Goal: Task Accomplishment & Management: Use online tool/utility

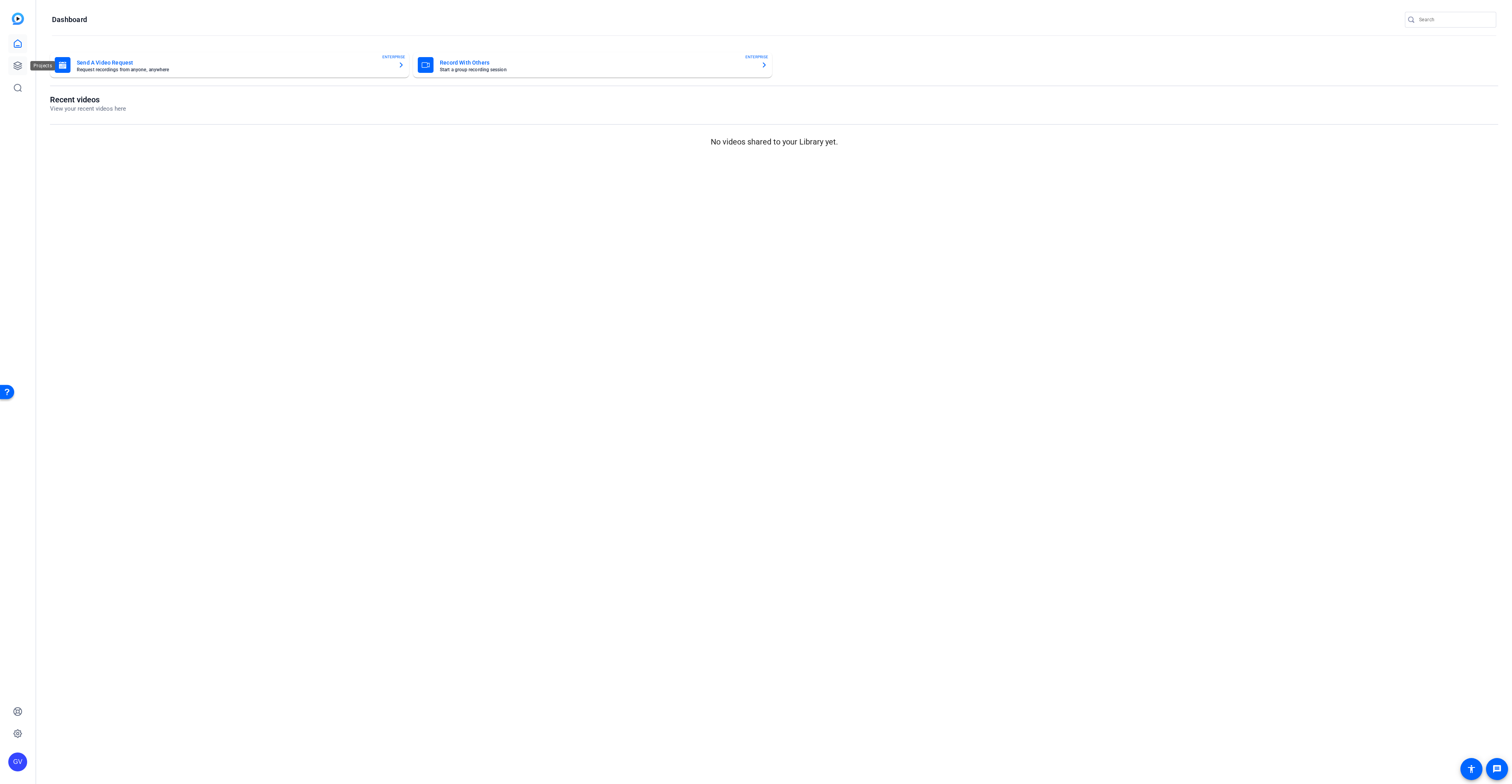
click at [16, 64] on icon at bounding box center [18, 66] width 9 height 9
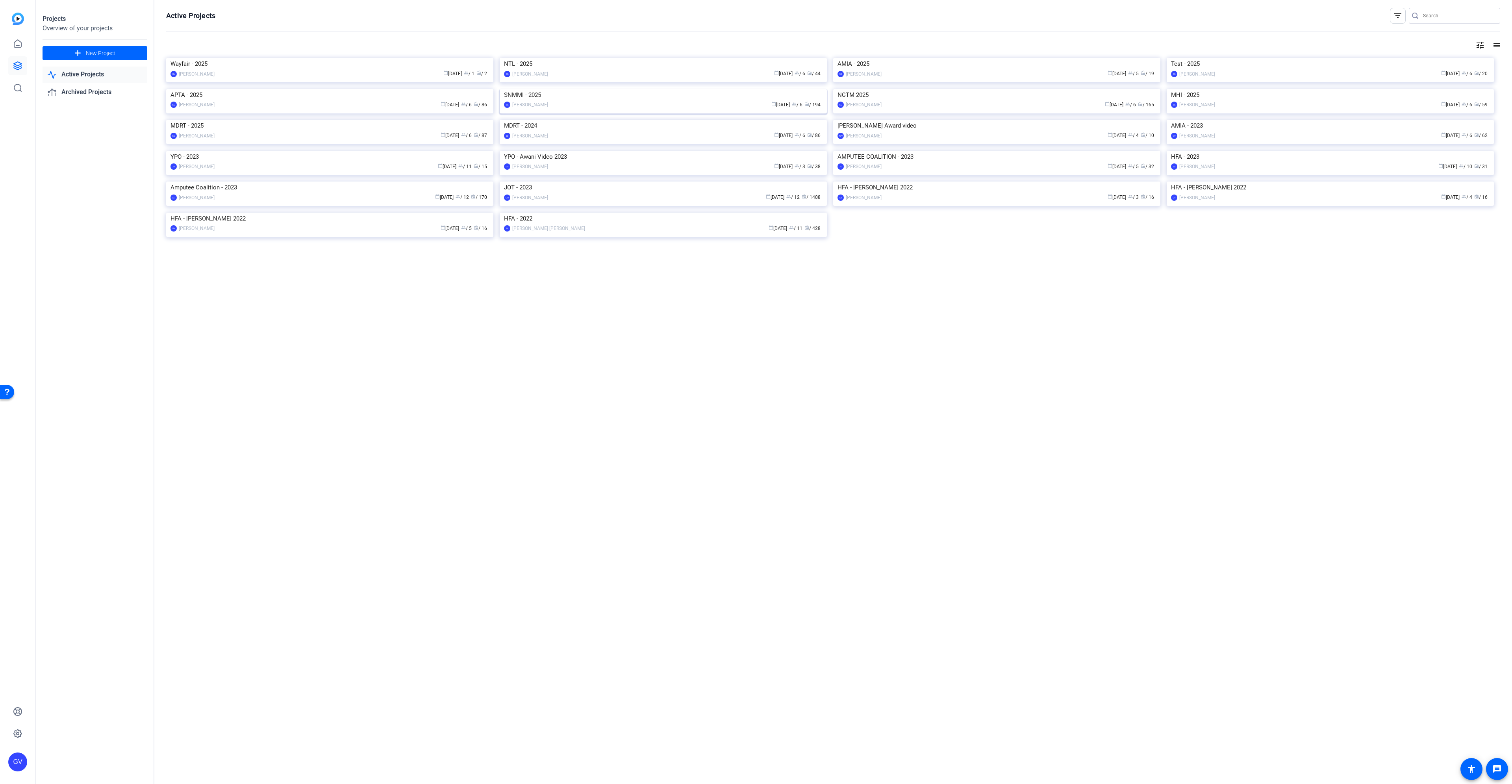
click at [636, 89] on img at bounding box center [663, 89] width 327 height 0
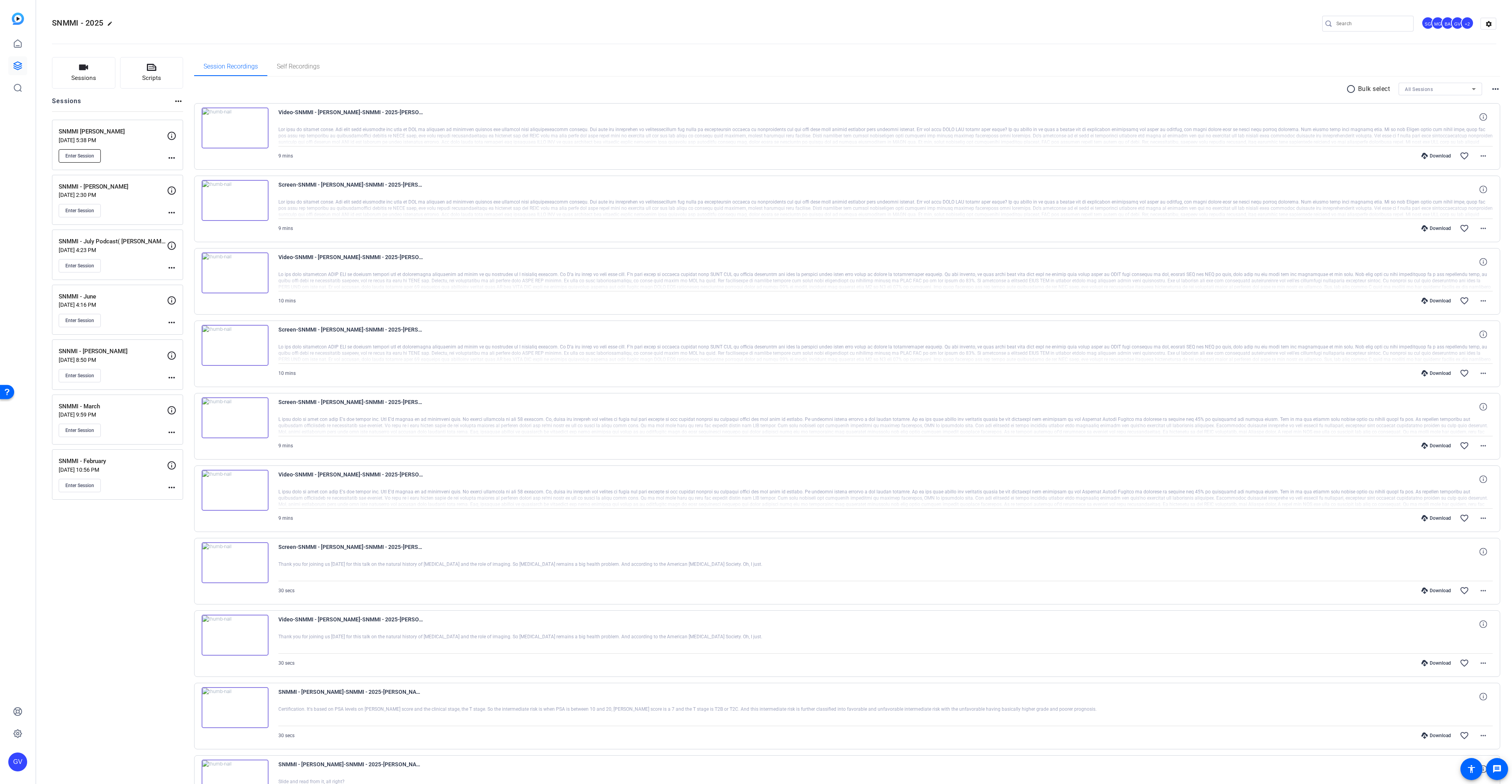
click at [83, 157] on span "Enter Session" at bounding box center [79, 156] width 29 height 6
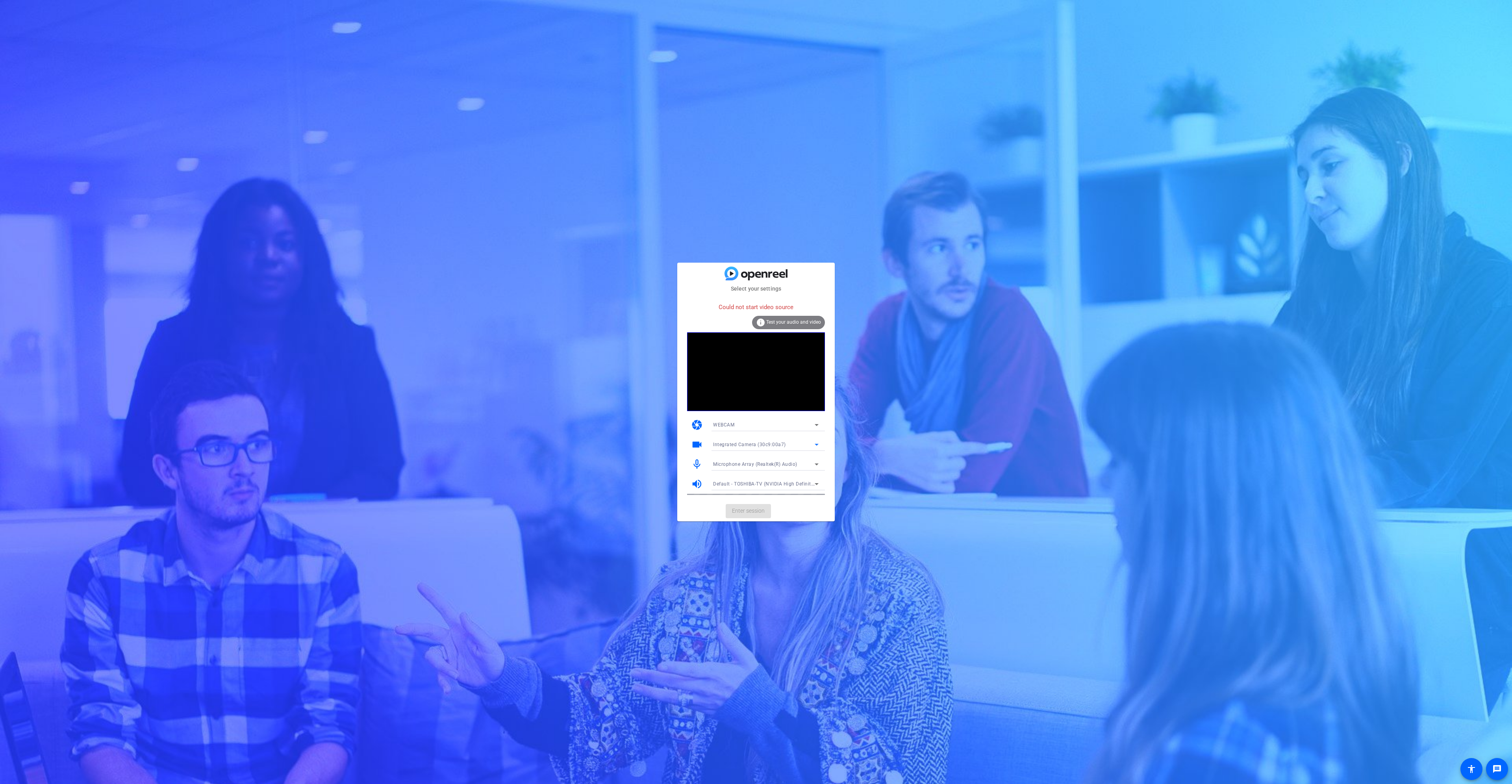
click at [788, 443] on div "Integrated Camera (30c9:00a7)" at bounding box center [764, 444] width 102 height 10
click at [747, 471] on span "OBS Virtual Camera" at bounding box center [735, 473] width 45 height 9
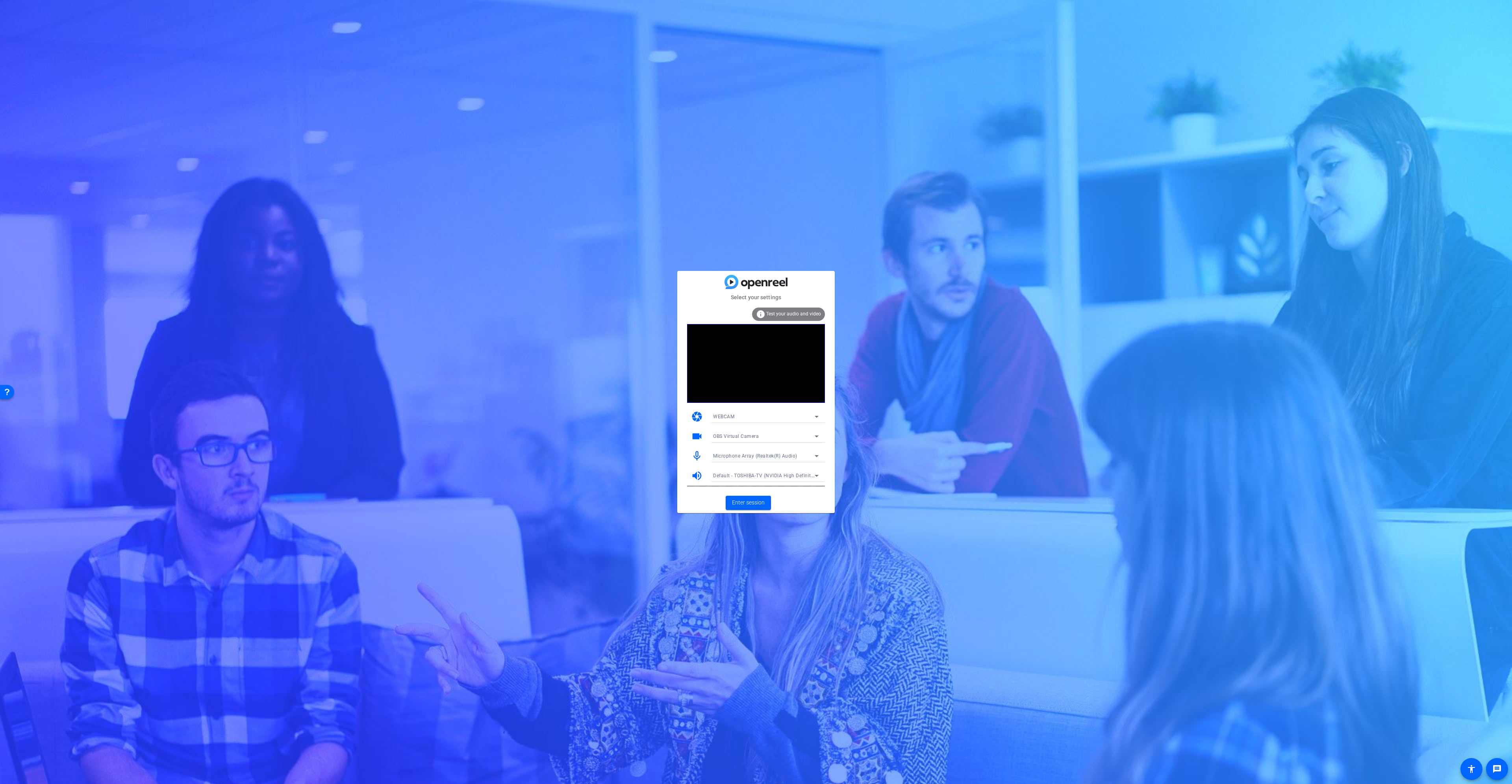
click at [791, 456] on span "Microphone Array (Realtek(R) Audio)" at bounding box center [755, 455] width 85 height 5
click at [791, 456] on div at bounding box center [756, 392] width 1512 height 784
click at [791, 456] on mat-form-field "Microphone Array (Realtek(R) Audio)" at bounding box center [765, 455] width 118 height 12
click at [792, 456] on span "Microphone Array (Realtek(R) Audio)" at bounding box center [755, 455] width 85 height 5
click at [780, 509] on span "Headset (Monster Persona) (Bluetooth)" at bounding box center [757, 509] width 89 height 9
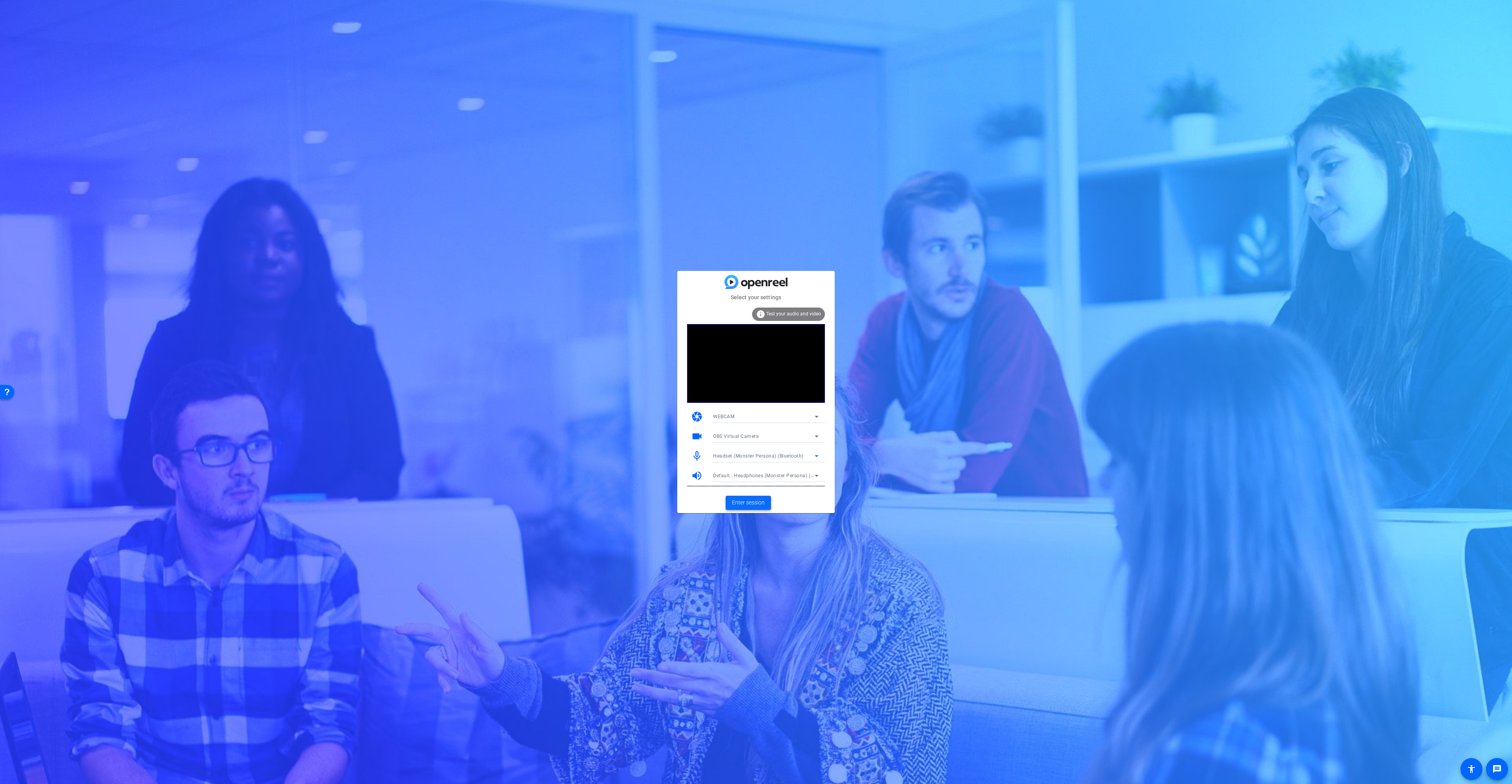
click at [749, 510] on span at bounding box center [748, 503] width 45 height 19
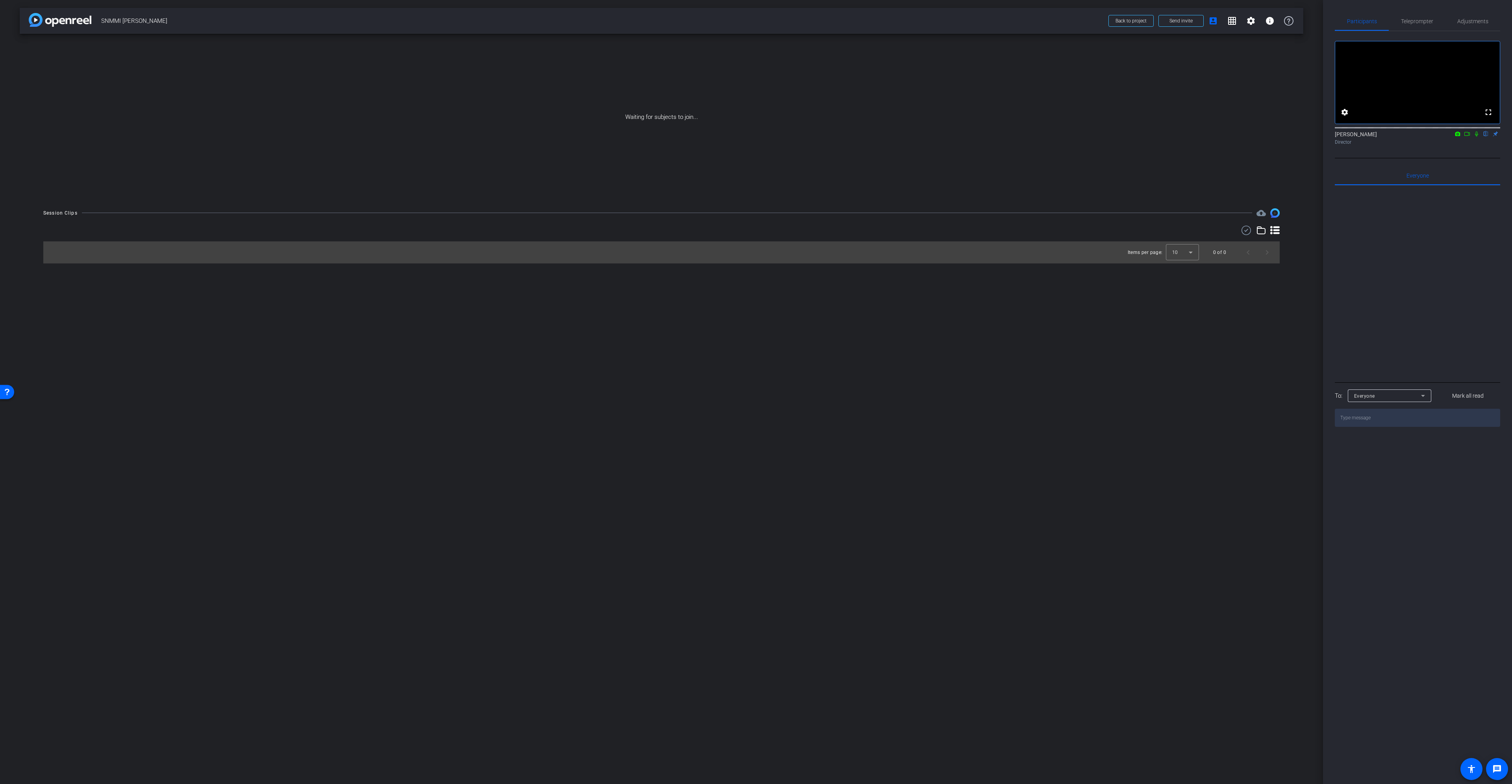
click at [1473, 137] on mat-icon at bounding box center [1477, 134] width 9 height 7
click at [1470, 137] on icon at bounding box center [1467, 133] width 6 height 5
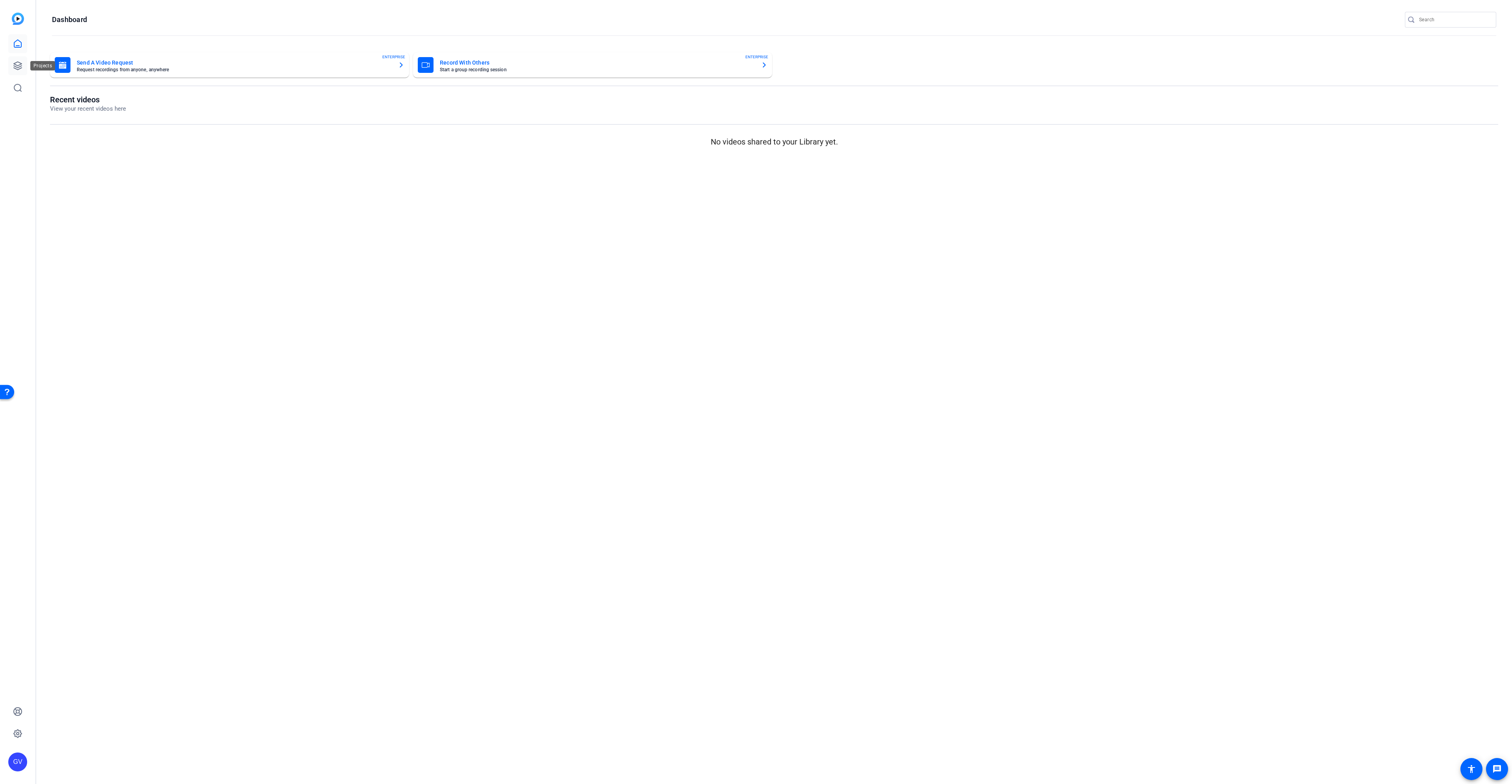
click at [18, 66] on icon at bounding box center [18, 66] width 9 height 9
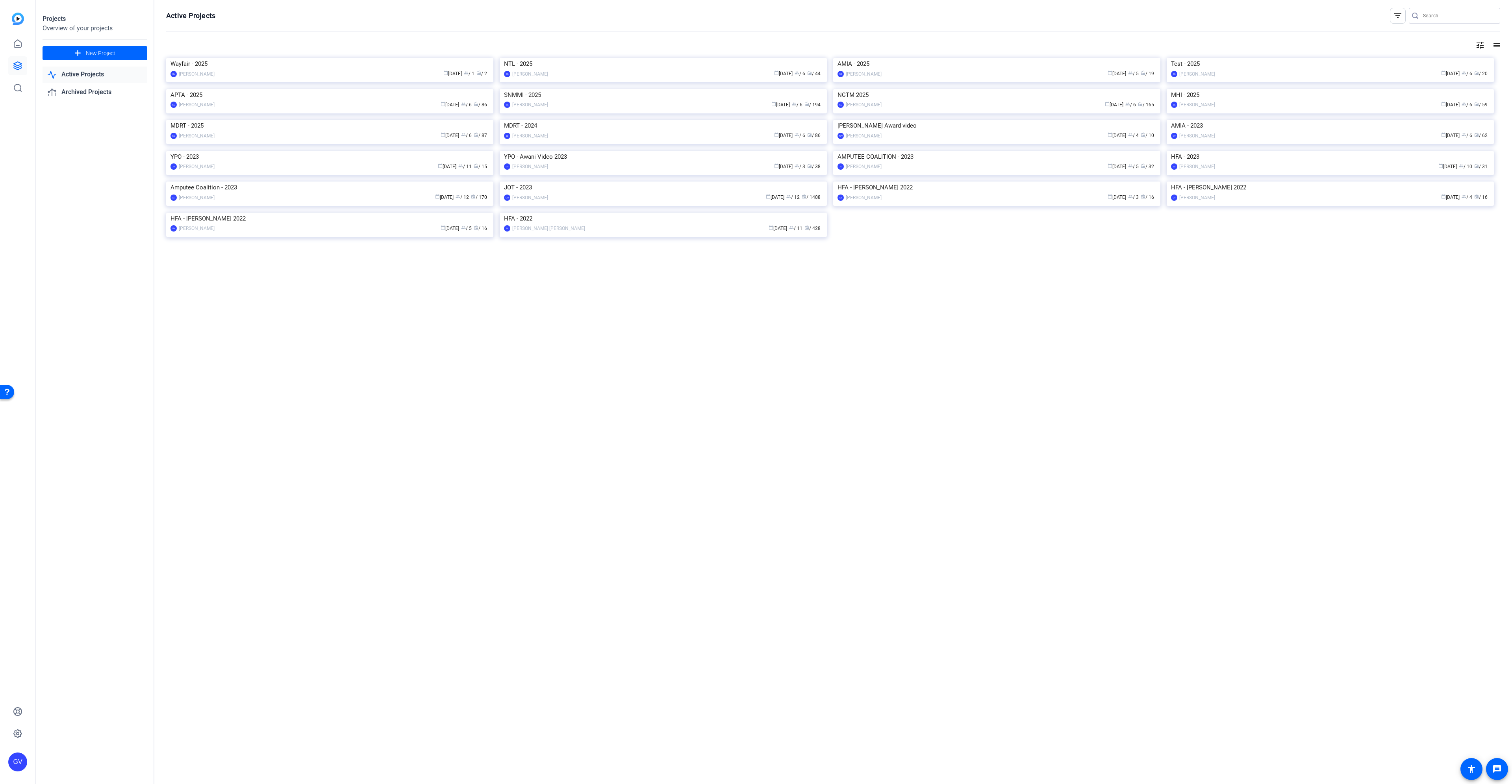
click at [76, 70] on link "Active Projects" at bounding box center [95, 75] width 104 height 16
click at [679, 89] on img at bounding box center [663, 89] width 327 height 0
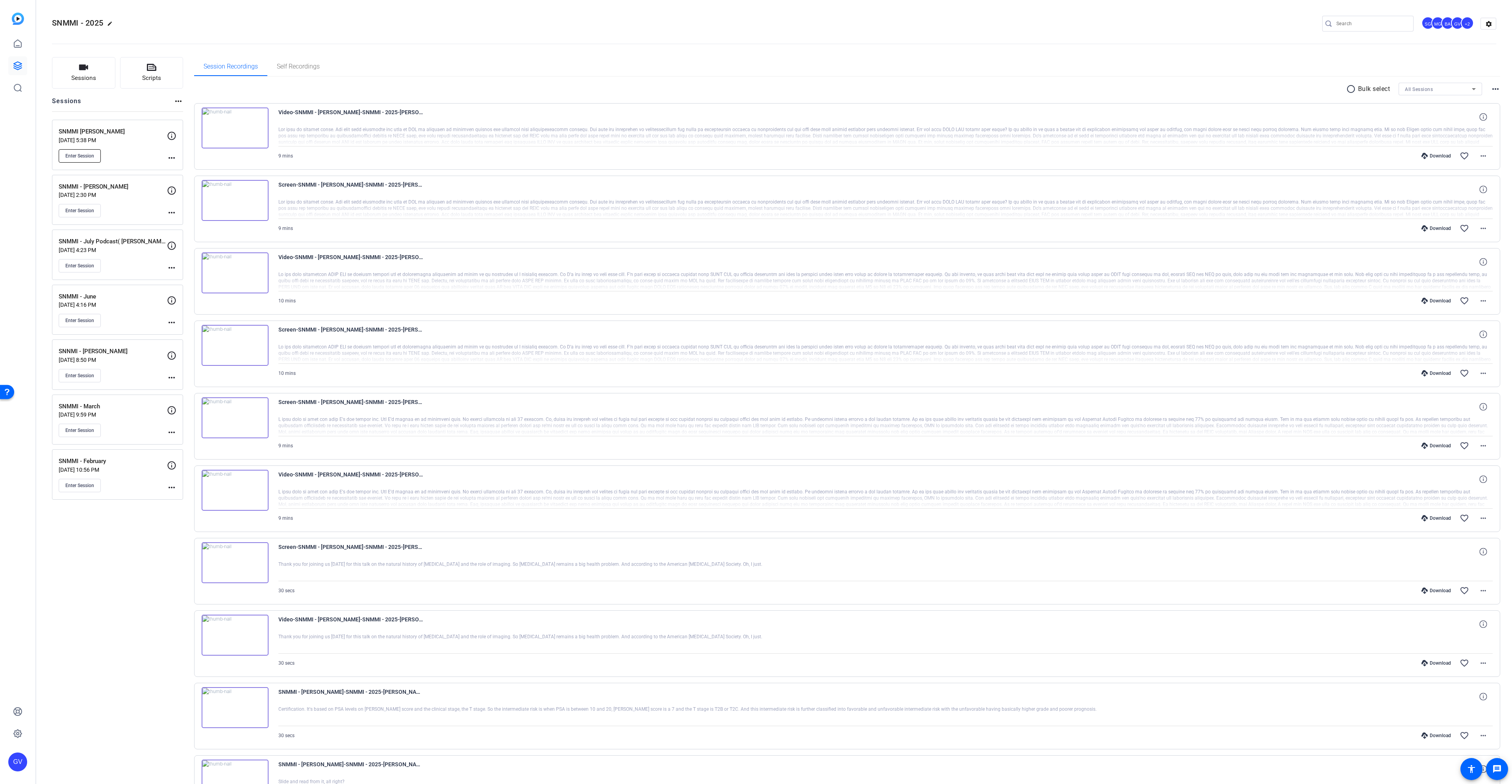
click at [70, 158] on span "Enter Session" at bounding box center [79, 156] width 29 height 6
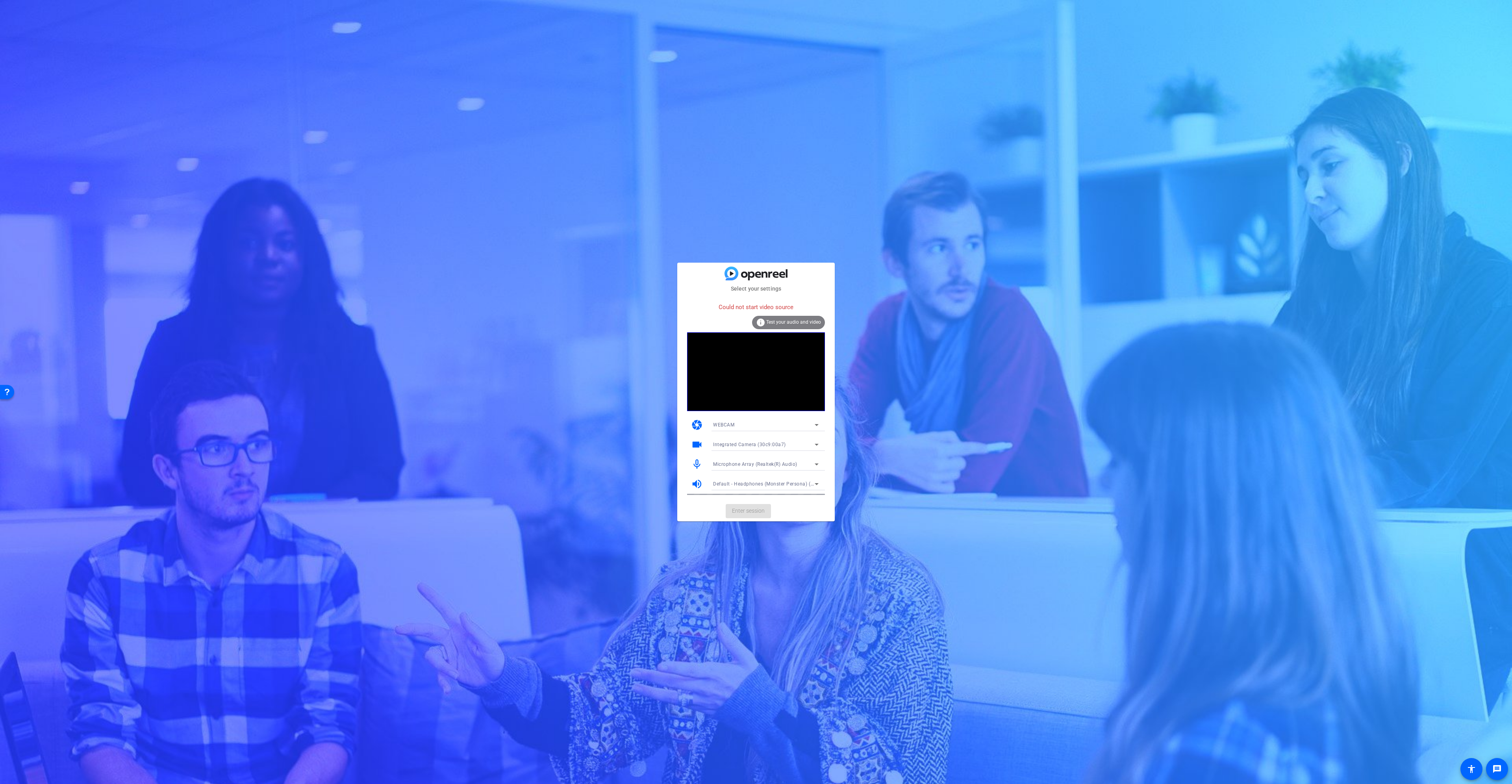
click at [760, 423] on div "WEBCAM" at bounding box center [764, 424] width 102 height 10
click at [750, 449] on mat-option "DESKTOP" at bounding box center [765, 452] width 118 height 12
click at [745, 434] on div "DESKTOP" at bounding box center [764, 429] width 102 height 10
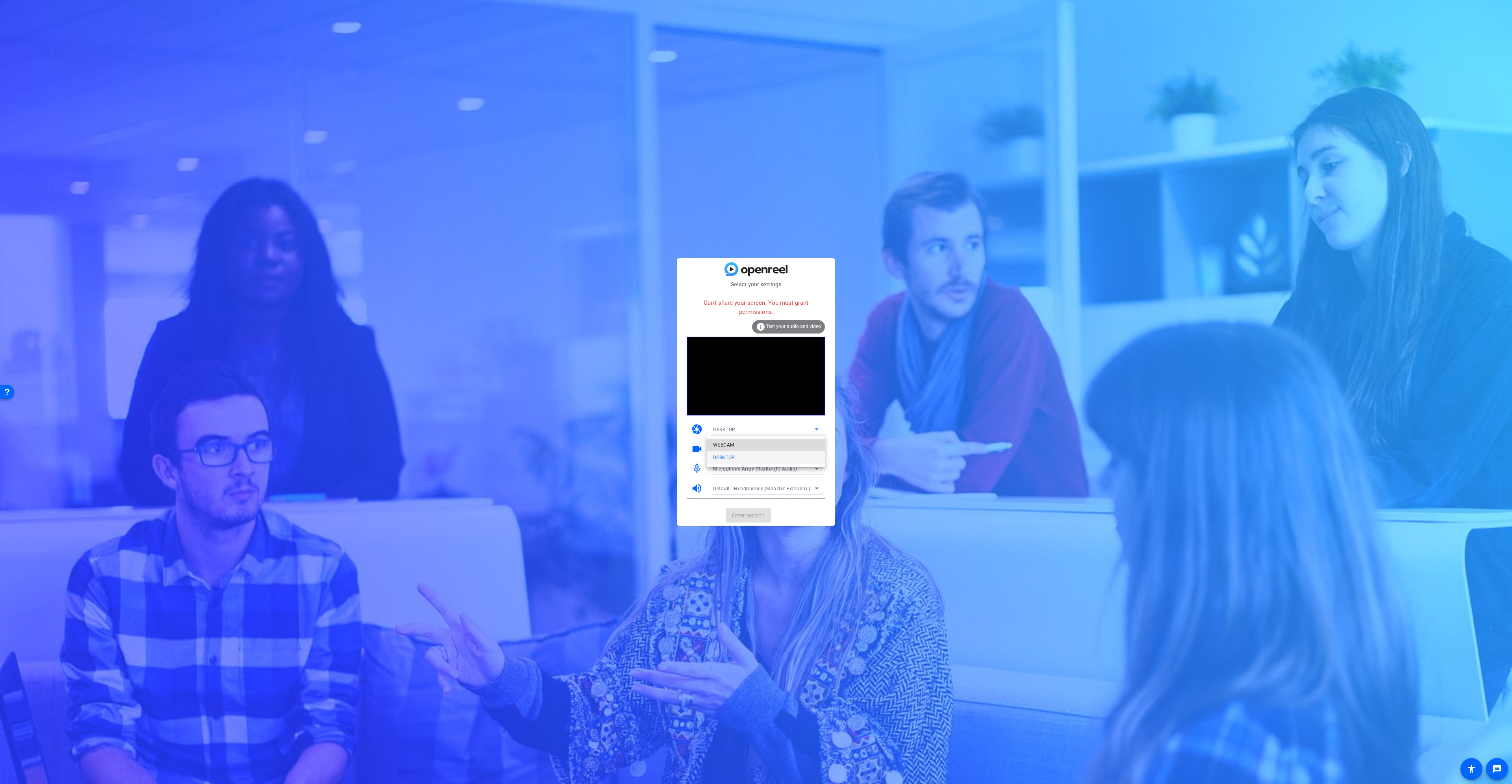
click at [741, 444] on mat-option "WEBCAM" at bounding box center [765, 444] width 118 height 12
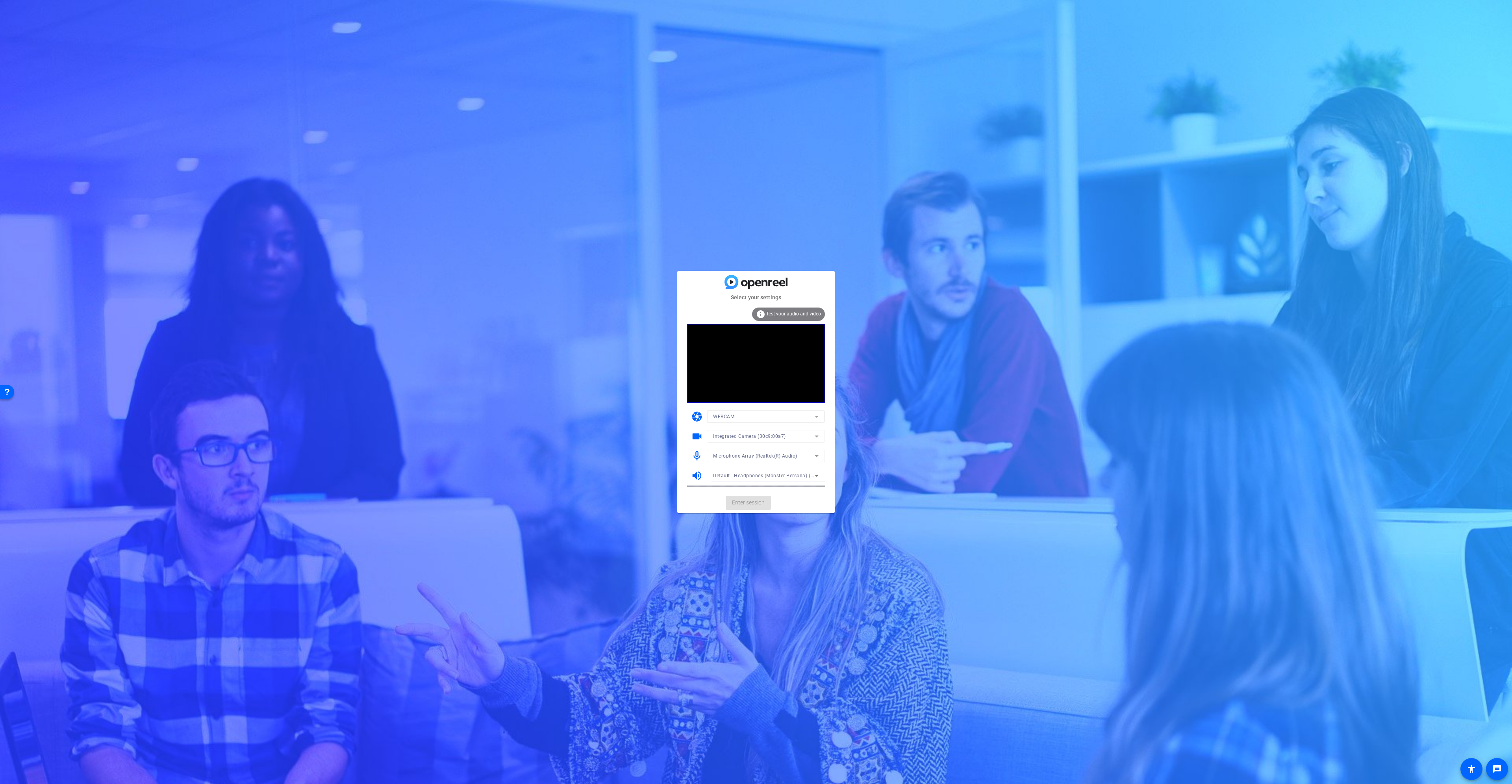
click at [741, 444] on div at bounding box center [765, 447] width 118 height 9
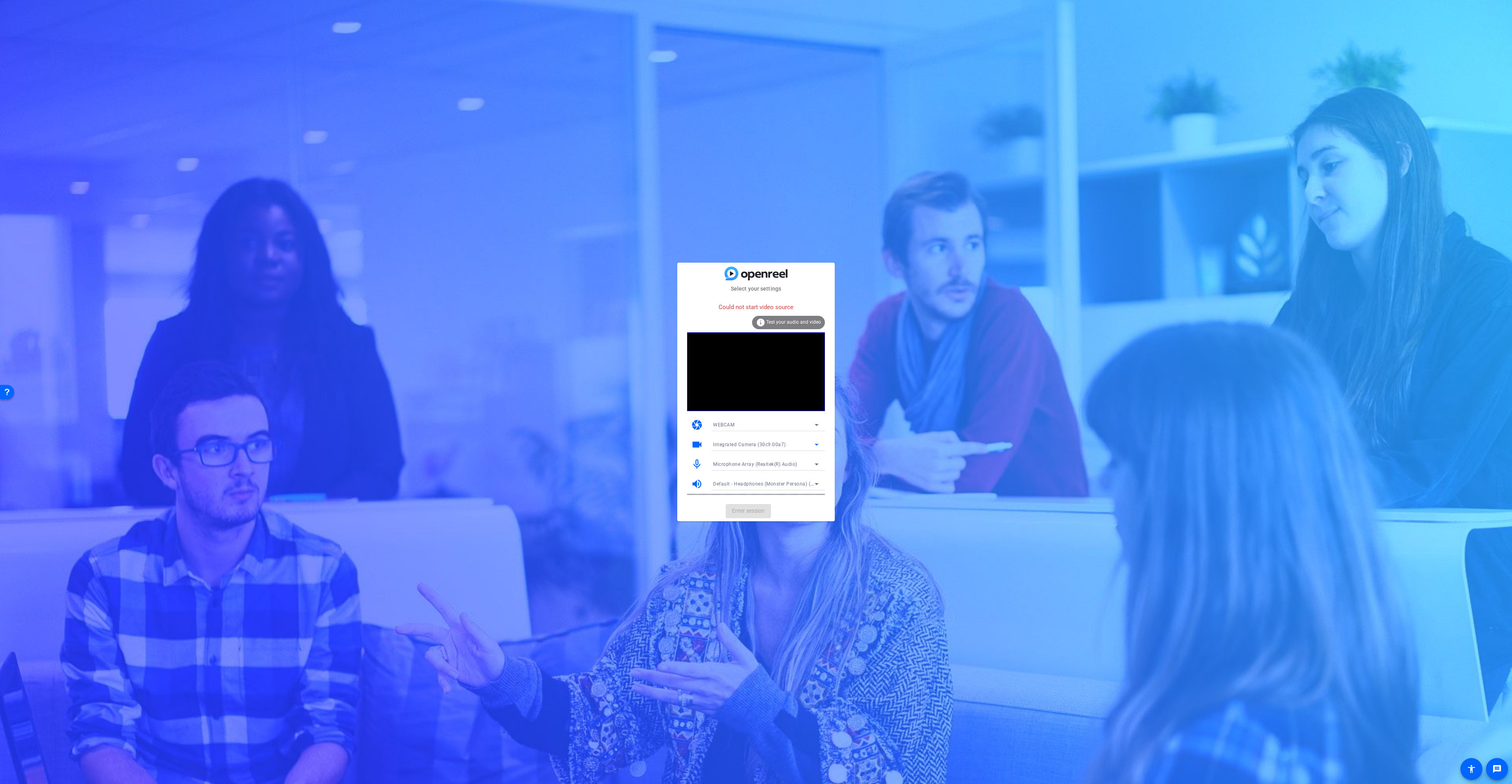
click at [738, 449] on div "Integrated Camera (30c9:00a7)" at bounding box center [764, 444] width 102 height 10
click at [738, 469] on span "OBS Virtual Camera" at bounding box center [735, 473] width 45 height 9
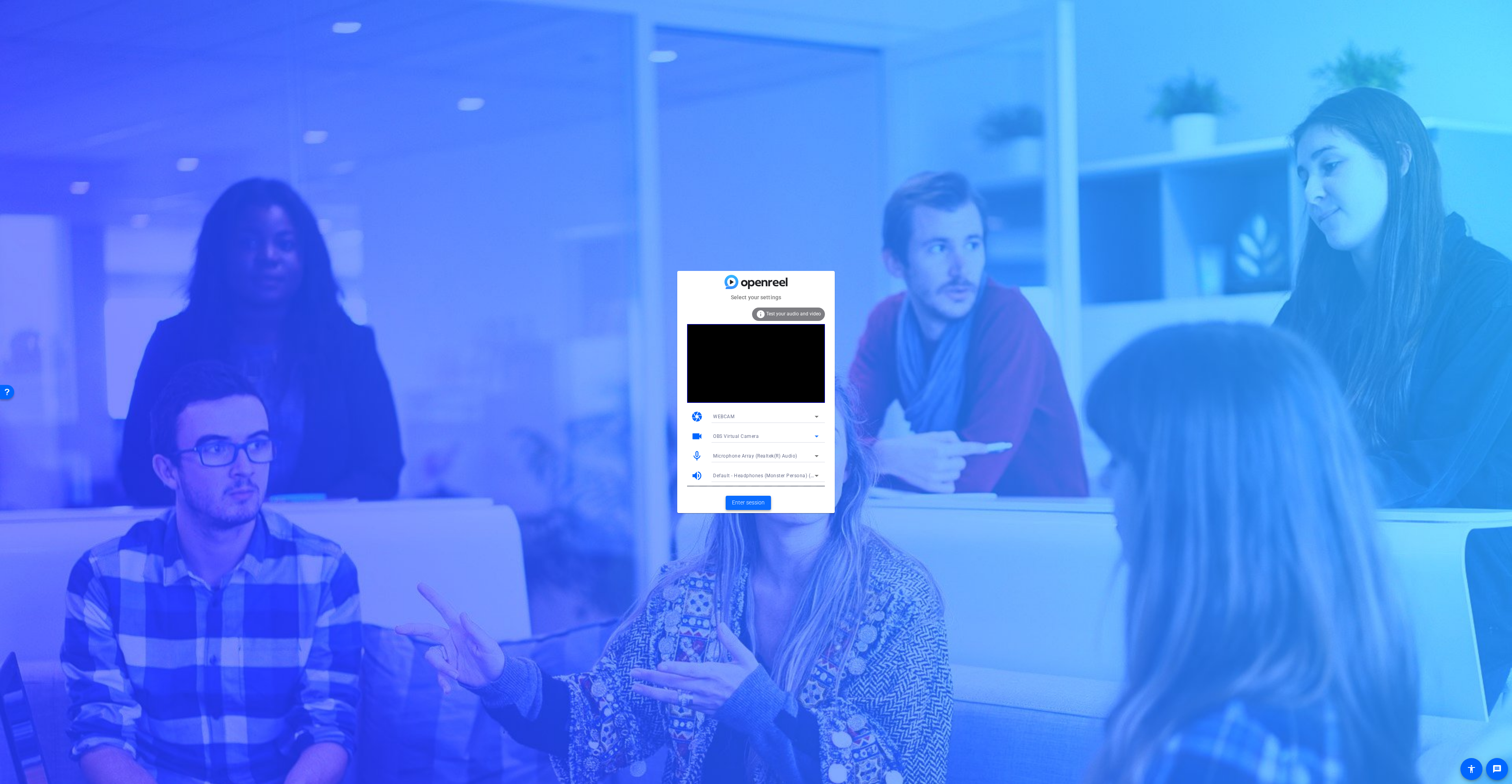
click at [741, 502] on span "Enter session" at bounding box center [748, 502] width 33 height 8
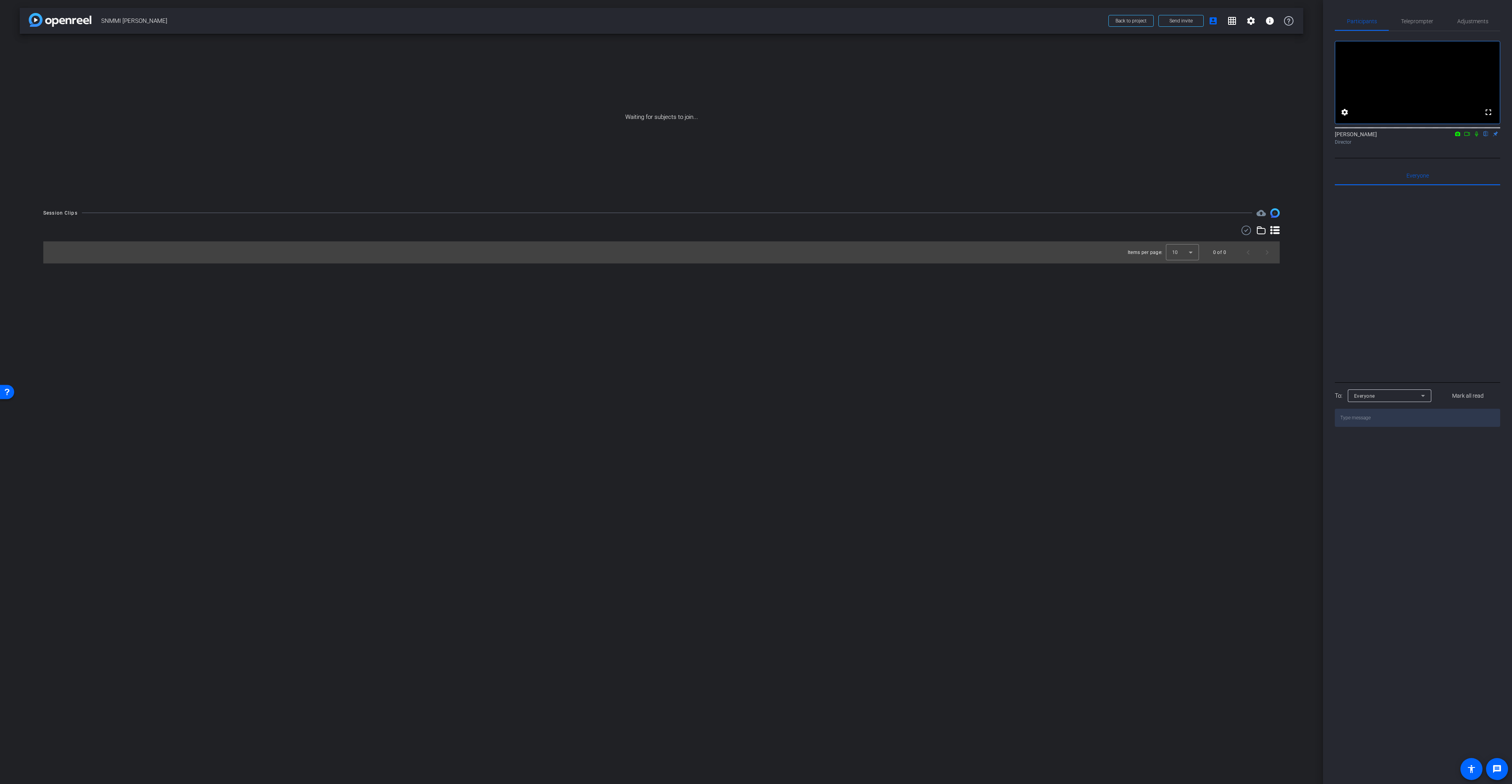
click at [1464, 137] on icon at bounding box center [1467, 133] width 6 height 5
click at [1477, 137] on icon at bounding box center [1476, 133] width 6 height 5
click at [1249, 20] on mat-icon "settings" at bounding box center [1251, 21] width 9 height 9
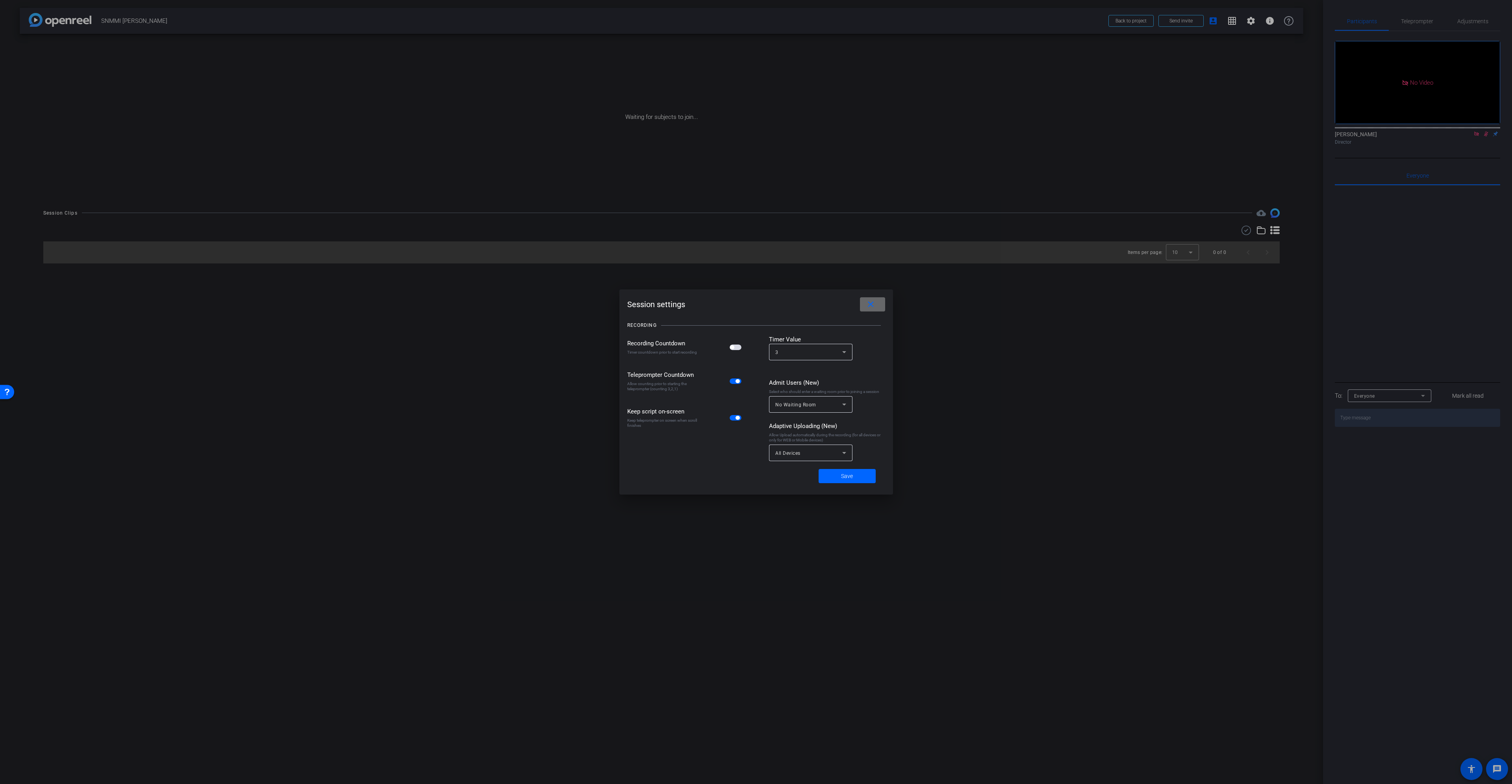
click at [882, 304] on span at bounding box center [872, 304] width 25 height 19
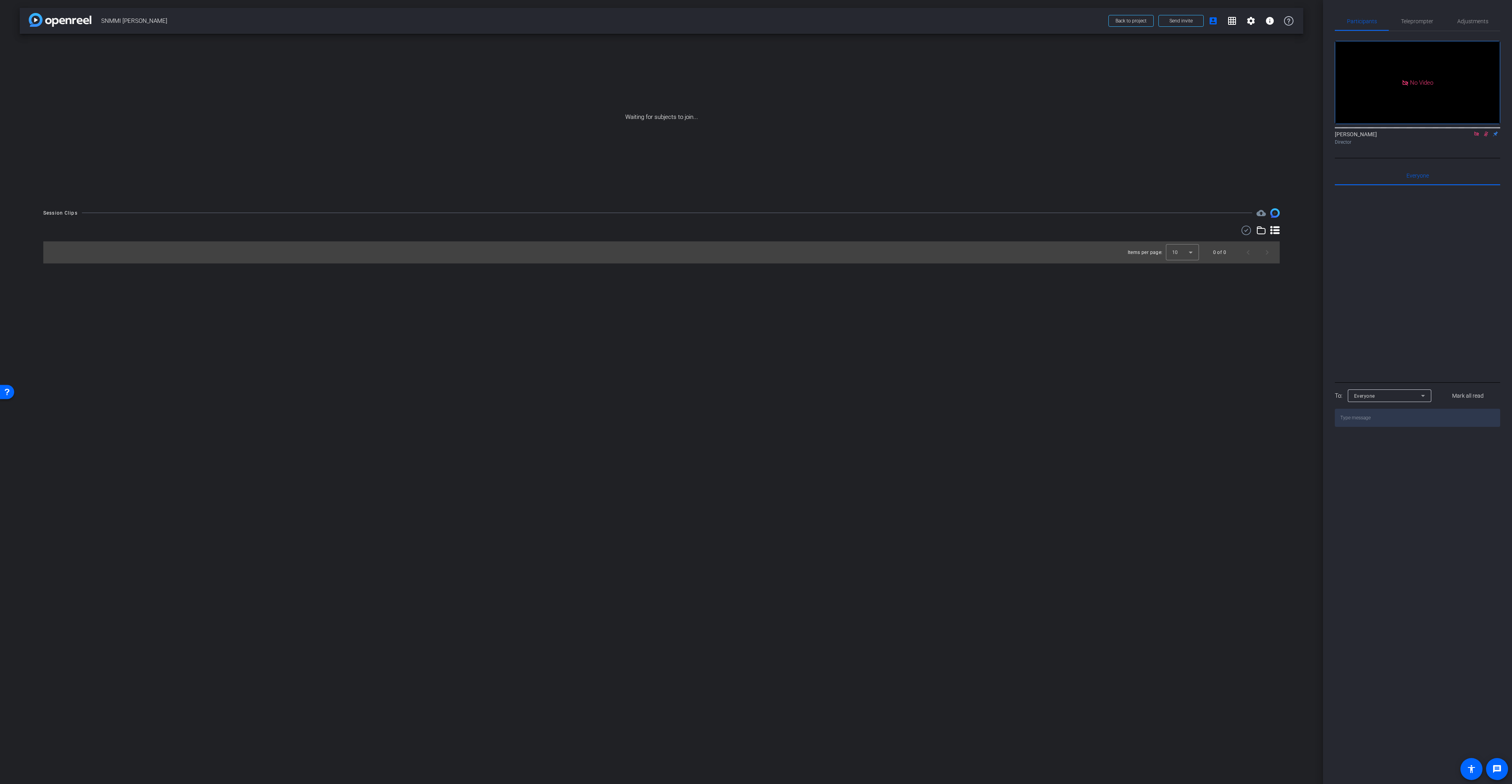
drag, startPoint x: 774, startPoint y: 751, endPoint x: 704, endPoint y: 913, distance: 176.5
click at [704, 783] on html "Accessibility Screen-Reader Guide, Feedback, and Issue Reporting | New window m…" at bounding box center [756, 392] width 1512 height 784
click at [1248, 12] on span at bounding box center [1251, 21] width 19 height 19
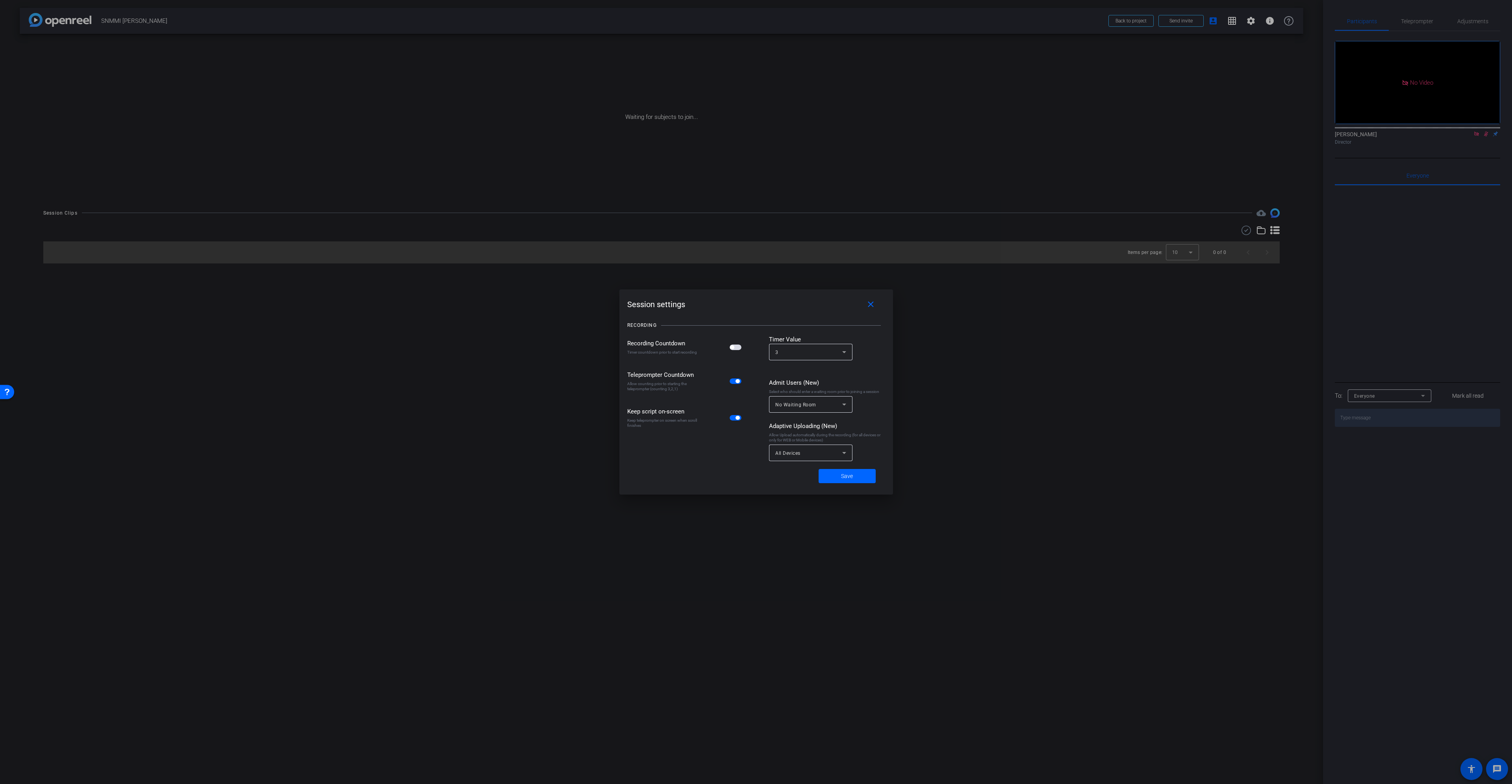
click at [731, 343] on mat-slide-toggle at bounding box center [736, 347] width 14 height 9
click at [732, 346] on span "button" at bounding box center [732, 347] width 4 height 4
click at [826, 401] on div "No Waiting Room" at bounding box center [809, 404] width 67 height 10
click at [813, 445] on mat-option "Everyone" at bounding box center [811, 447] width 83 height 12
click at [836, 474] on span at bounding box center [847, 476] width 57 height 19
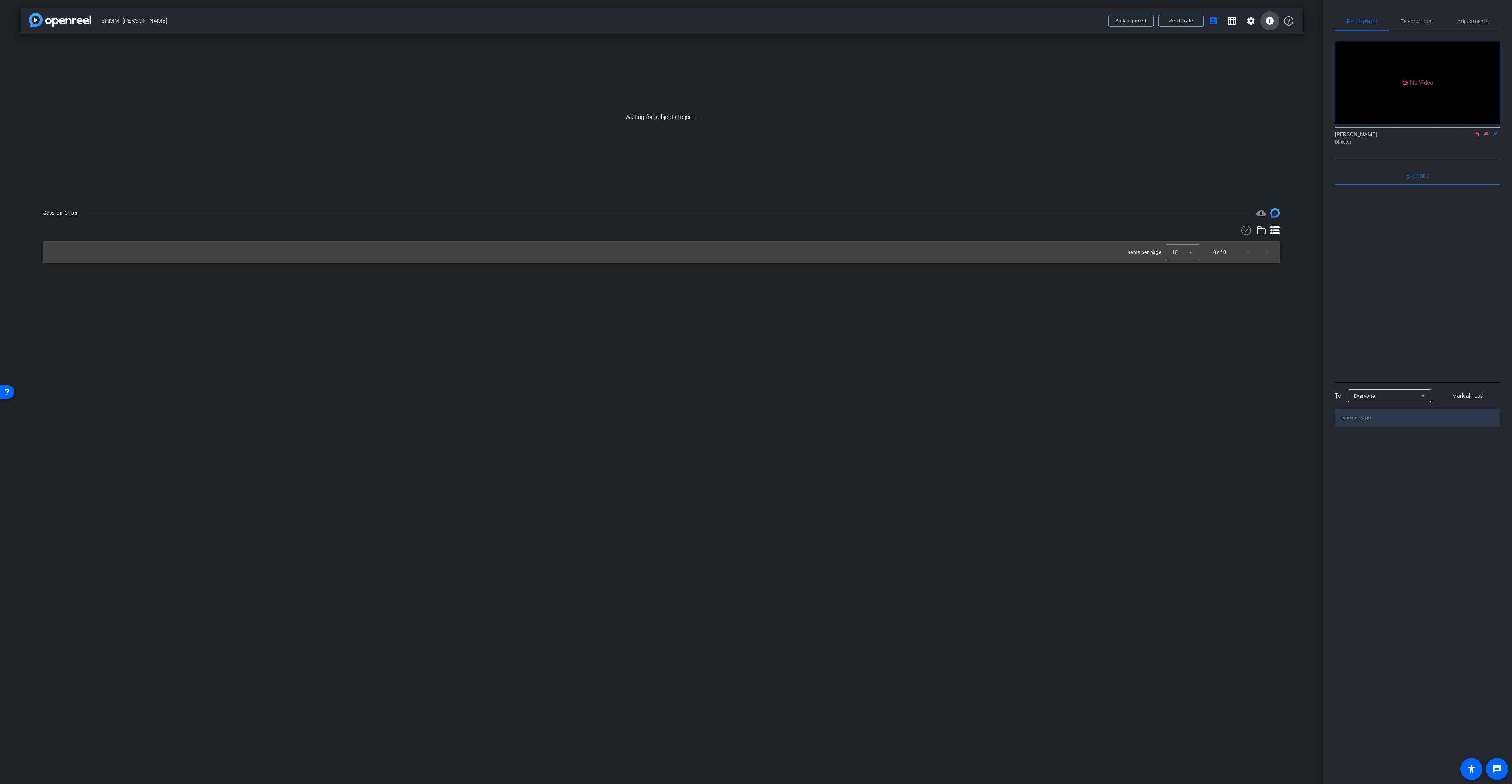
click at [1265, 21] on mat-icon "info" at bounding box center [1270, 21] width 9 height 9
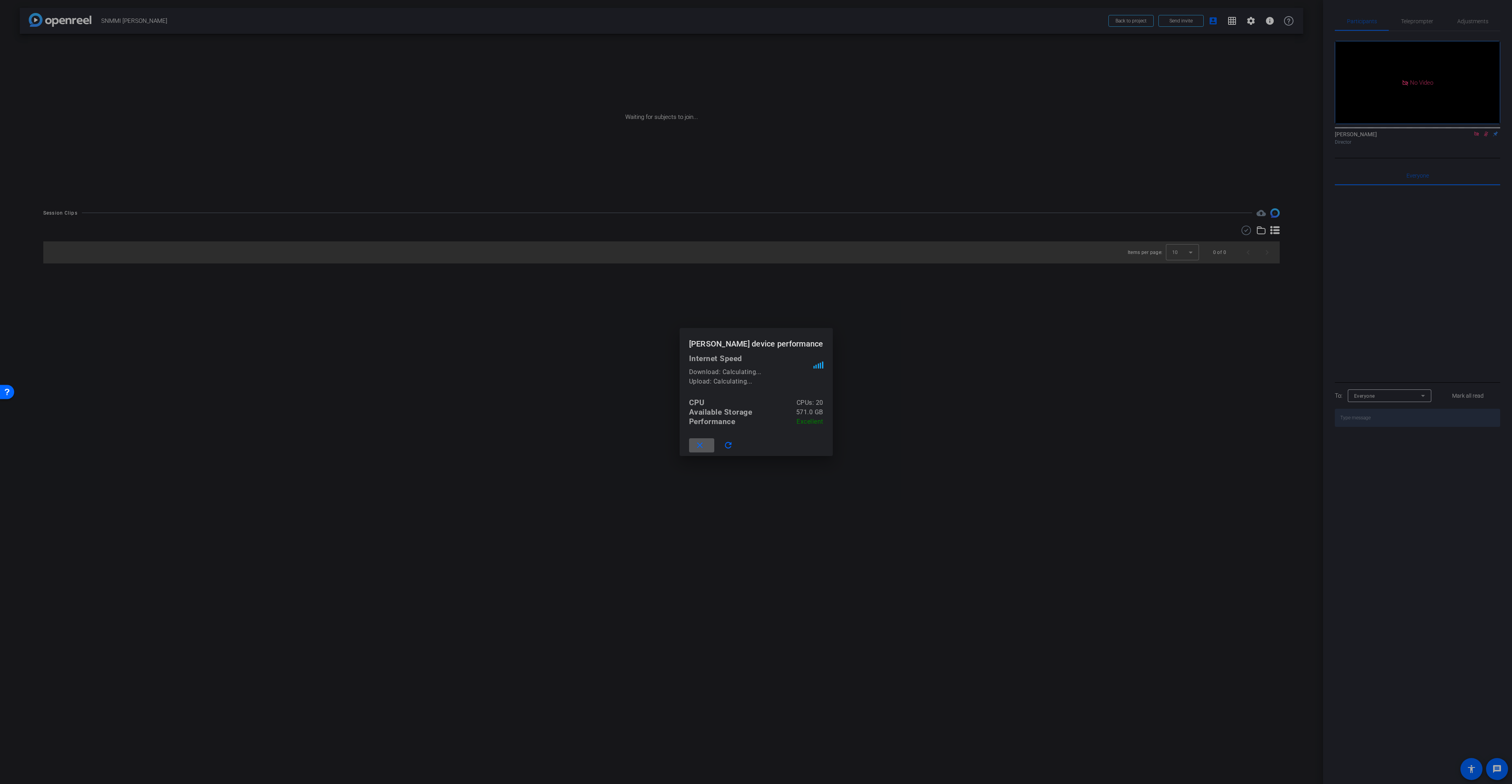
click at [705, 444] on mat-icon "close" at bounding box center [700, 445] width 10 height 10
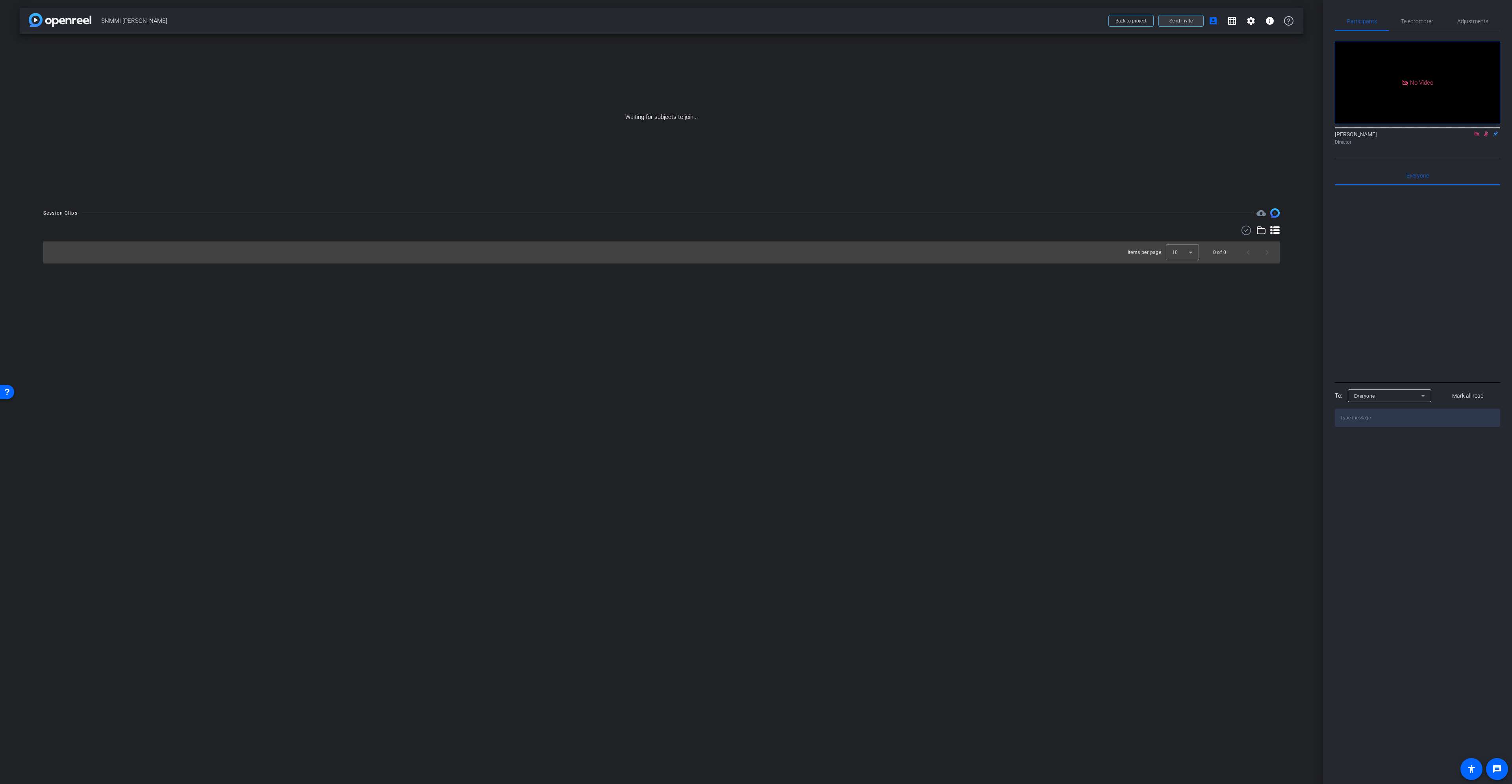
click at [1183, 20] on span "Send invite" at bounding box center [1181, 21] width 23 height 6
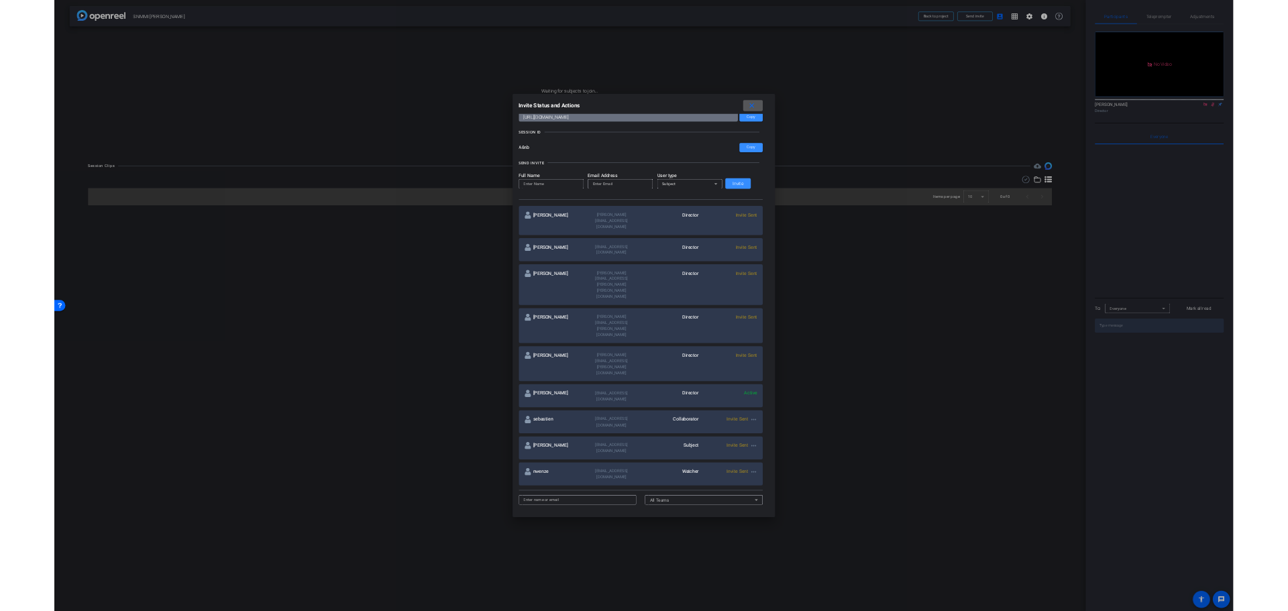
scroll to position [42, 0]
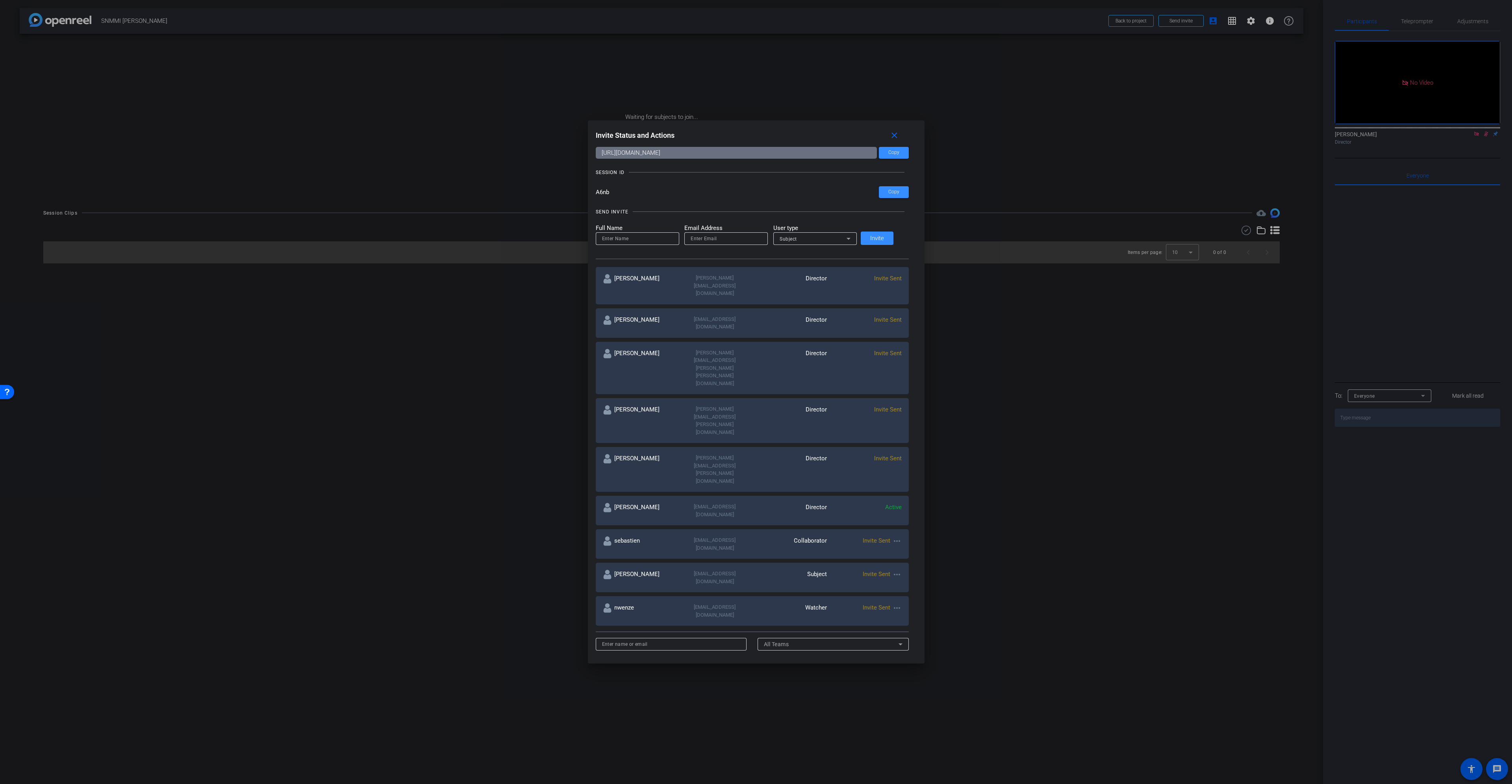
click at [892, 570] on mat-icon "more_horiz" at bounding box center [897, 575] width 9 height 9
click at [881, 156] on div at bounding box center [756, 392] width 1512 height 784
click at [883, 149] on span at bounding box center [893, 153] width 30 height 19
click at [1120, 168] on div at bounding box center [756, 392] width 1512 height 784
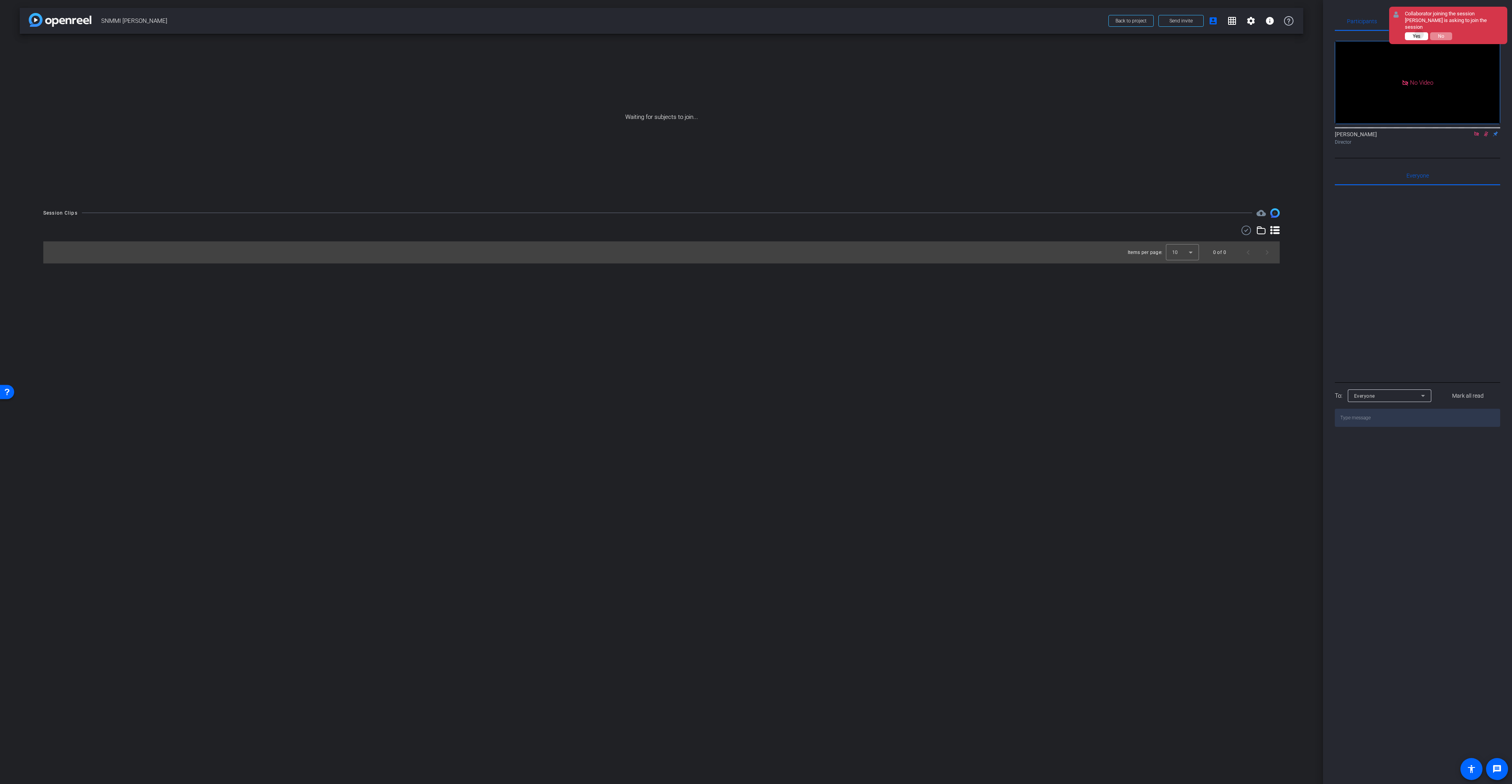
click at [1419, 33] on span "Yes" at bounding box center [1416, 36] width 8 height 5
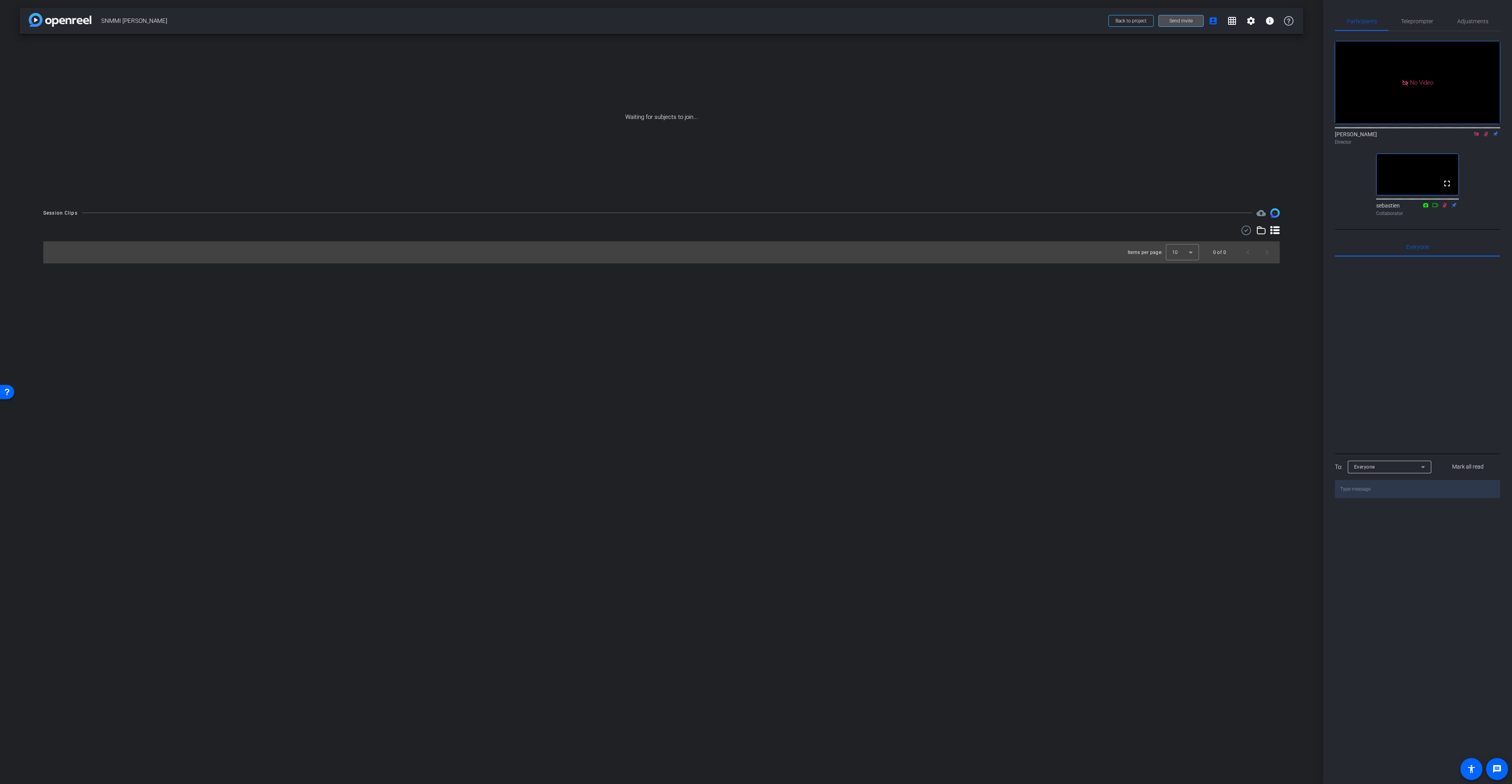
click at [1162, 26] on span at bounding box center [1181, 21] width 45 height 19
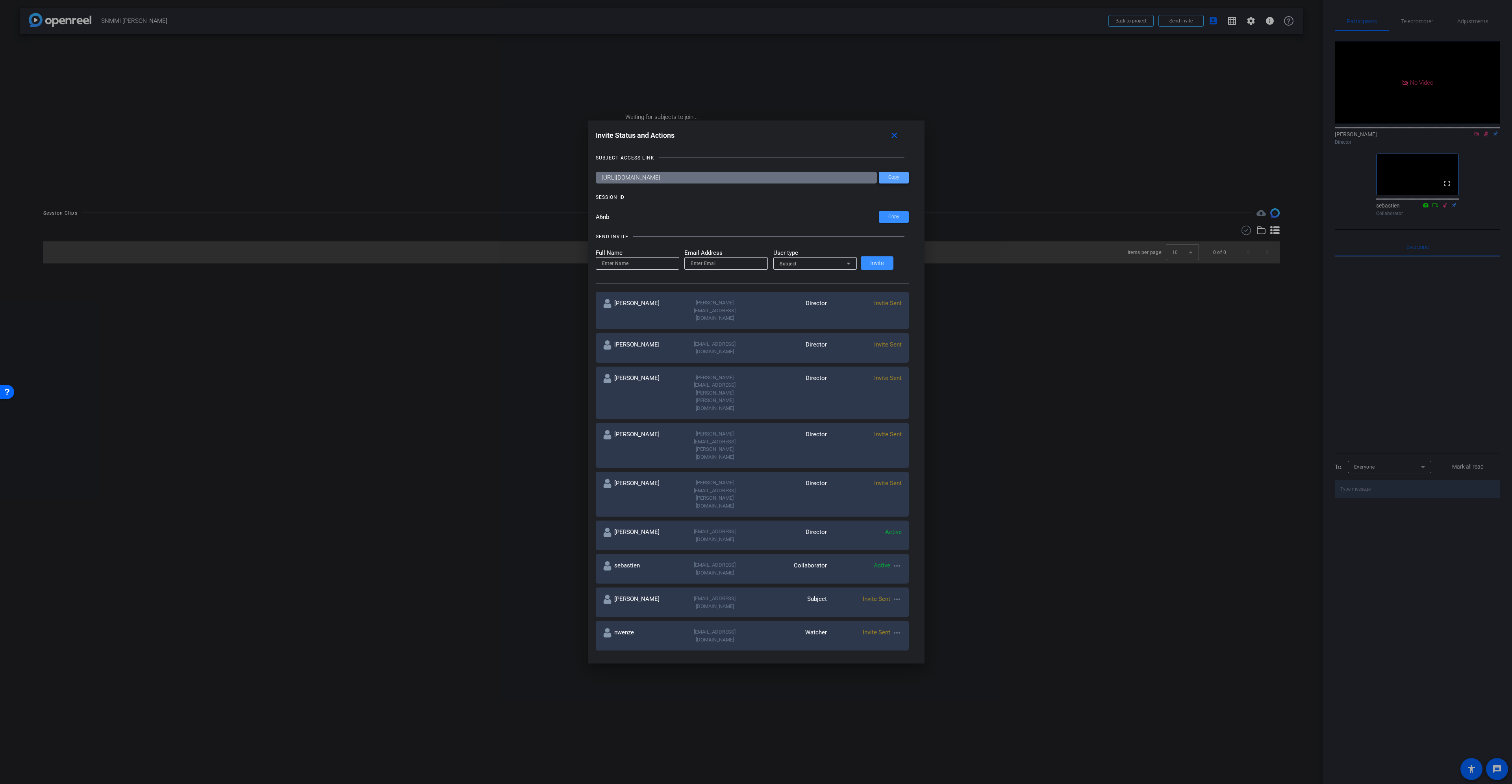
click at [889, 180] on span "Copy" at bounding box center [893, 177] width 11 height 6
click at [1416, 33] on span "Yes" at bounding box center [1416, 36] width 8 height 5
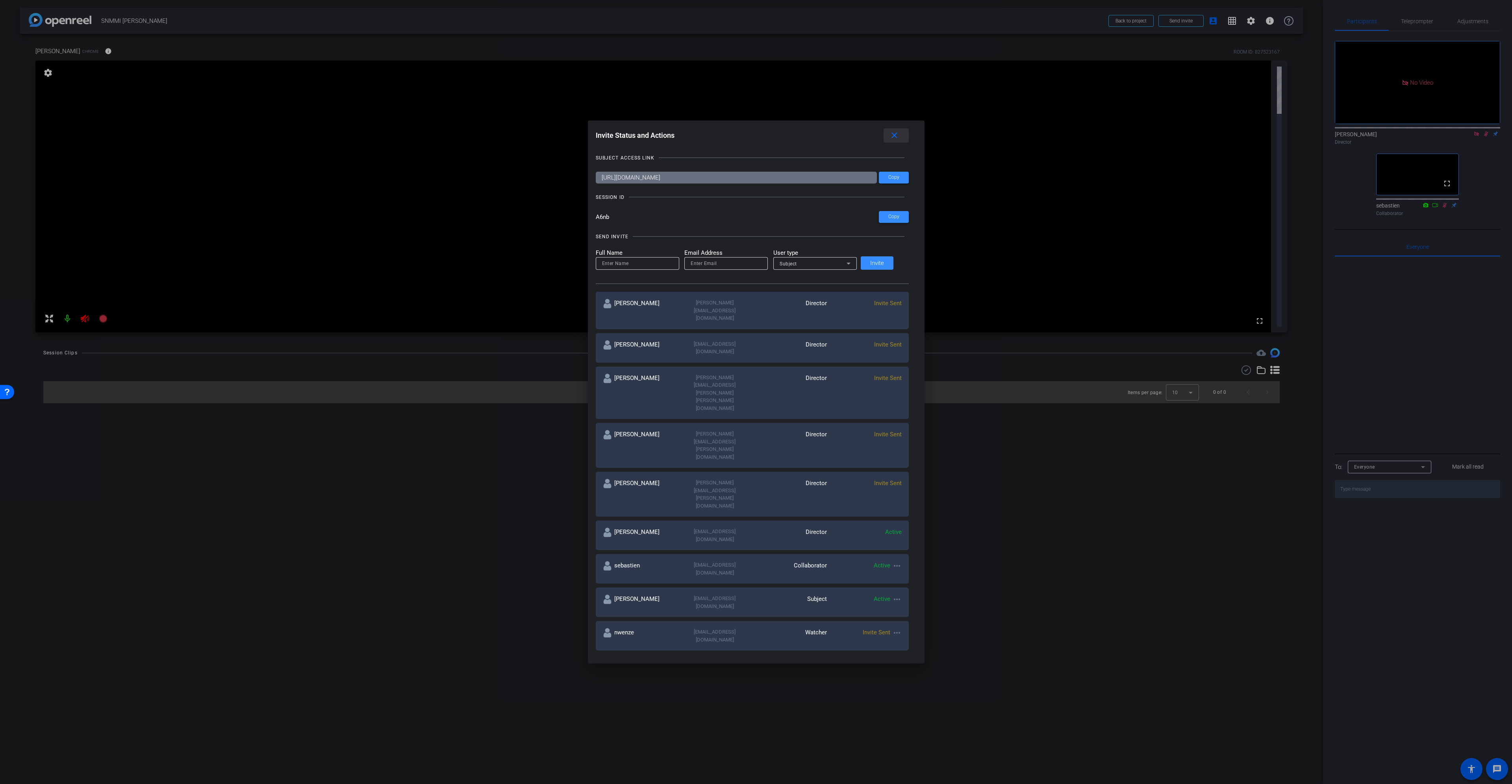
click at [891, 131] on mat-icon "close" at bounding box center [894, 136] width 10 height 10
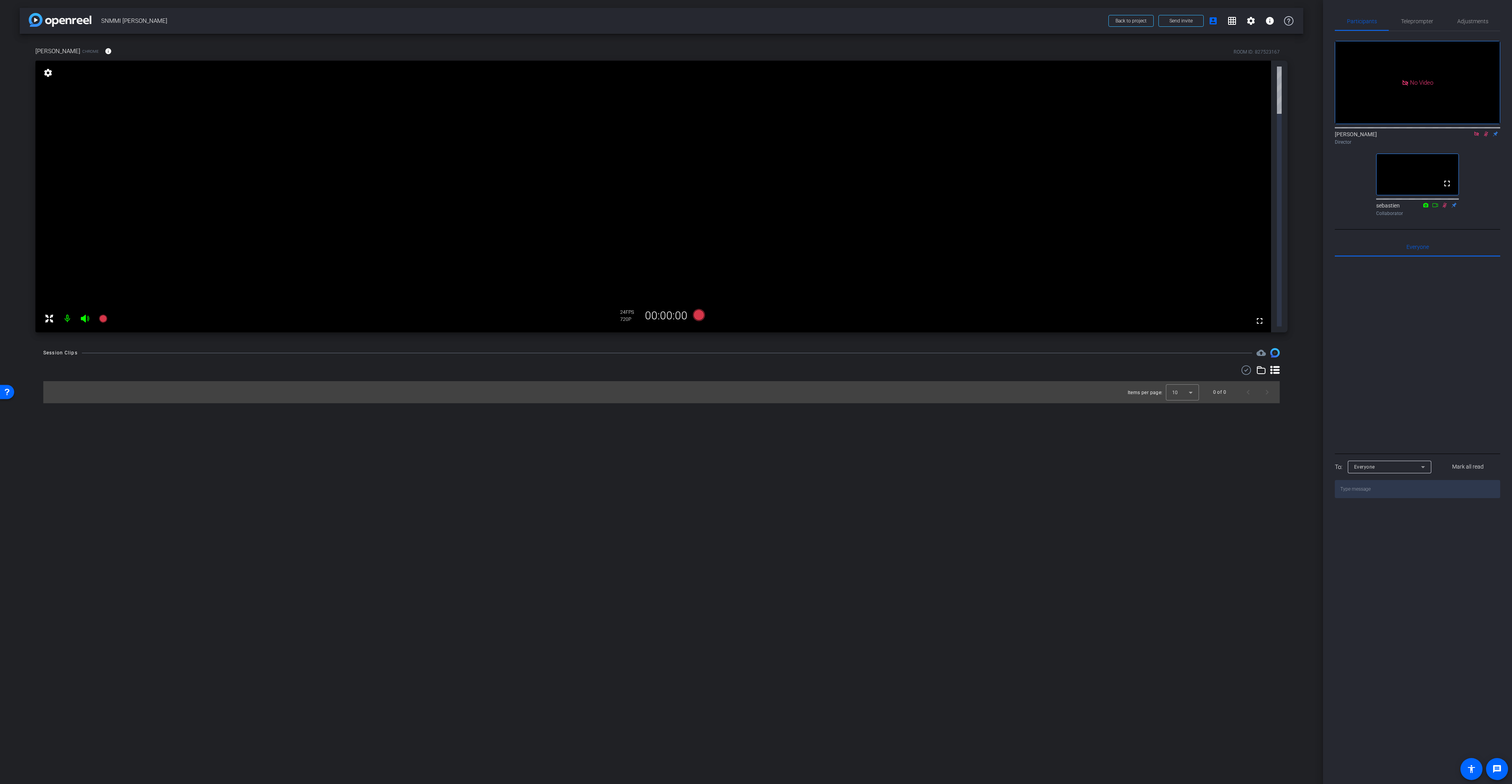
click at [811, 382] on div "arrow_back SNMMI Amir Iravani Back to project Send invite account_box grid_on s…" at bounding box center [662, 392] width 1323 height 784
click at [1483, 137] on mat-icon at bounding box center [1486, 134] width 9 height 7
click at [1476, 136] on icon at bounding box center [1476, 133] width 4 height 4
click at [1472, 29] on span "Adjustments" at bounding box center [1473, 21] width 31 height 19
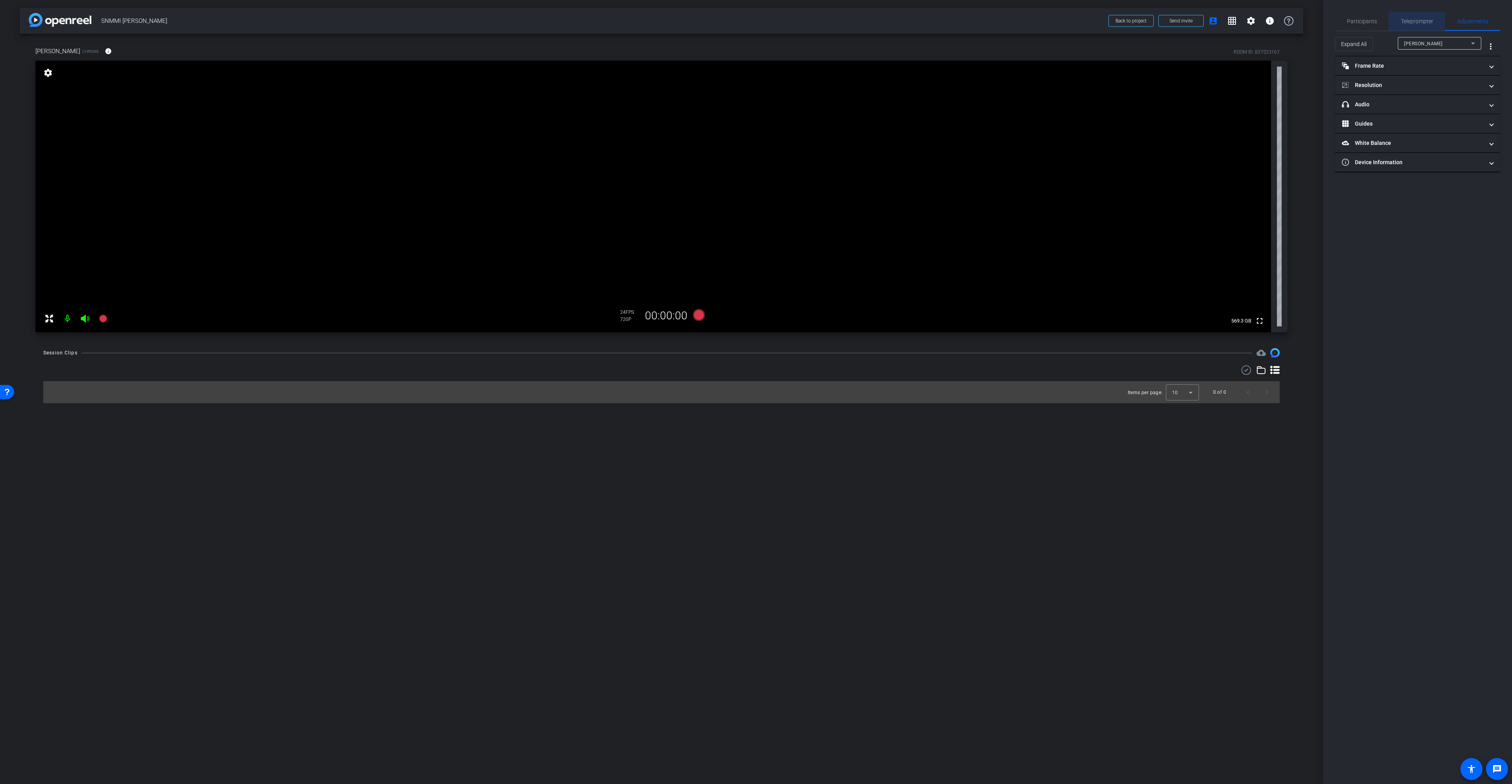
click at [1412, 22] on span "Teleprompter" at bounding box center [1417, 21] width 32 height 5
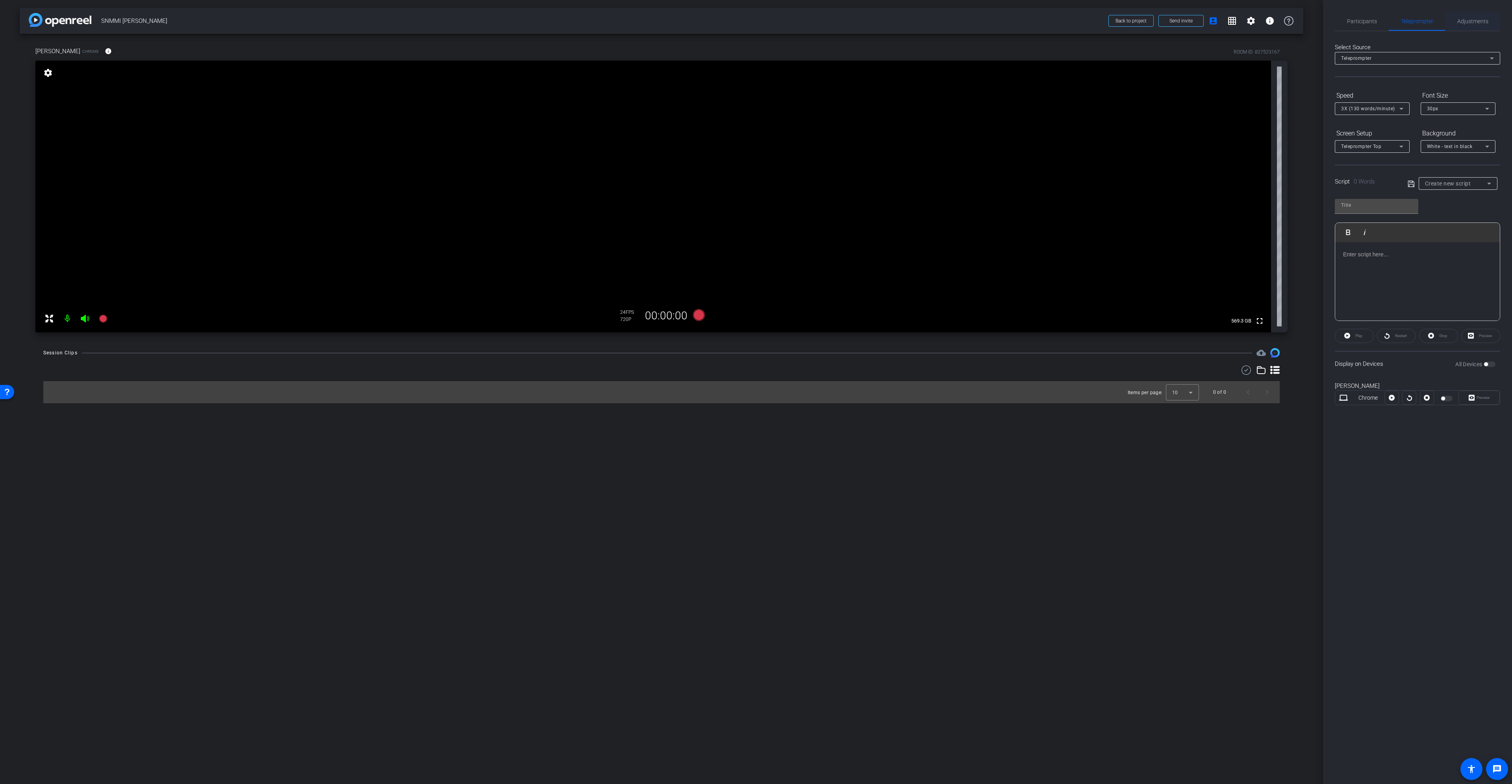
click at [1476, 22] on span "Adjustments" at bounding box center [1473, 21] width 31 height 5
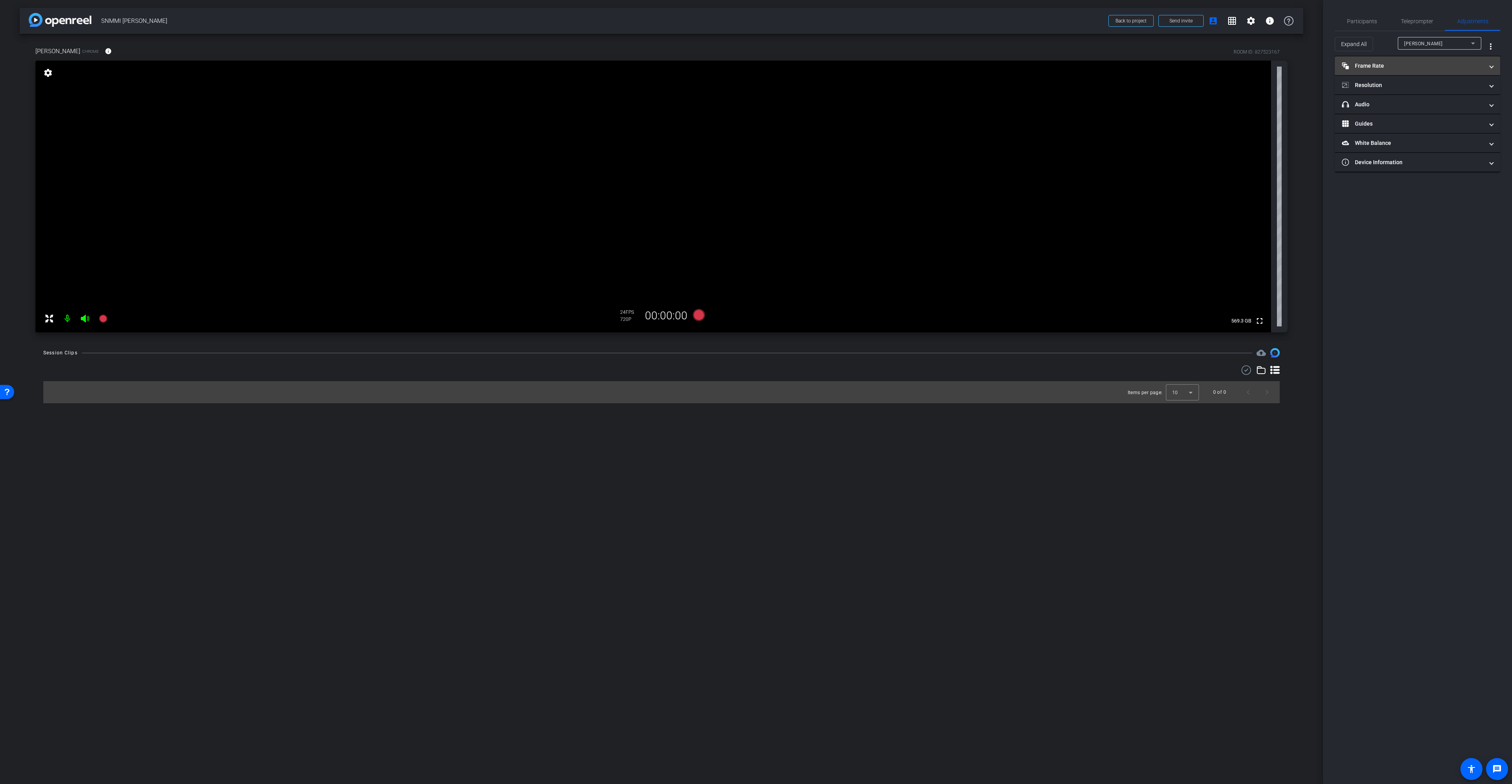
click at [1437, 66] on mat-panel-title "Frame Rate Frame Rate" at bounding box center [1412, 66] width 141 height 8
click at [1448, 88] on div "30" at bounding box center [1449, 89] width 21 height 13
click at [1399, 116] on mat-panel-title "Resolution" at bounding box center [1412, 119] width 141 height 8
click at [1424, 144] on div "1080" at bounding box center [1425, 142] width 29 height 13
click at [104, 52] on mat-icon "info" at bounding box center [108, 51] width 7 height 7
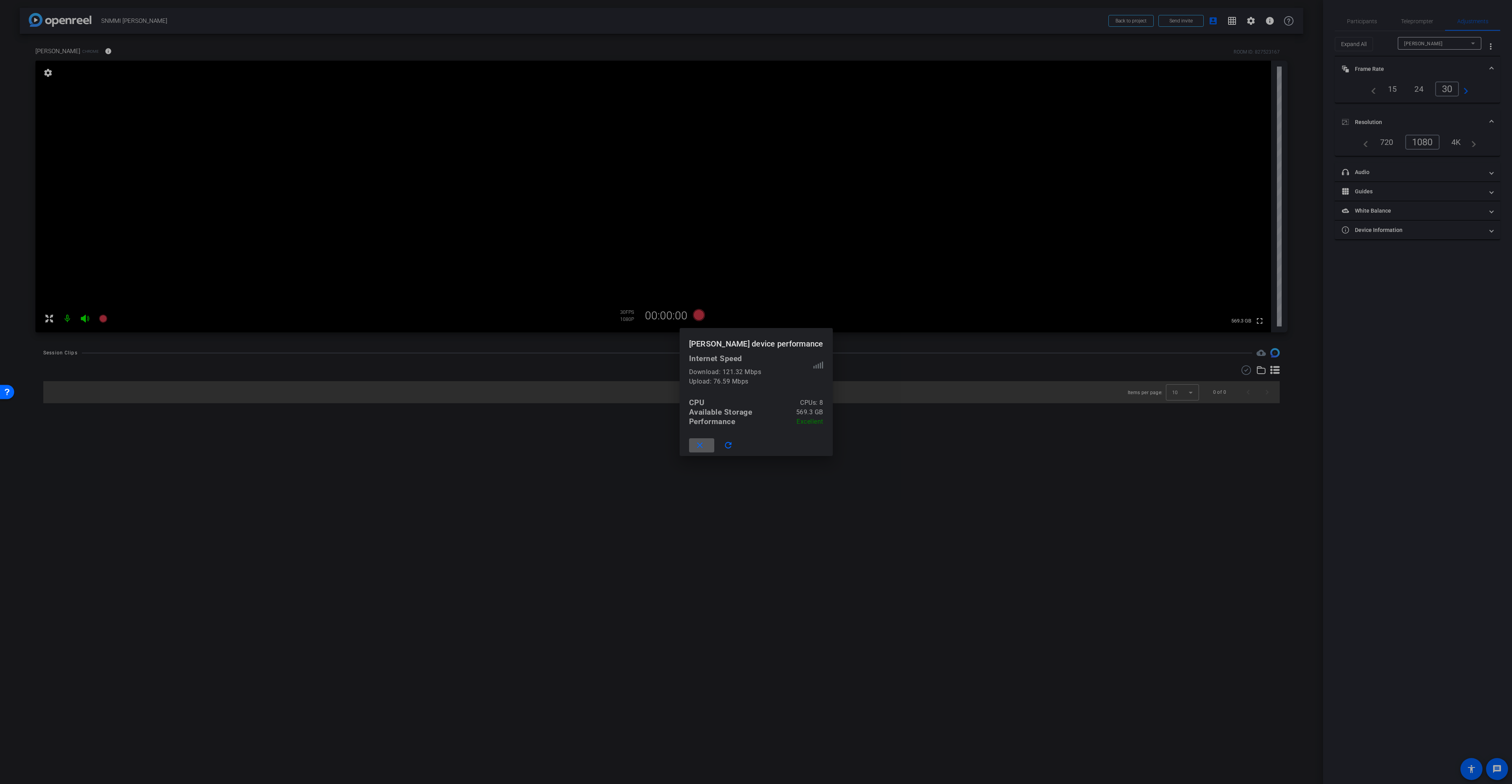
click at [705, 443] on mat-icon "close" at bounding box center [700, 445] width 10 height 10
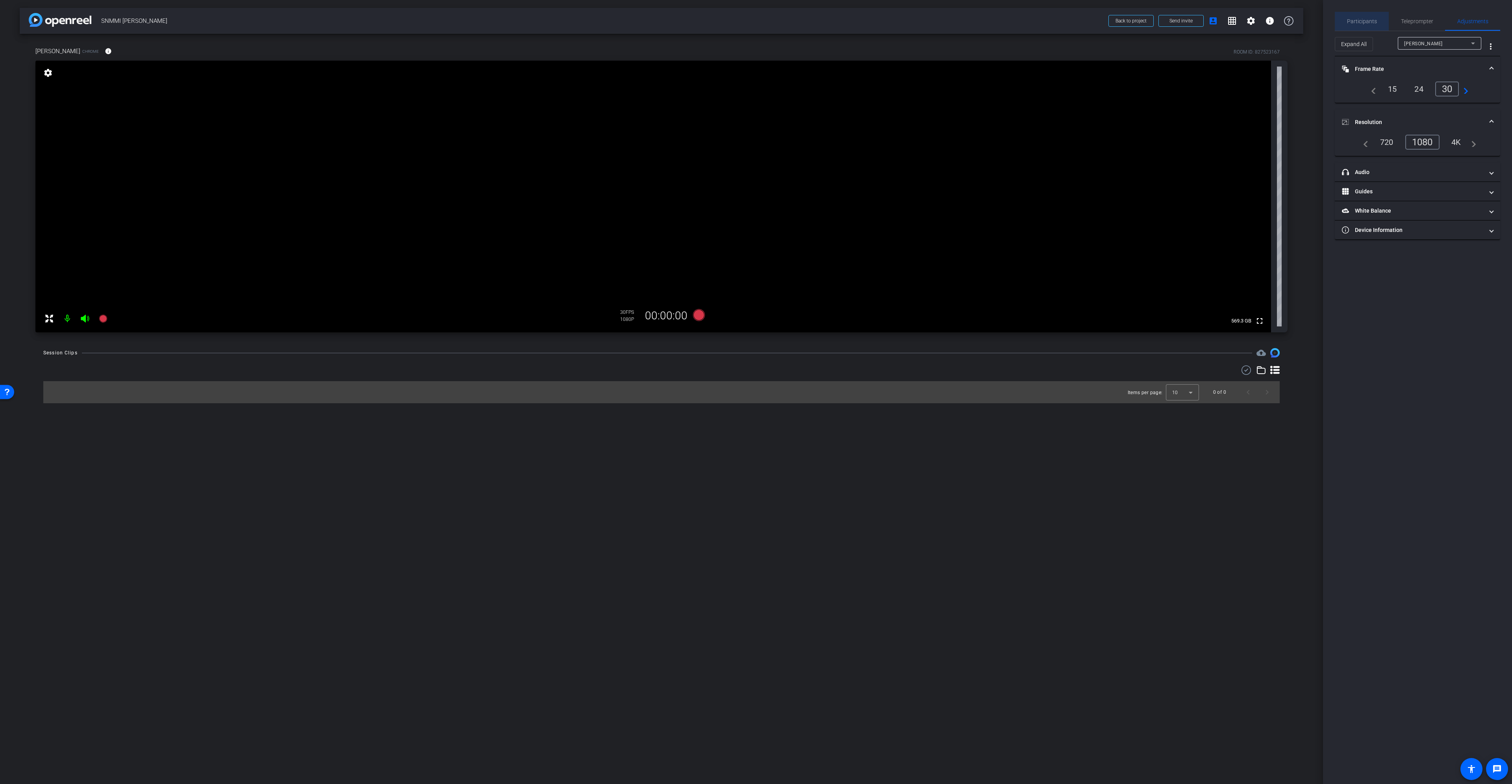
click at [1385, 18] on div "Participants" at bounding box center [1362, 21] width 54 height 19
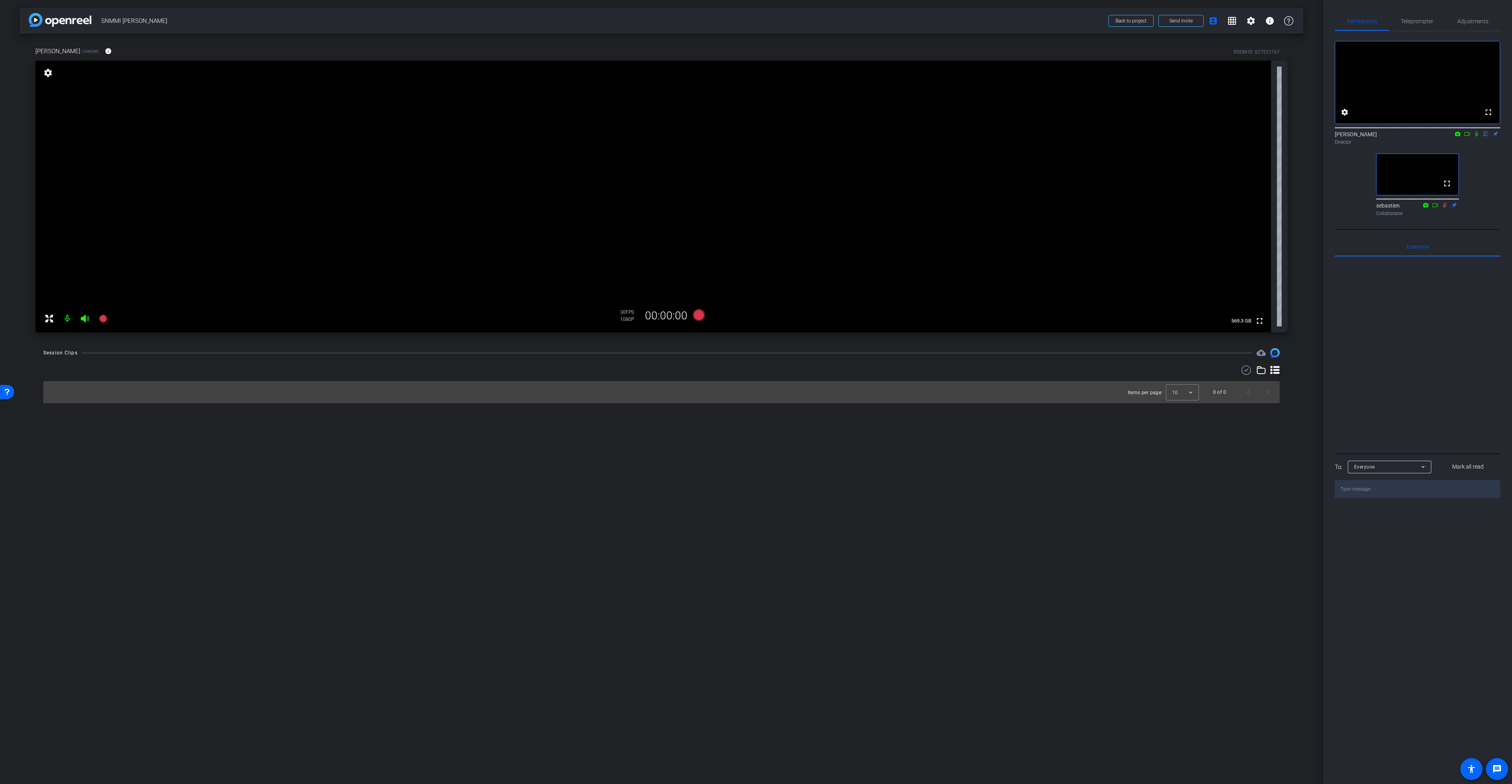
click at [1442, 208] on icon at bounding box center [1445, 205] width 6 height 5
click at [1471, 25] on span "Adjustments" at bounding box center [1473, 21] width 31 height 19
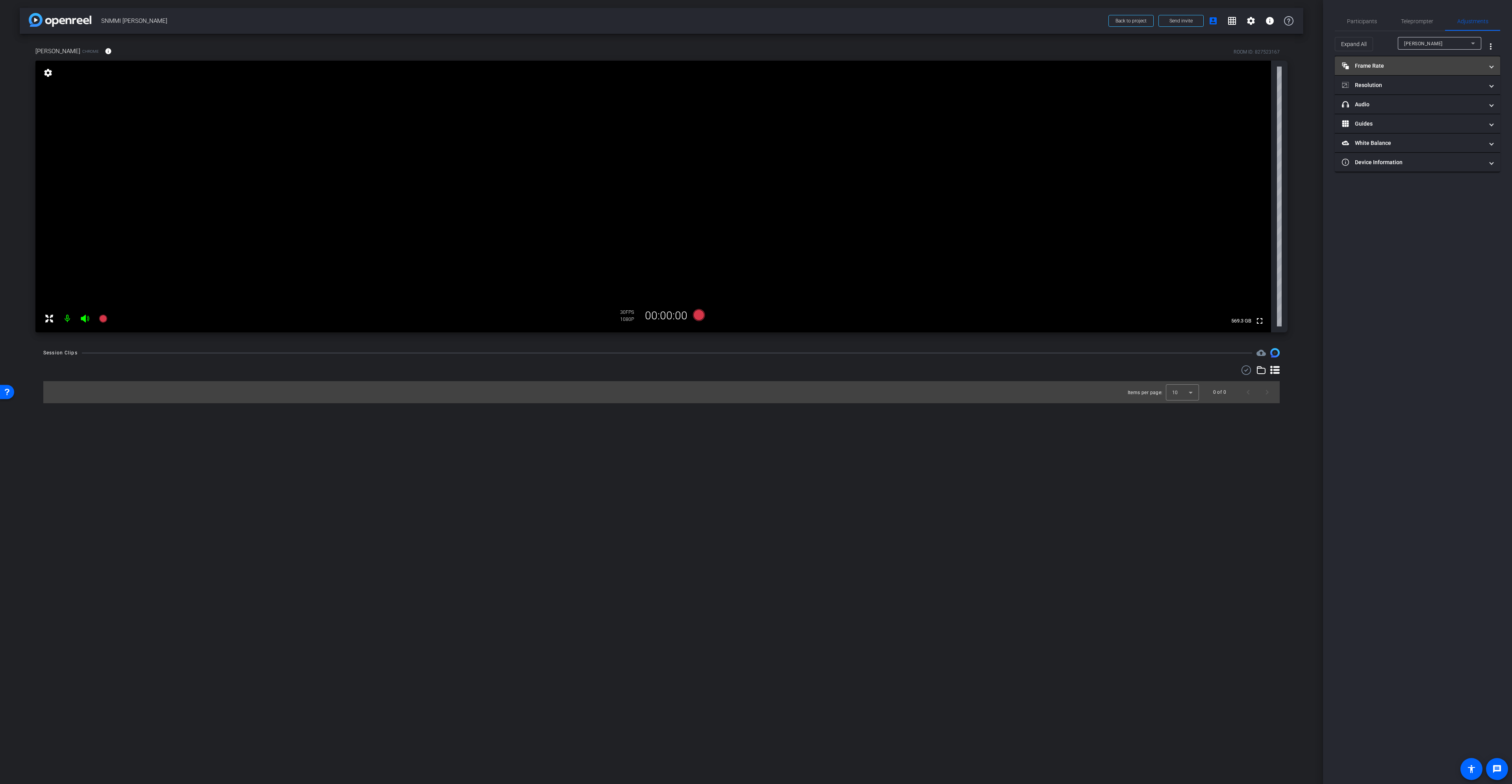
click at [1440, 66] on mat-panel-title "Frame Rate Frame Rate" at bounding box center [1412, 66] width 141 height 8
click at [1423, 116] on mat-panel-title "Resolution" at bounding box center [1412, 119] width 141 height 8
click at [1414, 170] on mat-panel-title "headphone icon Audio" at bounding box center [1412, 172] width 141 height 8
click at [1365, 18] on span "Participants" at bounding box center [1362, 21] width 30 height 19
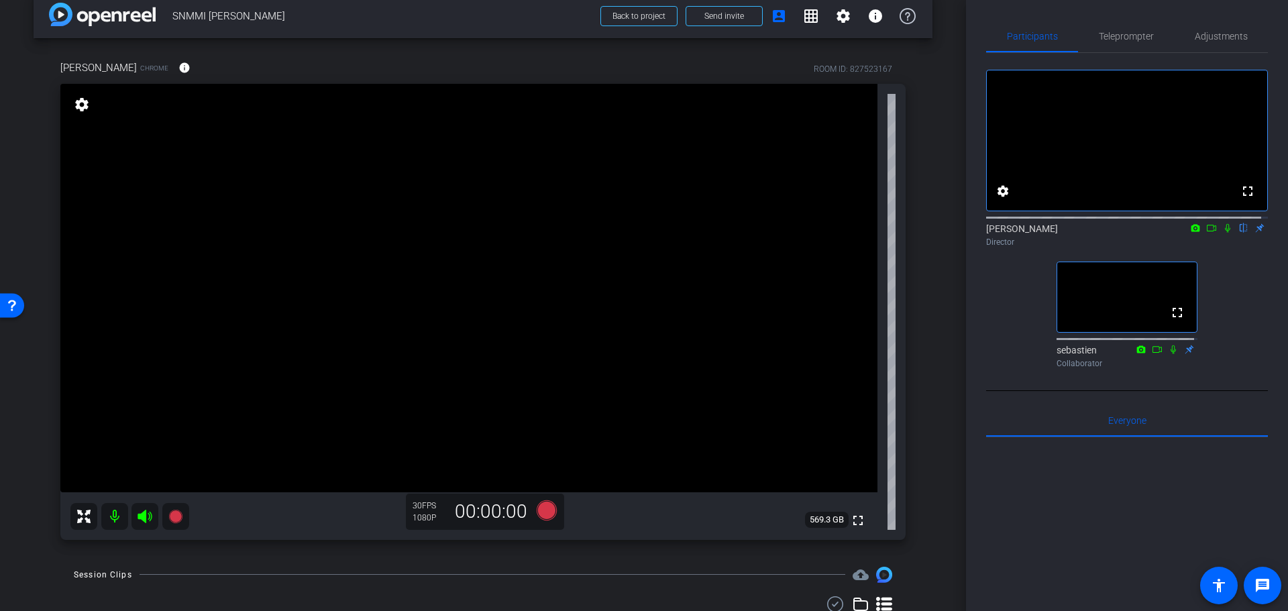
scroll to position [0, 0]
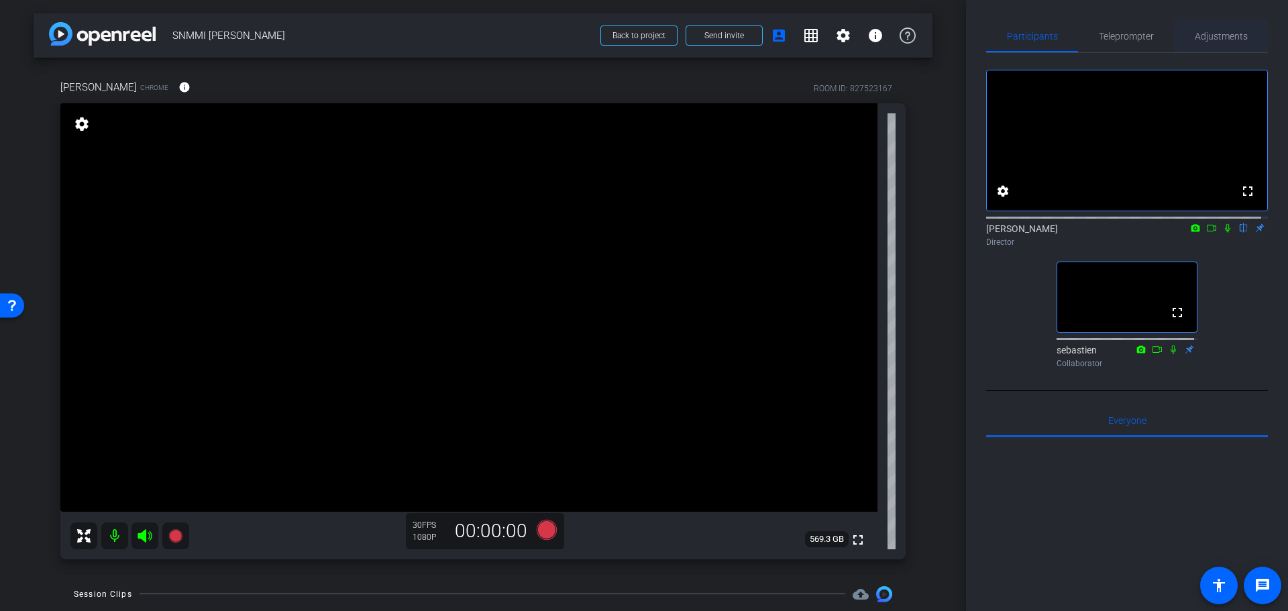
click at [1204, 23] on span "Adjustments" at bounding box center [1221, 36] width 53 height 32
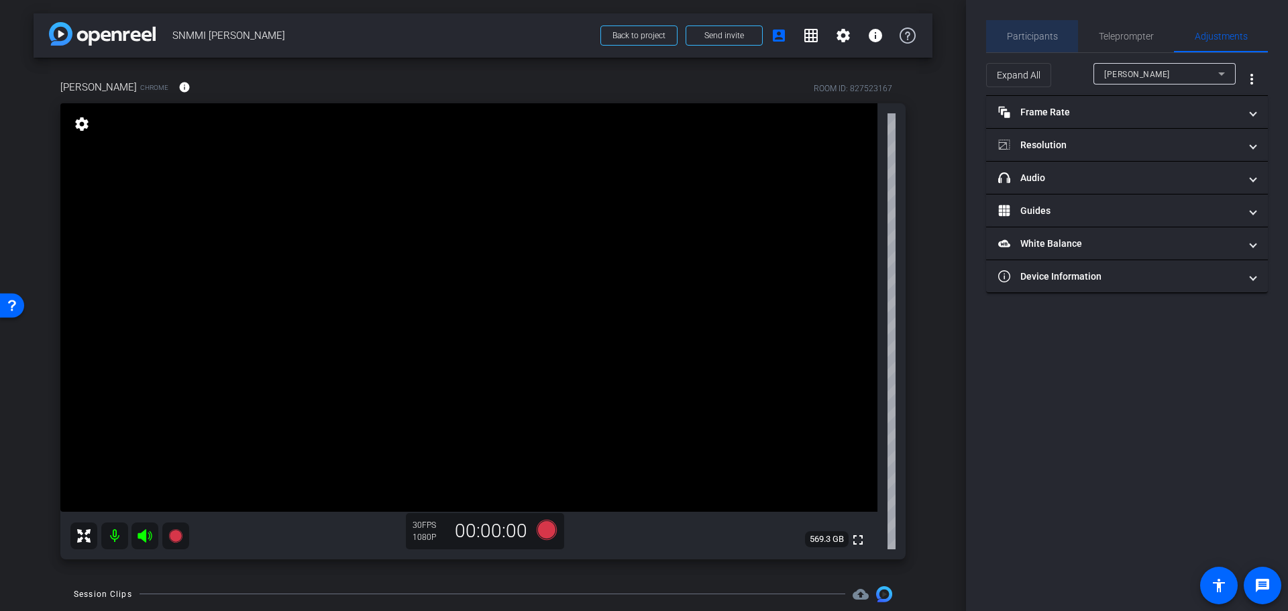
click at [1028, 46] on span "Participants" at bounding box center [1032, 36] width 51 height 32
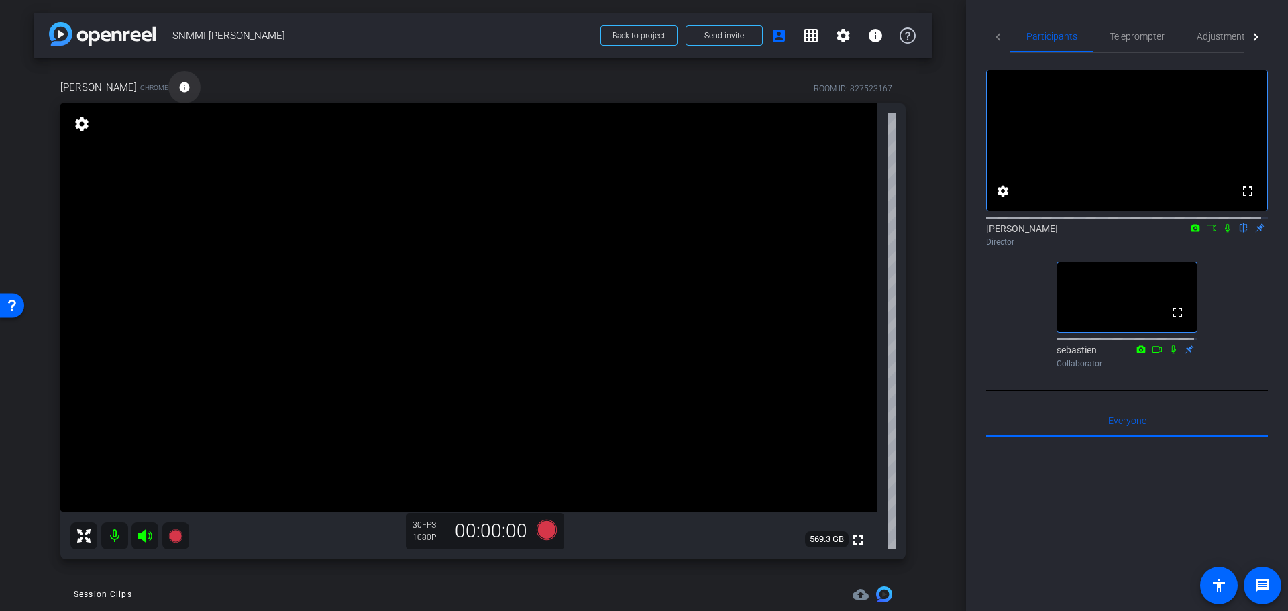
click at [178, 91] on mat-icon "info" at bounding box center [184, 87] width 12 height 12
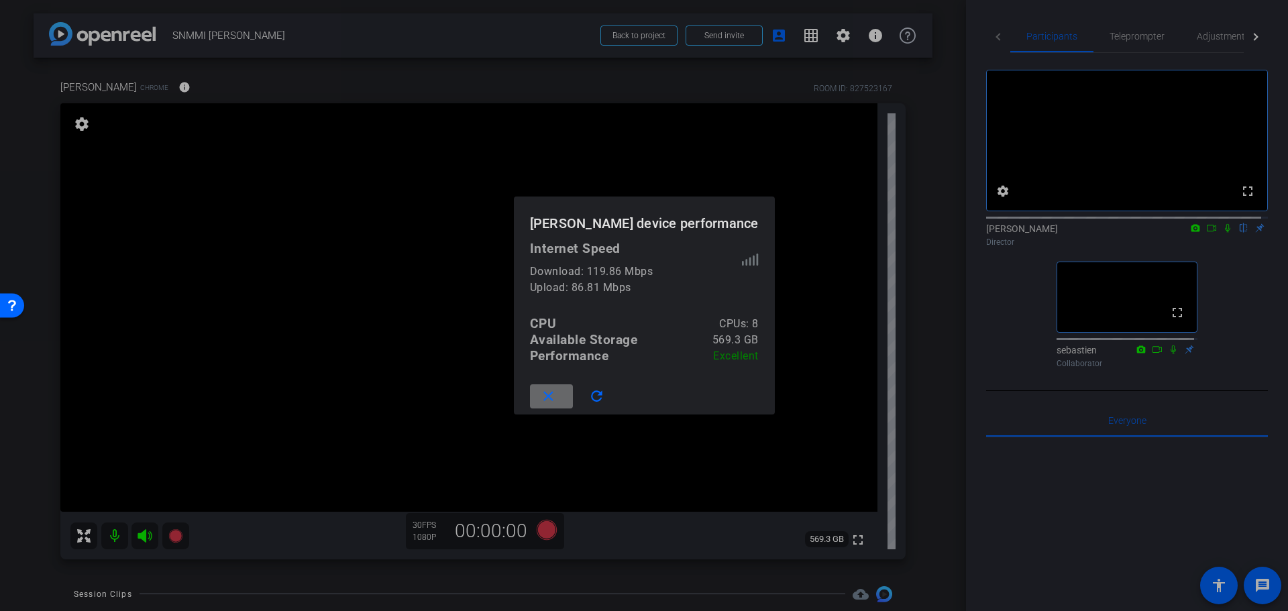
click at [572, 396] on span at bounding box center [551, 396] width 43 height 32
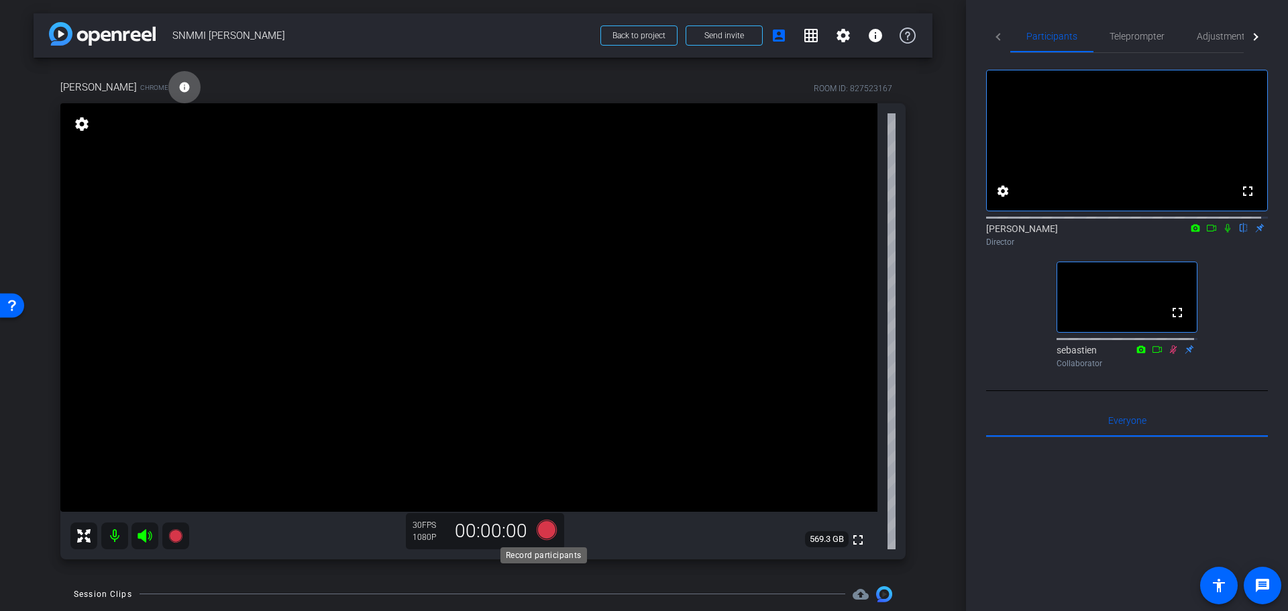
click at [547, 528] on icon at bounding box center [547, 529] width 20 height 20
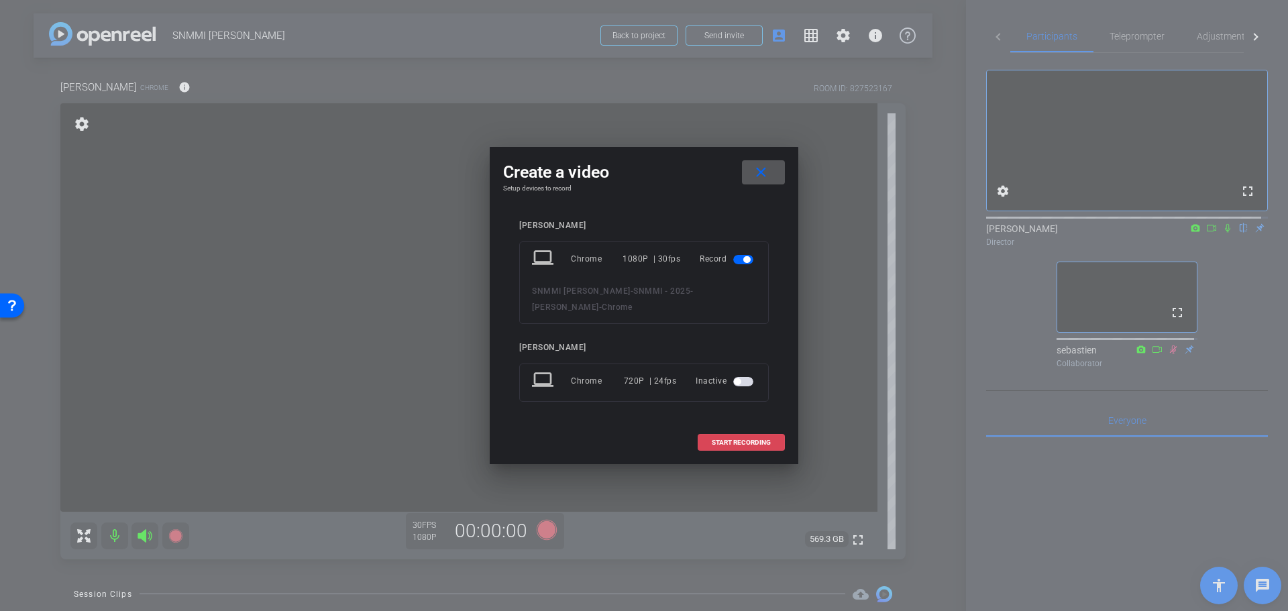
click at [767, 449] on span at bounding box center [741, 443] width 86 height 32
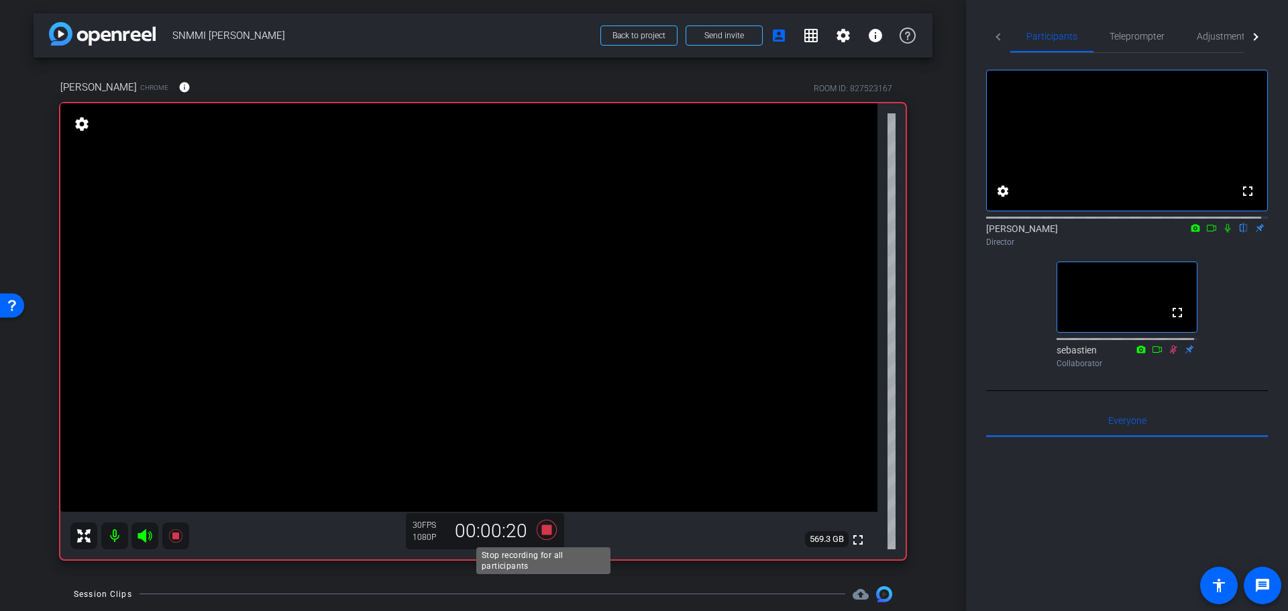
click at [540, 532] on icon at bounding box center [547, 529] width 20 height 20
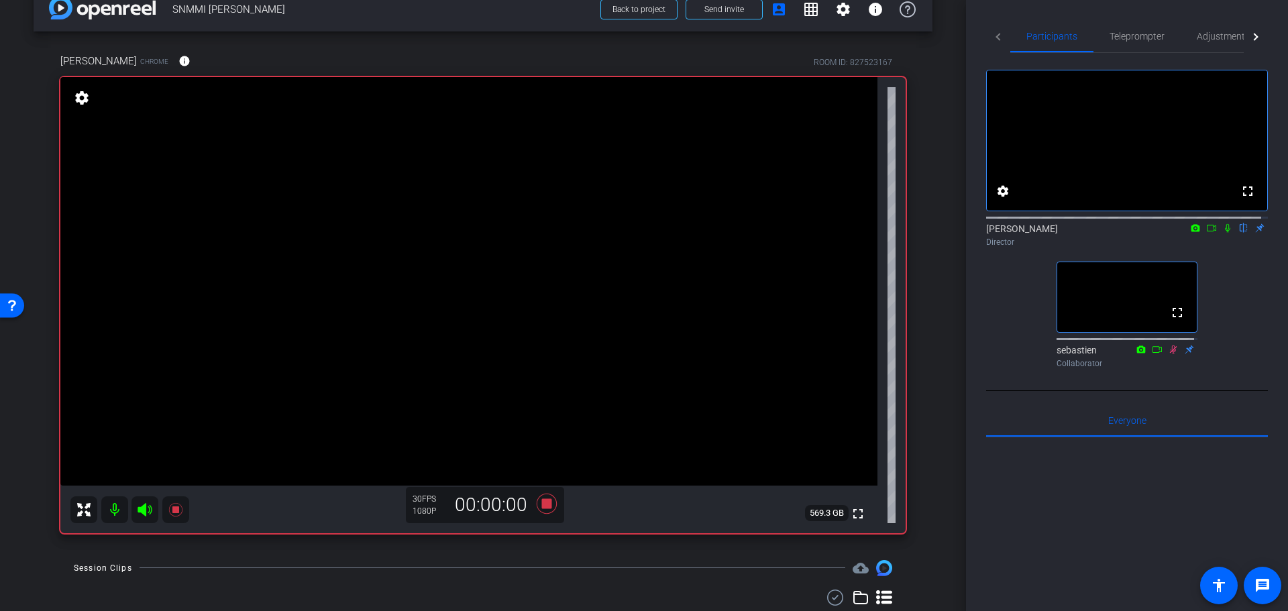
scroll to position [99, 0]
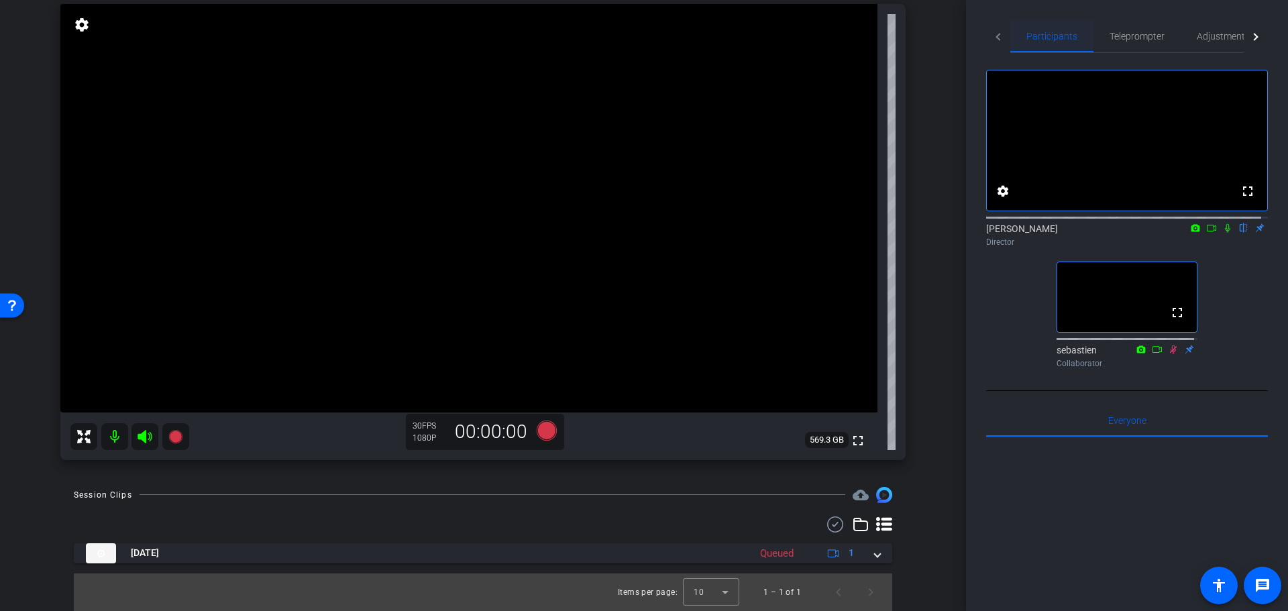
click at [1040, 40] on span "Participants" at bounding box center [1051, 36] width 51 height 9
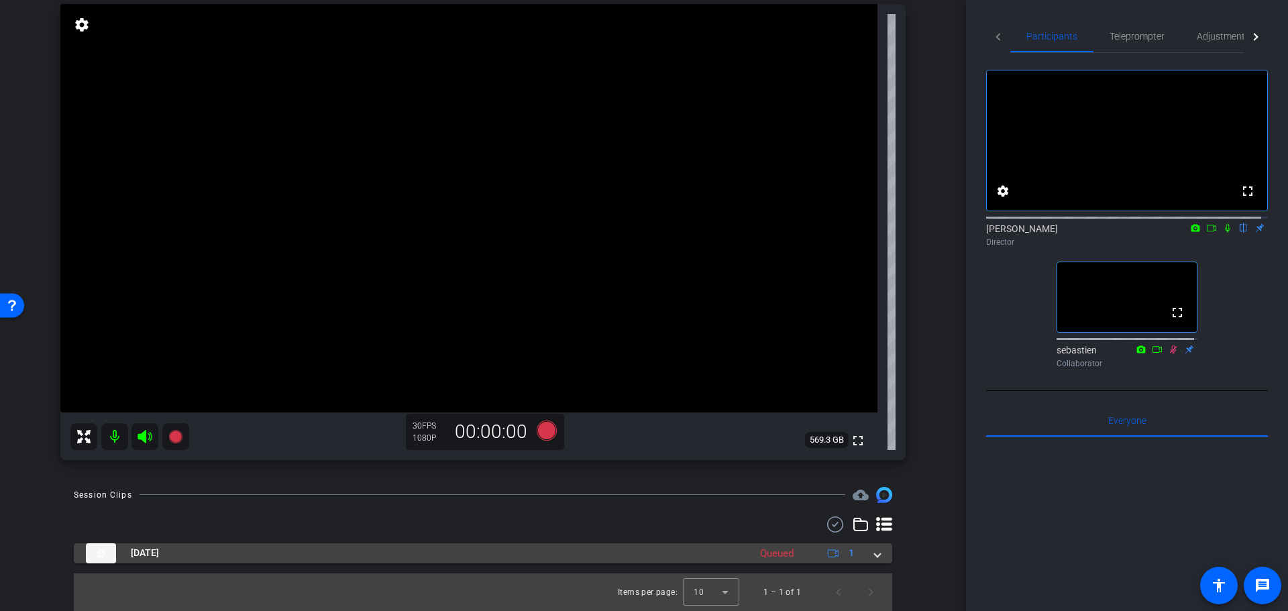
click at [859, 555] on div "Sep 2, 2025 Queued 1" at bounding box center [480, 553] width 789 height 20
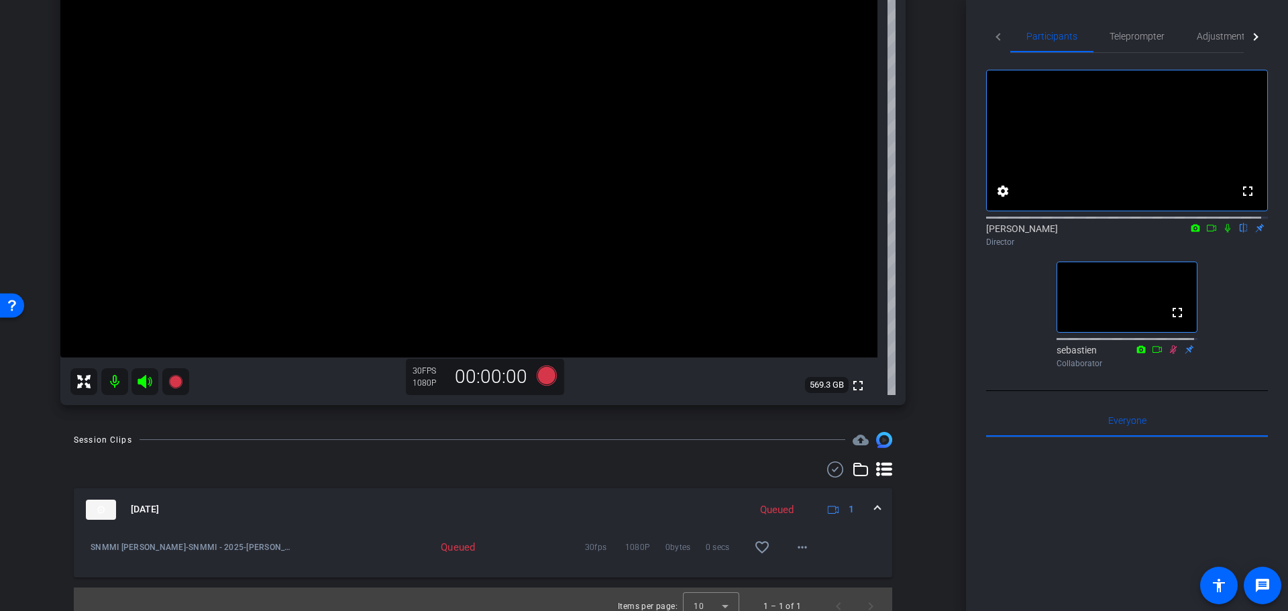
scroll to position [168, 0]
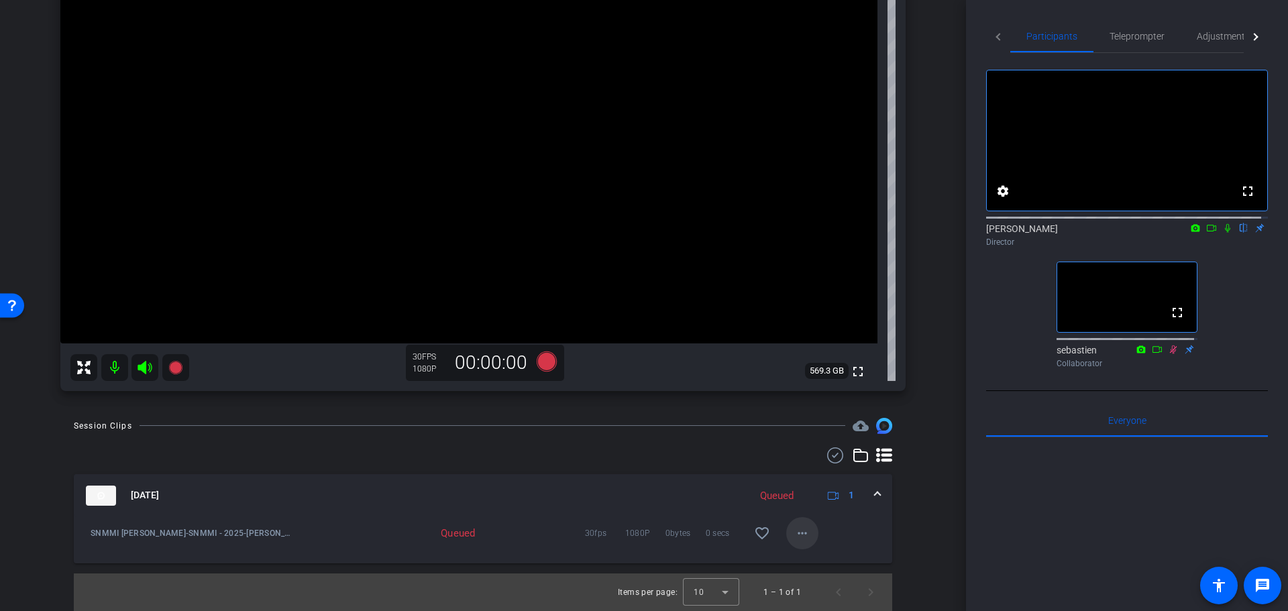
click at [794, 534] on mat-icon "more_horiz" at bounding box center [802, 533] width 16 height 16
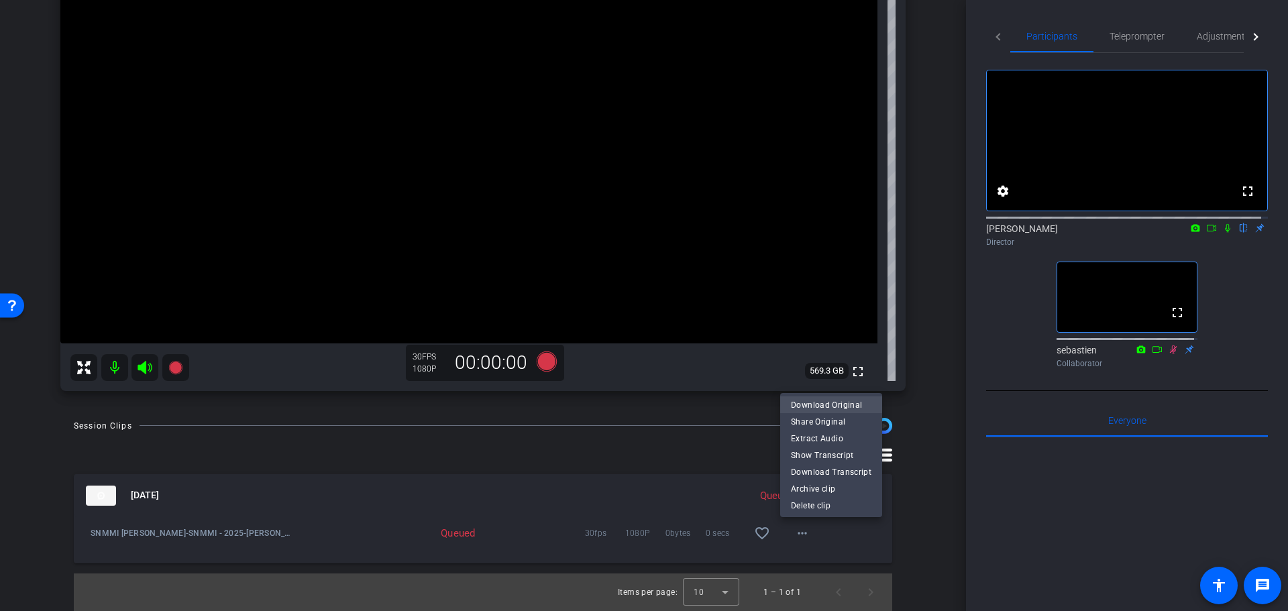
click at [828, 399] on span "Download Original" at bounding box center [831, 404] width 80 height 16
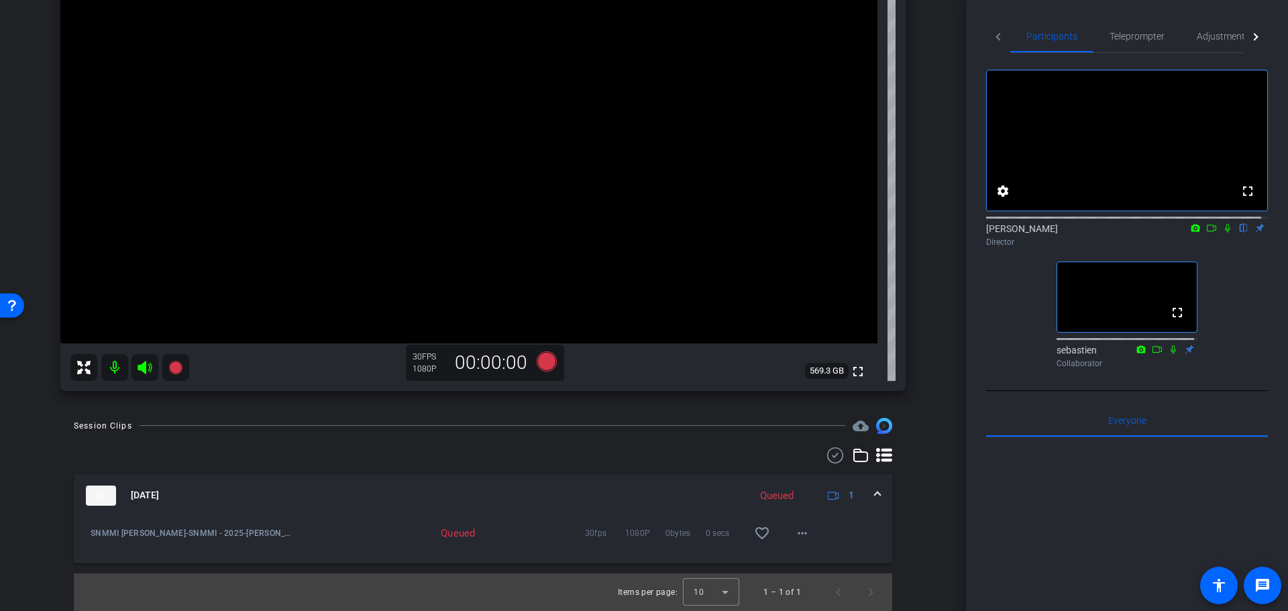
click at [1222, 233] on icon at bounding box center [1227, 227] width 11 height 9
click at [1207, 231] on icon at bounding box center [1211, 228] width 9 height 7
drag, startPoint x: 1237, startPoint y: 235, endPoint x: 1218, endPoint y: 238, distance: 19.0
click at [1237, 234] on mat-icon at bounding box center [1244, 228] width 16 height 12
click at [1220, 234] on mat-icon at bounding box center [1228, 228] width 16 height 12
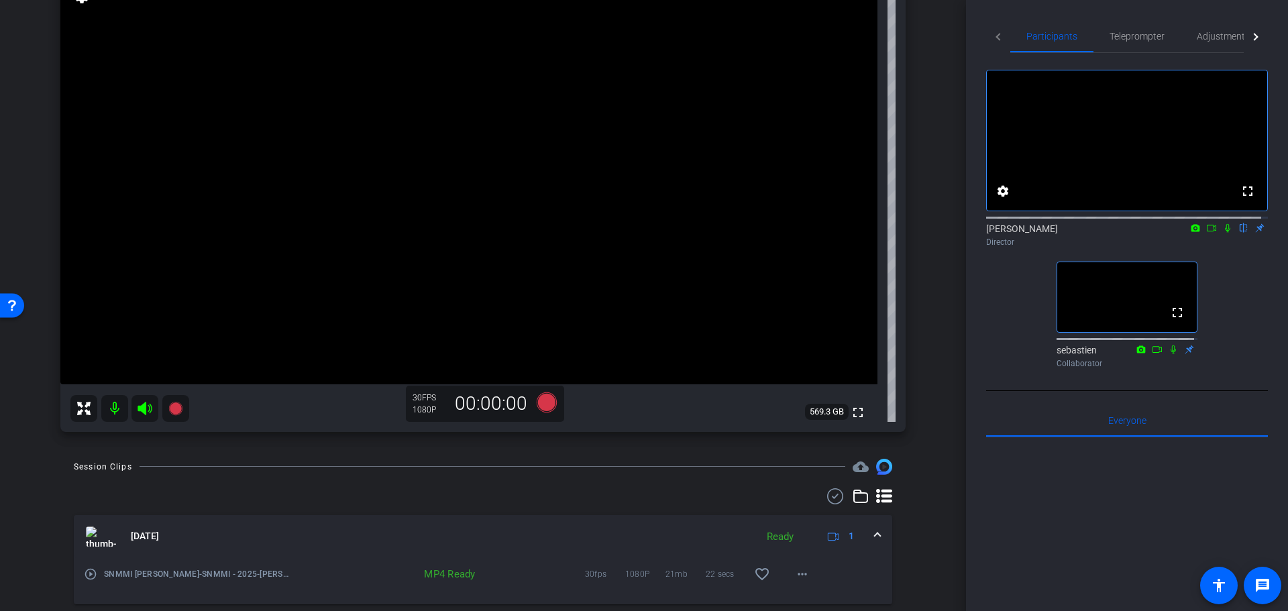
scroll to position [34, 0]
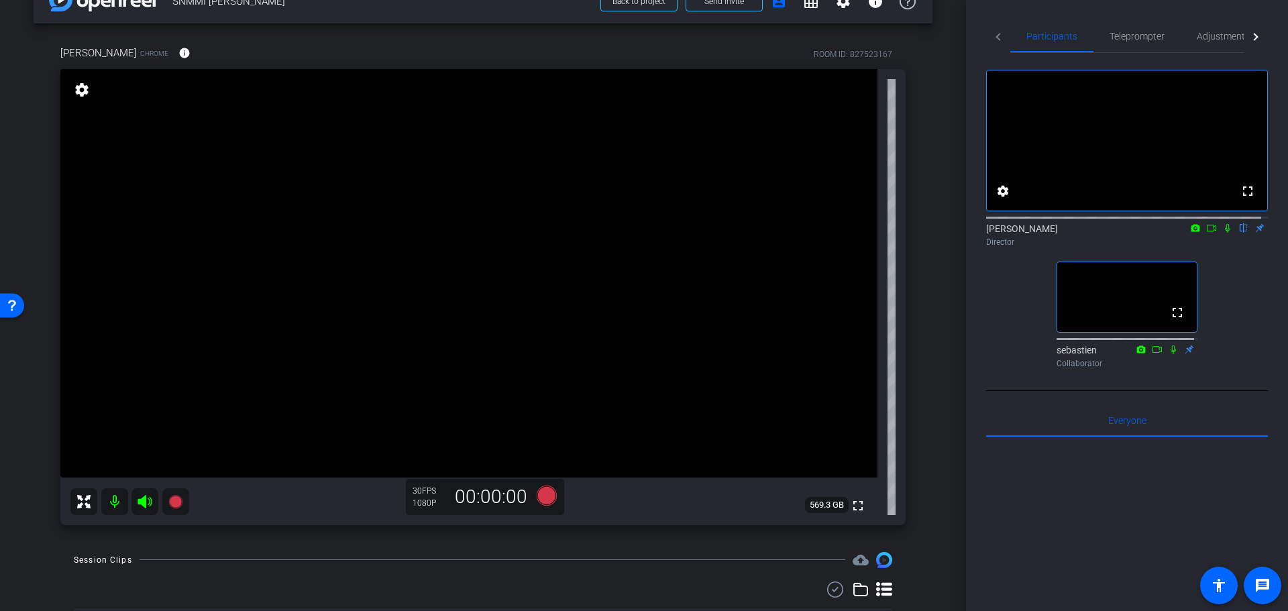
click at [1229, 290] on div "fullscreen settings Gert Viljoen flip Director fullscreen sebastien Collaborator" at bounding box center [1127, 213] width 282 height 321
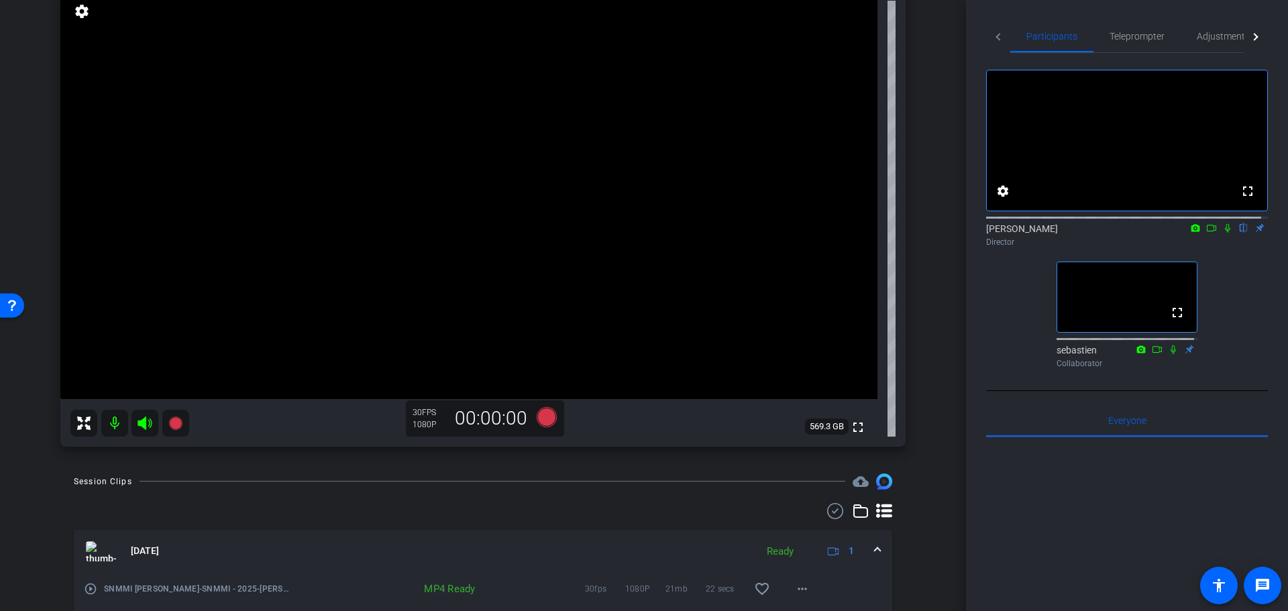
scroll to position [0, 0]
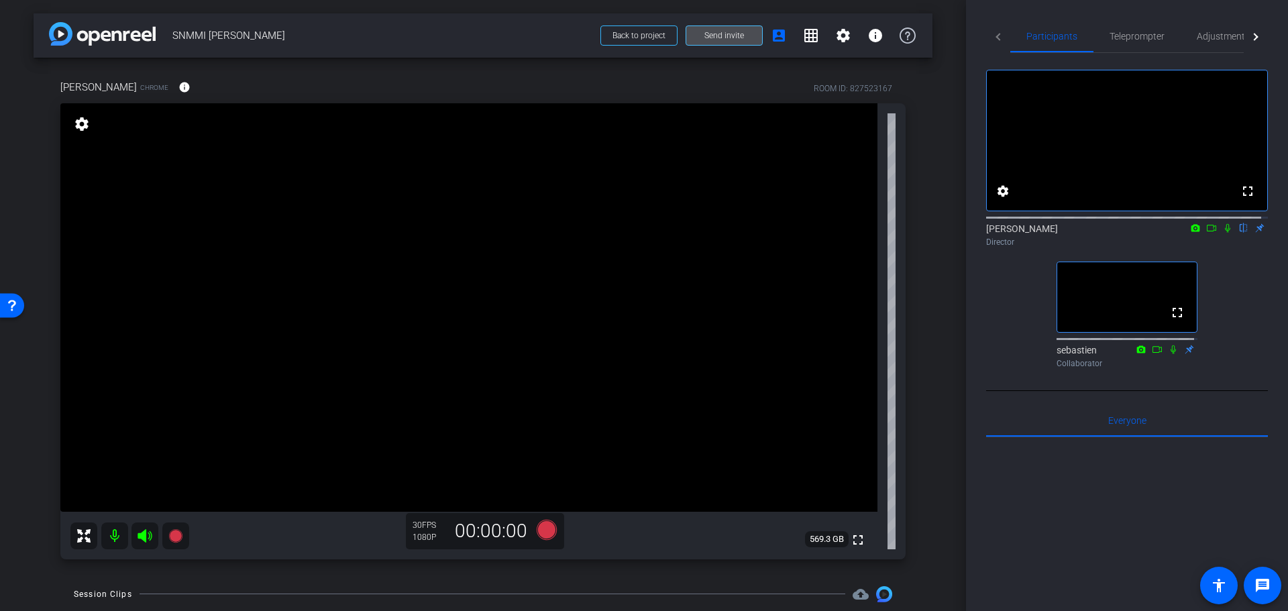
click at [727, 28] on span at bounding box center [724, 35] width 76 height 32
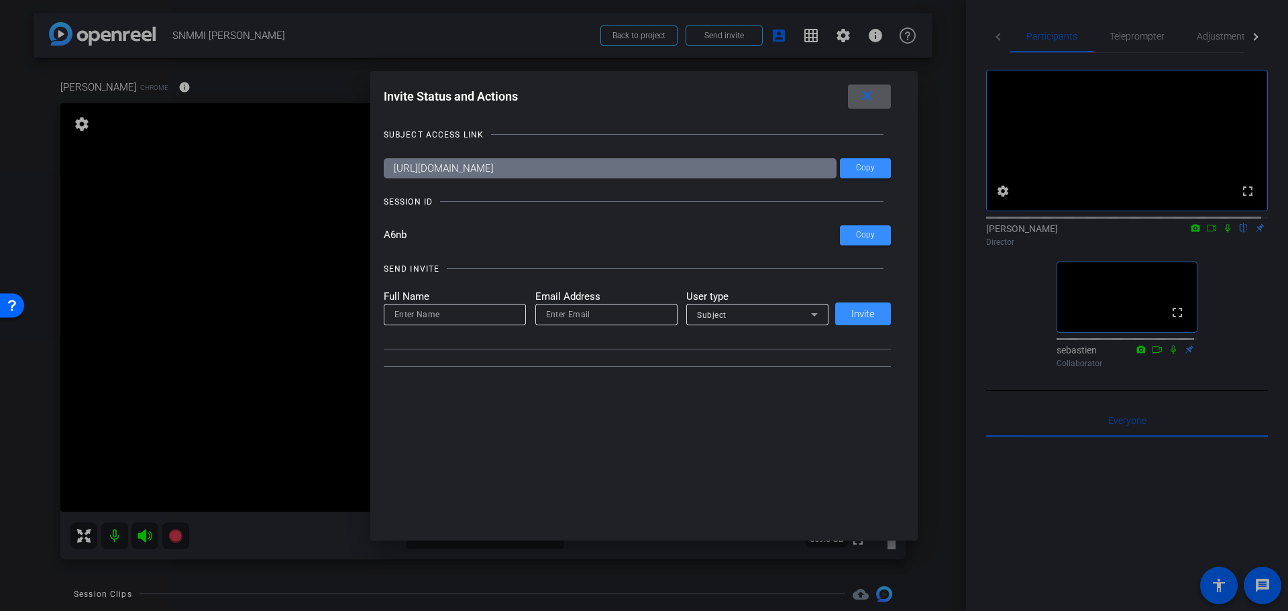
click at [706, 168] on input "https://capture.openreel.com/subject/MODE_OTP?otp=A6nb" at bounding box center [610, 168] width 453 height 20
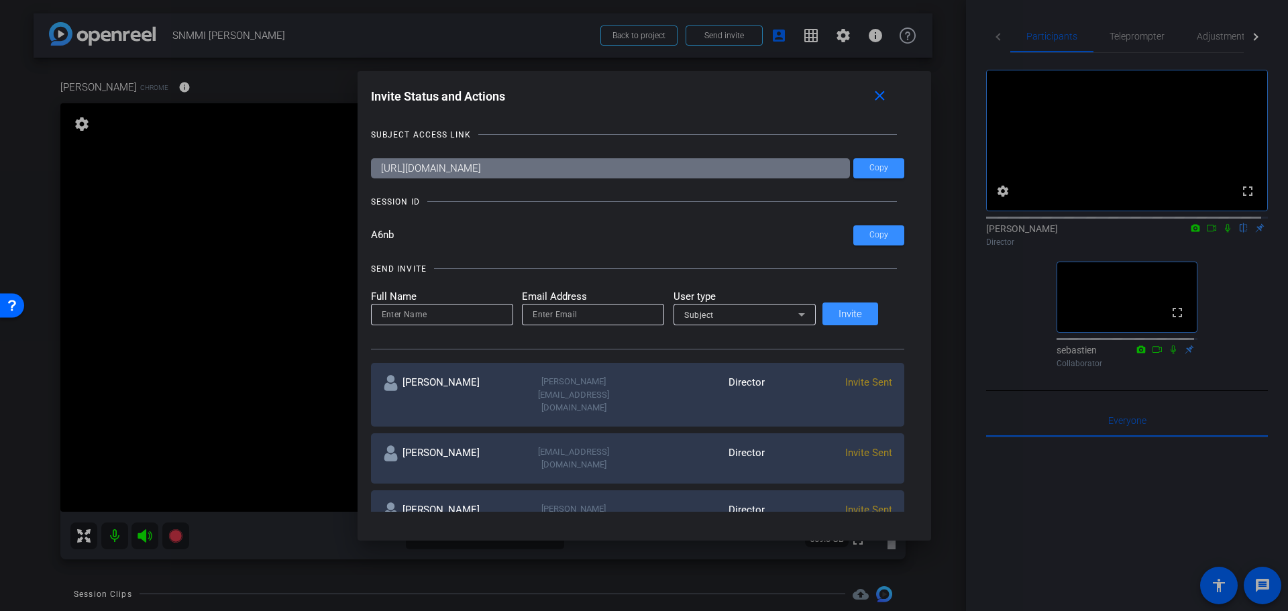
click at [706, 168] on input "https://capture.openreel.com/subject/MODE_OTP?otp=A6nb" at bounding box center [610, 168] width 479 height 20
click at [239, 292] on div at bounding box center [644, 305] width 1288 height 611
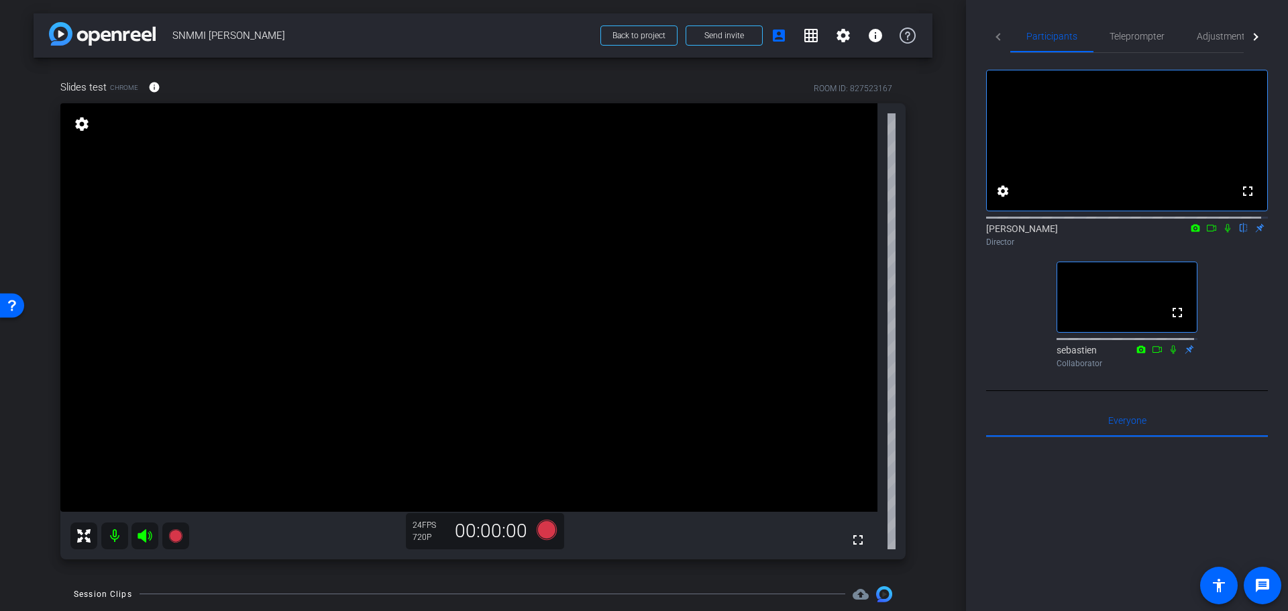
click at [155, 533] on mat-icon at bounding box center [144, 536] width 27 height 27
click at [126, 531] on mat-icon at bounding box center [114, 536] width 27 height 27
click at [145, 533] on icon at bounding box center [145, 535] width 14 height 13
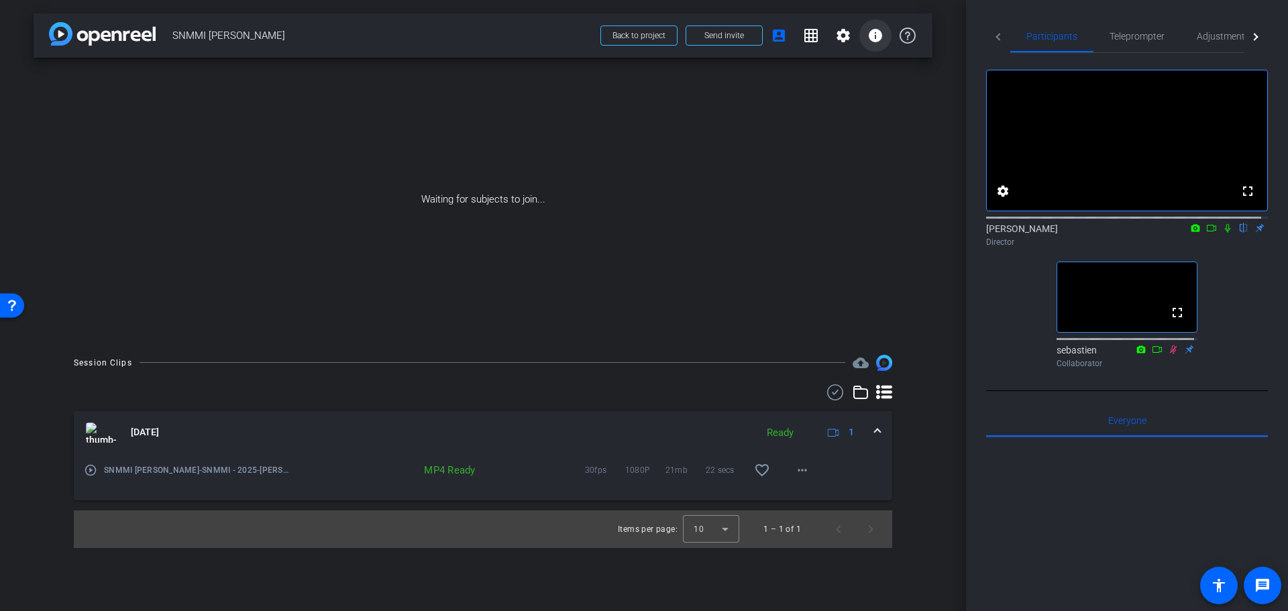
click at [875, 42] on mat-icon "info" at bounding box center [875, 36] width 16 height 16
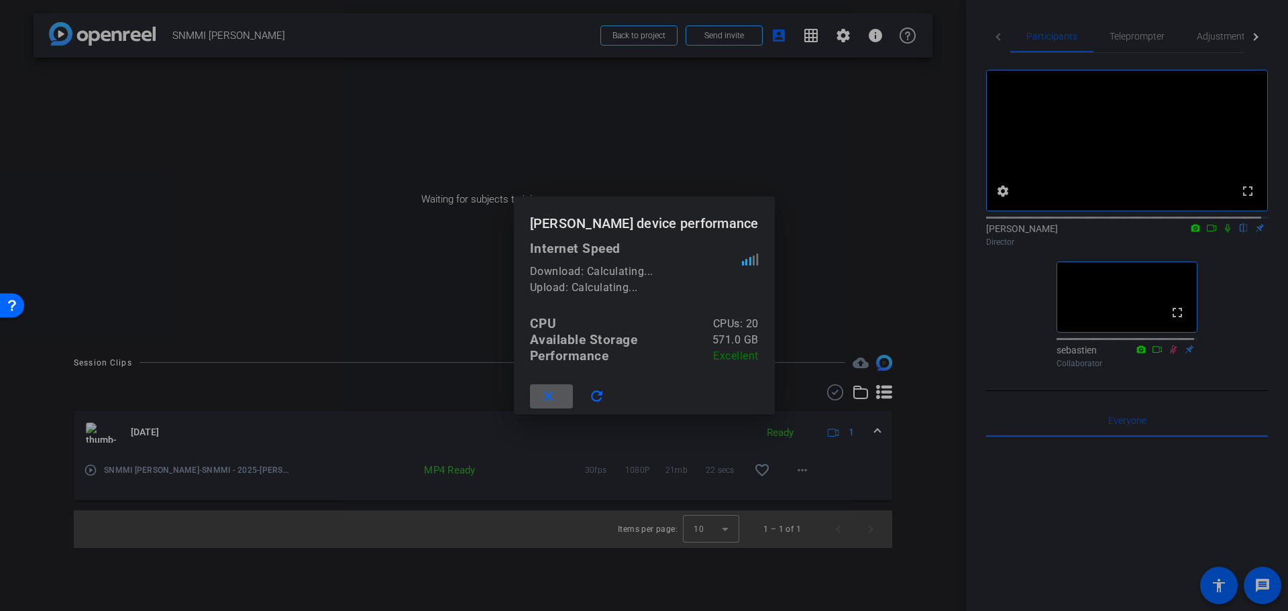
click at [875, 40] on div at bounding box center [644, 305] width 1288 height 611
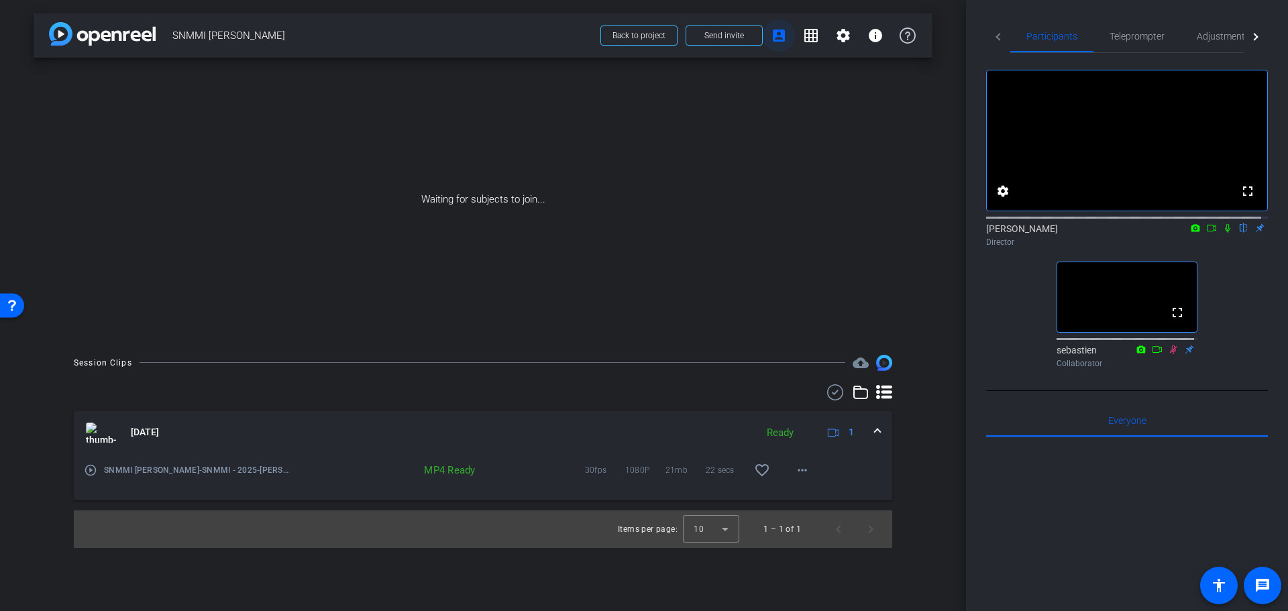
click at [786, 36] on mat-icon "account_box" at bounding box center [779, 36] width 16 height 16
click at [833, 38] on span at bounding box center [843, 35] width 32 height 32
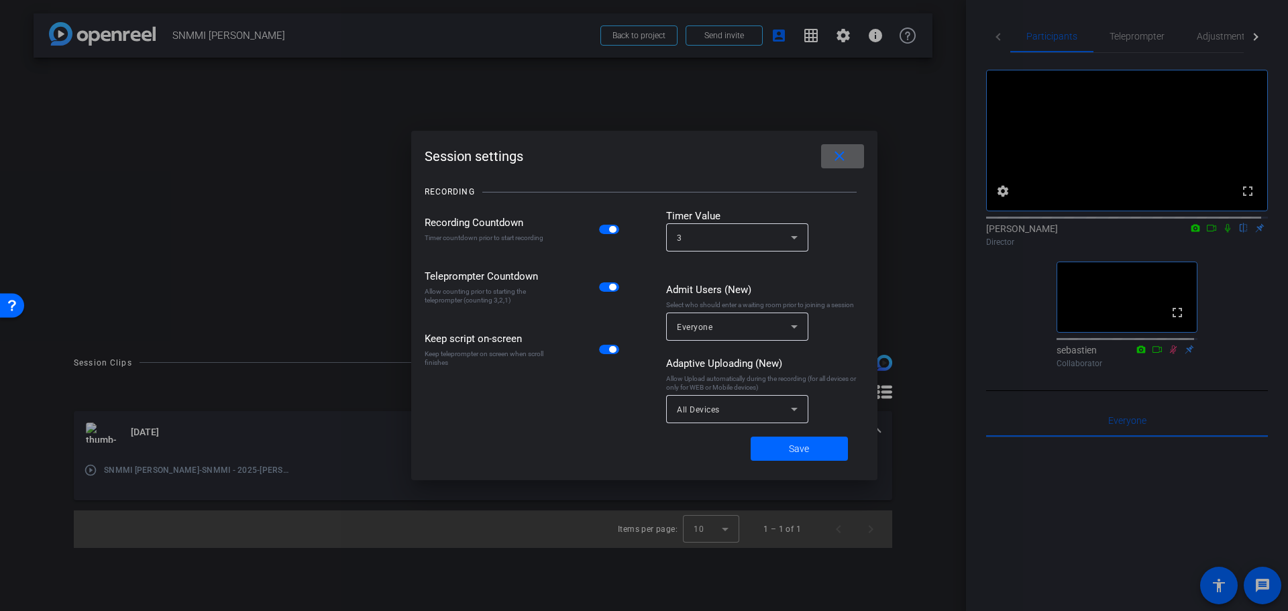
click at [787, 329] on icon at bounding box center [794, 327] width 16 height 16
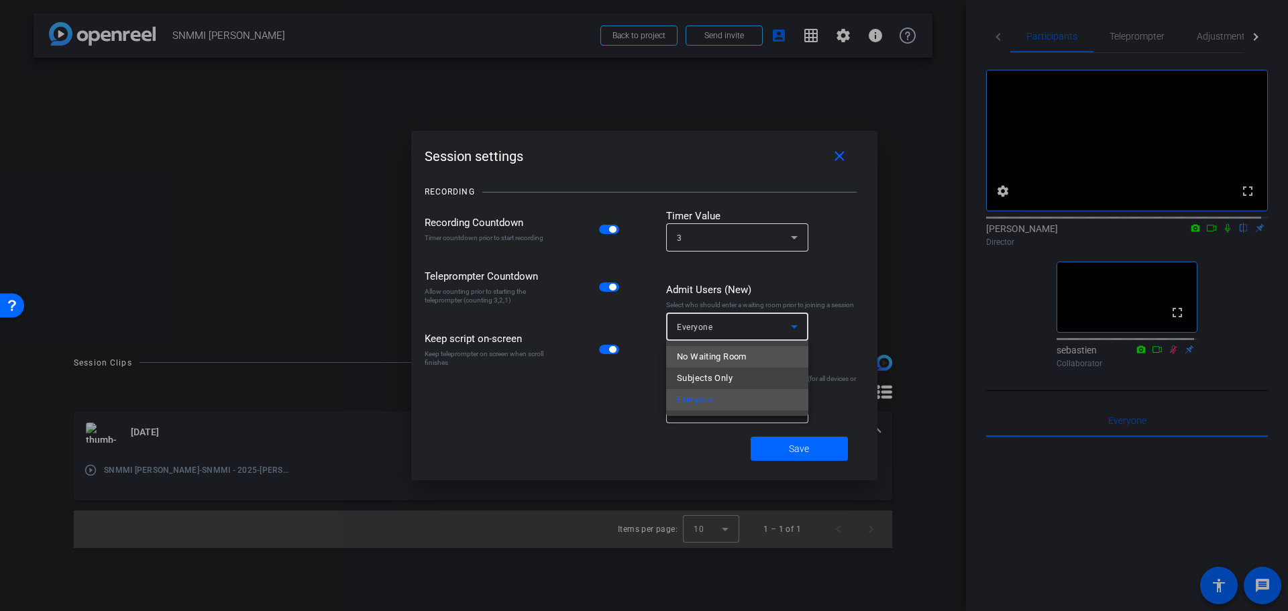
click at [746, 360] on span "No Waiting Room" at bounding box center [712, 357] width 70 height 16
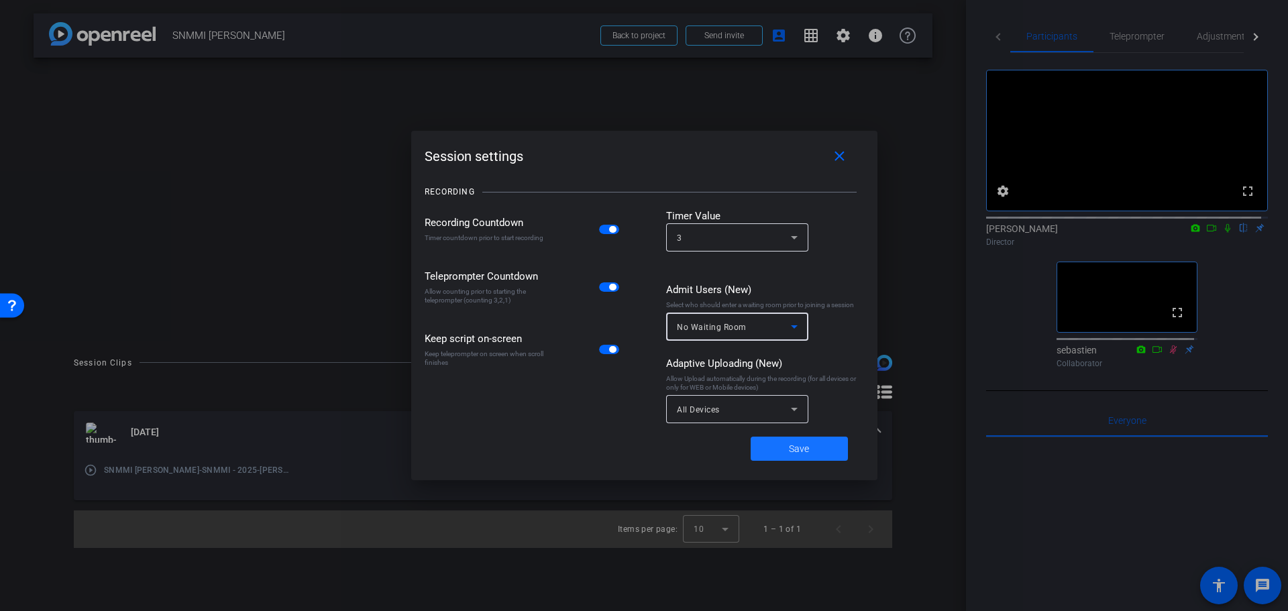
click at [787, 444] on span at bounding box center [799, 449] width 97 height 32
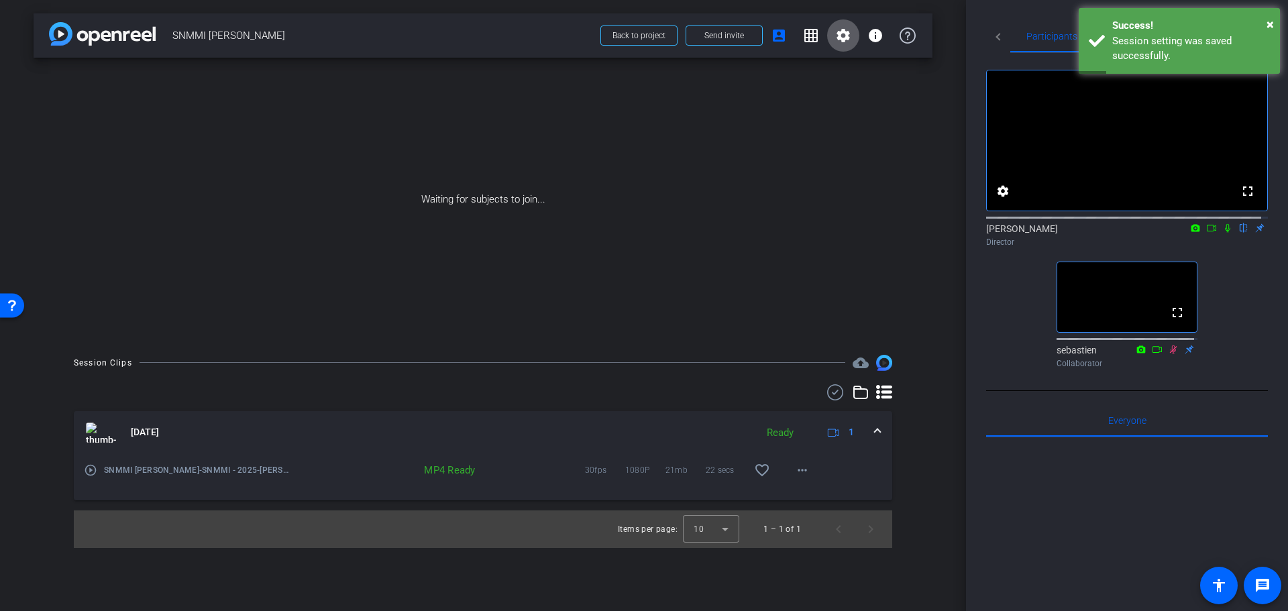
click at [879, 433] on span at bounding box center [877, 432] width 5 height 14
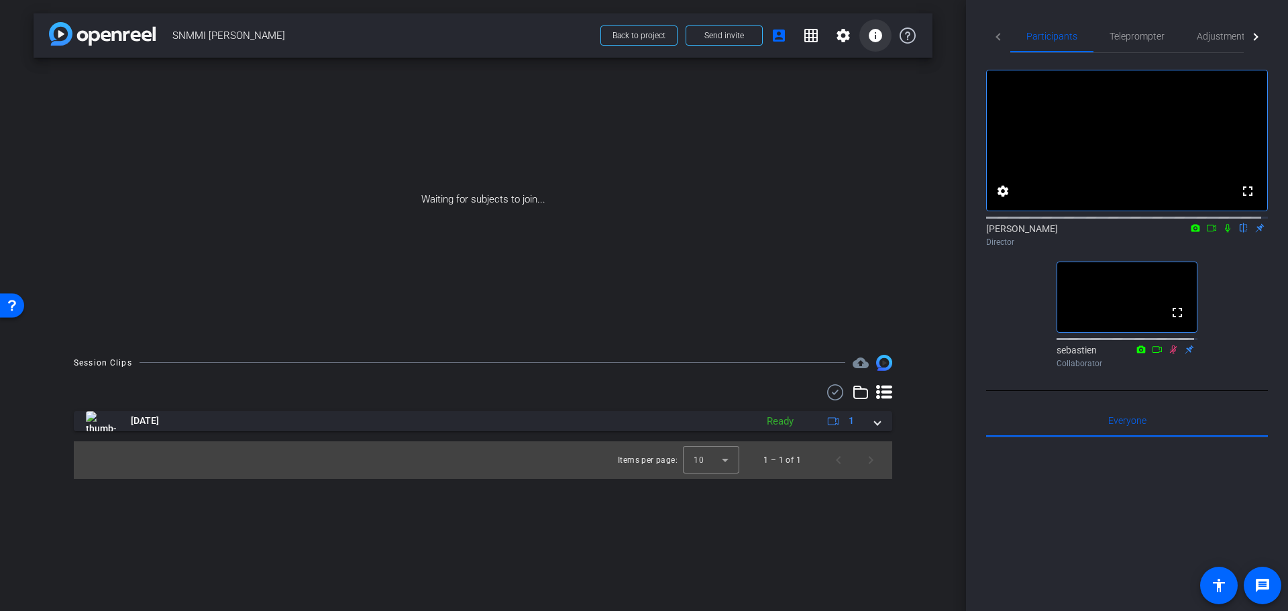
click at [885, 32] on span at bounding box center [875, 35] width 32 height 32
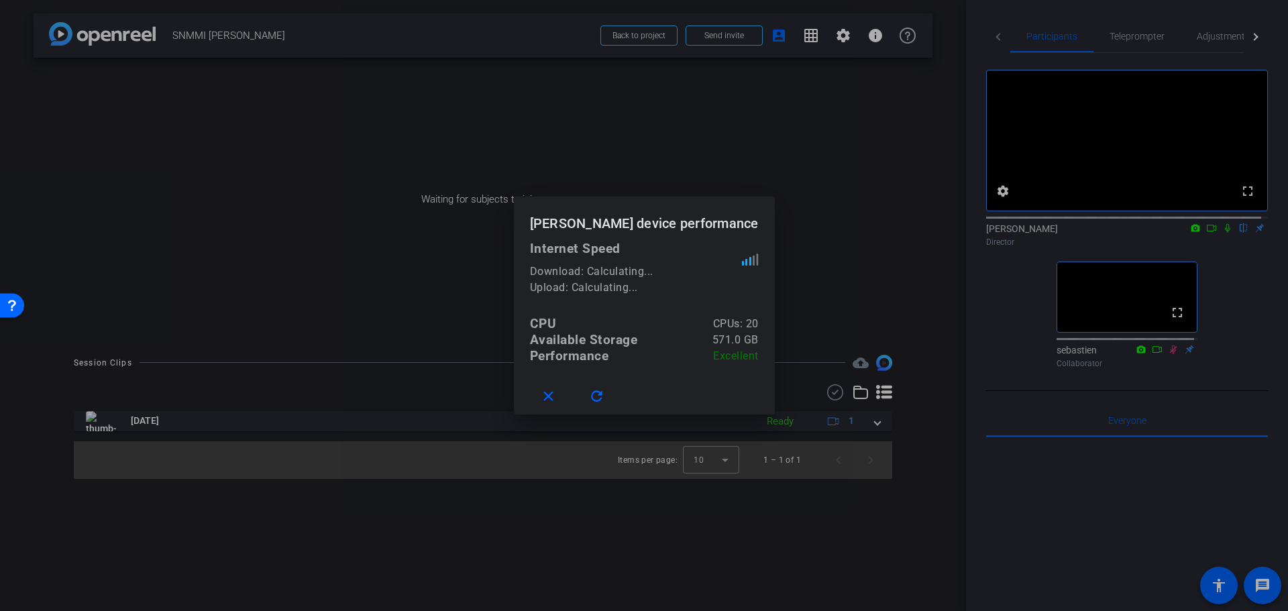
click at [906, 36] on div at bounding box center [644, 305] width 1288 height 611
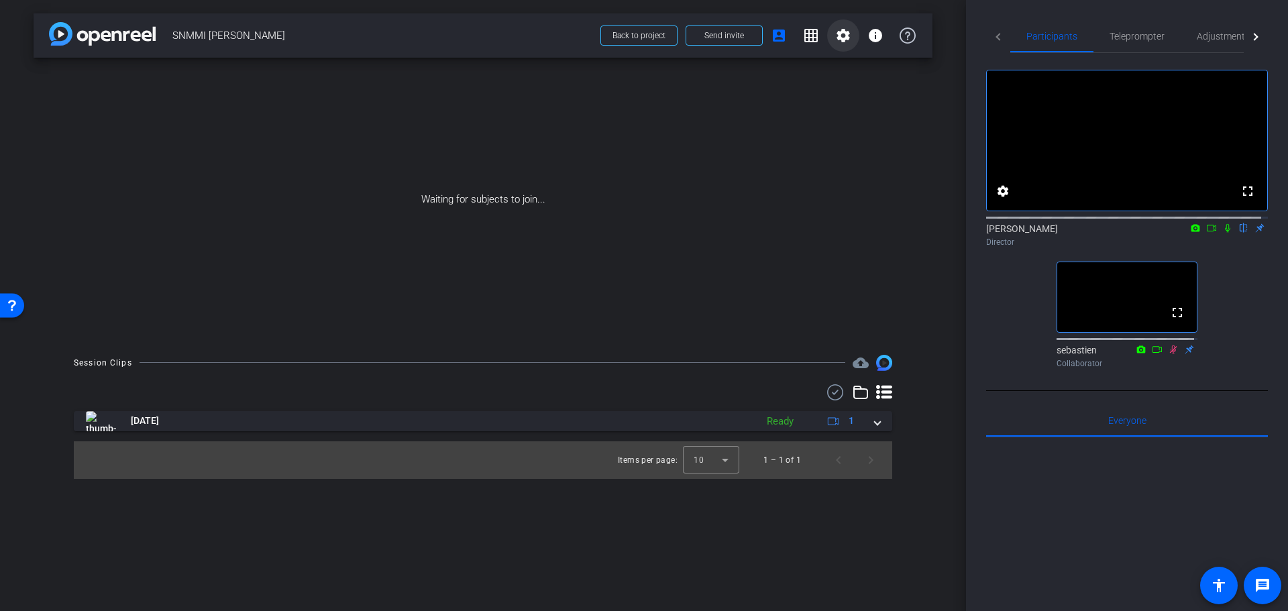
click at [827, 28] on span at bounding box center [843, 35] width 32 height 32
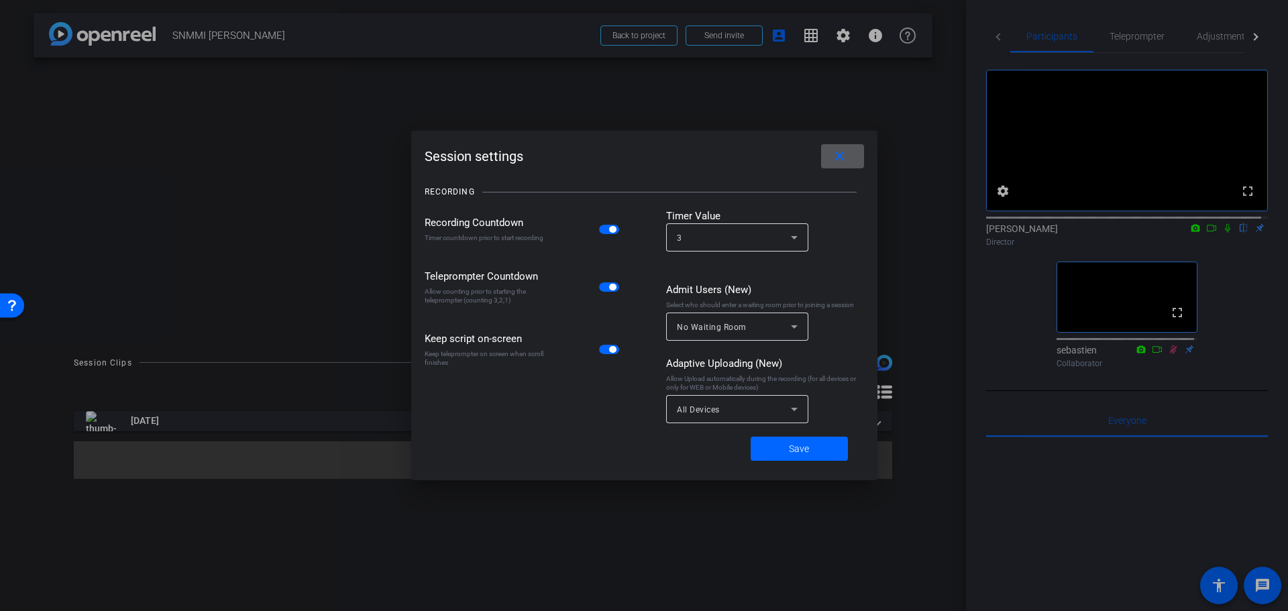
click at [611, 230] on span "button" at bounding box center [612, 229] width 7 height 7
click at [820, 449] on span at bounding box center [799, 449] width 97 height 32
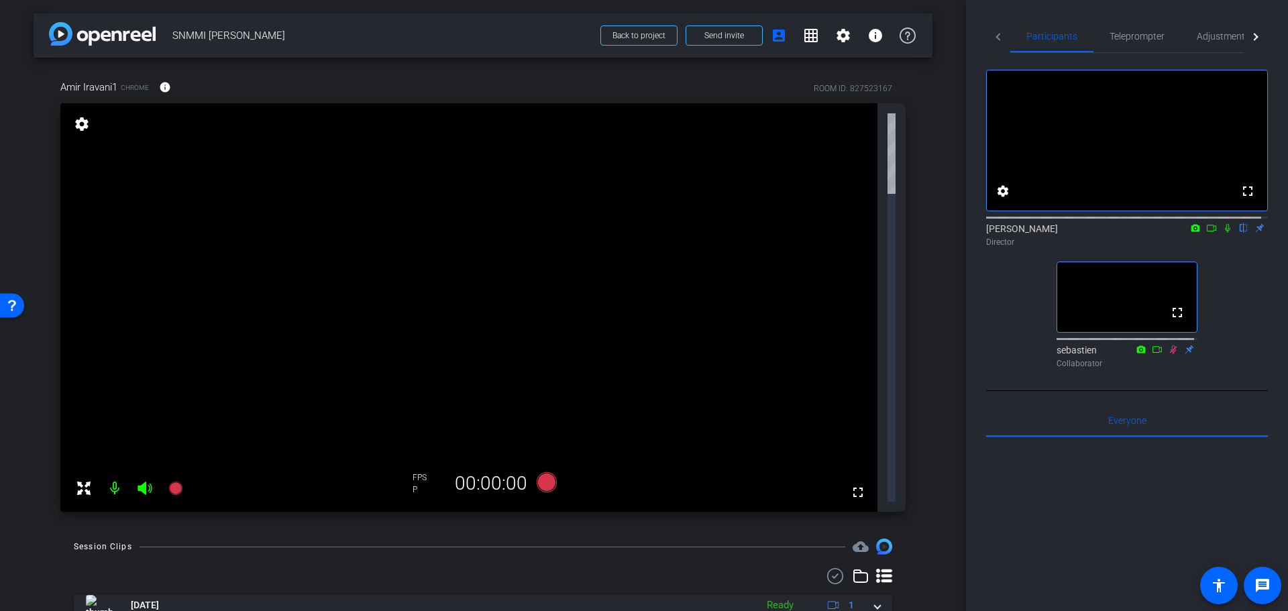
click at [726, 469] on div "arrow_back SNMMI Amir Iravani Back to project Send invite account_box grid_on s…" at bounding box center [483, 305] width 966 height 611
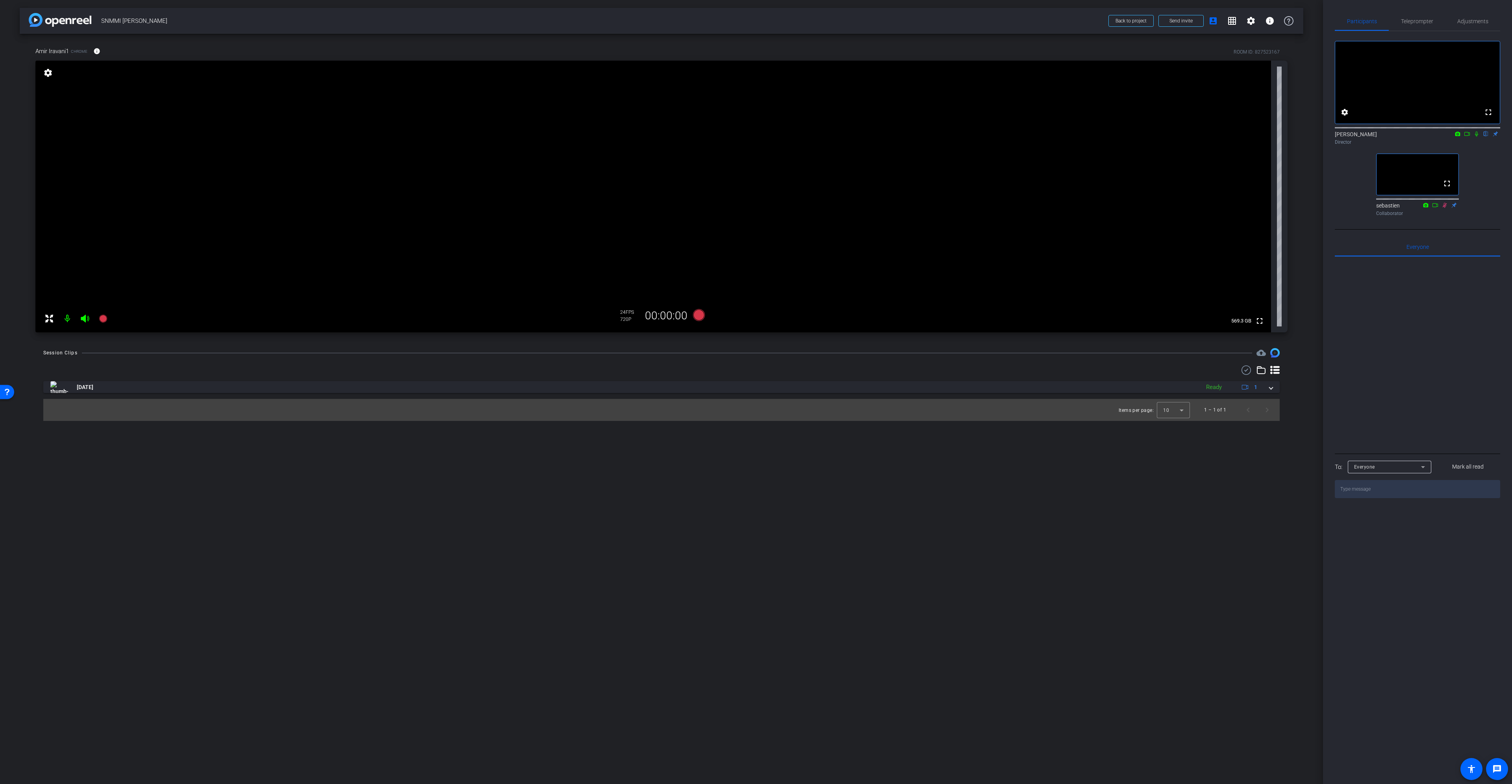
click at [1471, 11] on div "Participants Teleprompter Adjustments fullscreen settings Gert Viljoen flip Dir…" at bounding box center [1418, 392] width 189 height 784
click at [1470, 22] on span "Adjustments" at bounding box center [1473, 21] width 31 height 5
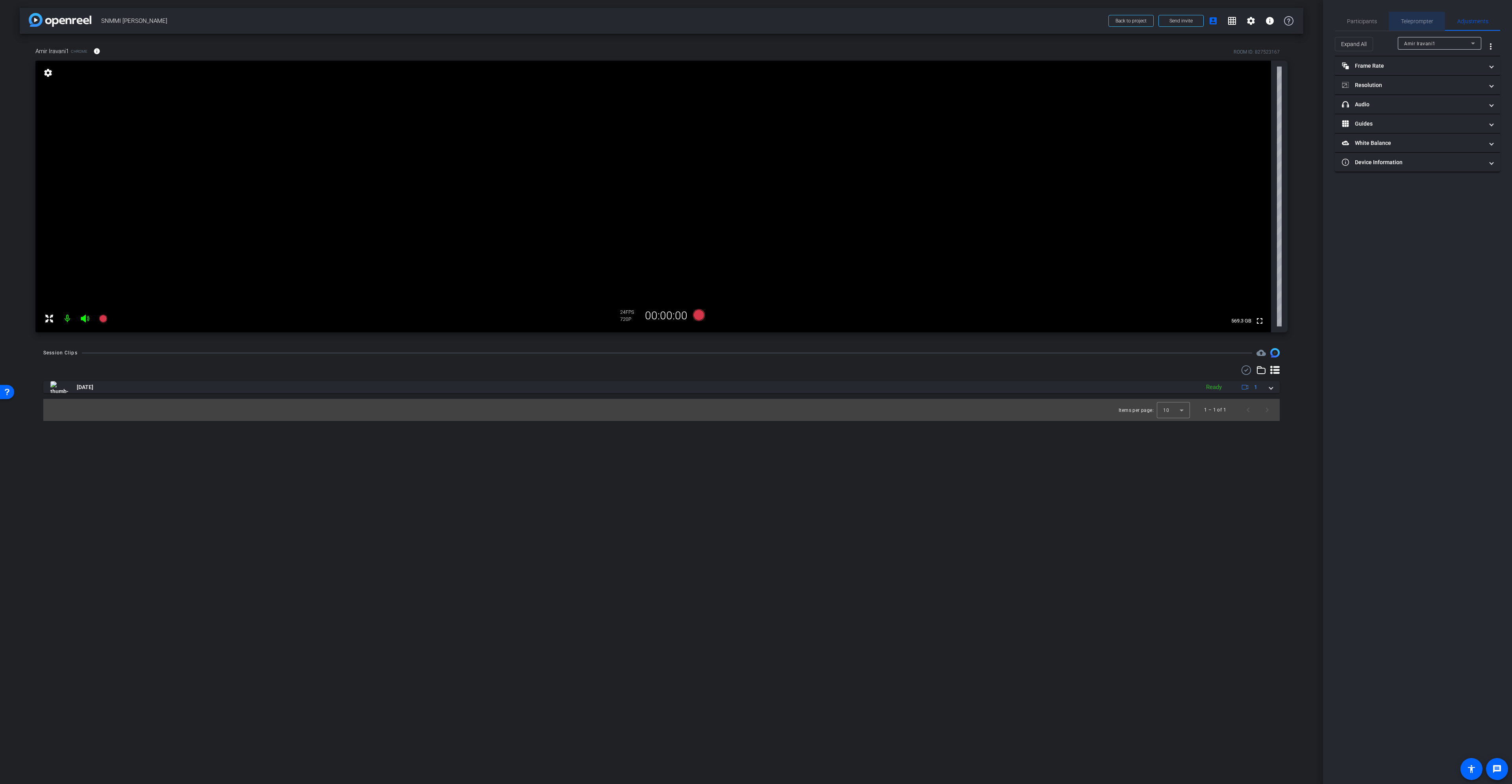
click at [1429, 16] on span "Teleprompter" at bounding box center [1417, 21] width 32 height 19
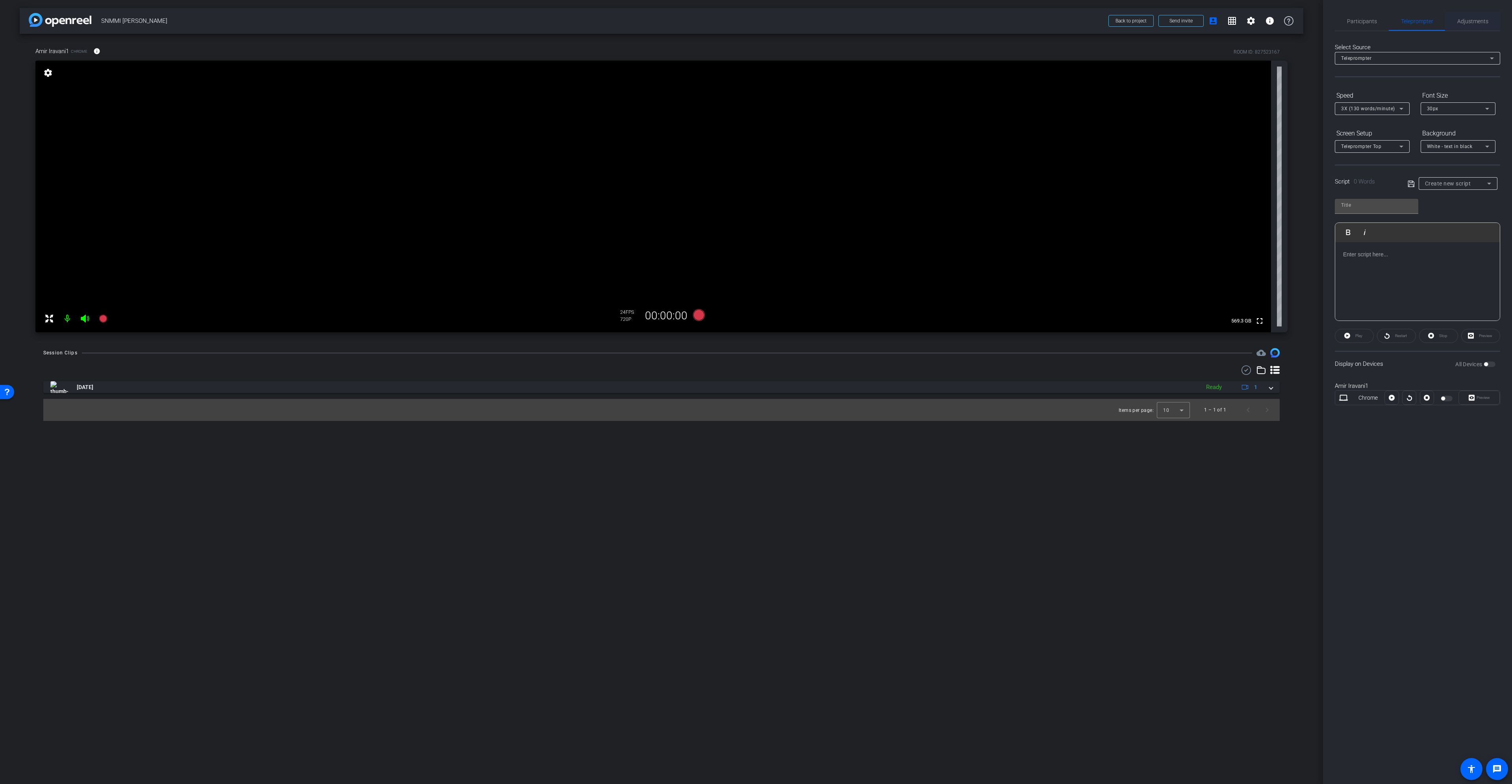
click at [1480, 21] on span "Adjustments" at bounding box center [1473, 21] width 31 height 5
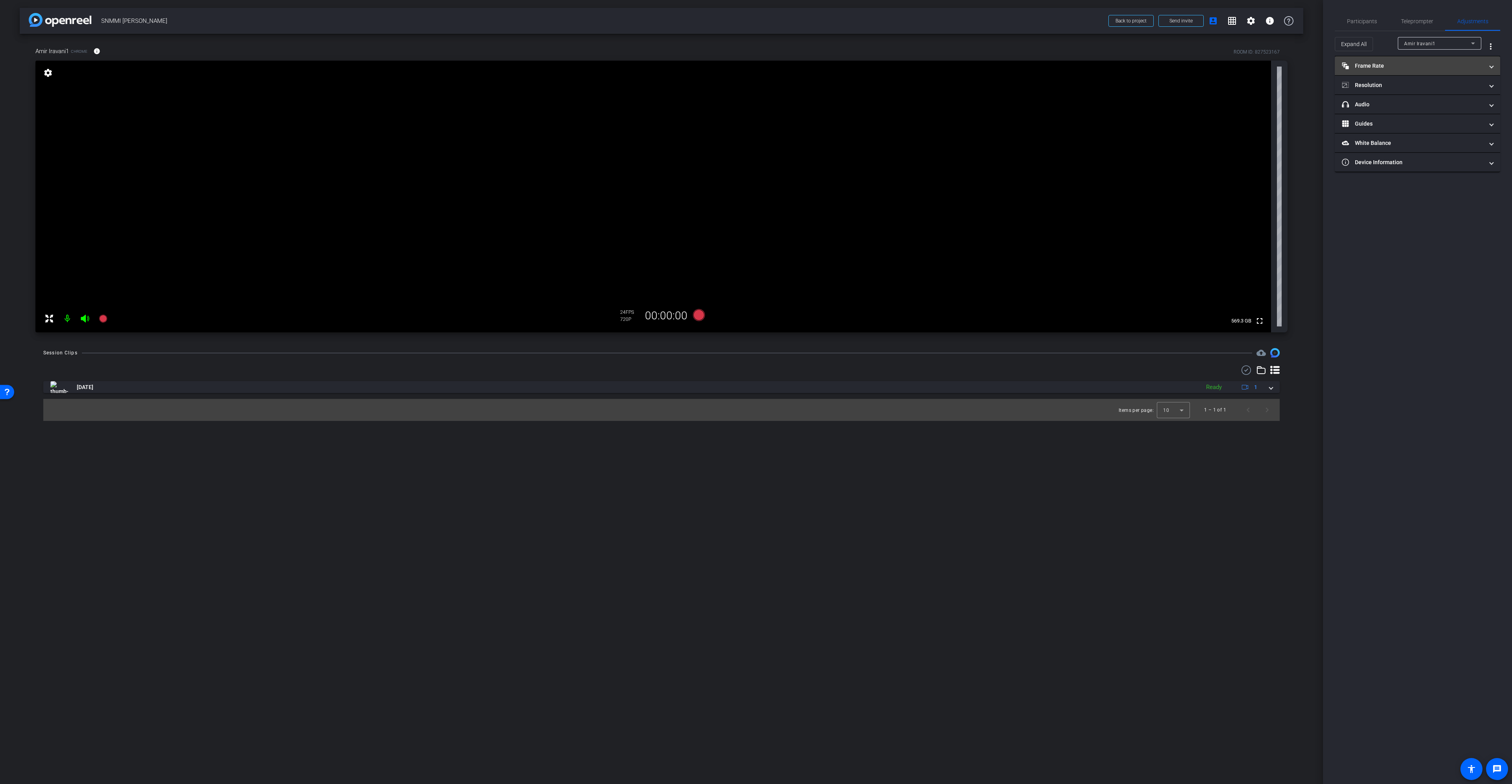
click at [1433, 60] on mat-expansion-panel-header "Frame Rate Frame Rate" at bounding box center [1418, 66] width 166 height 19
click at [1443, 82] on div "30" at bounding box center [1449, 89] width 21 height 13
click at [1420, 117] on mat-panel-title "Resolution" at bounding box center [1412, 119] width 141 height 8
click at [1426, 141] on div "1080" at bounding box center [1425, 142] width 29 height 13
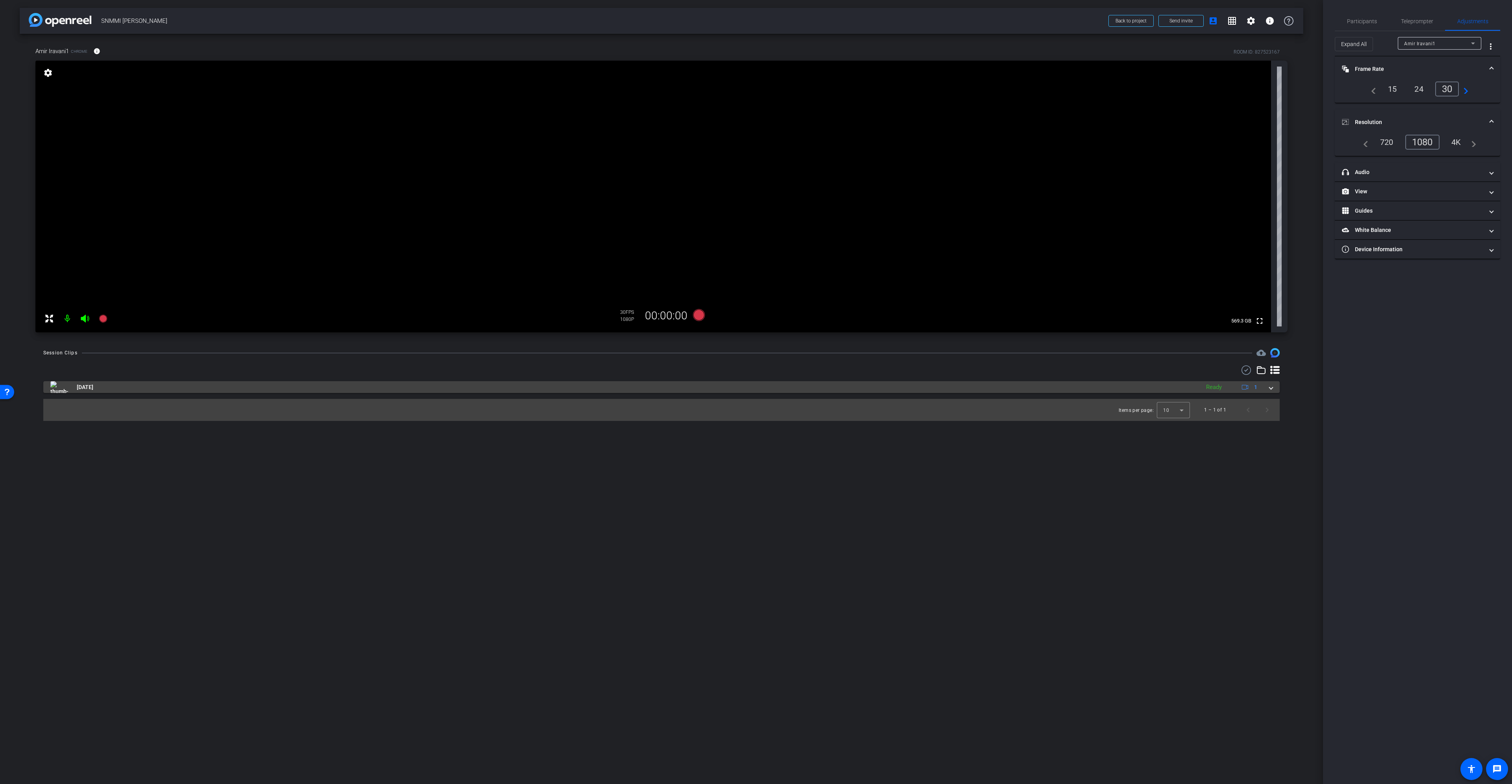
click at [1270, 386] on span at bounding box center [1271, 387] width 3 height 8
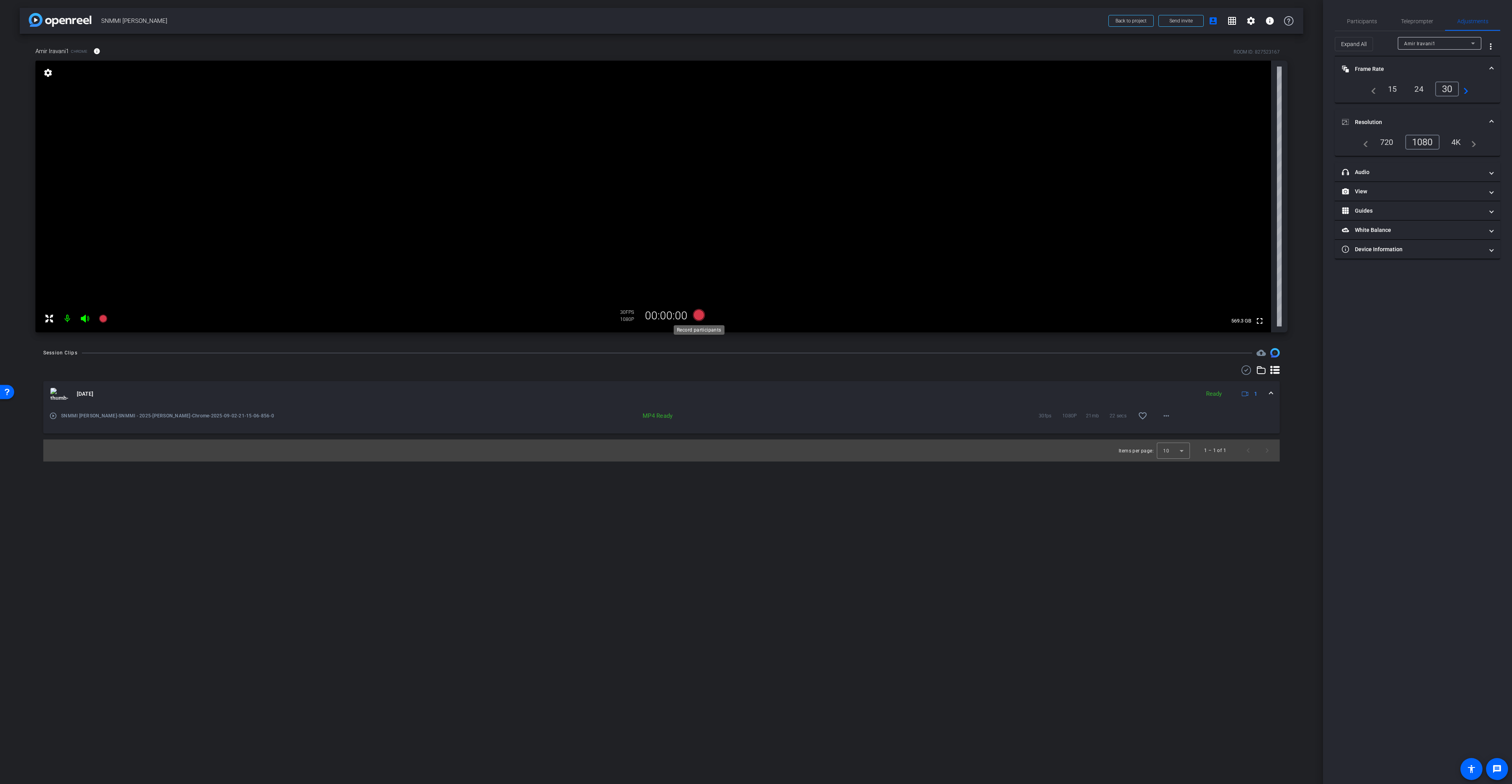
click at [703, 313] on icon at bounding box center [699, 315] width 12 height 12
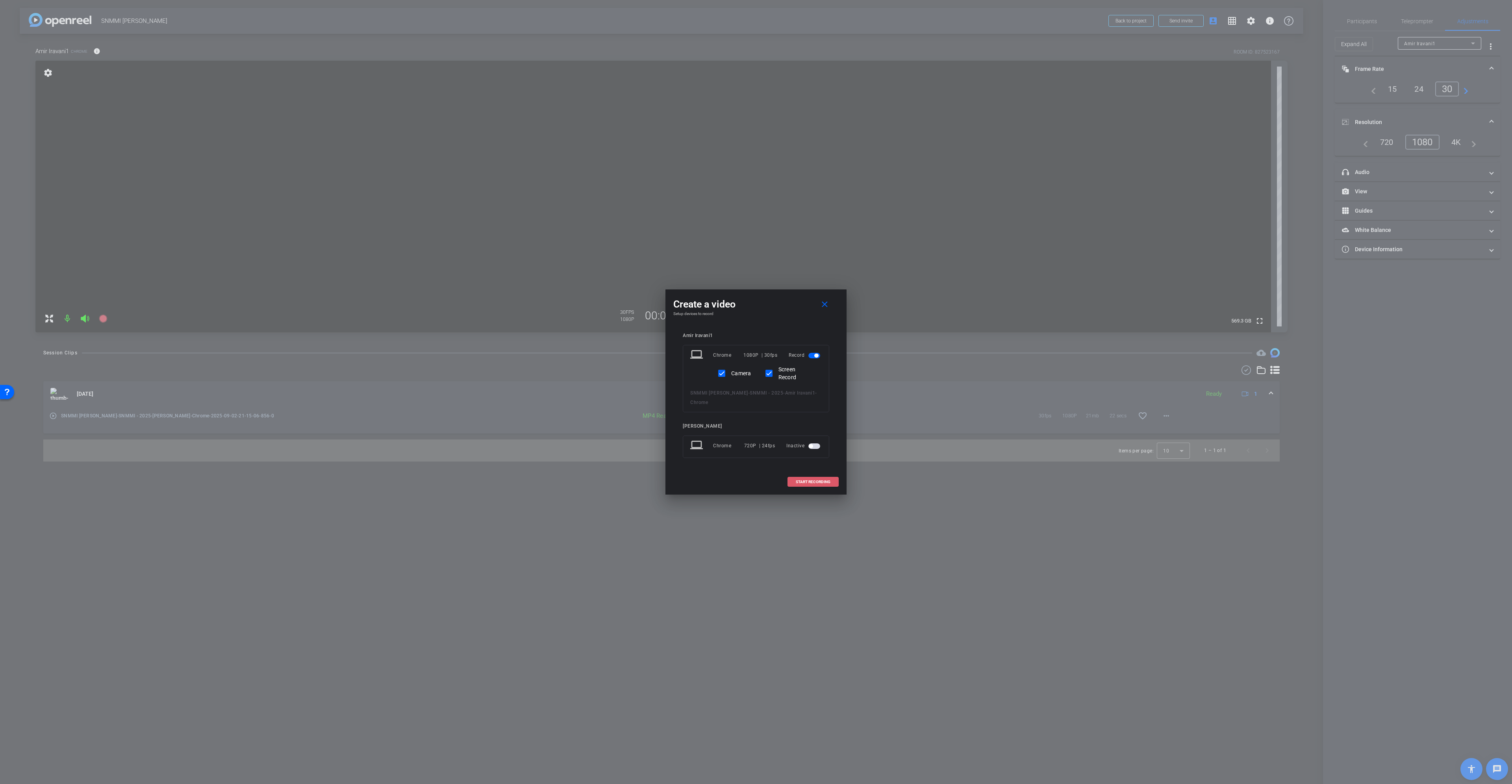
click at [814, 482] on span "START RECORDING" at bounding box center [813, 482] width 35 height 4
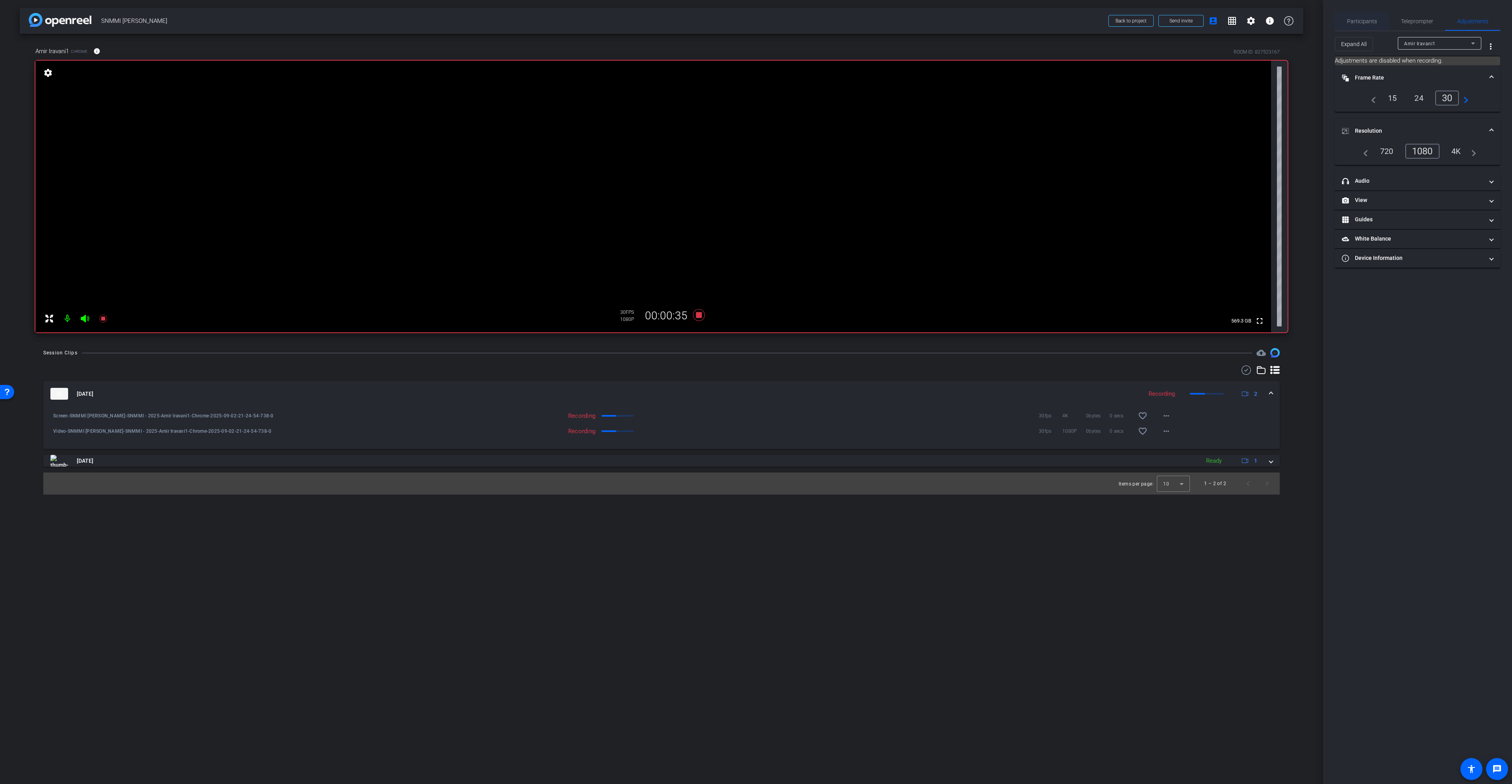
click at [1364, 22] on span "Participants" at bounding box center [1362, 21] width 30 height 5
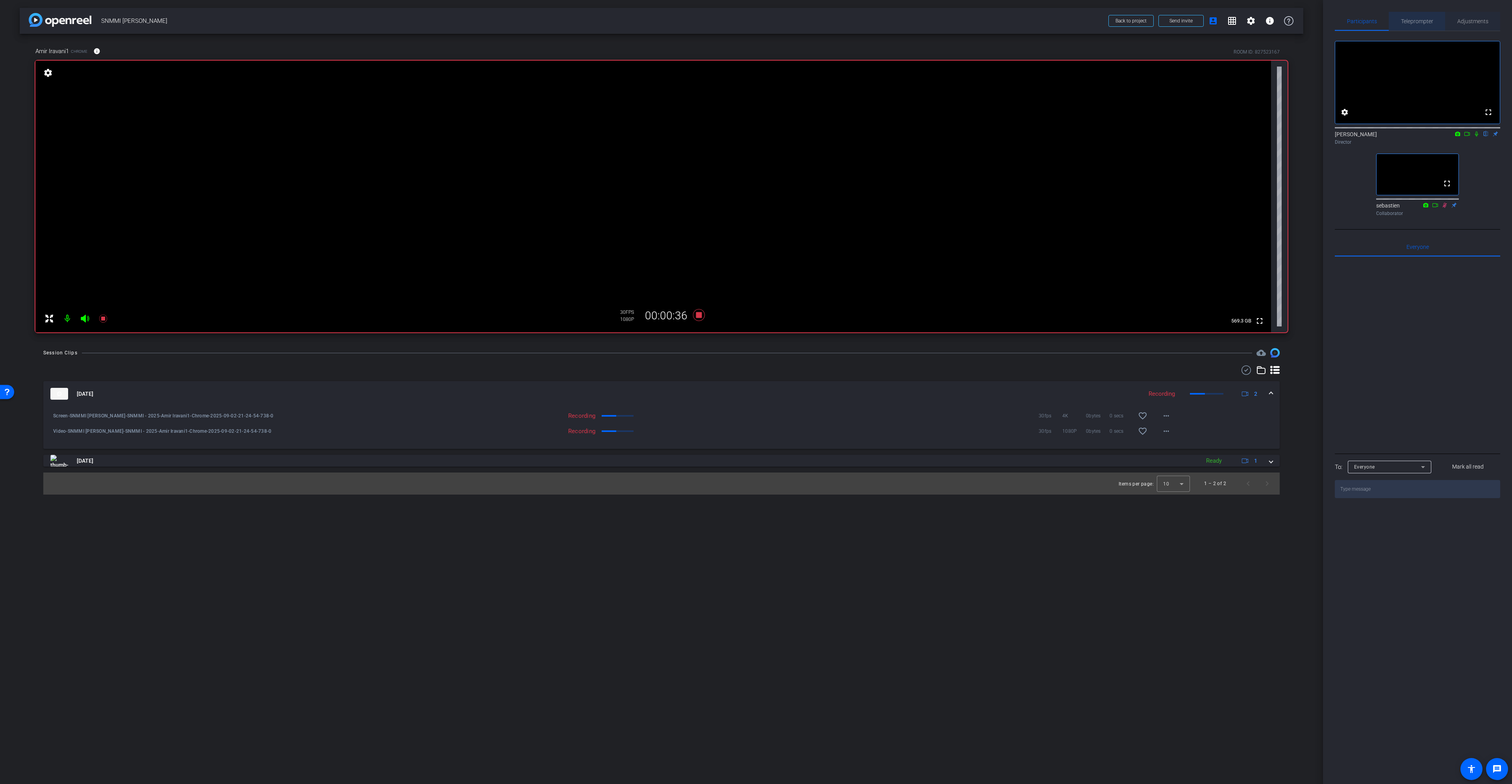
drag, startPoint x: 1410, startPoint y: 24, endPoint x: 1456, endPoint y: 25, distance: 46.0
click at [1412, 25] on span "Teleprompter" at bounding box center [1417, 21] width 32 height 19
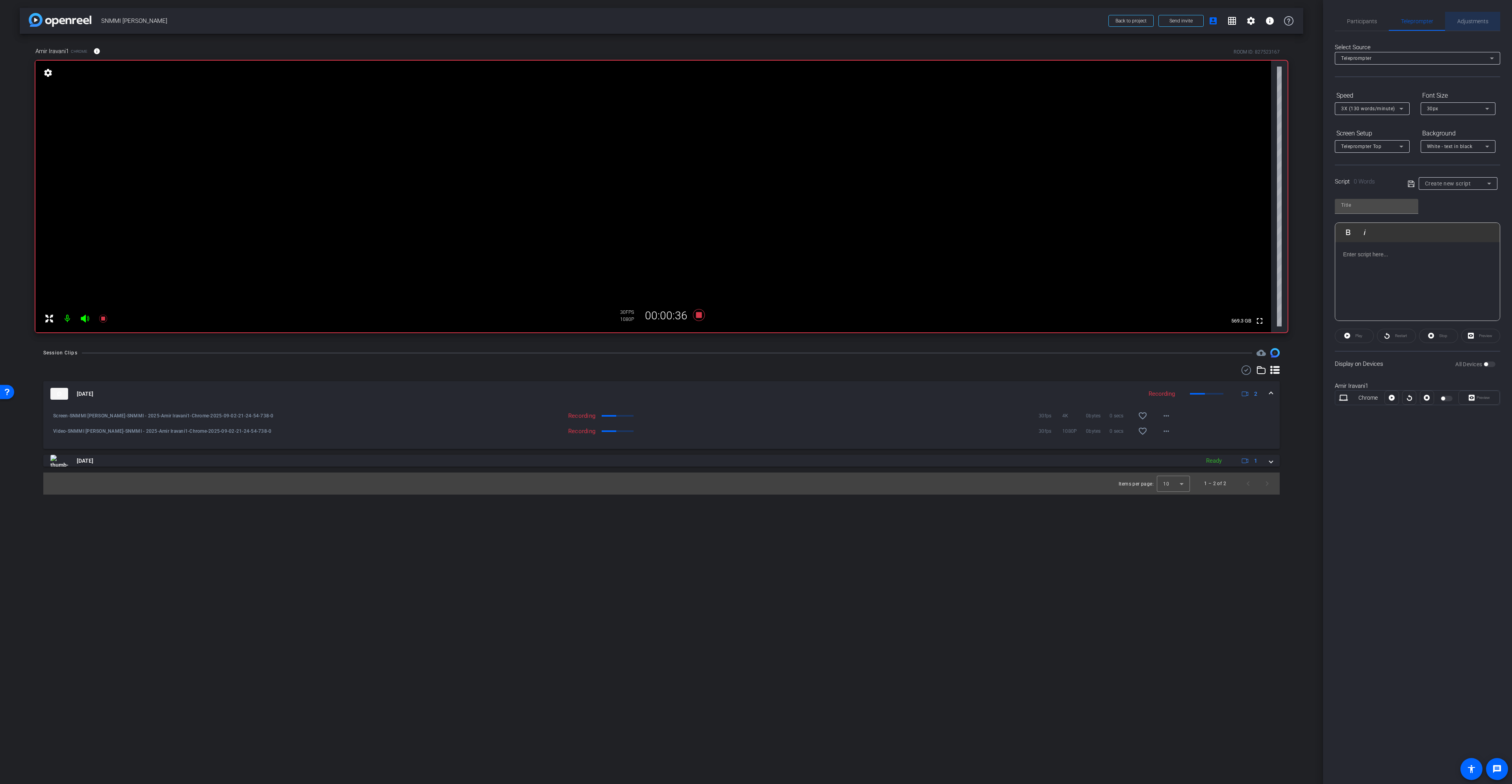
click at [1466, 25] on span "Adjustments" at bounding box center [1473, 21] width 31 height 19
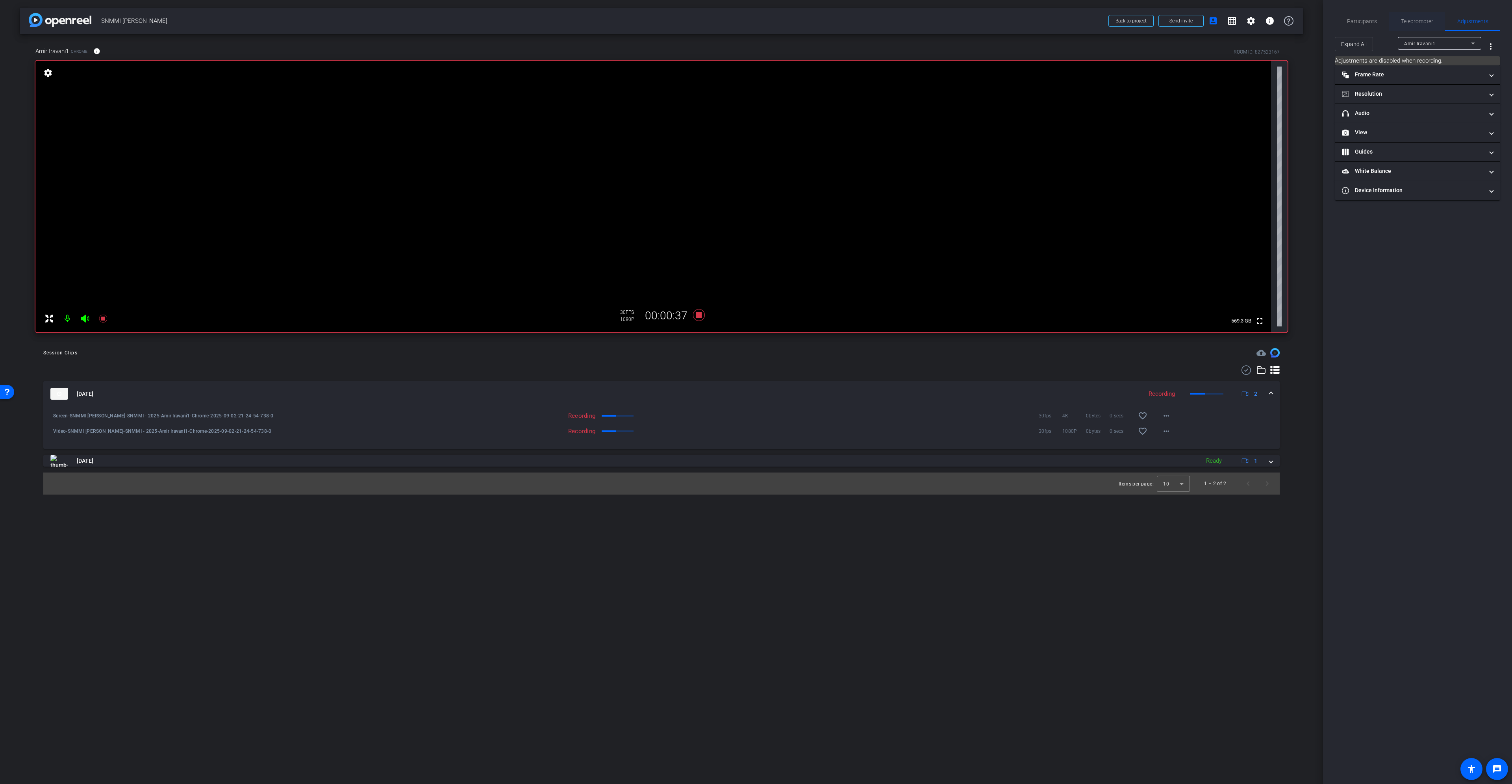
click at [1418, 25] on span "Teleprompter" at bounding box center [1417, 21] width 32 height 19
click at [1368, 29] on span "Participants" at bounding box center [1362, 21] width 30 height 19
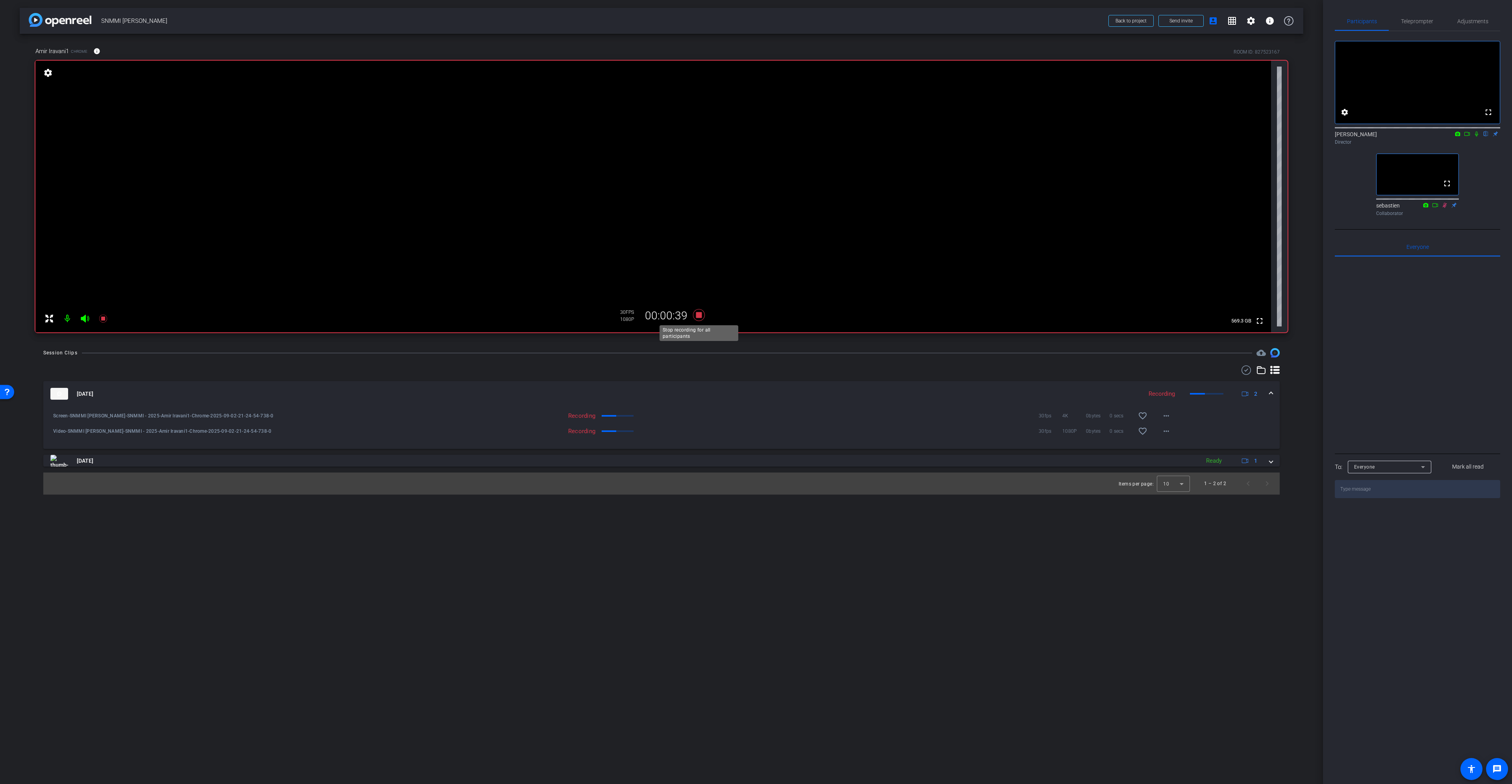
click at [700, 315] on icon at bounding box center [699, 315] width 12 height 12
click at [105, 434] on span "Video-SNMMI Amir Iravani-SNMMI - 2025-Amir Iravani1-Chrome-2025-09-02-21-24-54-…" at bounding box center [211, 431] width 315 height 8
drag, startPoint x: 105, startPoint y: 434, endPoint x: 225, endPoint y: 428, distance: 120.1
click at [225, 428] on span "Video-SNMMI Amir Iravani-SNMMI - 2025-Amir Iravani1-Chrome-2025-09-02-21-24-54-…" at bounding box center [211, 431] width 315 height 8
click at [52, 417] on mat-icon "play_circle_outline" at bounding box center [53, 415] width 8 height 8
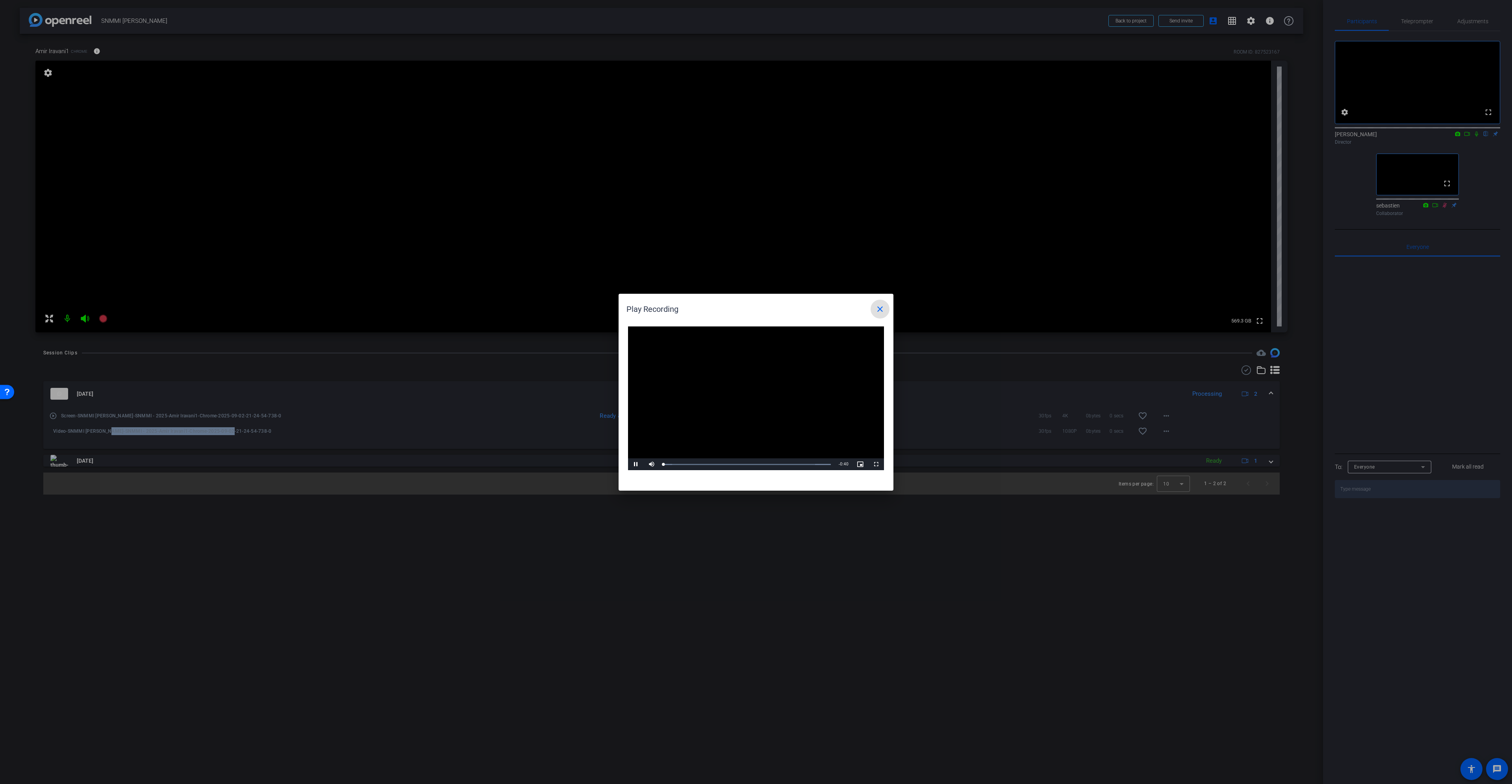
click at [751, 396] on video "Video Player" at bounding box center [756, 398] width 256 height 144
click at [676, 462] on div "Loaded : 100.00% 0:02 0:00" at bounding box center [747, 464] width 176 height 12
click at [700, 464] on div "Loaded : 100.00% 0:08 0:02" at bounding box center [747, 464] width 167 height 2
click at [717, 464] on div "Loaded : 100.00% 0:13 0:08" at bounding box center [747, 464] width 167 height 2
click at [737, 464] on div "Loaded : 100.00% 0:17 0:13" at bounding box center [747, 464] width 167 height 2
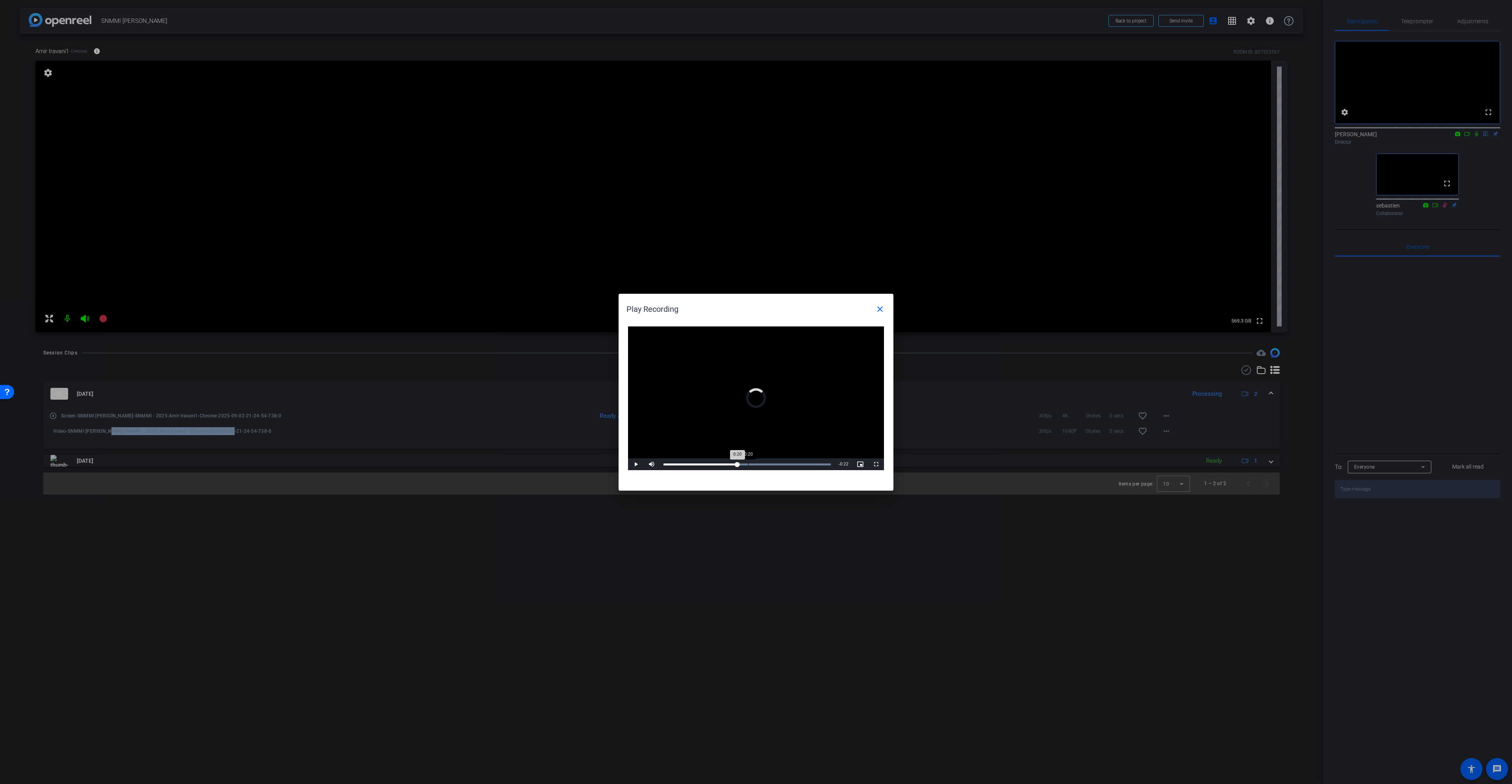
click at [748, 465] on div "Loaded : 100.00% 0:20 0:20" at bounding box center [747, 464] width 167 height 2
click at [755, 465] on div "Loaded : 100.00% 0:22 0:22" at bounding box center [747, 464] width 167 height 2
click at [770, 465] on div "Loaded : 100.00% 0:25 0:22" at bounding box center [747, 464] width 167 height 2
drag, startPoint x: 777, startPoint y: 465, endPoint x: 788, endPoint y: 465, distance: 11.0
click at [777, 465] on div "Loaded : 100.00% 0:27 0:25" at bounding box center [747, 464] width 167 height 2
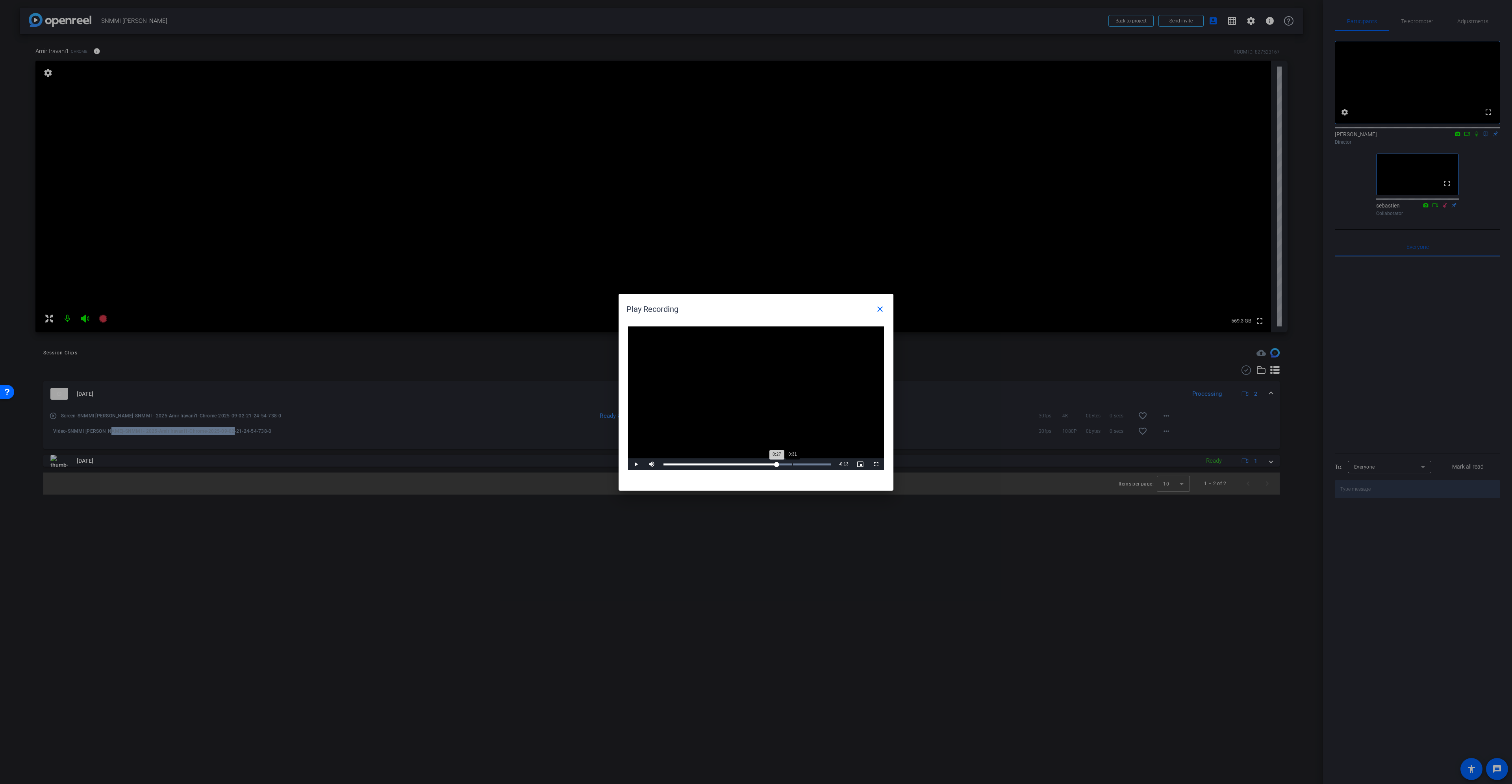
click at [794, 465] on div "Loaded : 100.00% 0:31 0:27" at bounding box center [747, 464] width 167 height 2
click at [804, 465] on div "Loaded : 100.00% 0:34 0:31" at bounding box center [747, 464] width 167 height 2
click at [815, 465] on div "Loaded : 100.00% 0:36 0:34" at bounding box center [747, 464] width 167 height 2
click at [822, 465] on div "Loaded : 100.00% 0:38 0:36" at bounding box center [747, 464] width 167 height 2
click at [829, 465] on div "Loaded : 100.00% 0:40 0:40" at bounding box center [747, 464] width 167 height 2
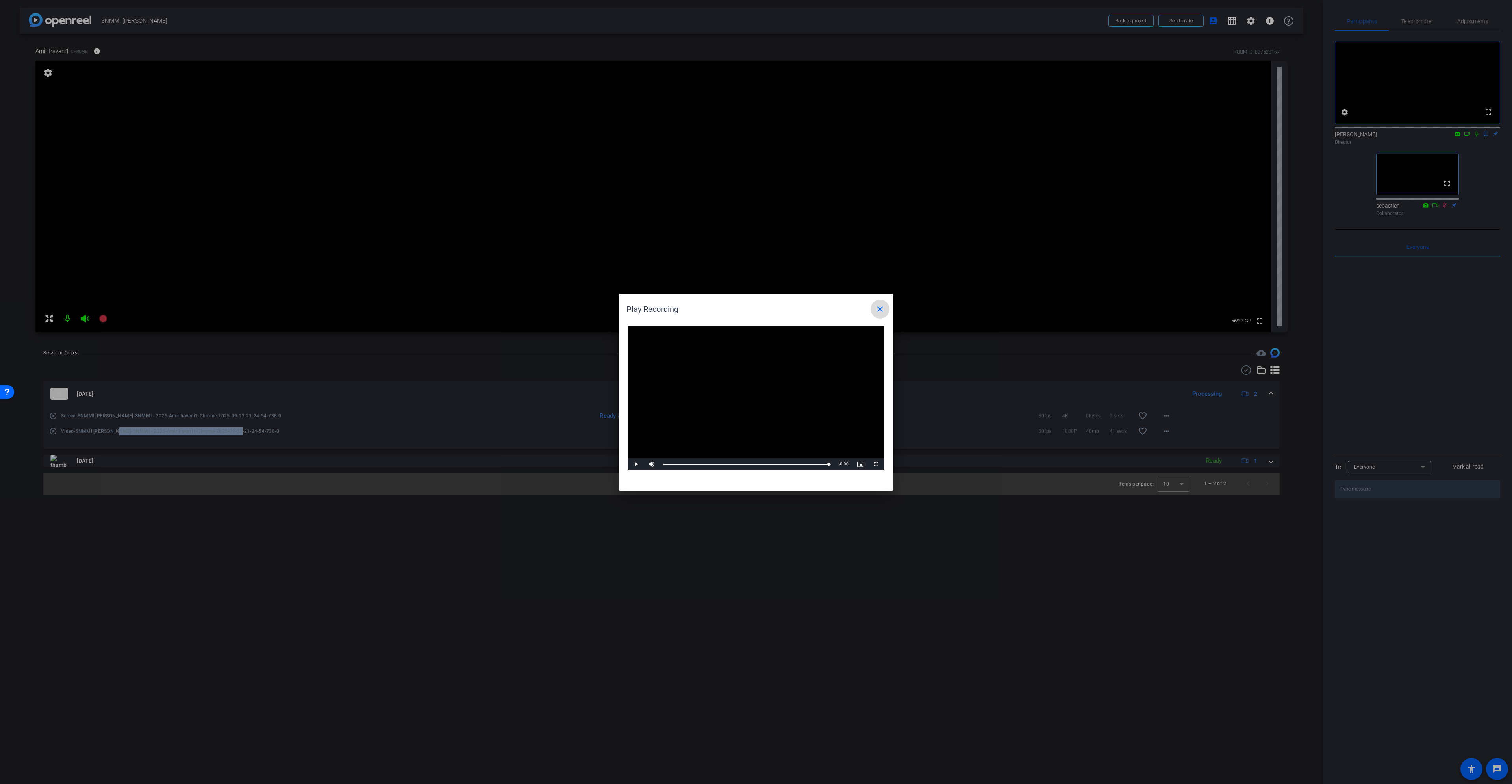
click at [882, 309] on mat-icon "close" at bounding box center [880, 309] width 9 height 9
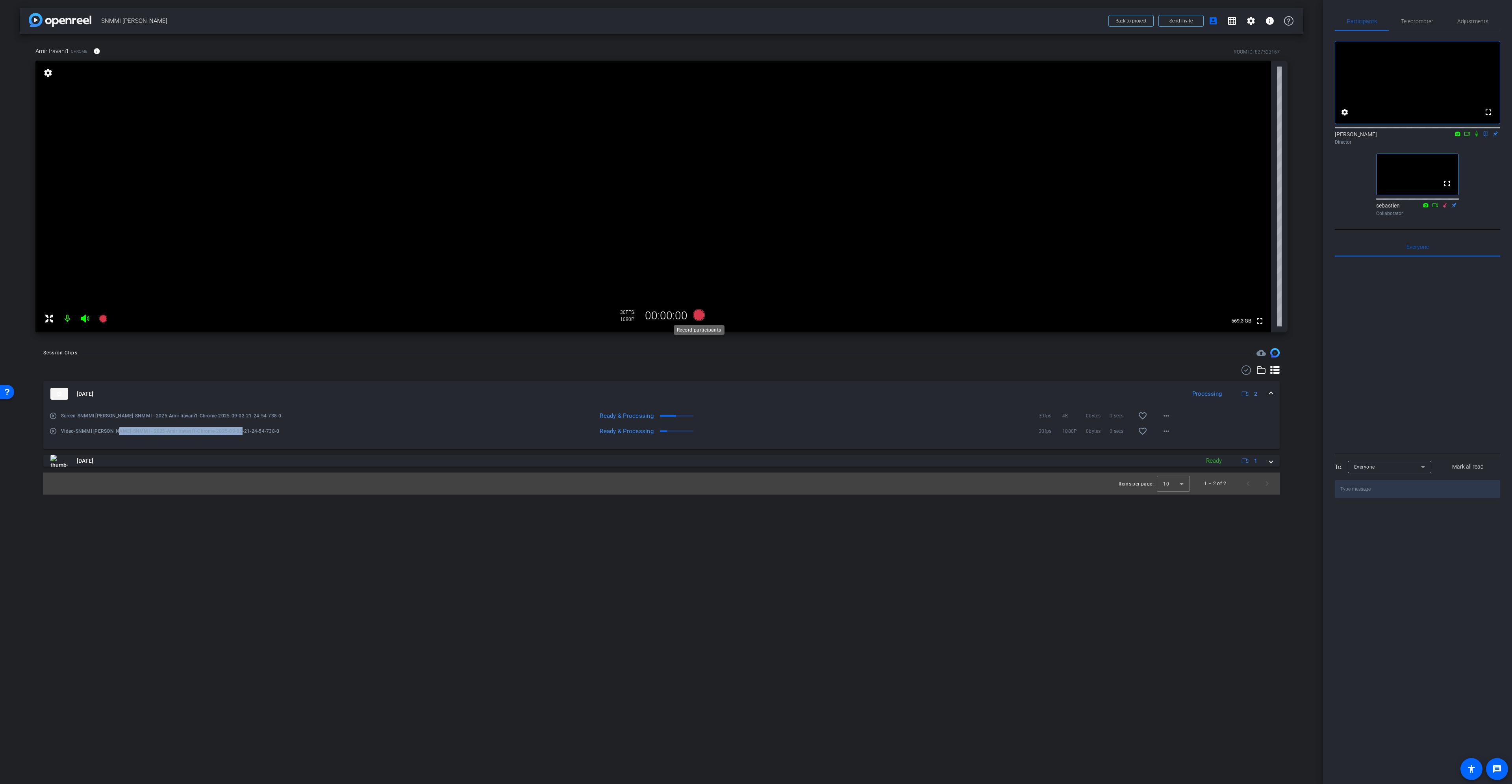
click at [693, 317] on icon at bounding box center [699, 315] width 19 height 14
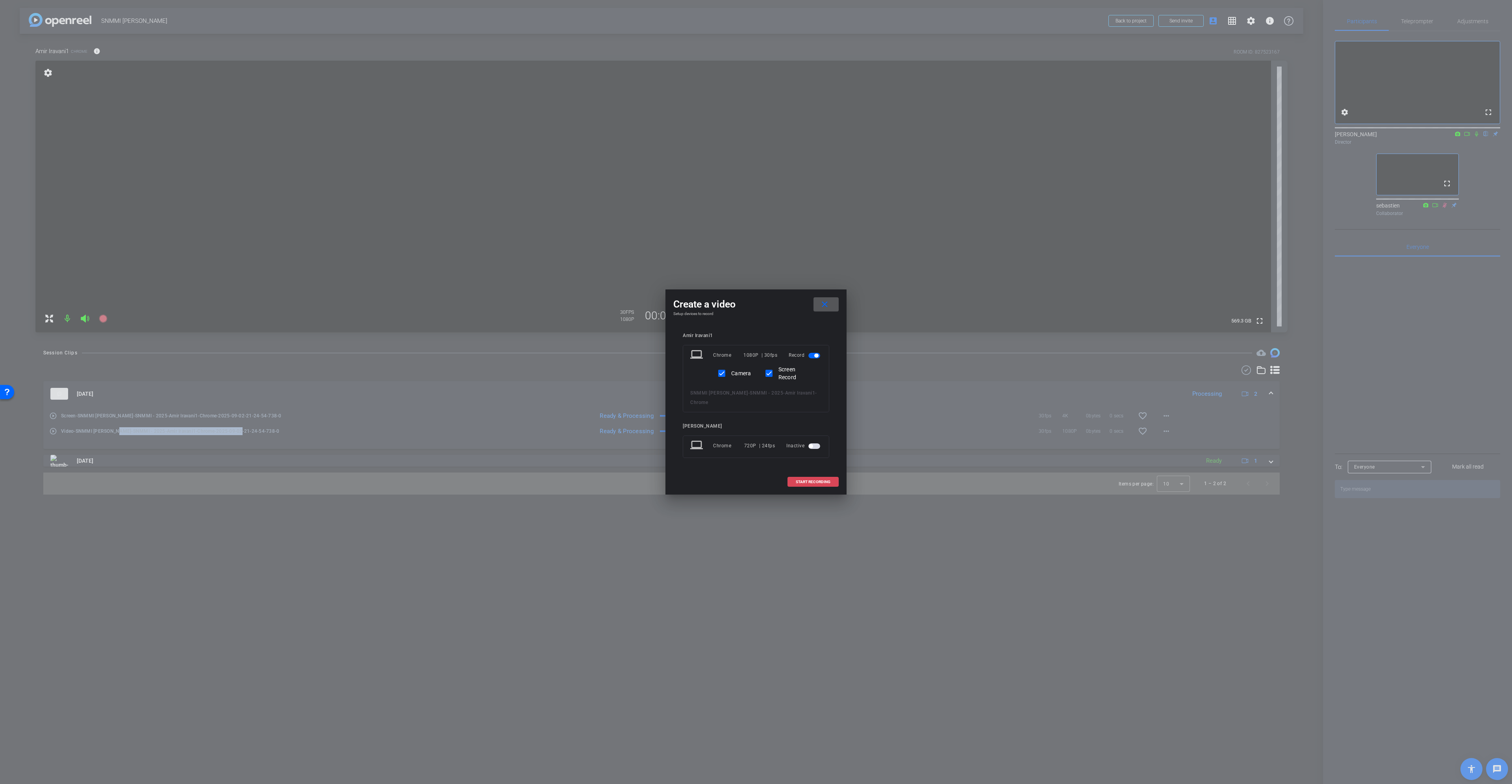
click at [811, 480] on span "START RECORDING" at bounding box center [813, 482] width 35 height 4
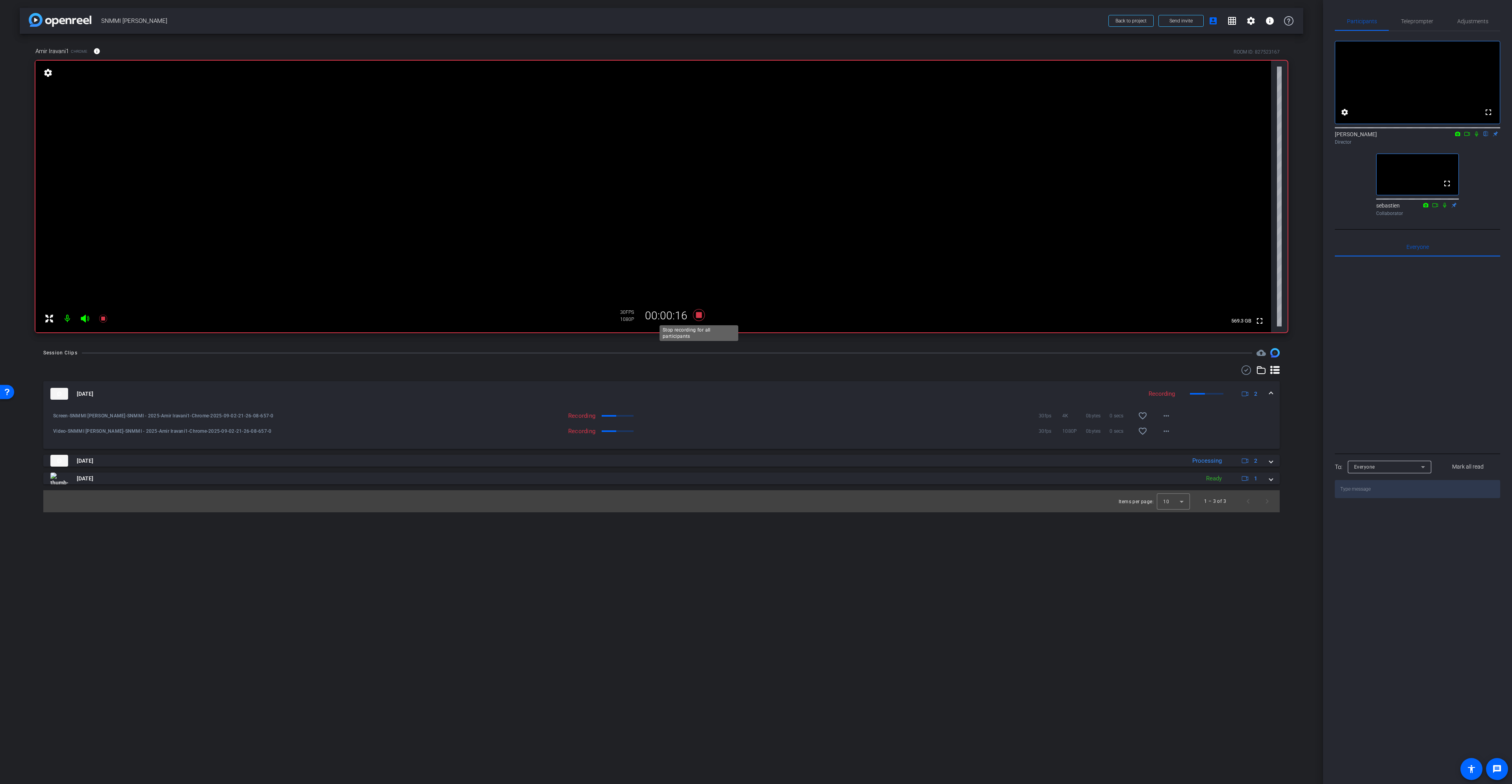
click at [700, 315] on icon at bounding box center [699, 315] width 12 height 12
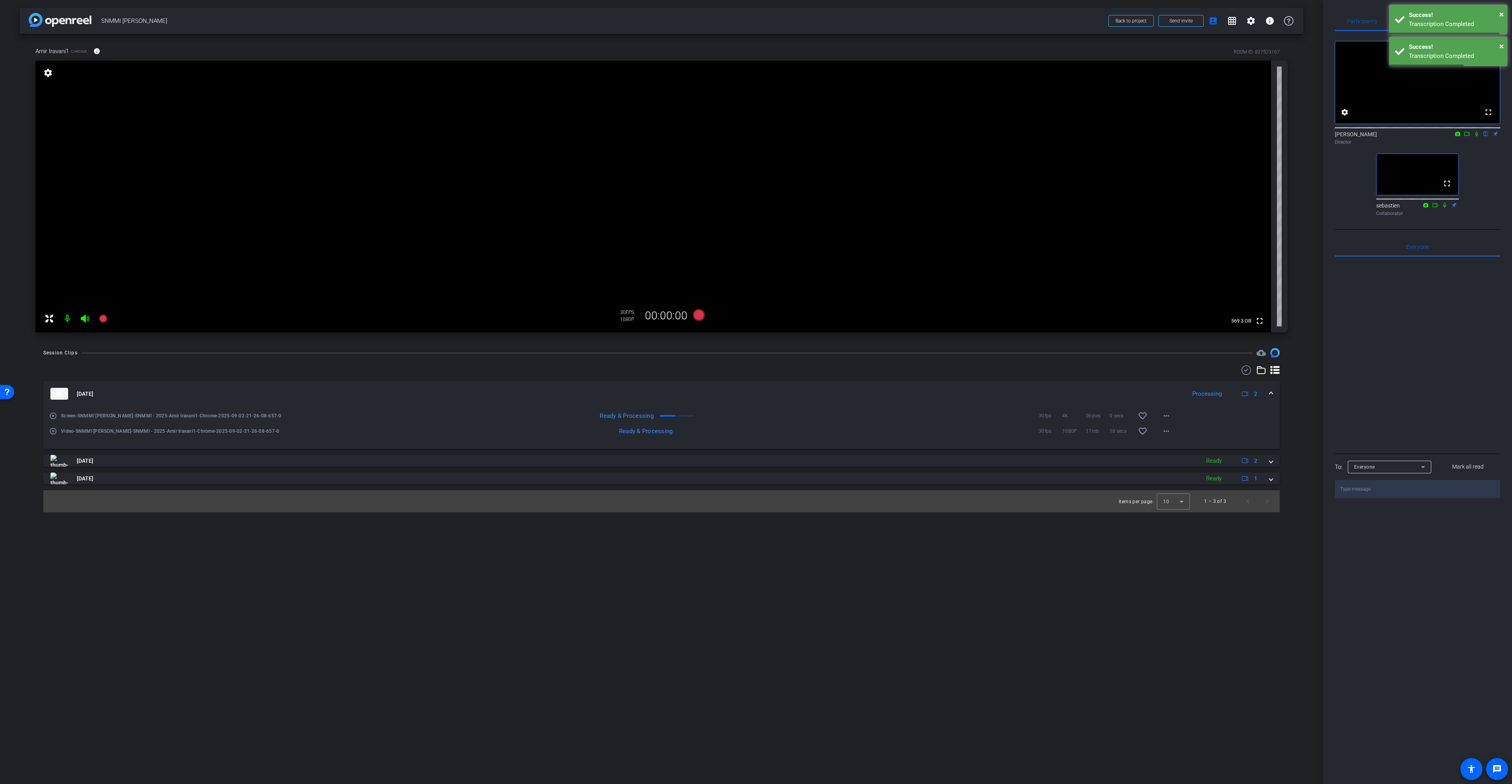
click at [54, 417] on mat-icon "play_circle_outline" at bounding box center [53, 415] width 8 height 8
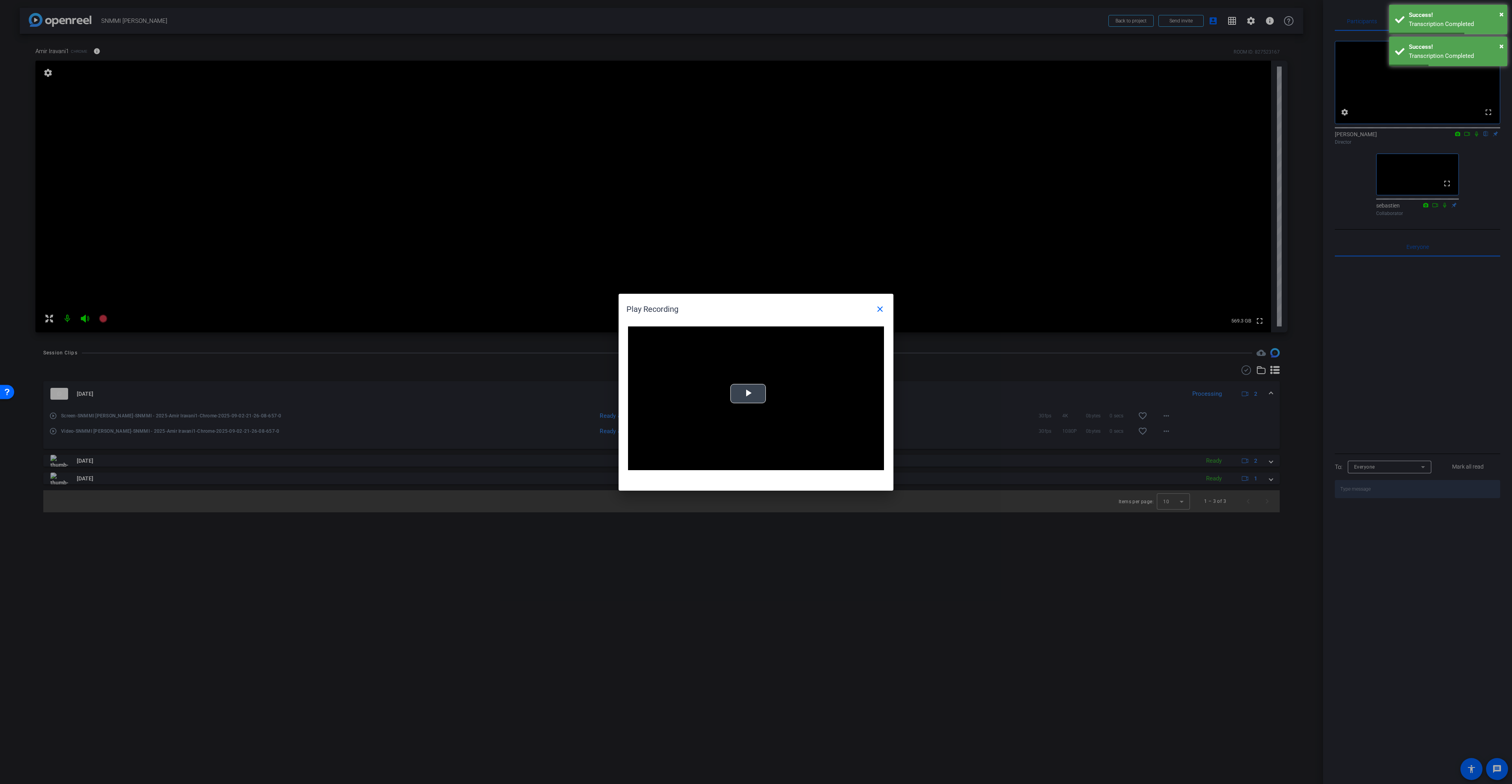
click at [744, 405] on video "Video Player" at bounding box center [756, 398] width 256 height 144
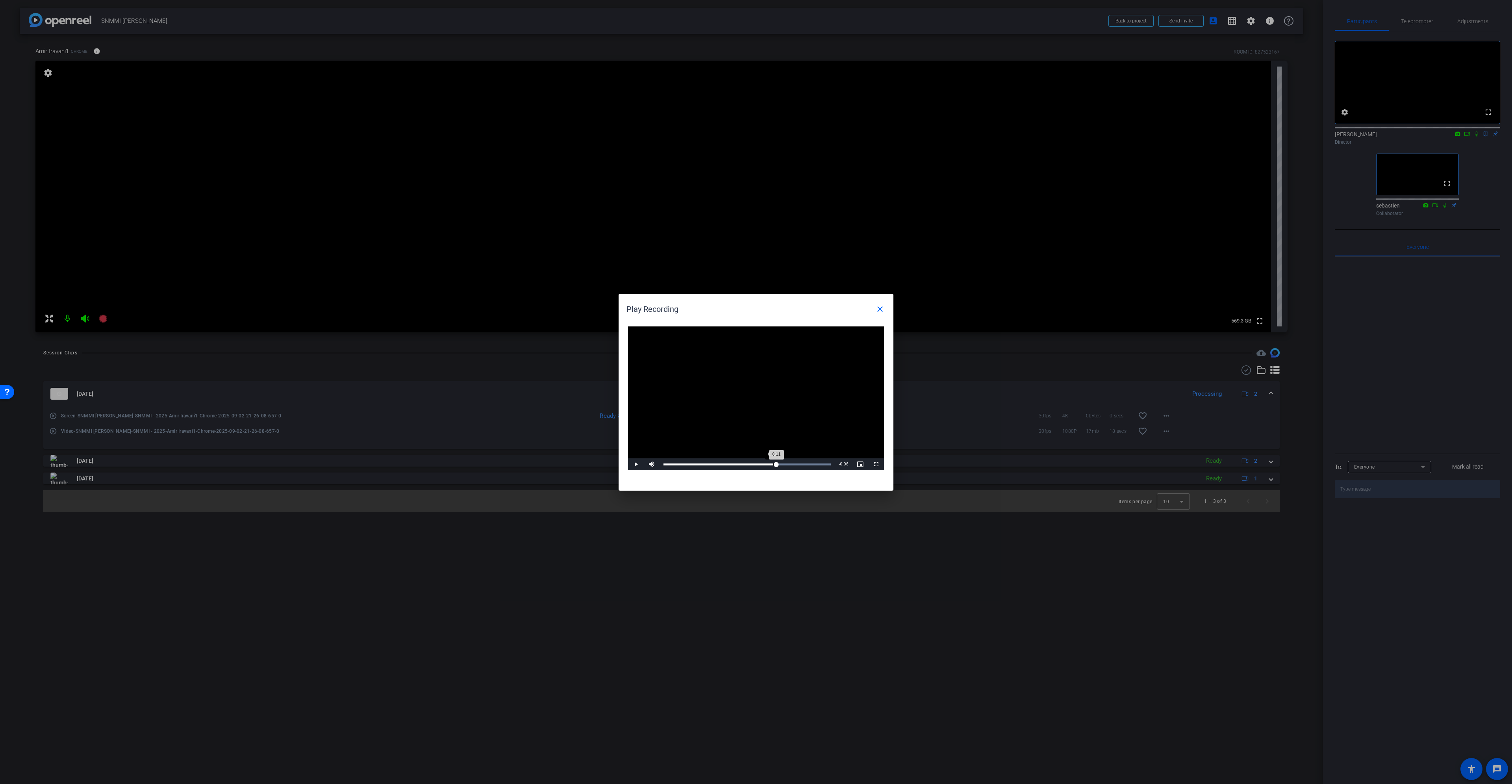
click at [777, 468] on div "Loaded : 100.00% 0:11 0:11" at bounding box center [747, 464] width 176 height 12
click at [814, 465] on div "Loaded : 100.00% 0:15 0:11" at bounding box center [747, 464] width 176 height 12
click at [832, 465] on div "Loaded : 100.00% 0:16 0:17" at bounding box center [747, 464] width 176 height 12
click at [884, 309] on mat-icon "close" at bounding box center [880, 309] width 9 height 9
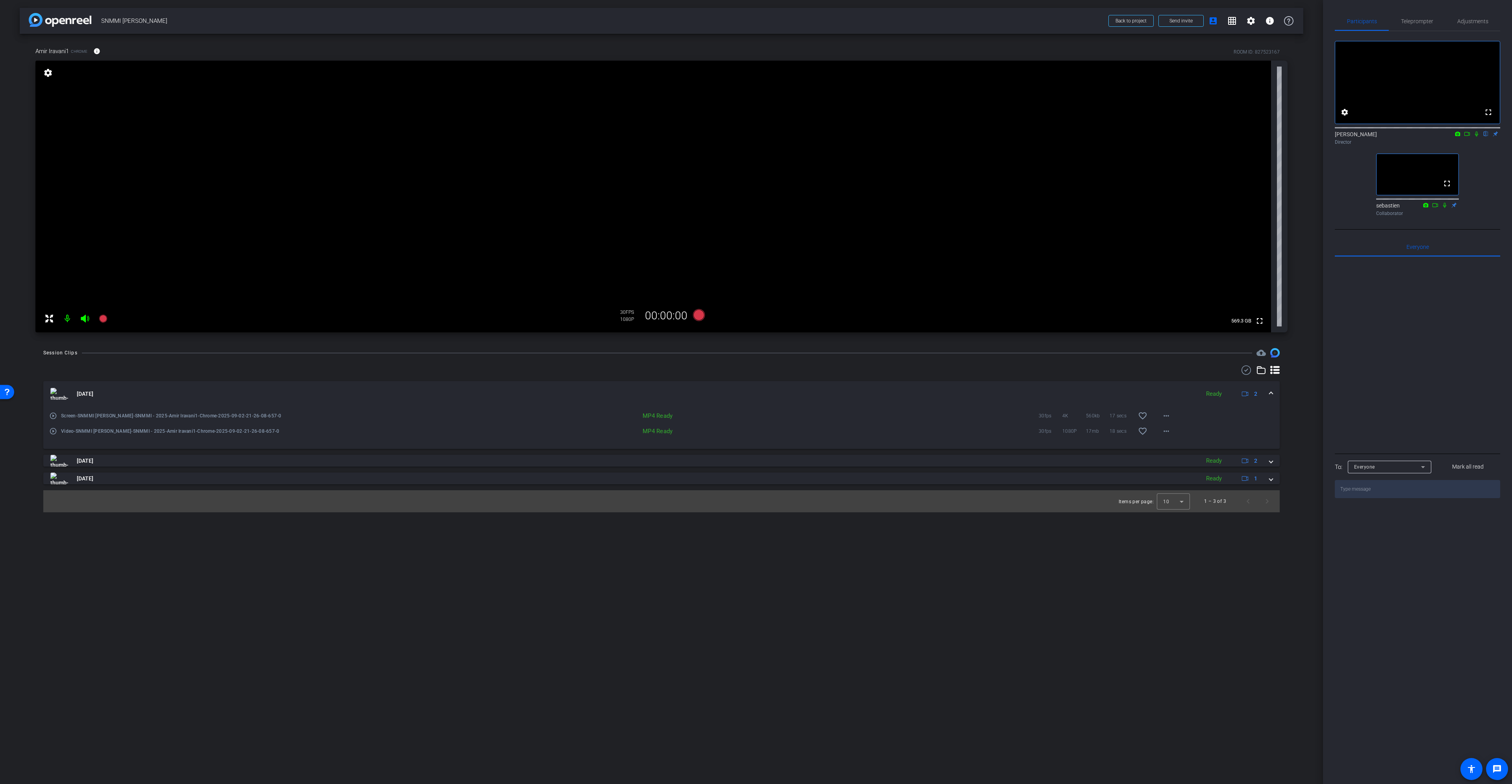
drag, startPoint x: 36, startPoint y: 50, endPoint x: 33, endPoint y: 51, distance: 3.2
click at [32, 51] on div "Amir Iravani1 Chrome info ROOM ID: 827523167 fullscreen settings 569.3 GB 30 FP…" at bounding box center [662, 187] width 1284 height 306
drag, startPoint x: 38, startPoint y: 50, endPoint x: 69, endPoint y: 51, distance: 31.0
click at [69, 51] on span "Amir Iravani1" at bounding box center [52, 51] width 33 height 9
drag, startPoint x: 37, startPoint y: 52, endPoint x: 69, endPoint y: 51, distance: 32.0
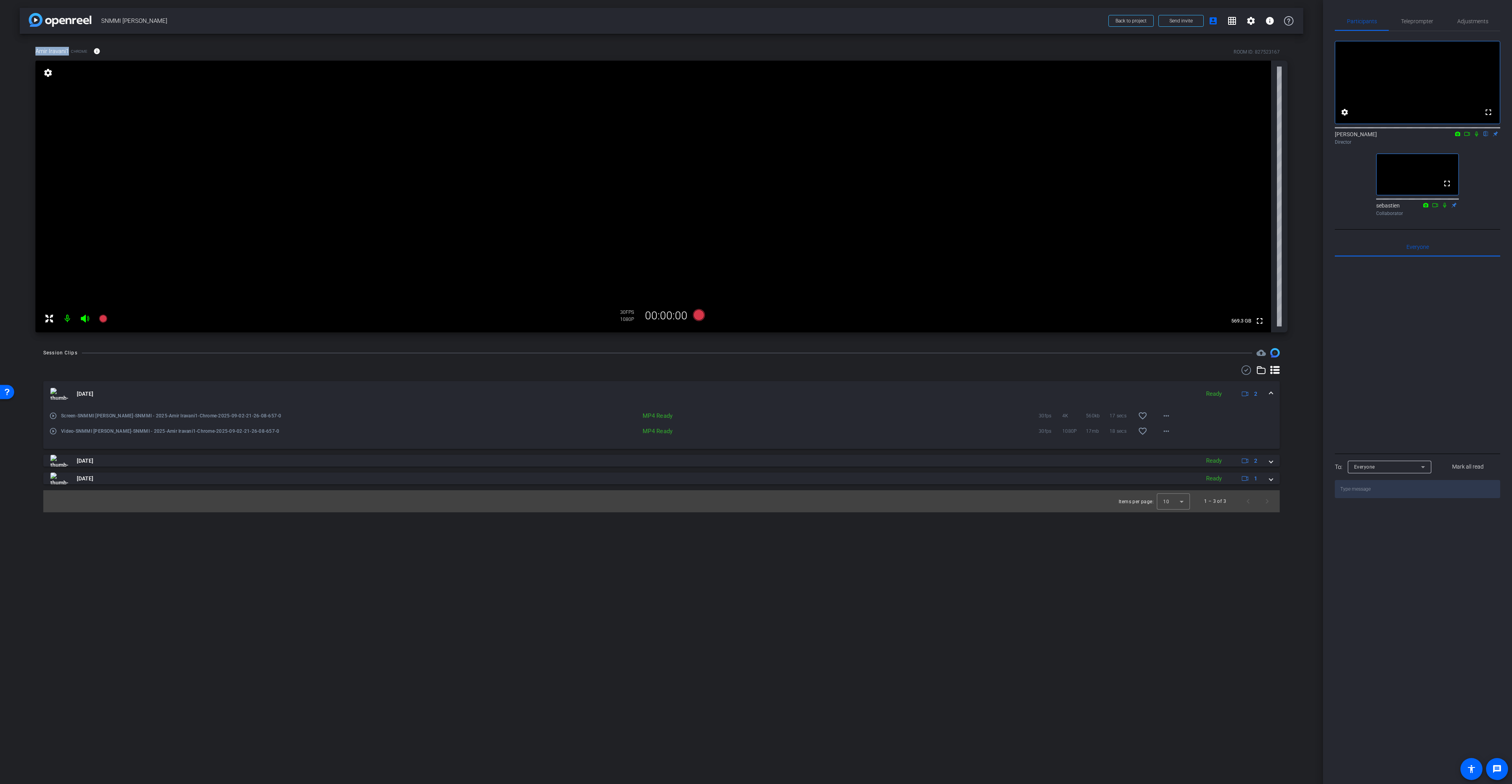
click at [69, 51] on span "Amir Iravani1" at bounding box center [52, 51] width 33 height 9
click at [69, 50] on span "Amir Iravani1" at bounding box center [52, 51] width 33 height 9
drag, startPoint x: 69, startPoint y: 50, endPoint x: 11, endPoint y: 53, distance: 58.1
click at [11, 53] on div "arrow_back SNMMI Amir Iravani Back to project Send invite account_box grid_on s…" at bounding box center [662, 392] width 1323 height 784
drag, startPoint x: 70, startPoint y: 48, endPoint x: 70, endPoint y: 53, distance: 5.0
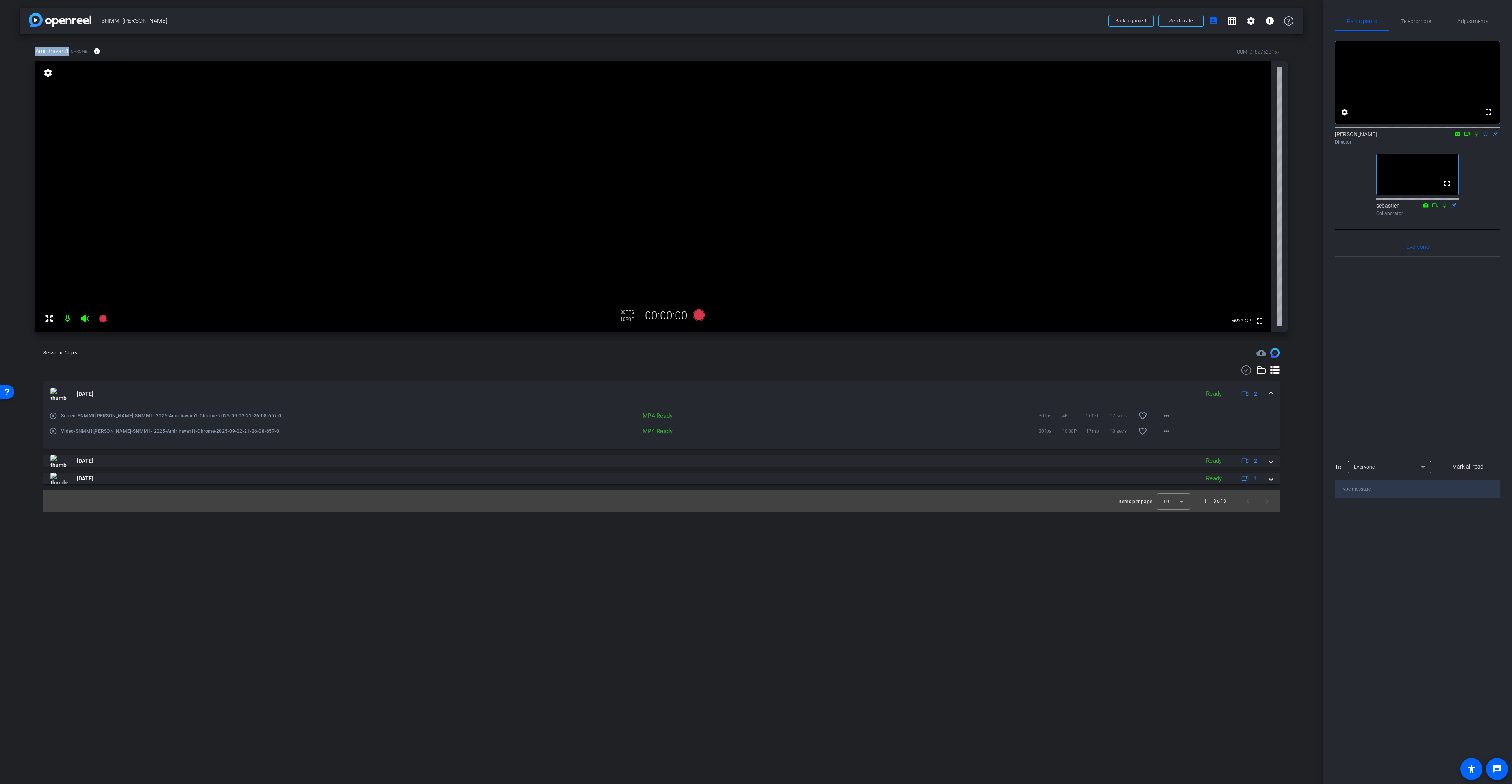
click at [70, 49] on div "Amir Iravani1 Chrome info" at bounding box center [70, 51] width 71 height 19
click at [69, 50] on span "Amir Iravani1" at bounding box center [52, 51] width 33 height 9
click at [697, 315] on icon at bounding box center [699, 315] width 12 height 12
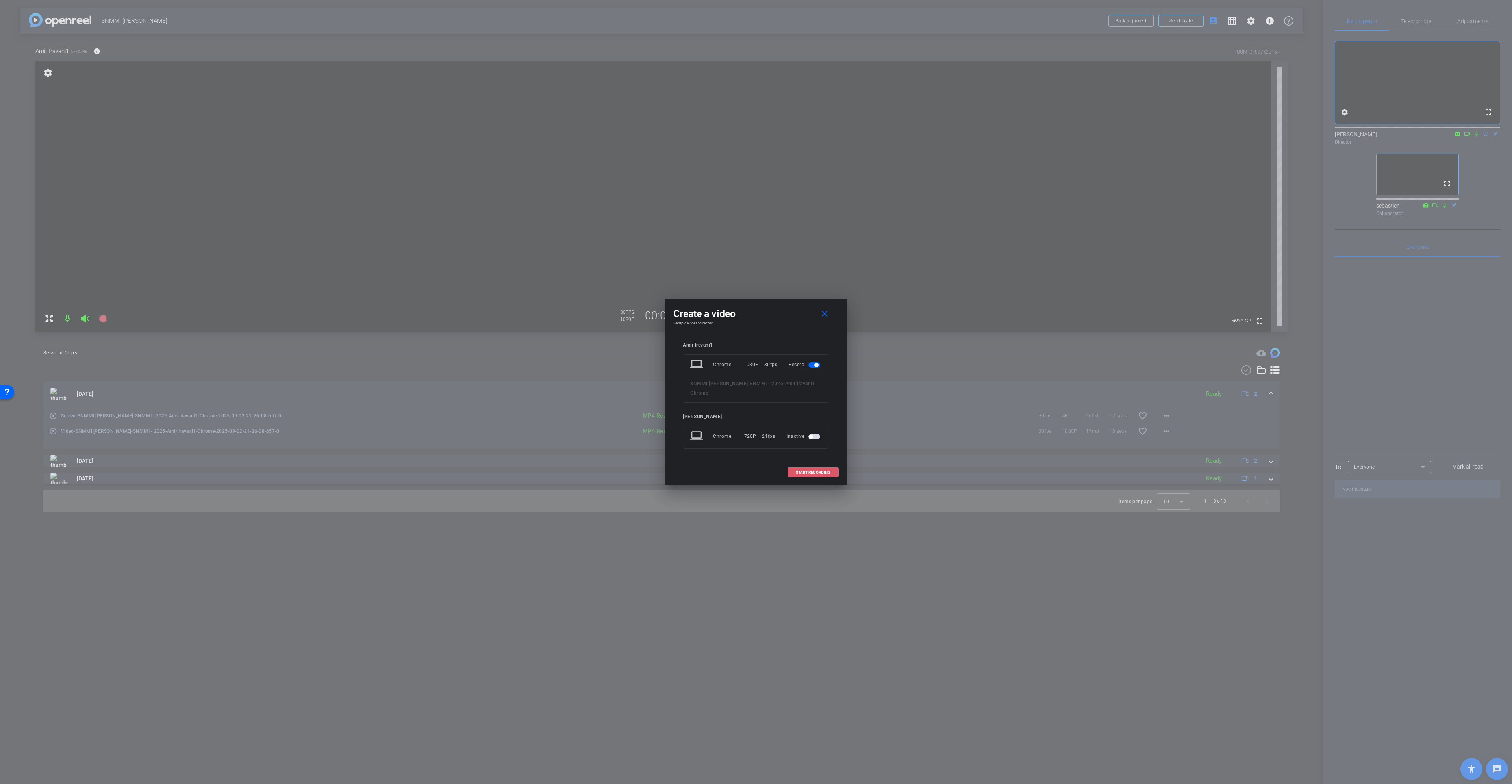
click at [817, 469] on span at bounding box center [813, 472] width 50 height 19
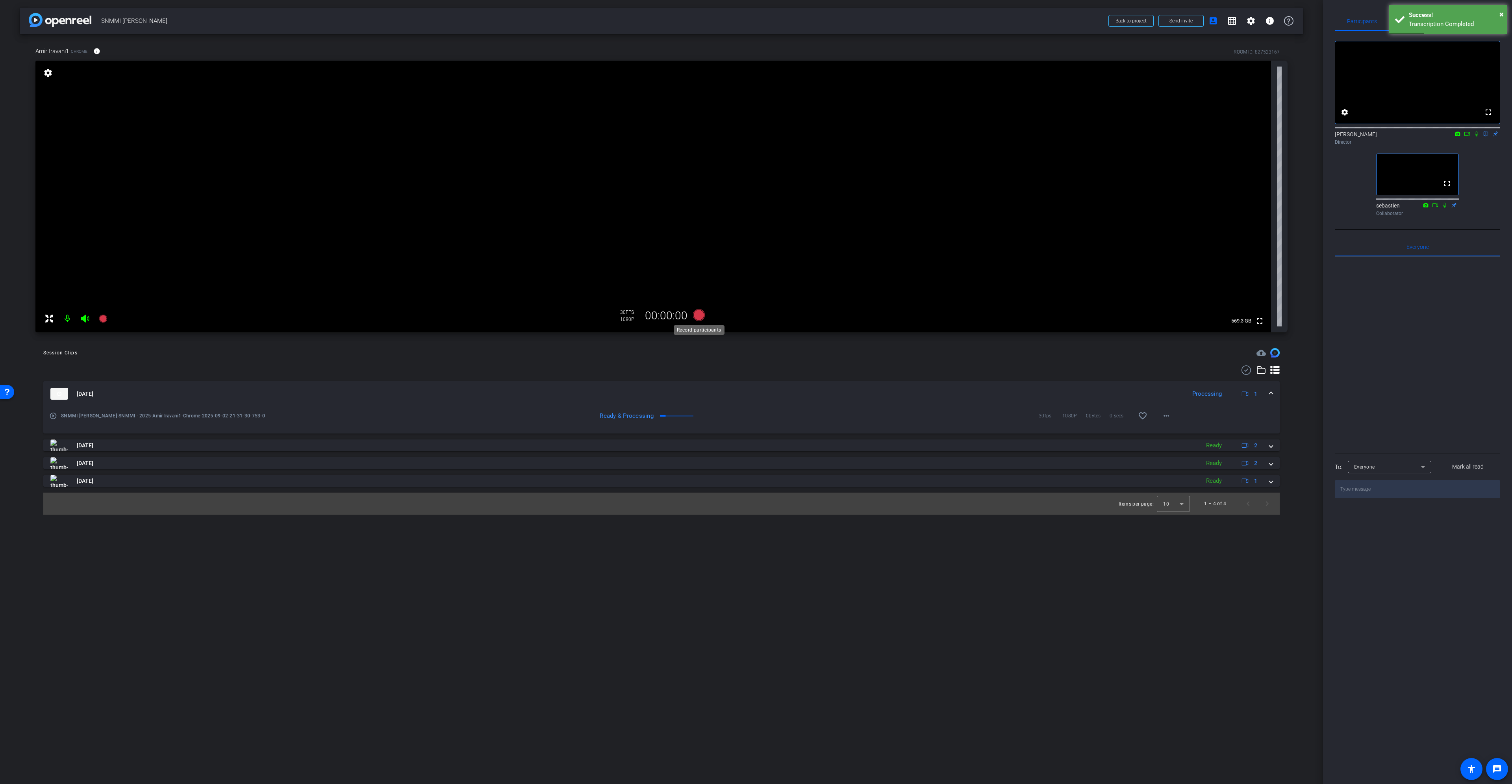
click at [701, 317] on icon at bounding box center [699, 315] width 12 height 12
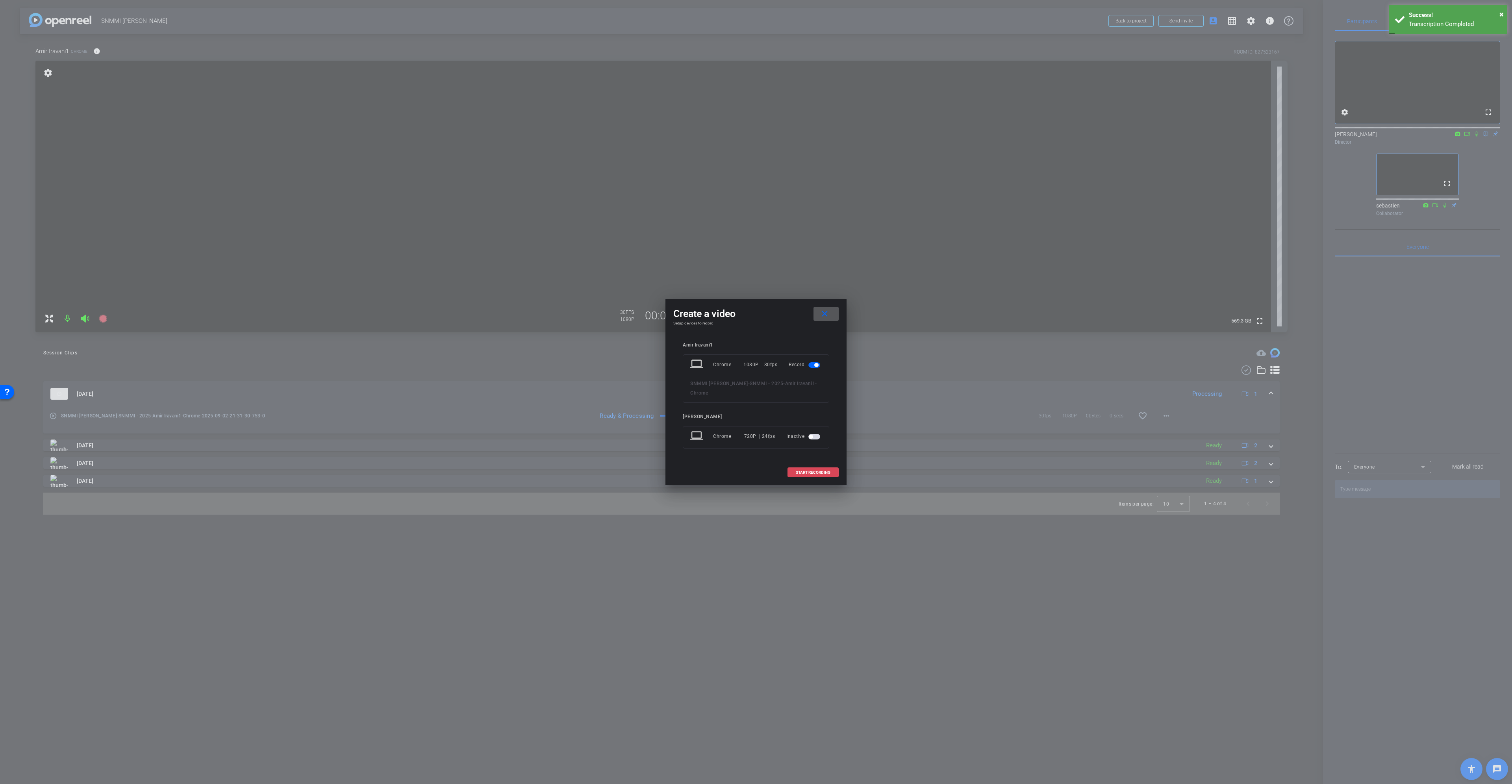
click at [821, 474] on span "START RECORDING" at bounding box center [813, 472] width 35 height 4
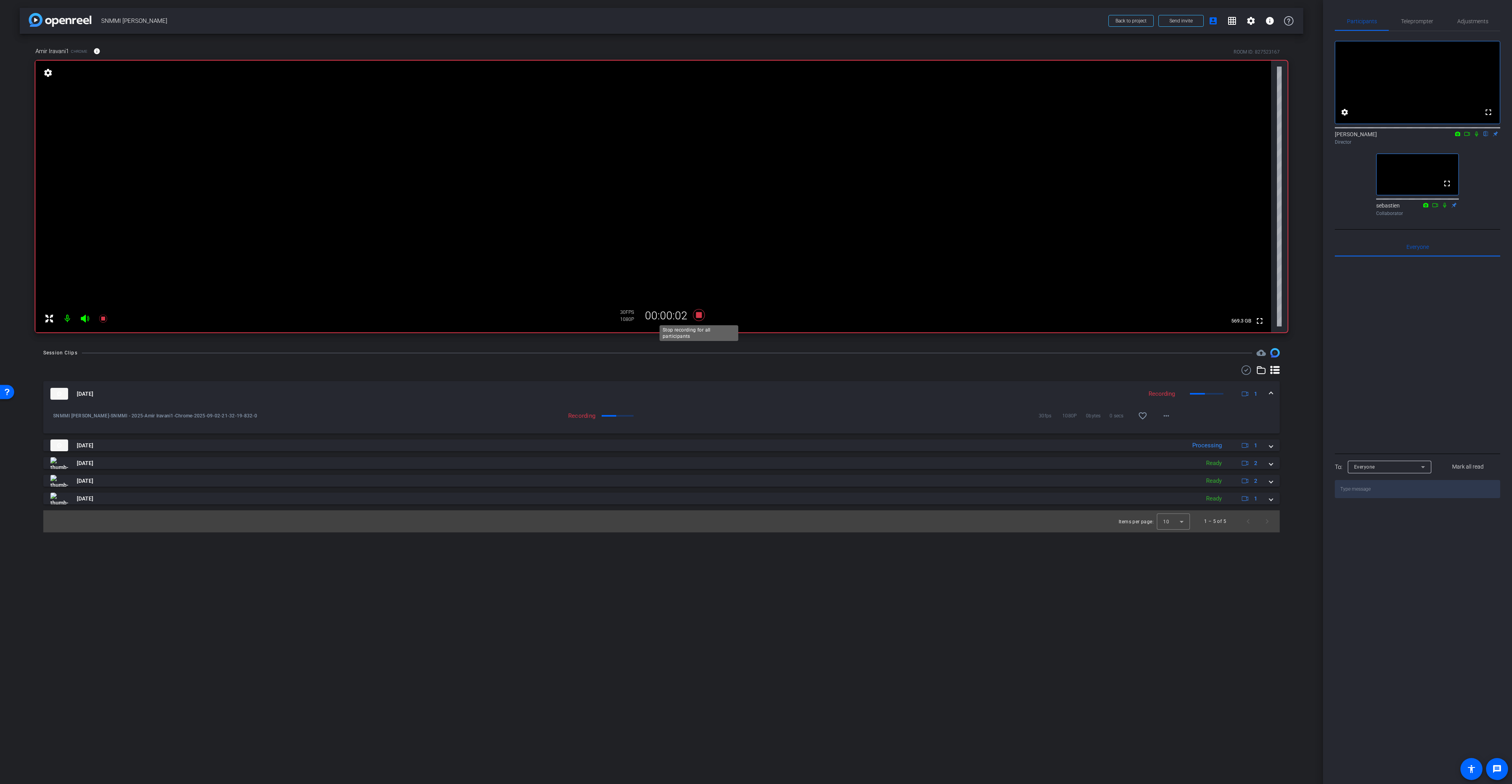
click at [701, 316] on icon at bounding box center [699, 315] width 12 height 12
click at [700, 313] on icon at bounding box center [699, 315] width 12 height 12
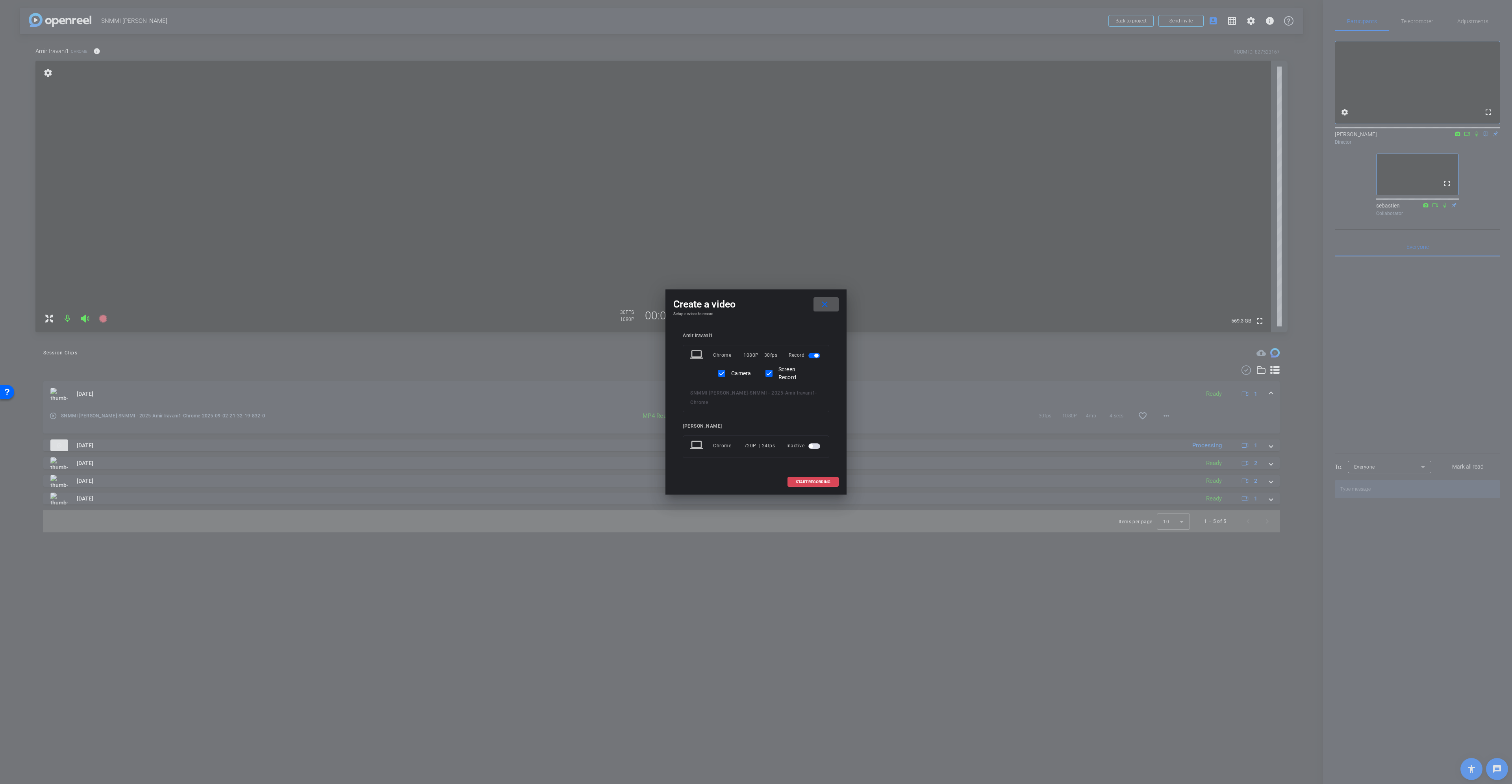
click at [814, 478] on span at bounding box center [813, 482] width 50 height 19
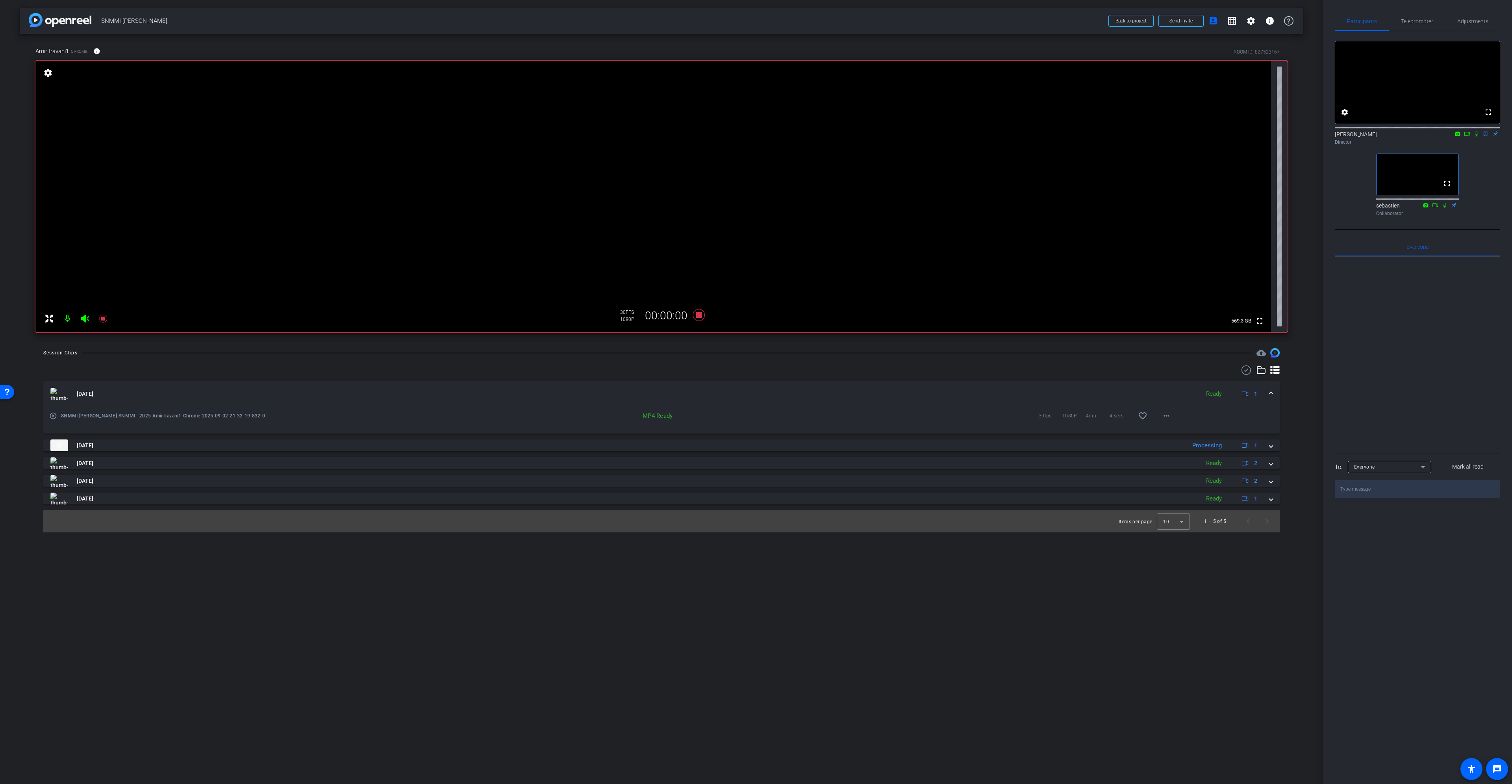
click at [1273, 391] on mat-expansion-panel-header "Sep 2, 2025 Ready 1" at bounding box center [662, 393] width 1236 height 25
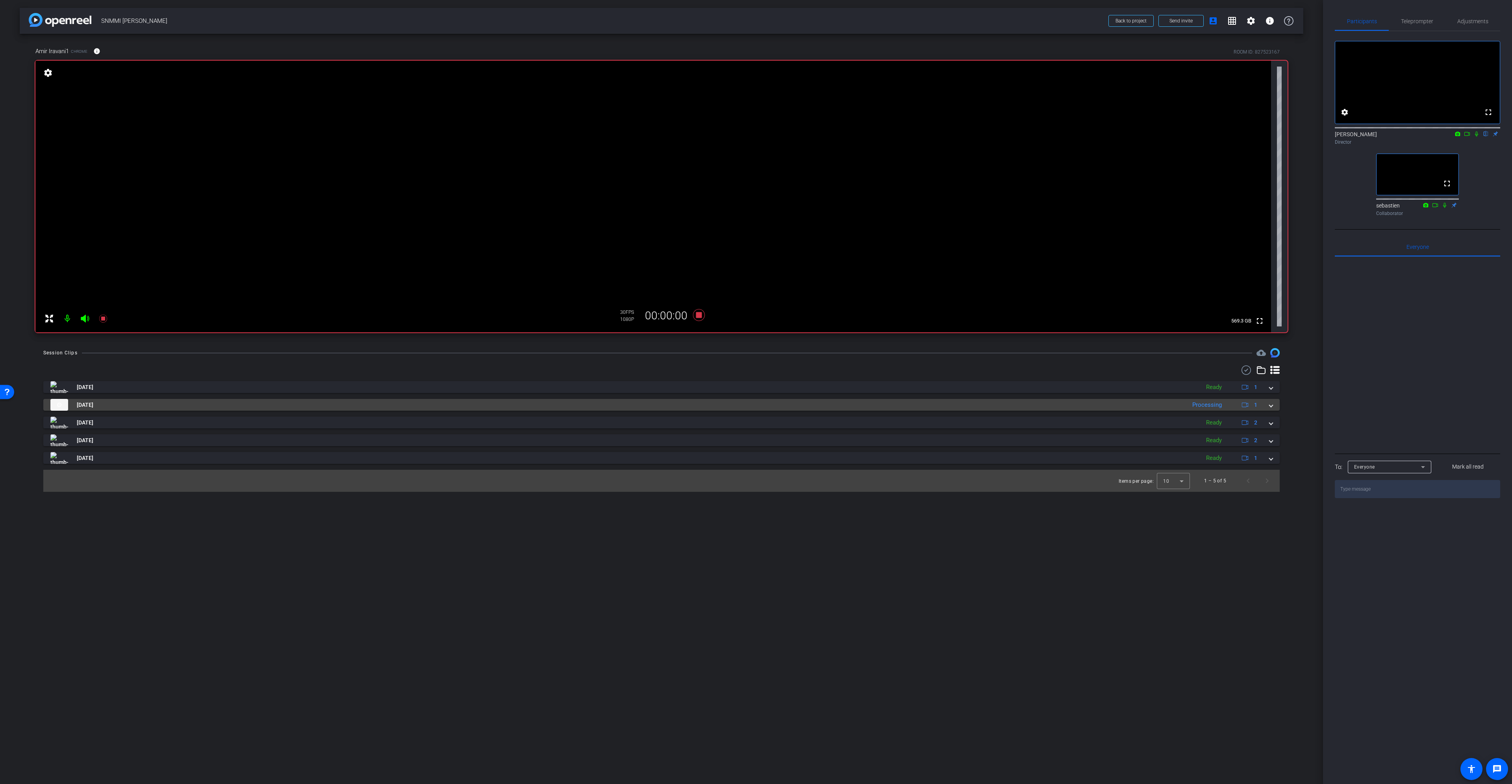
click at [1271, 405] on span at bounding box center [1271, 405] width 3 height 8
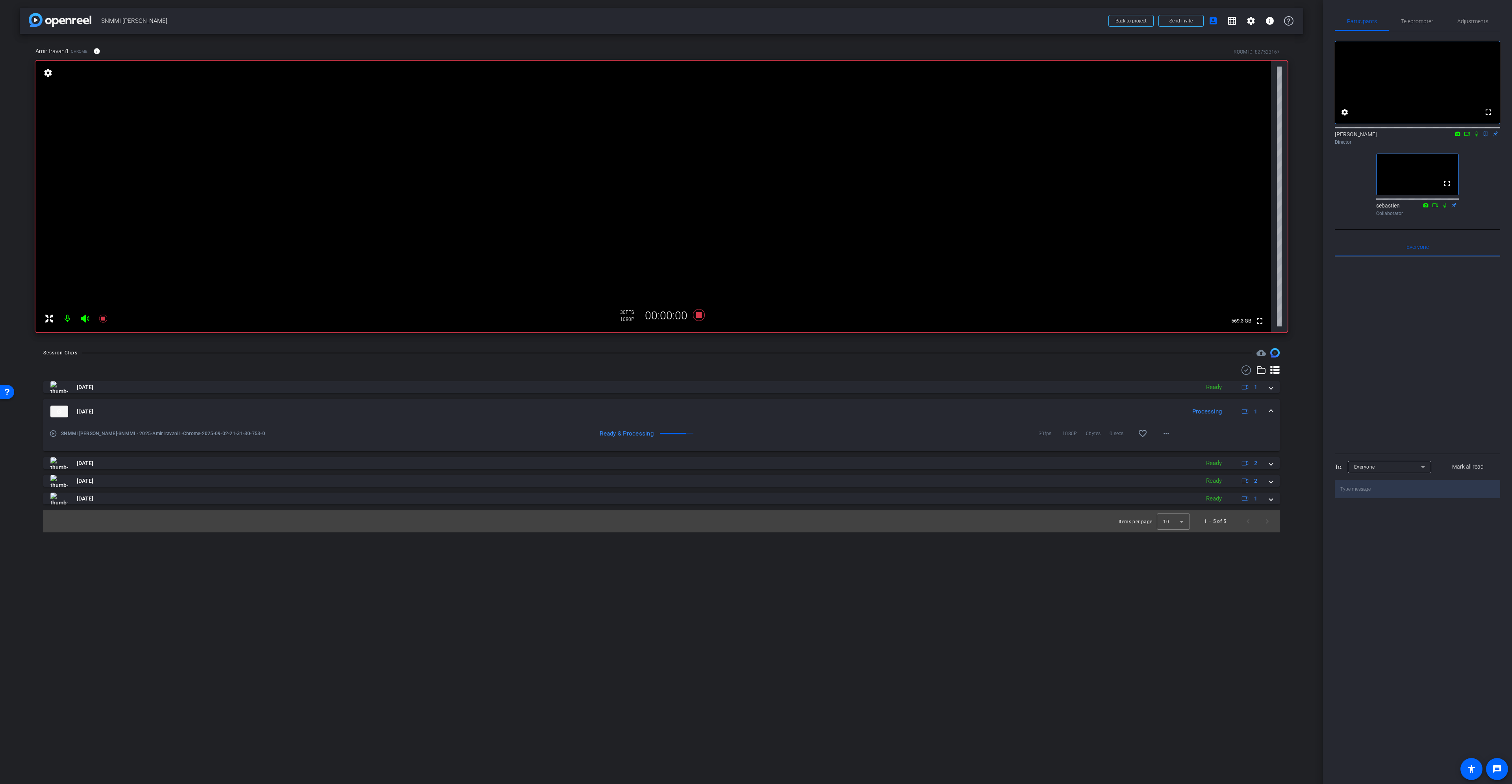
click at [1271, 405] on mat-expansion-panel-header "Sep 2, 2025 Processing 1" at bounding box center [662, 411] width 1236 height 25
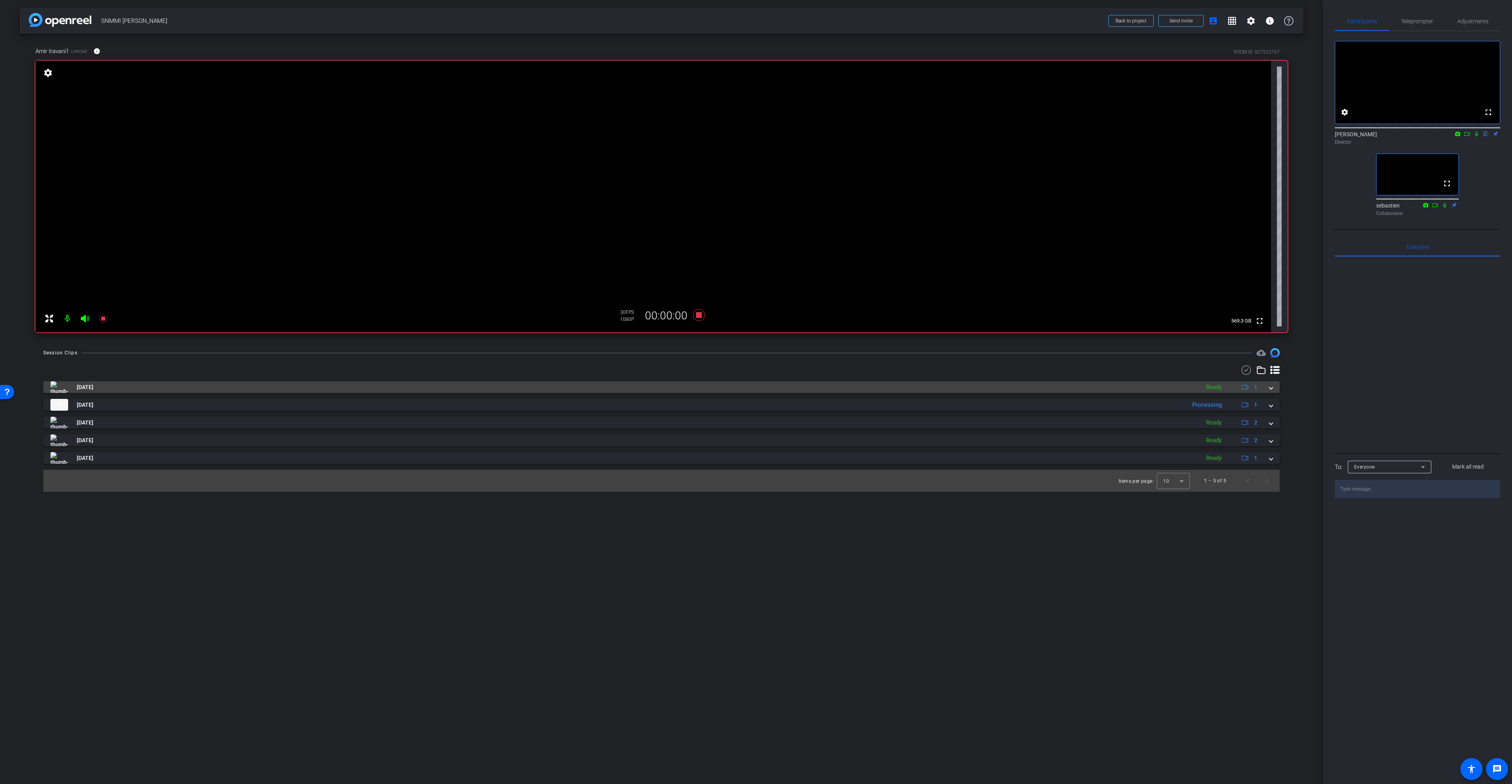
click at [1272, 388] on span at bounding box center [1271, 387] width 3 height 8
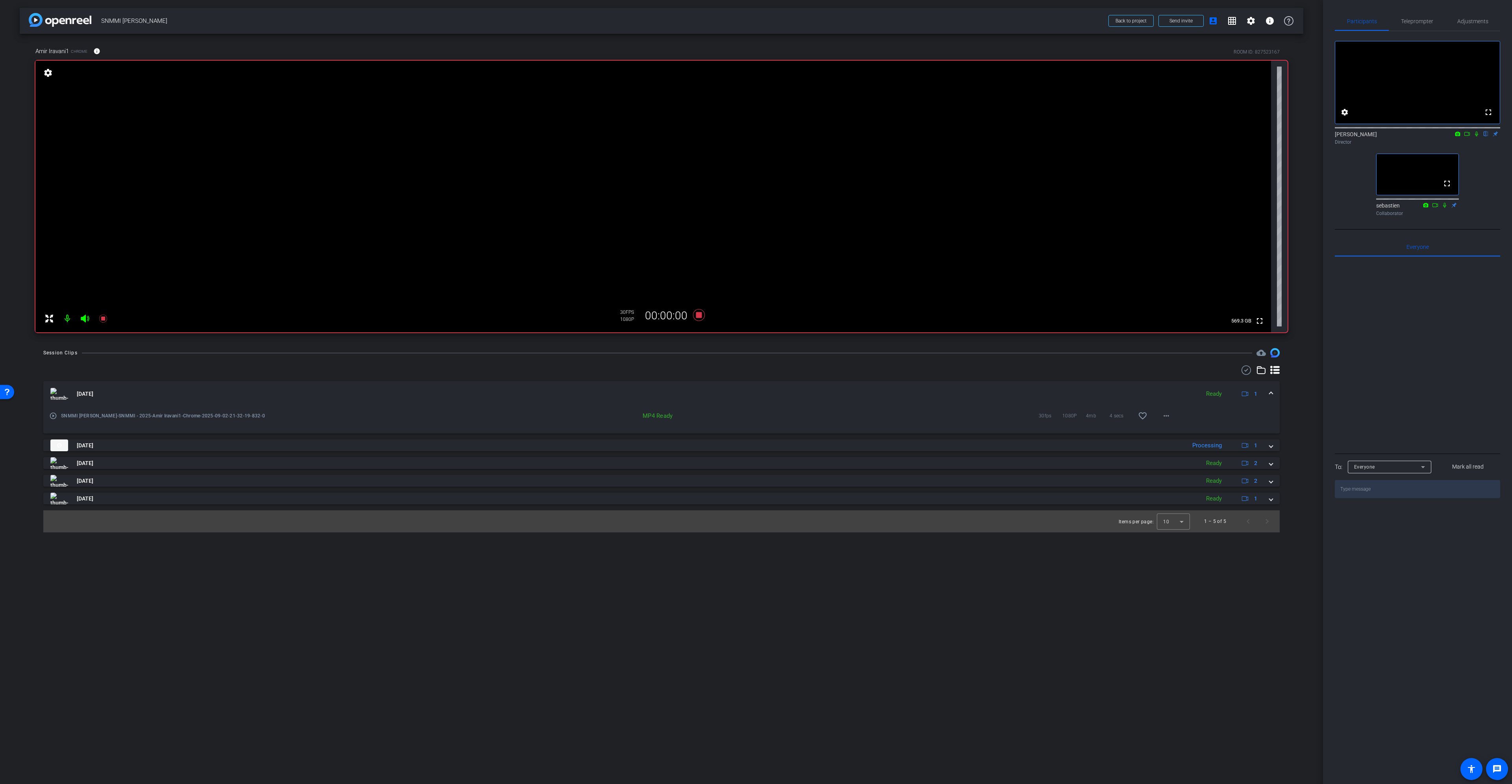
click at [1272, 388] on mat-expansion-panel-header "Sep 2, 2025 Ready 1" at bounding box center [662, 393] width 1236 height 25
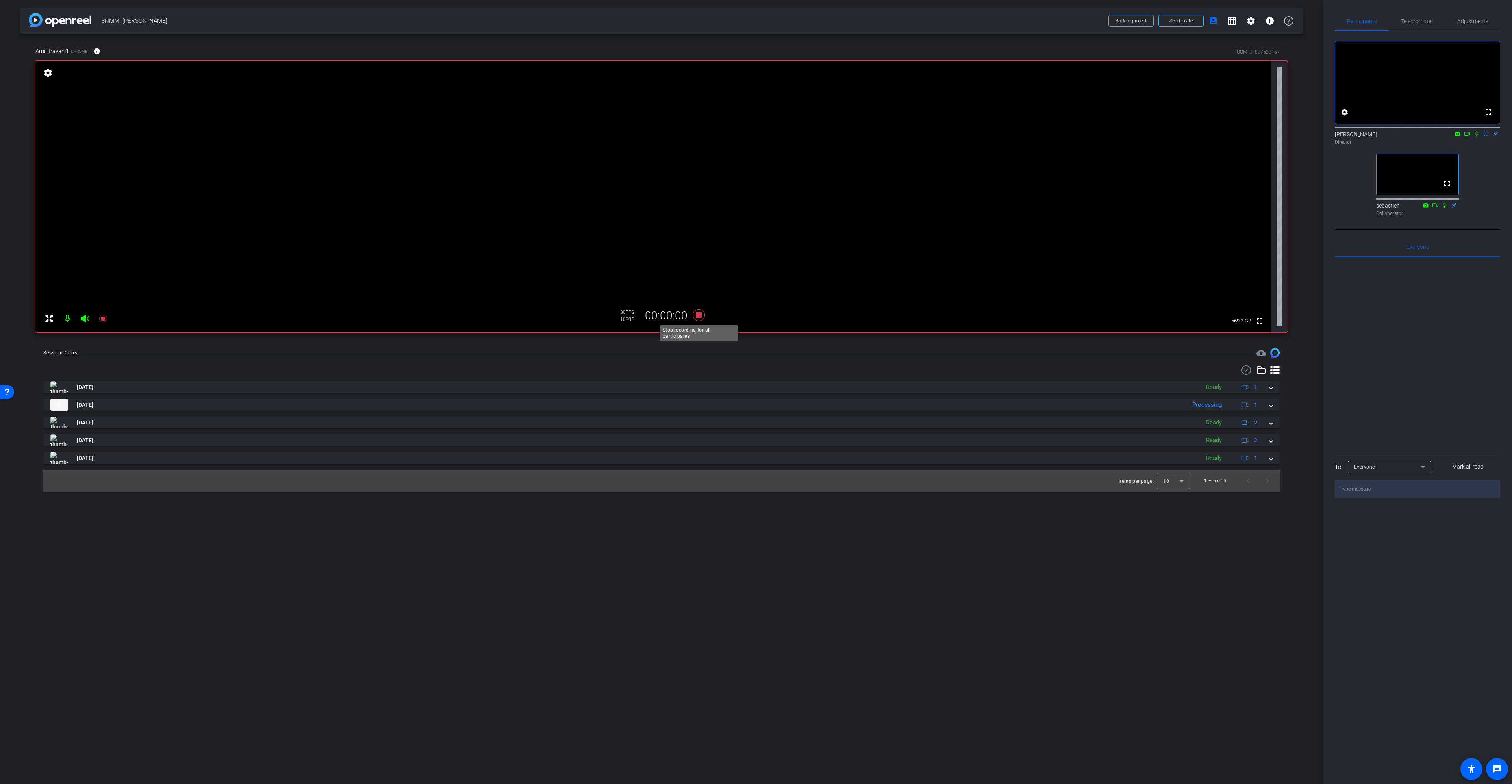
click at [703, 314] on icon at bounding box center [699, 315] width 19 height 14
click at [697, 317] on icon at bounding box center [699, 315] width 12 height 12
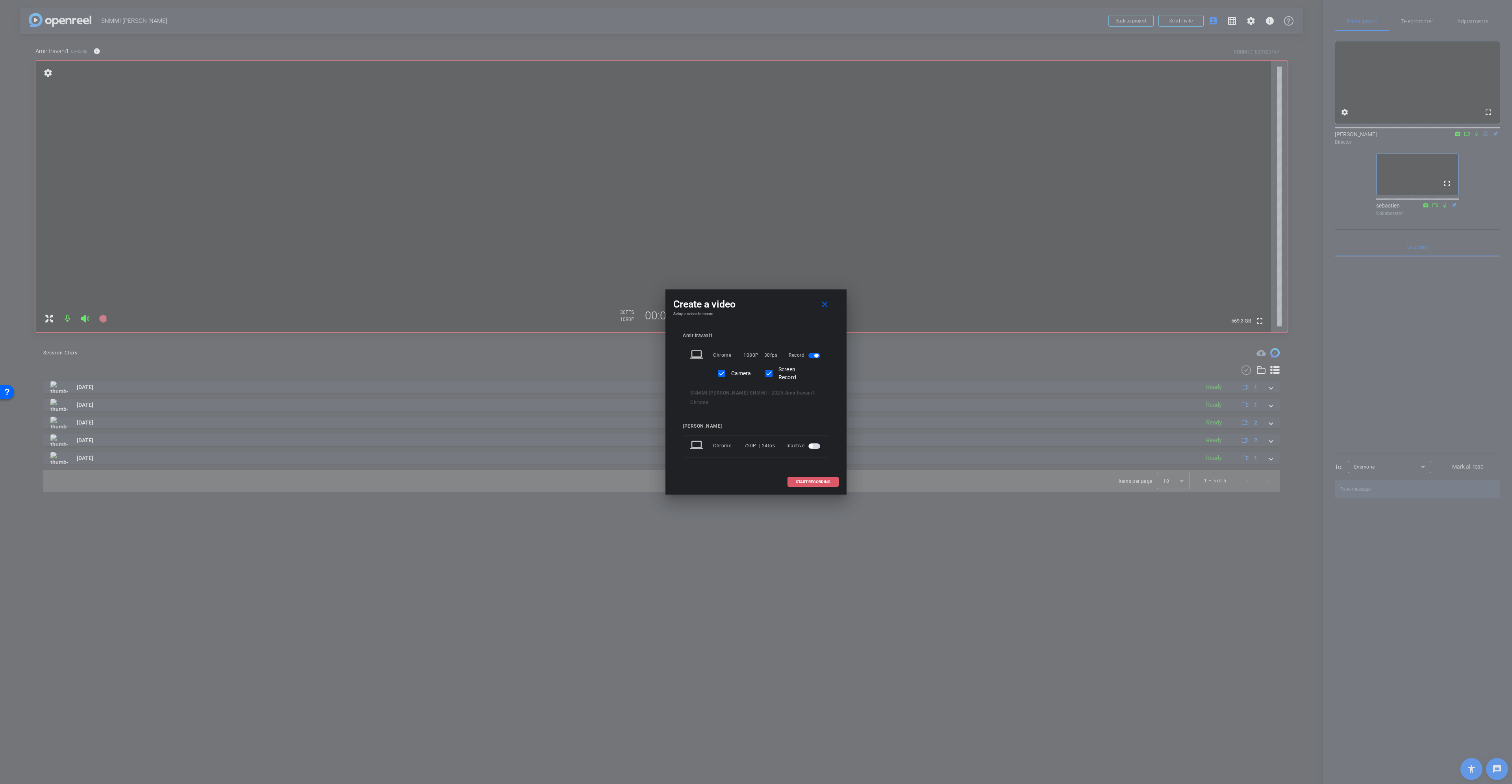
click at [815, 476] on span at bounding box center [813, 482] width 50 height 19
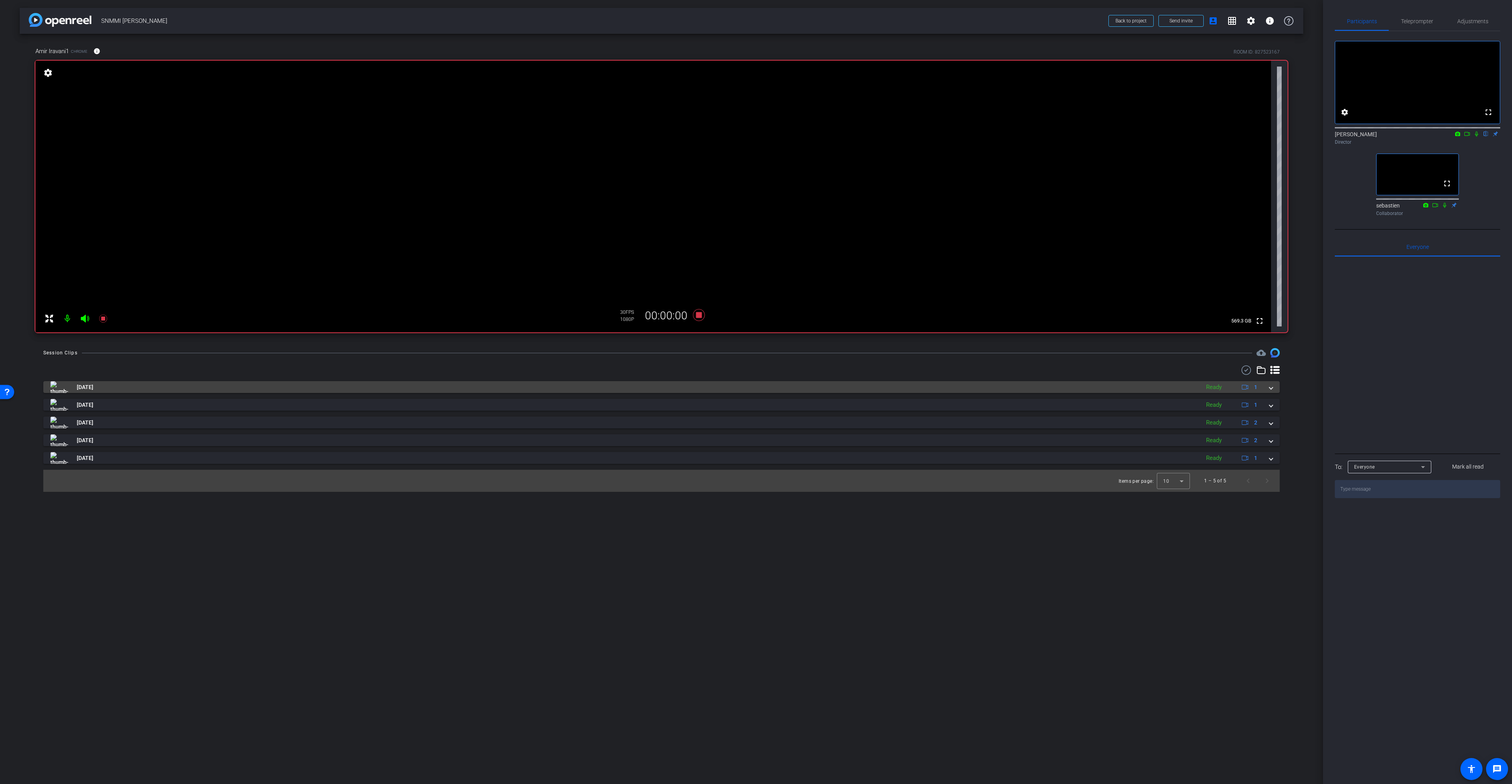
click at [1270, 385] on span at bounding box center [1271, 387] width 3 height 8
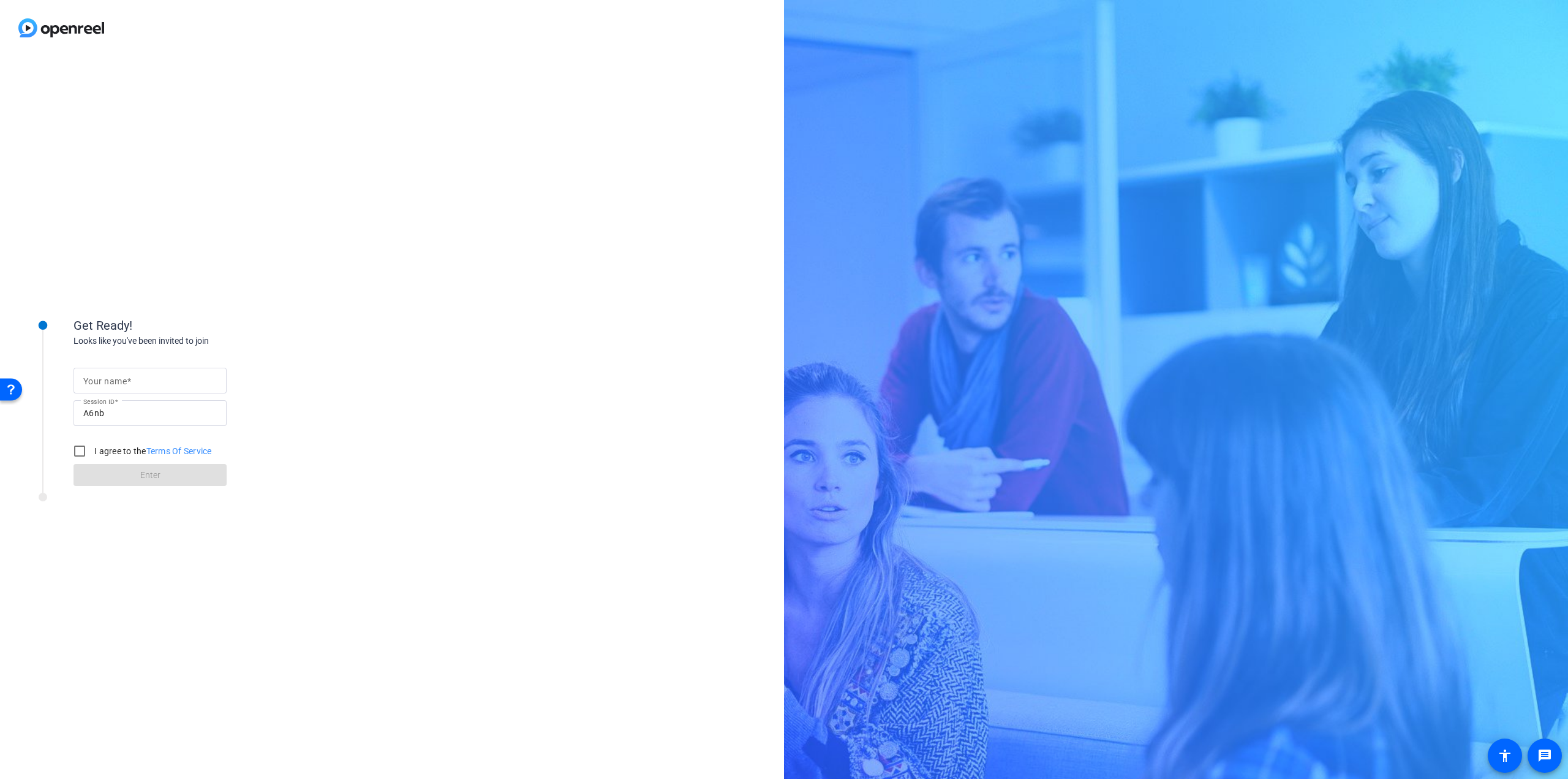
click at [160, 379] on input "Your name" at bounding box center [150, 381] width 133 height 15
type input "Slides test"
click at [87, 449] on input "I agree to the Terms Of Service" at bounding box center [79, 450] width 25 height 25
checkbox input "true"
click at [109, 468] on span at bounding box center [150, 475] width 153 height 29
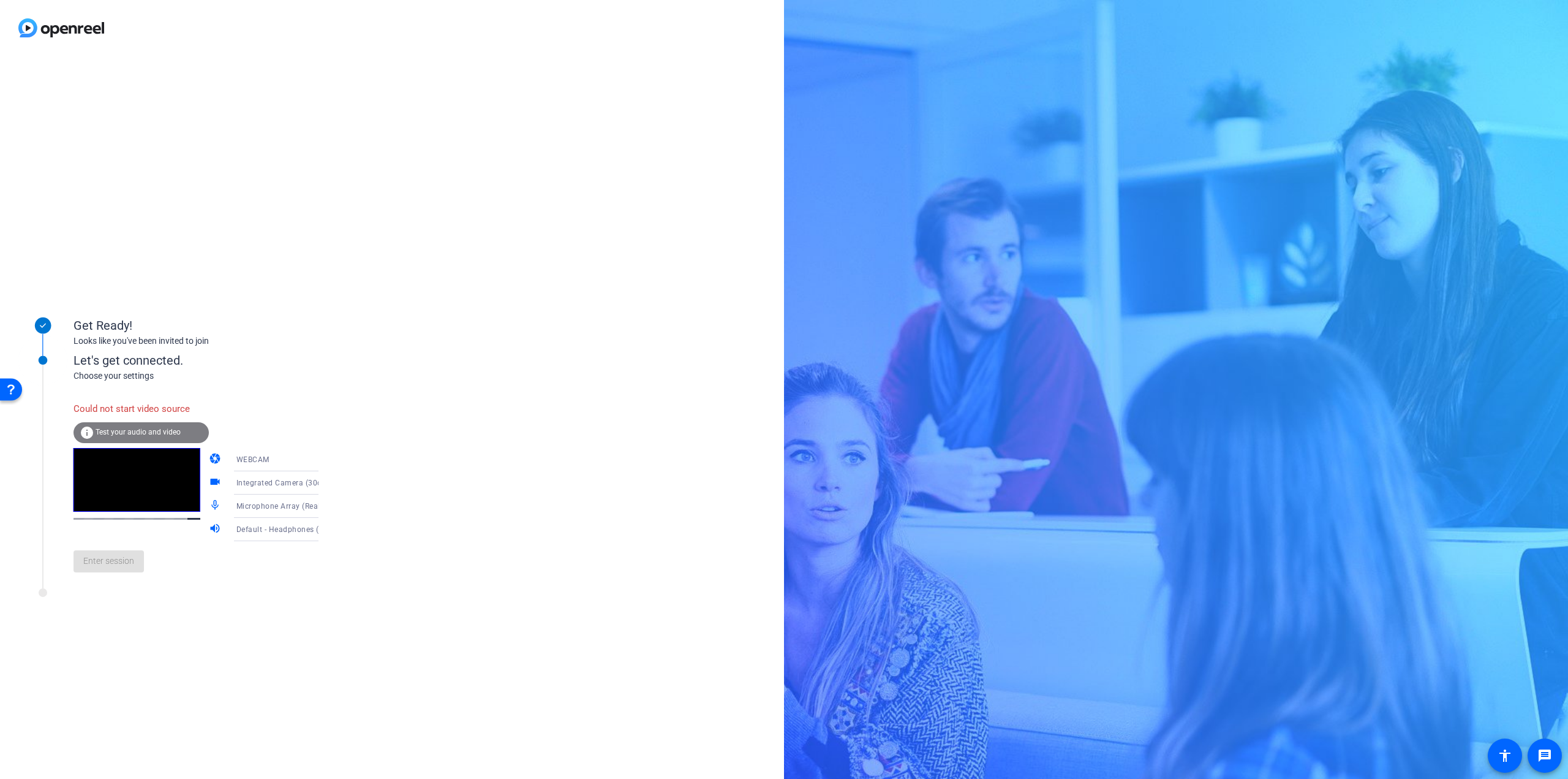
click at [258, 479] on span "Integrated Camera (30c9:00a7)" at bounding box center [293, 482] width 113 height 10
click at [264, 542] on span "OBS Virtual Camera" at bounding box center [253, 546] width 69 height 15
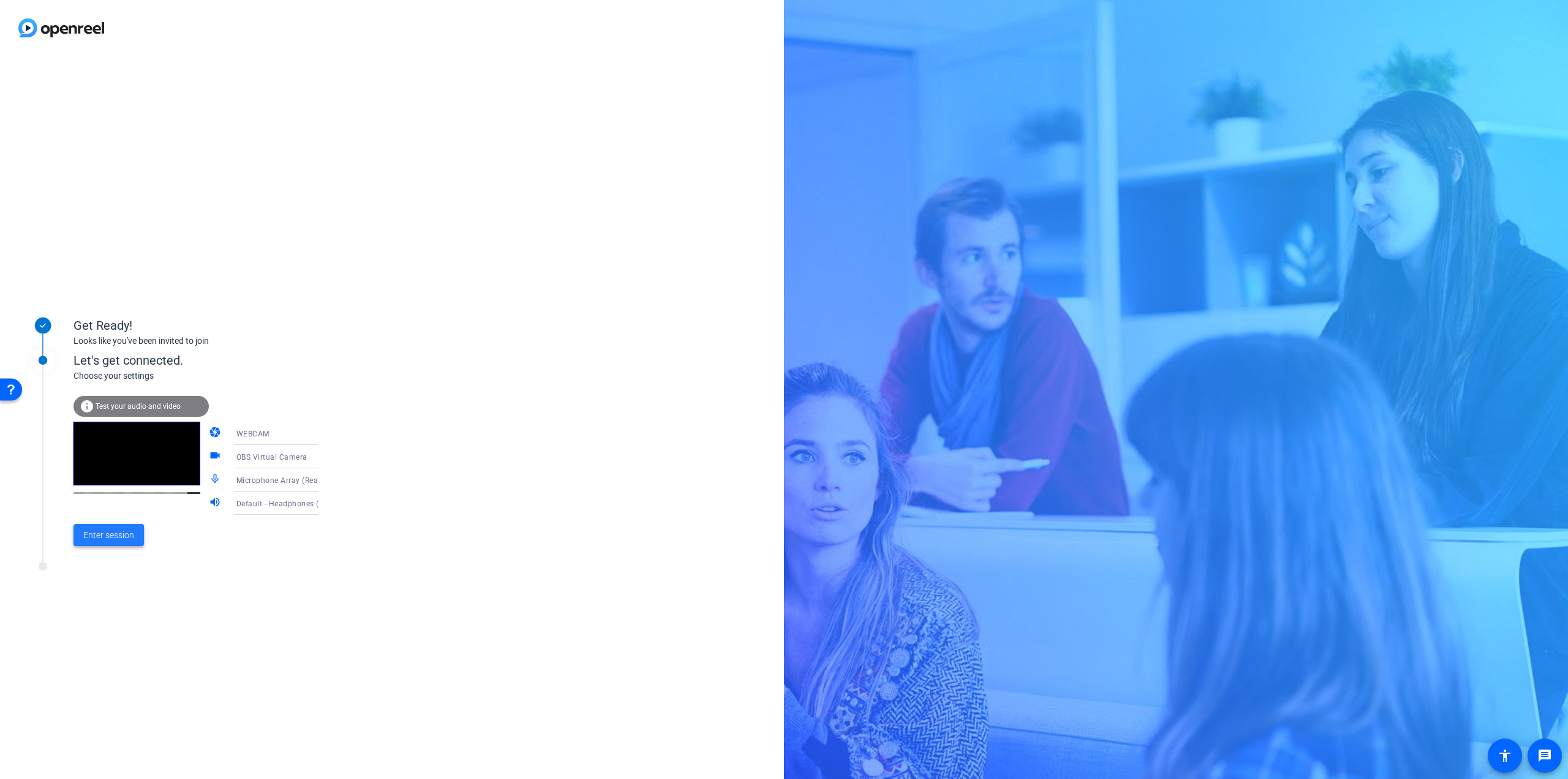
click at [125, 541] on span "Enter session" at bounding box center [109, 535] width 51 height 13
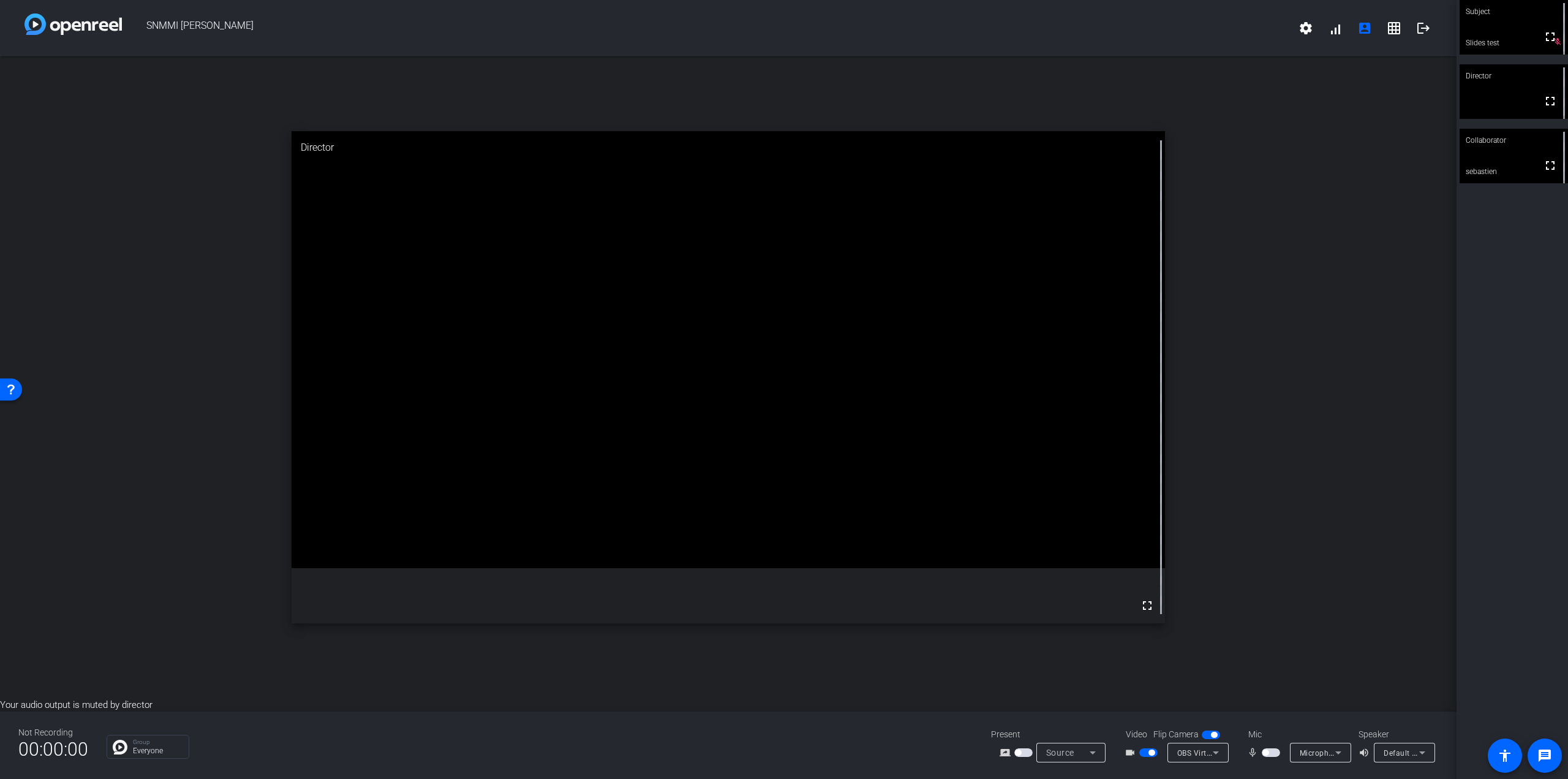
click at [1084, 757] on div "Source" at bounding box center [1068, 753] width 44 height 15
click at [1087, 757] on div at bounding box center [784, 389] width 1568 height 779
click at [1087, 757] on icon at bounding box center [1093, 753] width 15 height 15
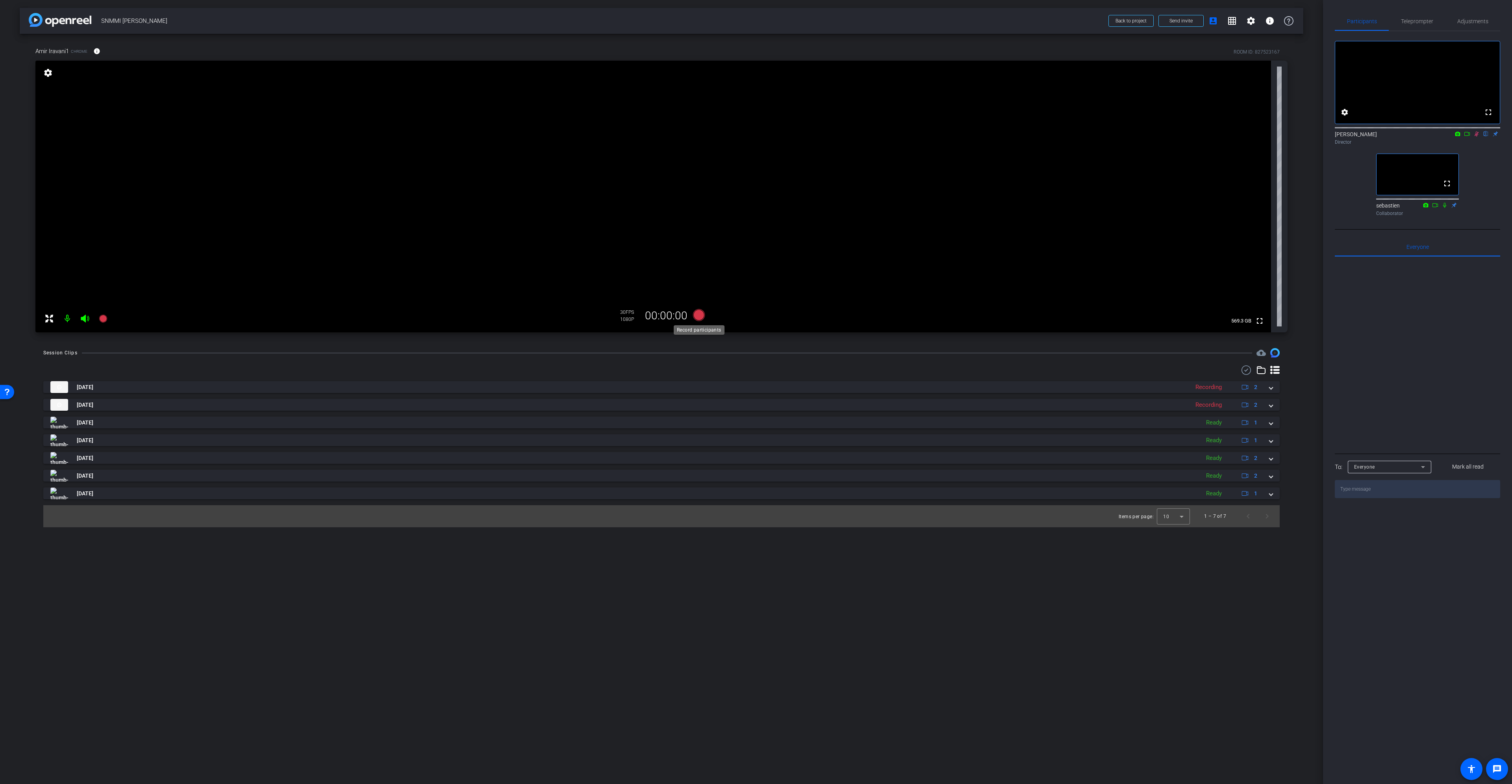
click at [697, 315] on icon at bounding box center [699, 315] width 12 height 12
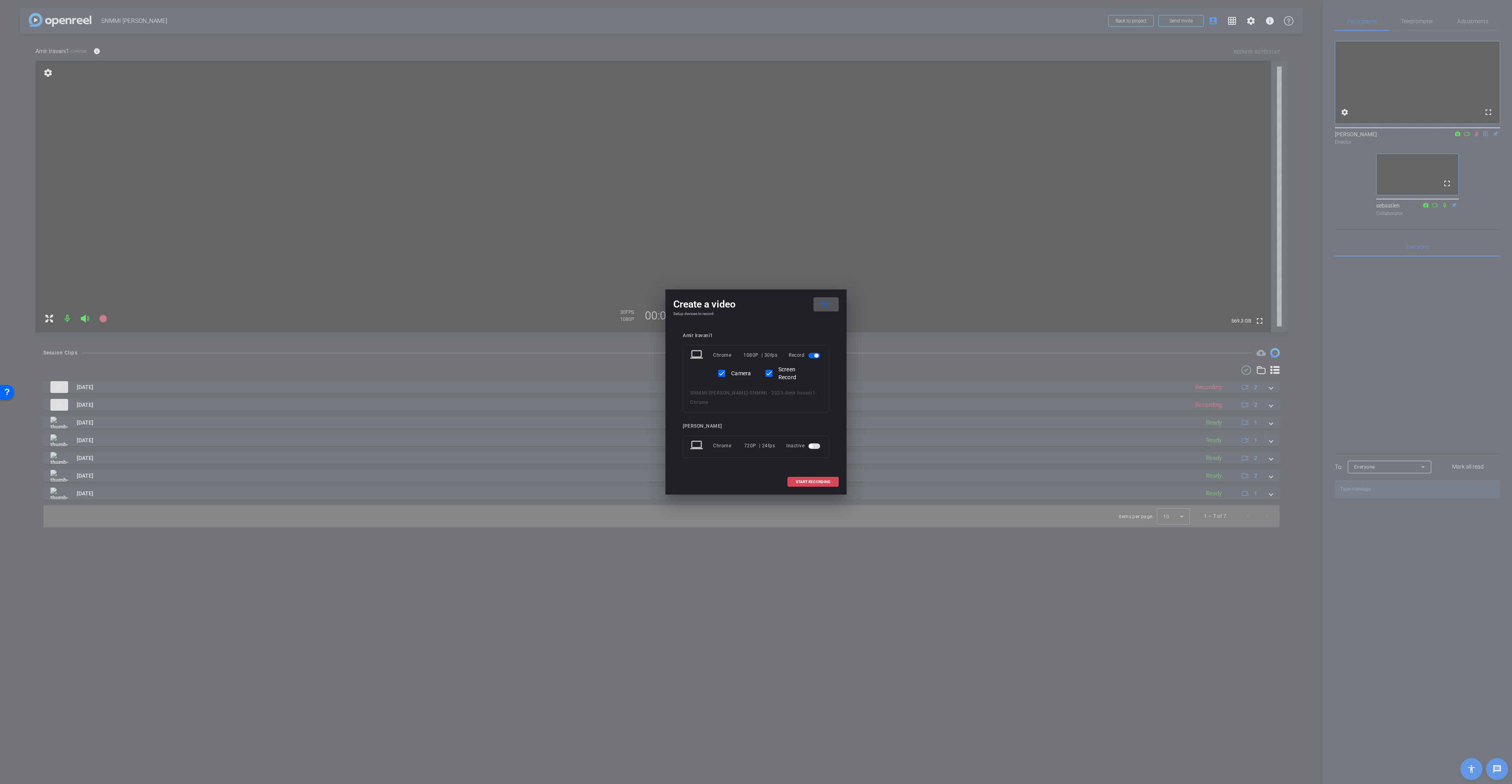
click at [815, 485] on span at bounding box center [813, 482] width 50 height 19
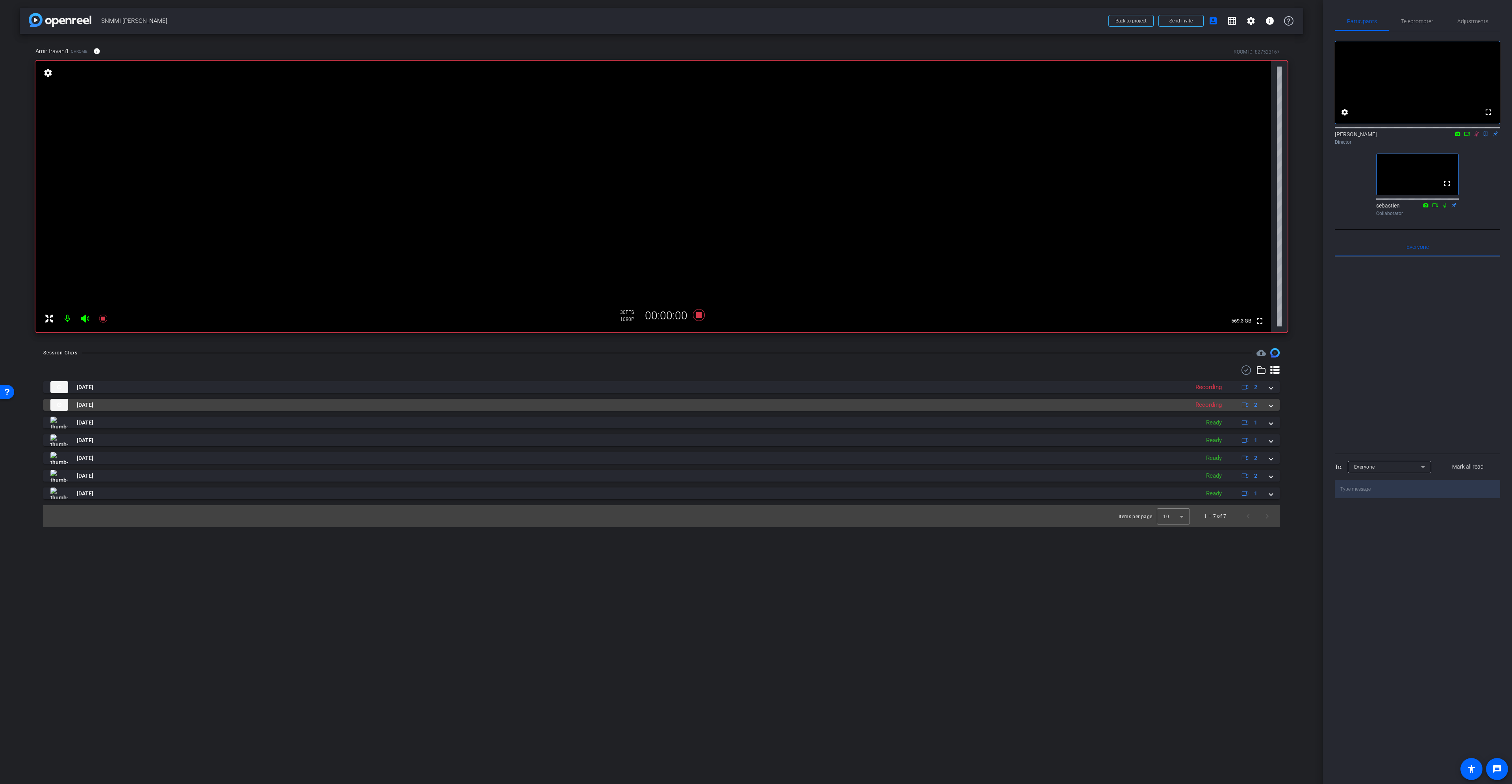
click at [1272, 406] on span at bounding box center [1271, 405] width 3 height 8
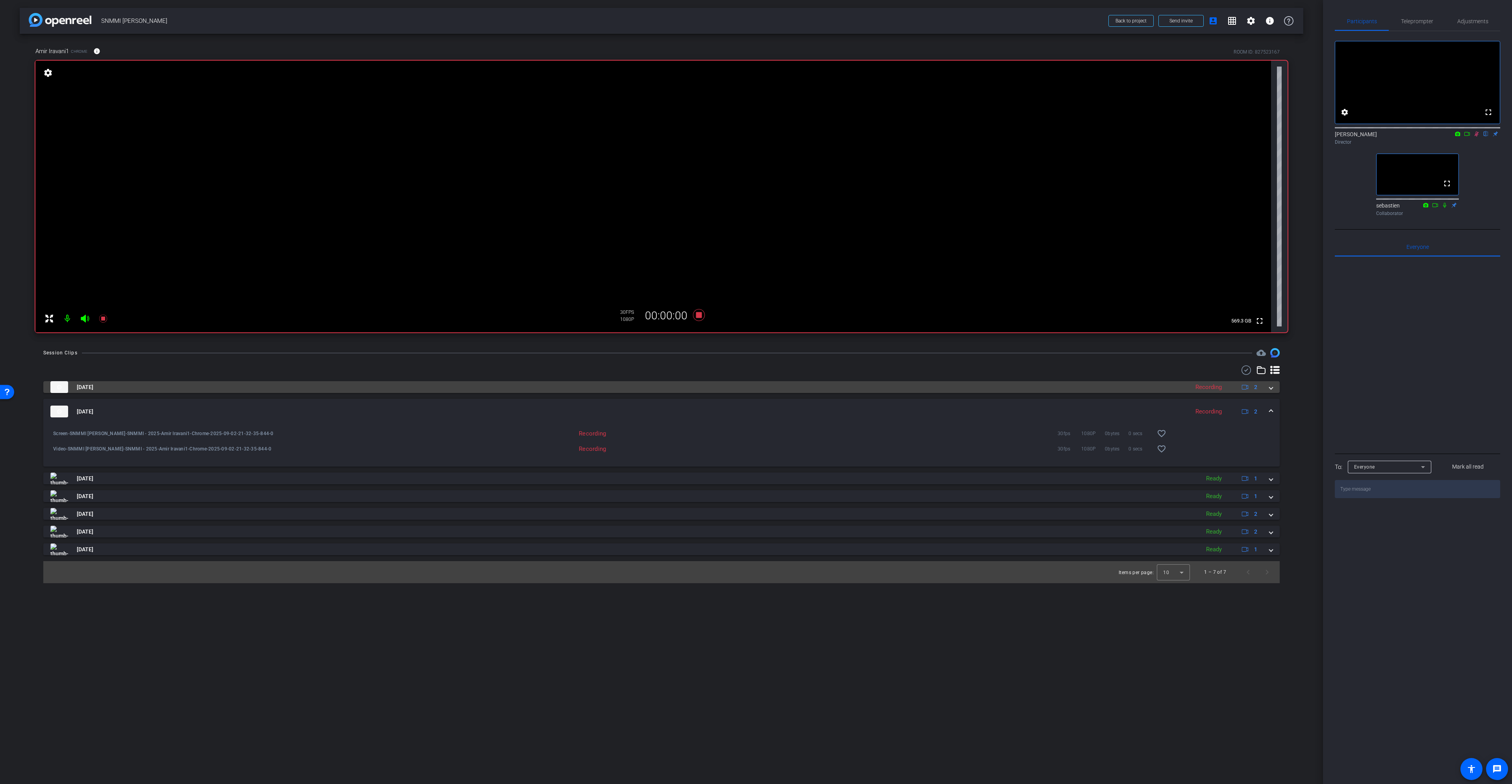
click at [1271, 388] on span at bounding box center [1271, 387] width 3 height 8
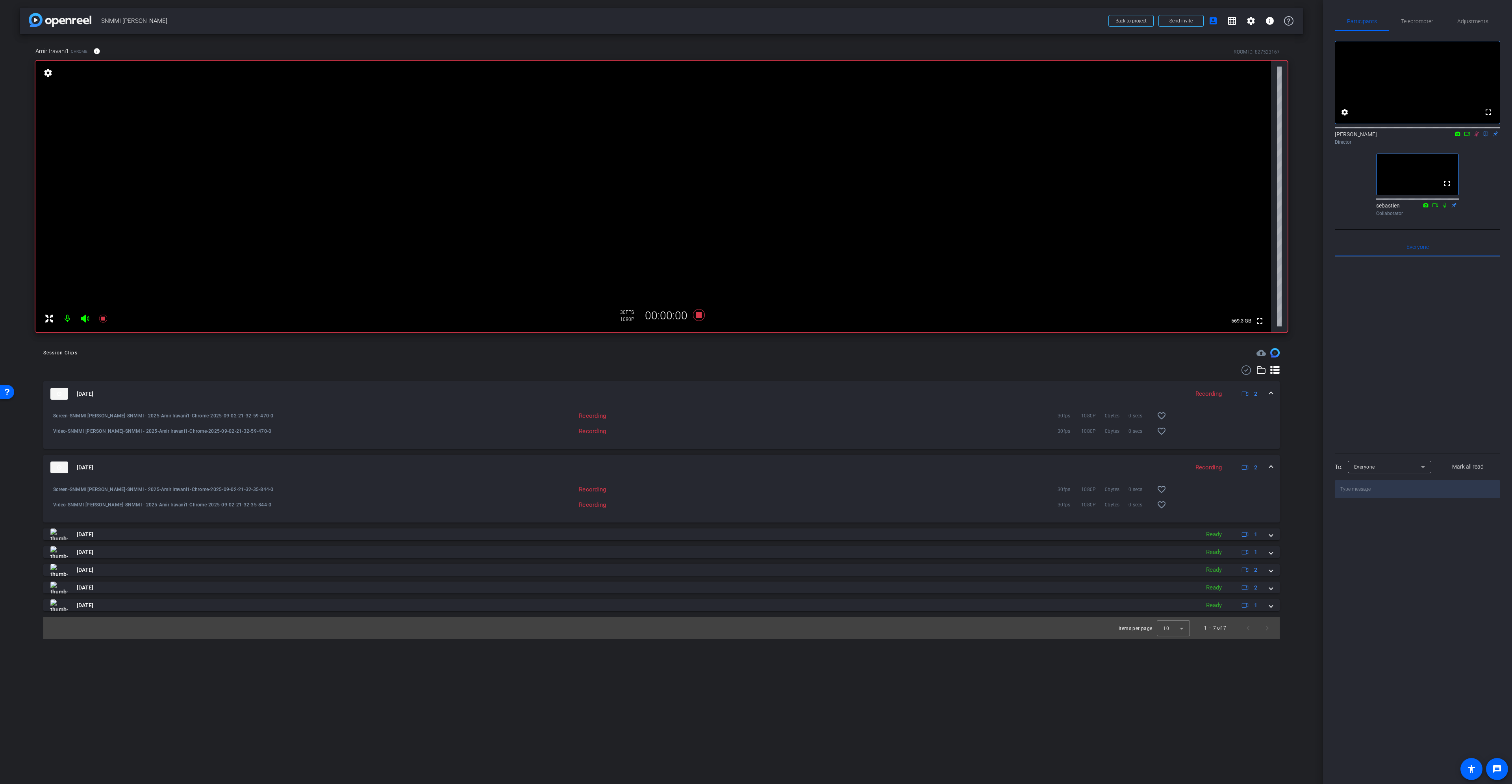
click at [1477, 137] on icon at bounding box center [1476, 133] width 6 height 5
click at [1477, 137] on icon at bounding box center [1476, 134] width 3 height 5
click at [1478, 137] on icon at bounding box center [1476, 133] width 6 height 5
click at [702, 315] on icon at bounding box center [699, 315] width 19 height 14
click at [1271, 390] on span at bounding box center [1271, 394] width 3 height 8
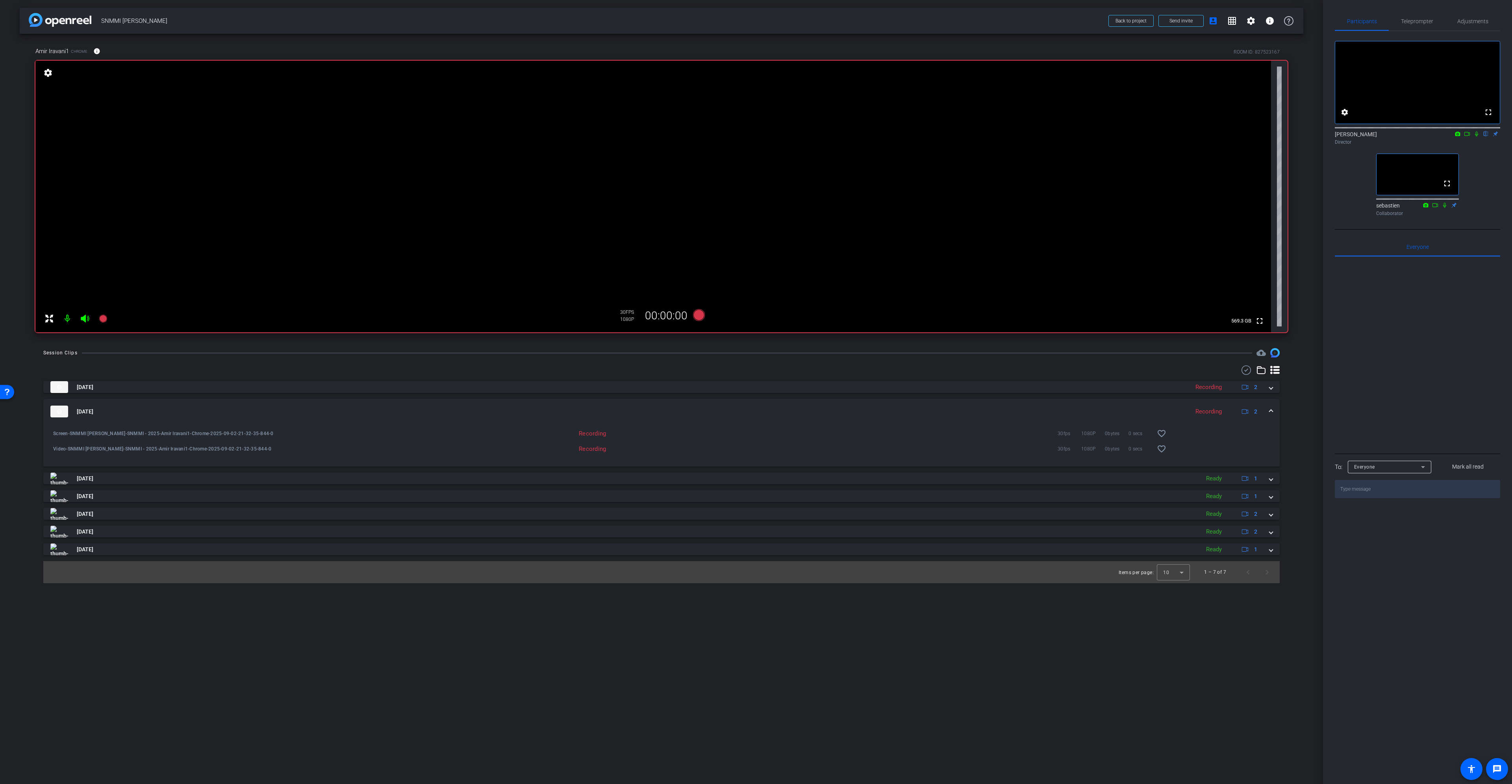
click at [1271, 408] on span at bounding box center [1271, 411] width 3 height 8
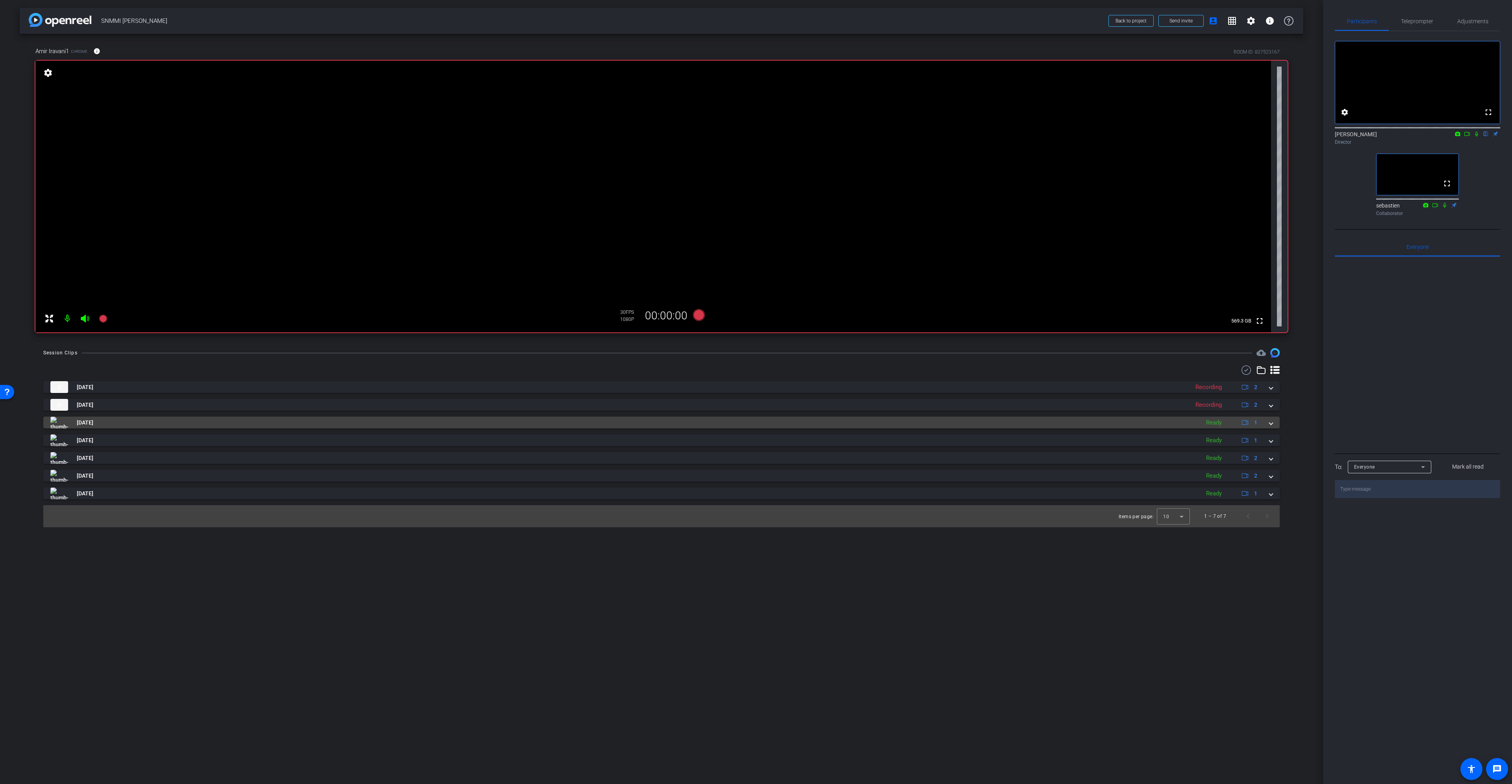
click at [1273, 422] on mat-expansion-panel-header "Sep 2, 2025 Ready 1" at bounding box center [662, 423] width 1236 height 12
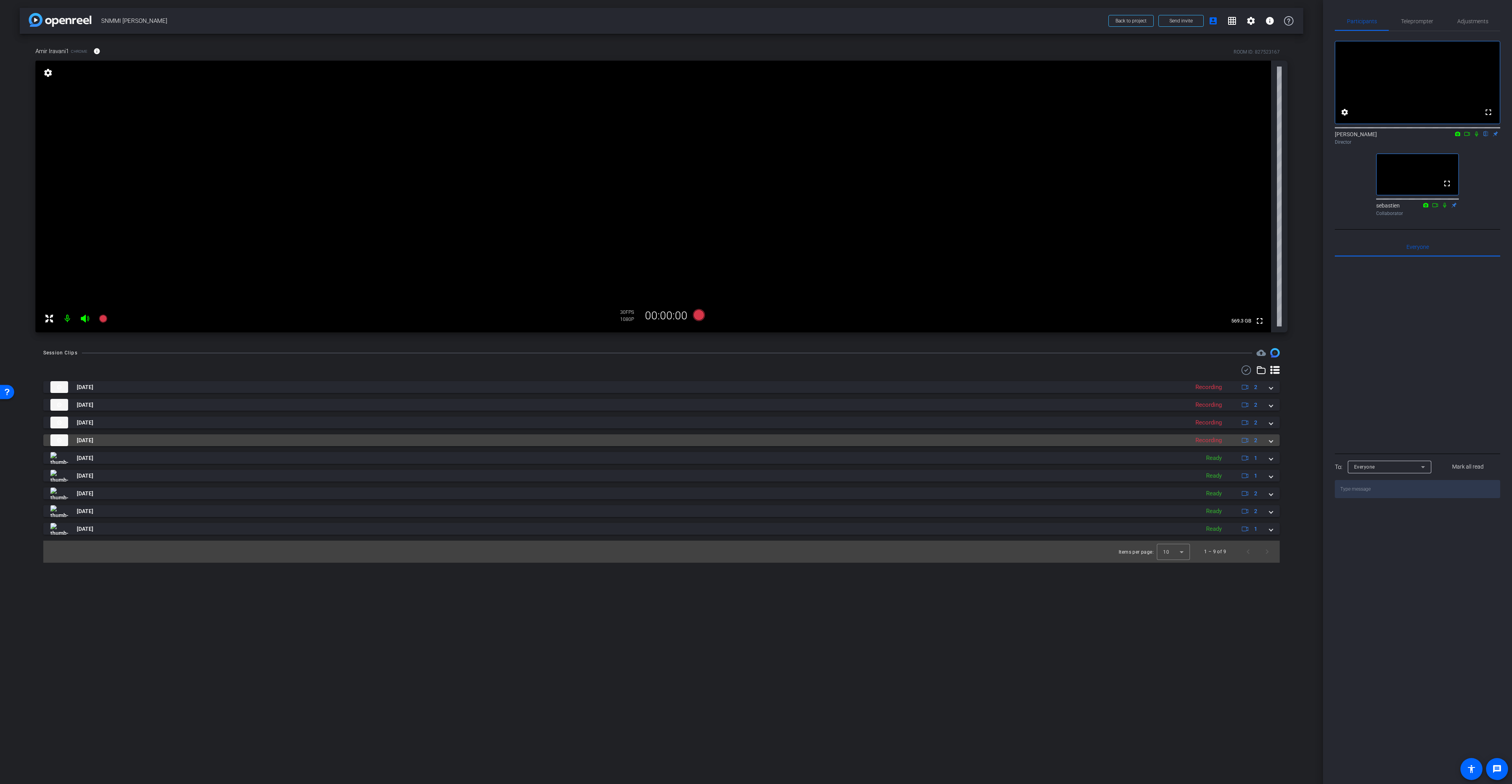
click at [1271, 441] on span at bounding box center [1271, 440] width 3 height 8
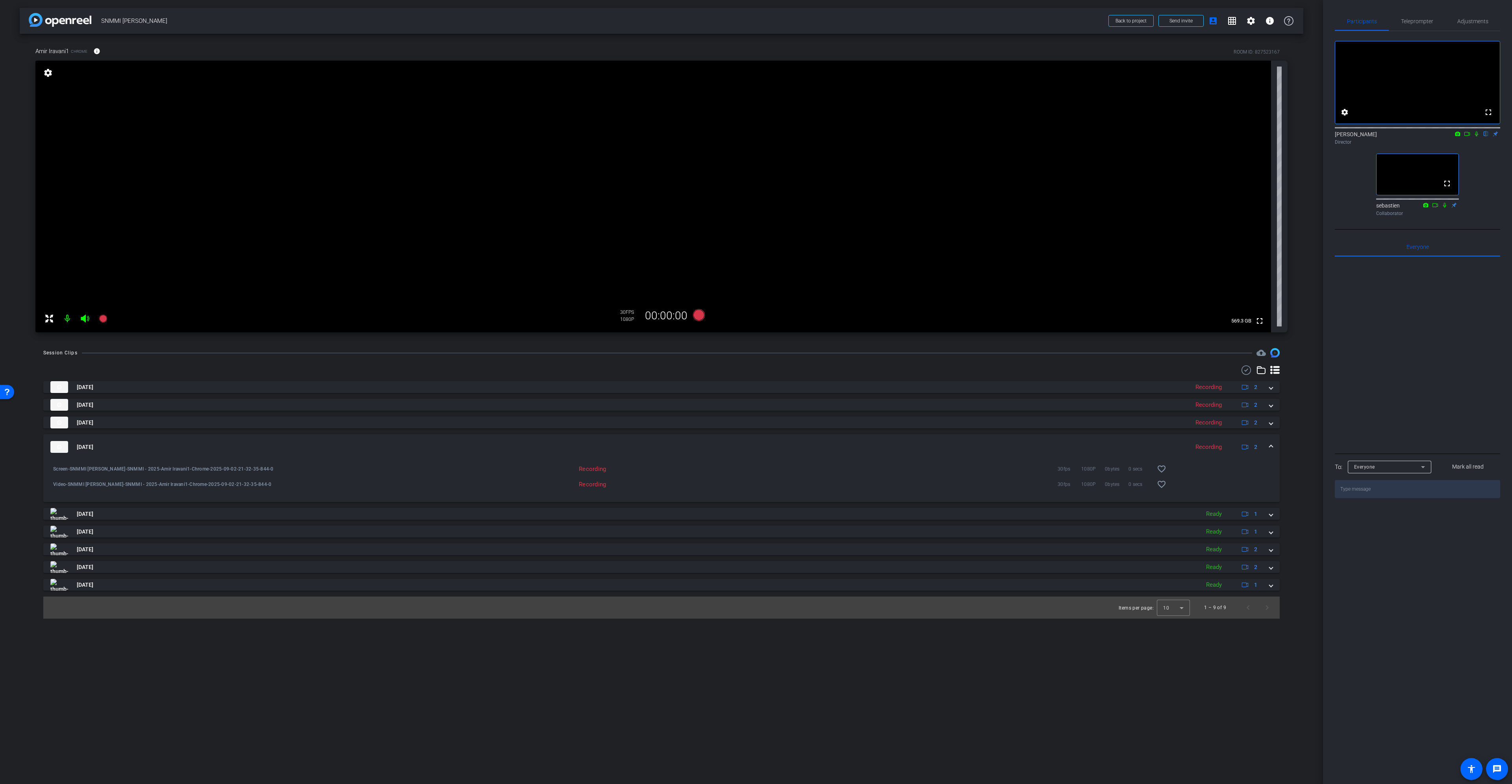
click at [1271, 441] on mat-expansion-panel-header "[DATE] Recording 2" at bounding box center [662, 447] width 1236 height 25
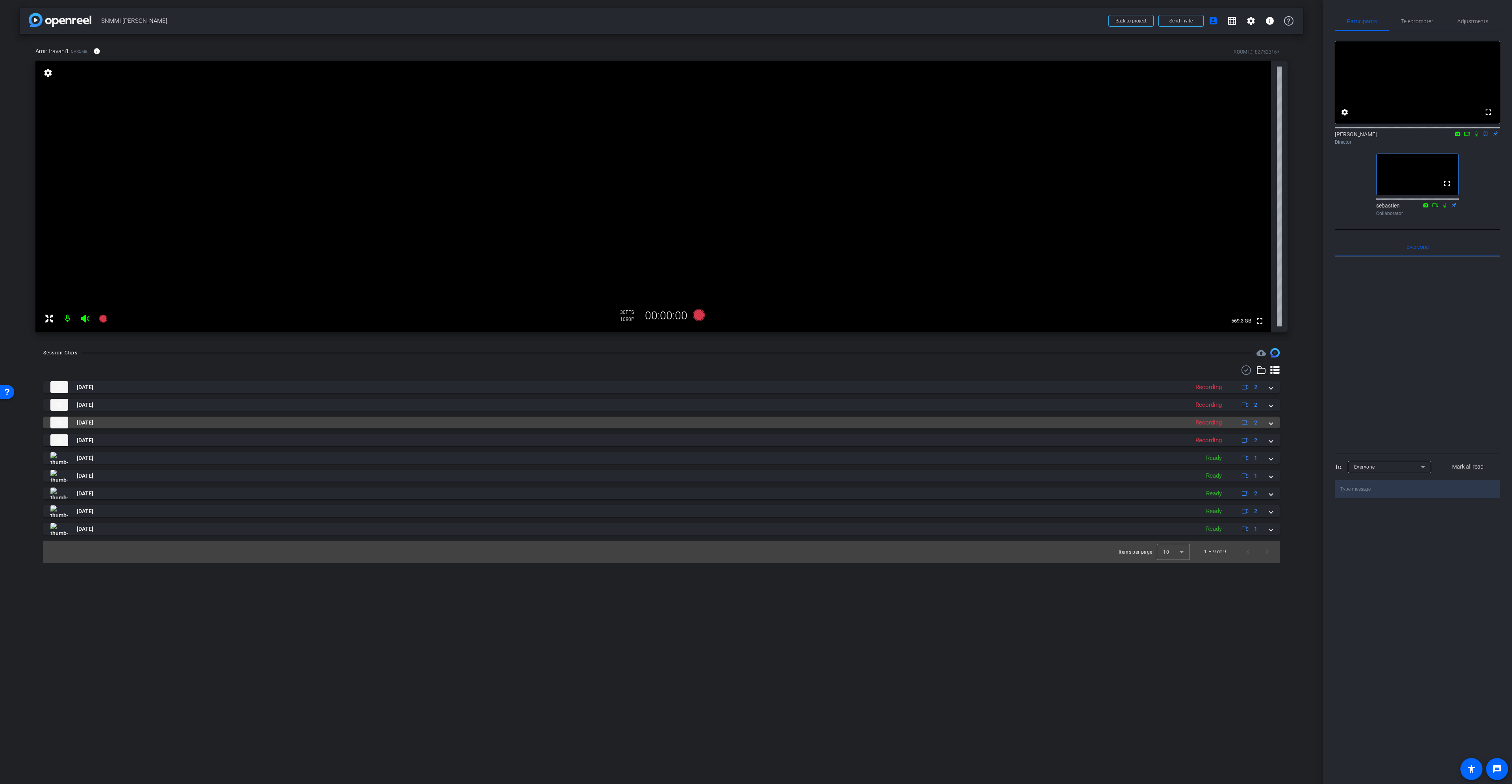
click at [1270, 423] on span at bounding box center [1271, 423] width 3 height 8
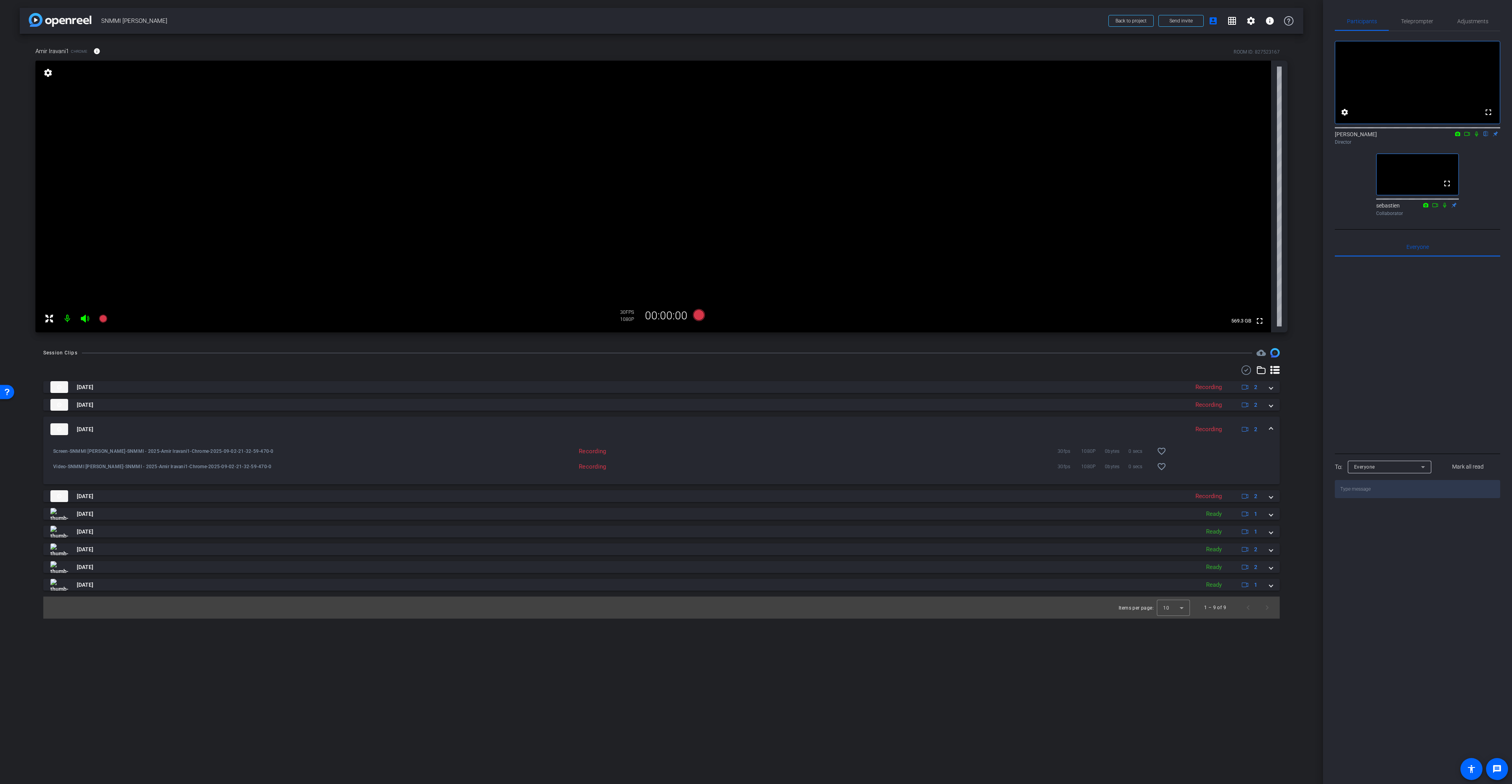
click at [1270, 423] on mat-expansion-panel-header "[DATE] Recording 2" at bounding box center [662, 429] width 1236 height 25
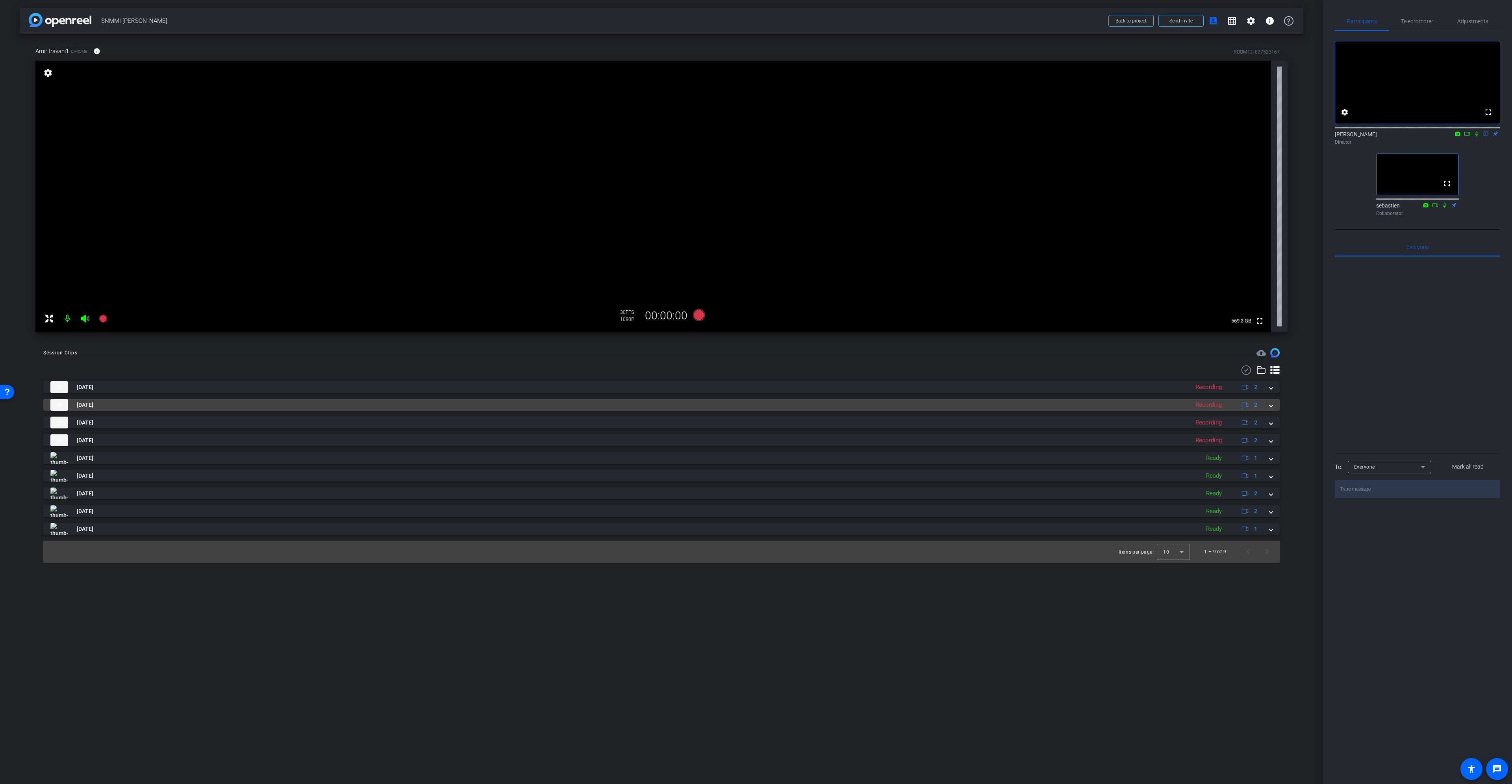
click at [1271, 407] on span at bounding box center [1271, 405] width 3 height 8
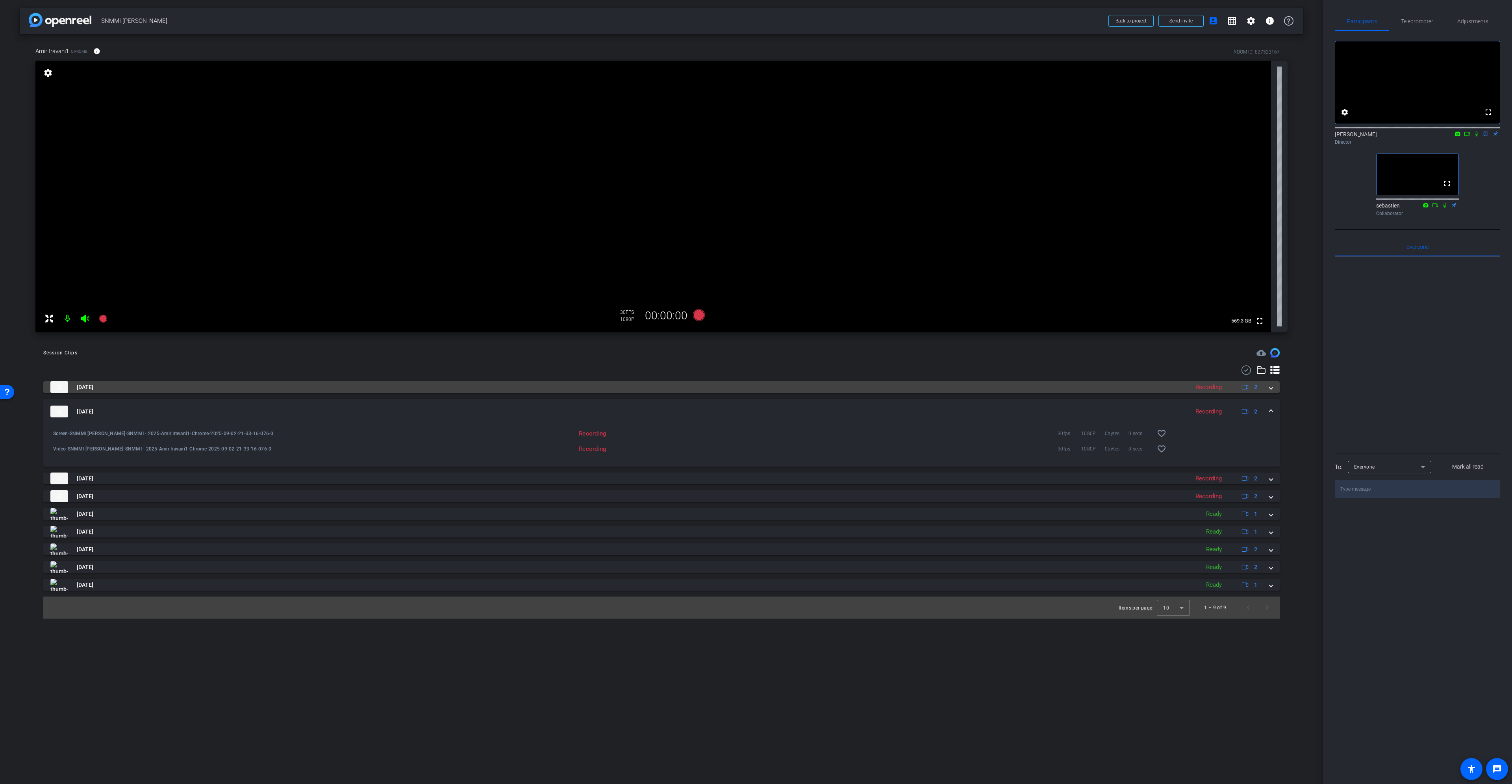
click at [1271, 390] on span at bounding box center [1271, 387] width 3 height 8
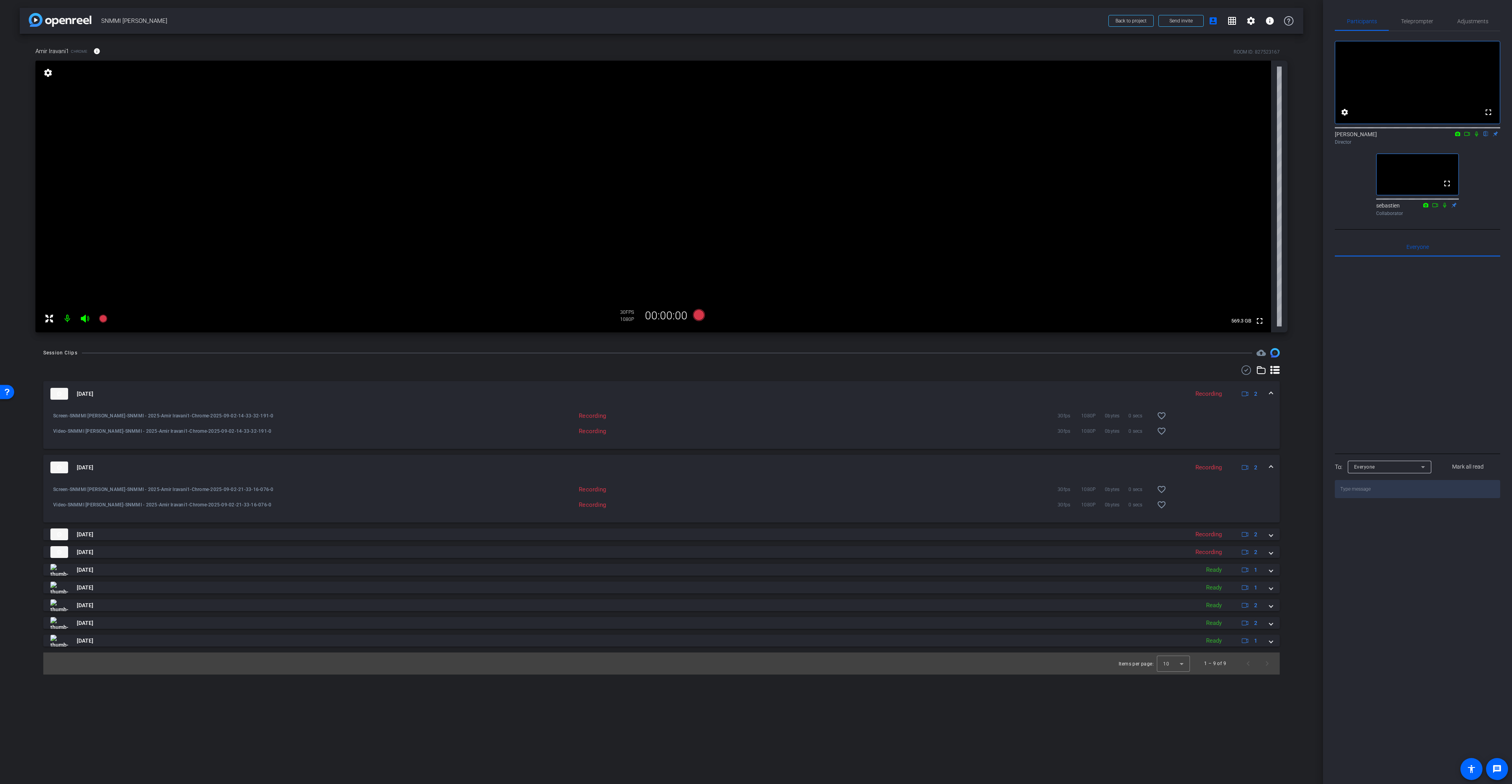
click at [613, 393] on mat-panel-title "[DATE]" at bounding box center [617, 394] width 1135 height 12
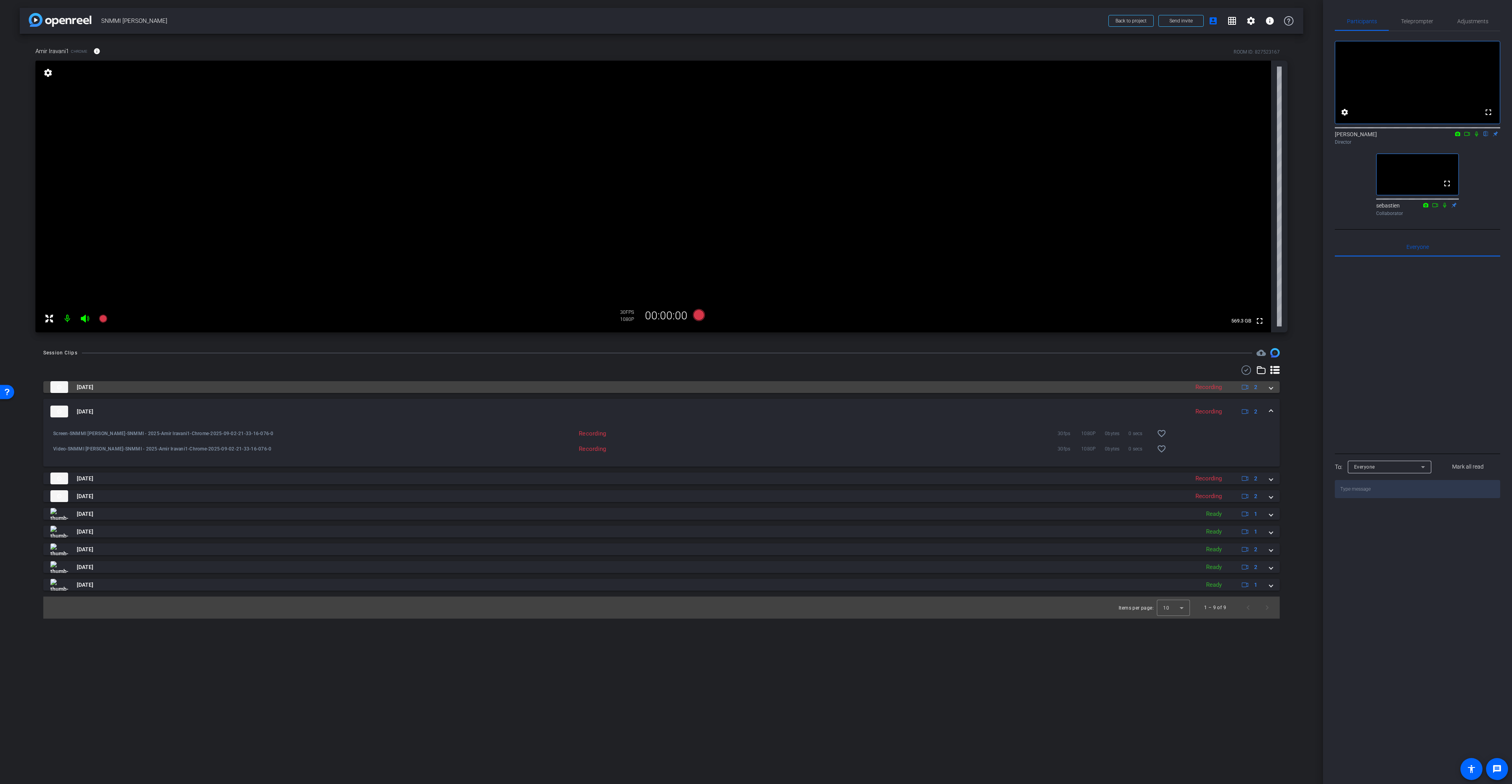
click at [137, 388] on mat-panel-title "[DATE]" at bounding box center [617, 387] width 1135 height 12
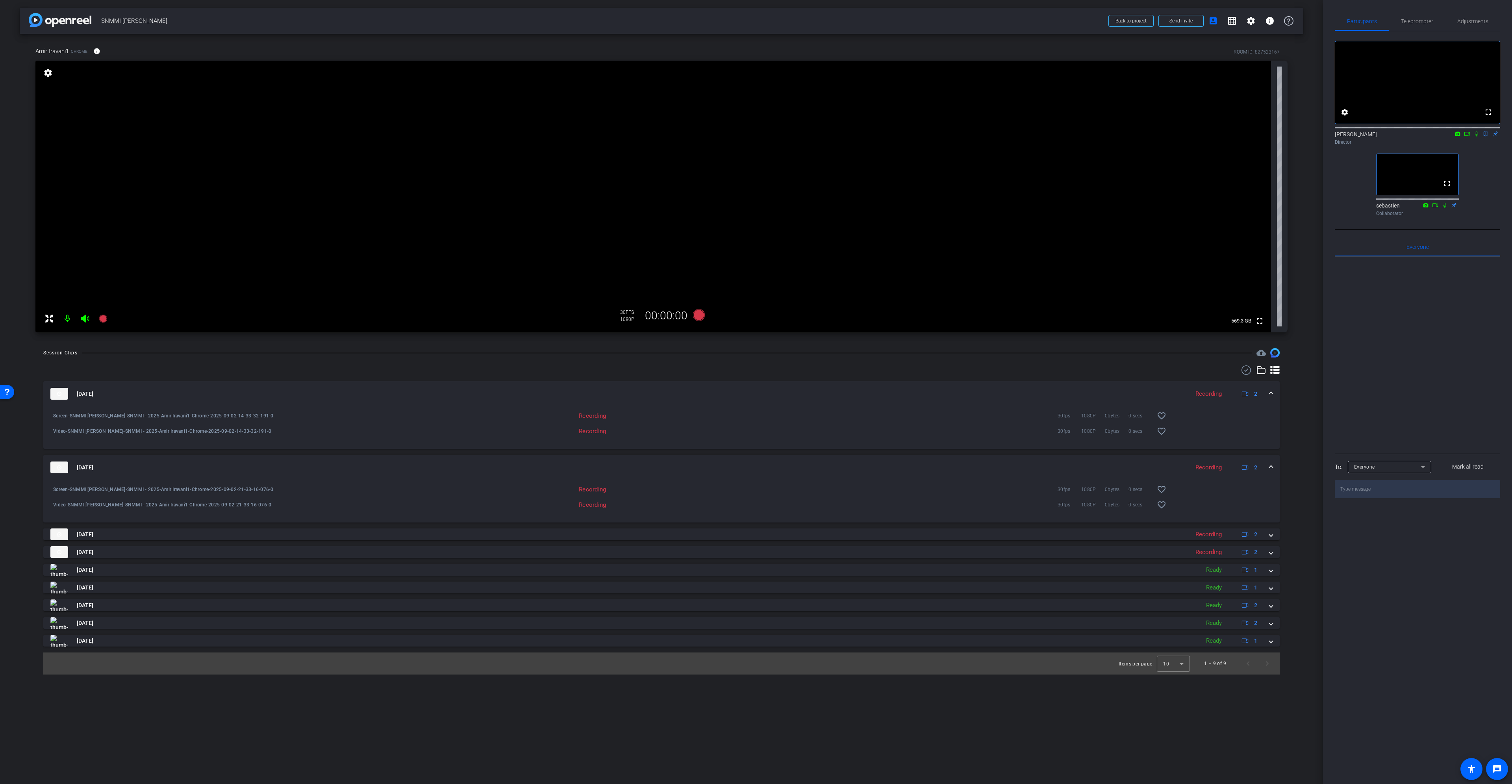
click at [605, 415] on div "Recording" at bounding box center [489, 415] width 242 height 8
click at [367, 416] on span "Screen-SNMMI [PERSON_NAME]-SNMMI - 2025-Amir Iravani1-Chrome-2025-09-02-14-33-3…" at bounding box center [211, 415] width 315 height 8
click at [247, 421] on div "Screen-SNMMI [PERSON_NAME]-SNMMI - 2025-Amir Iravani1-Chrome-2025-09-02-14-33-3…" at bounding box center [208, 415] width 319 height 19
drag, startPoint x: 133, startPoint y: 454, endPoint x: 207, endPoint y: 482, distance: 79.1
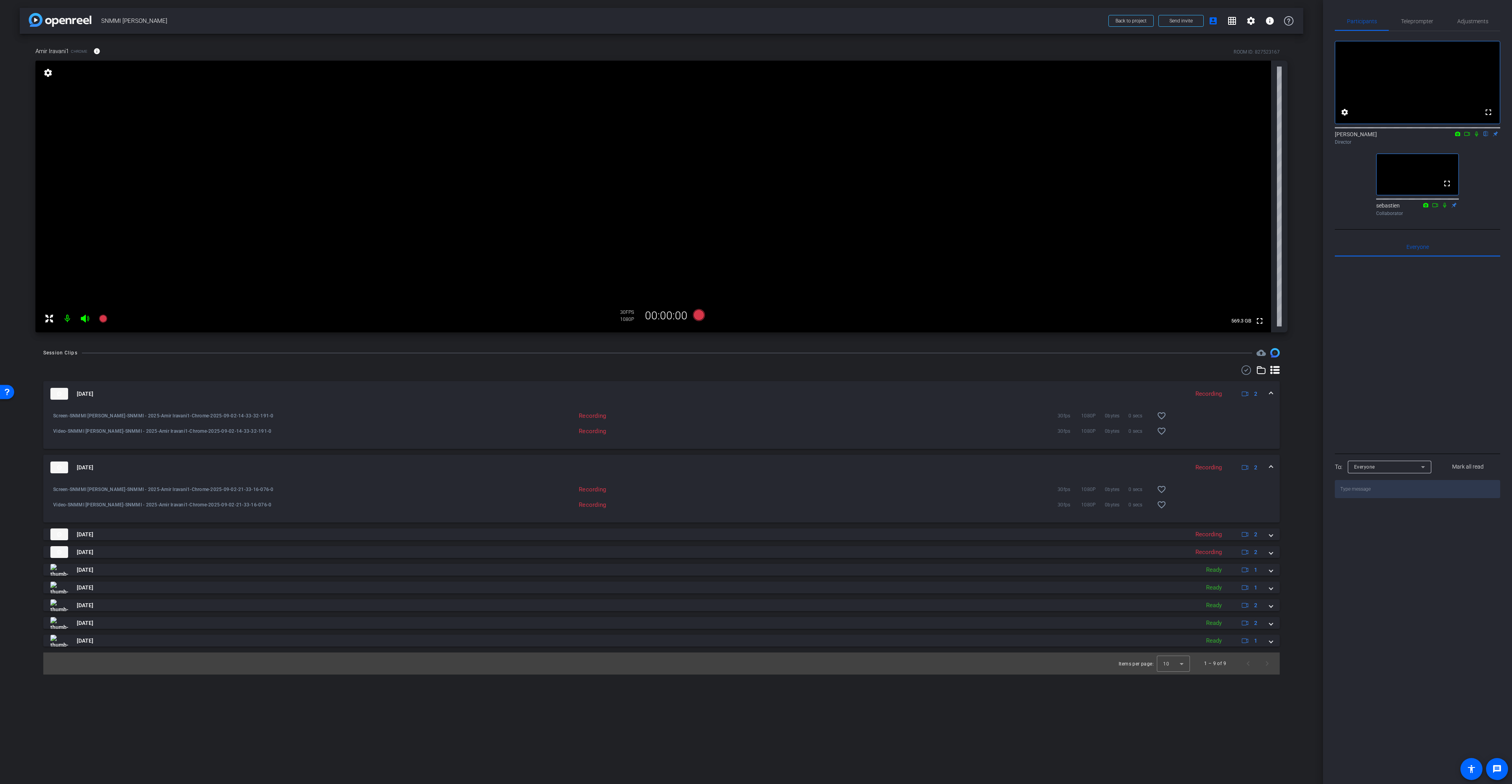
click at [133, 454] on div "[DATE] Recording 2 Screen-SNMMI [PERSON_NAME]-SNMMI - 2025-Amir Iravani1-Chrome…" at bounding box center [662, 513] width 1236 height 265
drag, startPoint x: 207, startPoint y: 482, endPoint x: 489, endPoint y: 468, distance: 282.3
click at [208, 482] on div "Screen-SNMMI [PERSON_NAME]-SNMMI - 2025-Amir Iravani1-Chrome-2025-09-02-21-33-1…" at bounding box center [208, 489] width 319 height 19
click at [1273, 394] on mat-expansion-panel-header "[DATE] Recording 2" at bounding box center [662, 393] width 1236 height 25
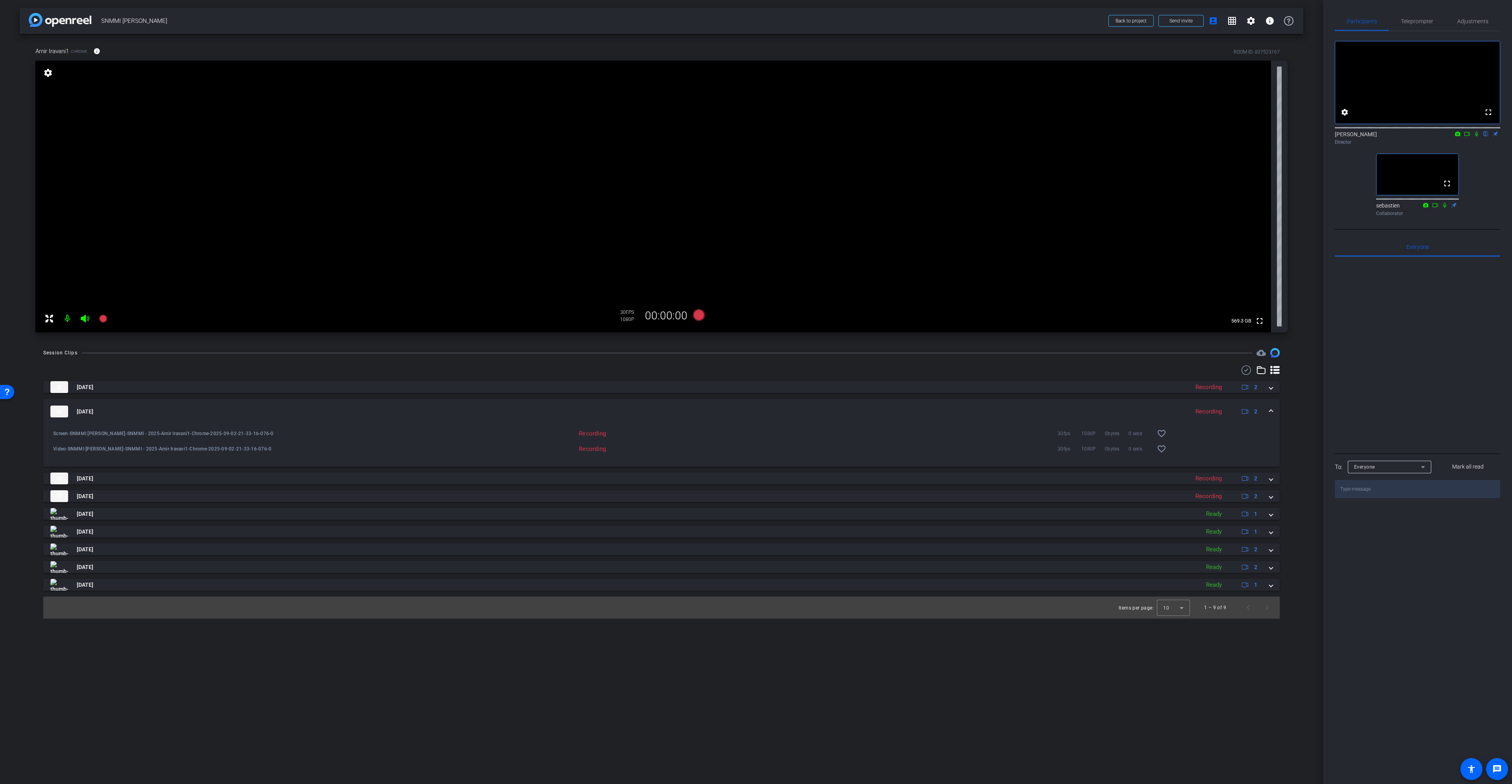
click at [1271, 411] on span at bounding box center [1271, 411] width 3 height 8
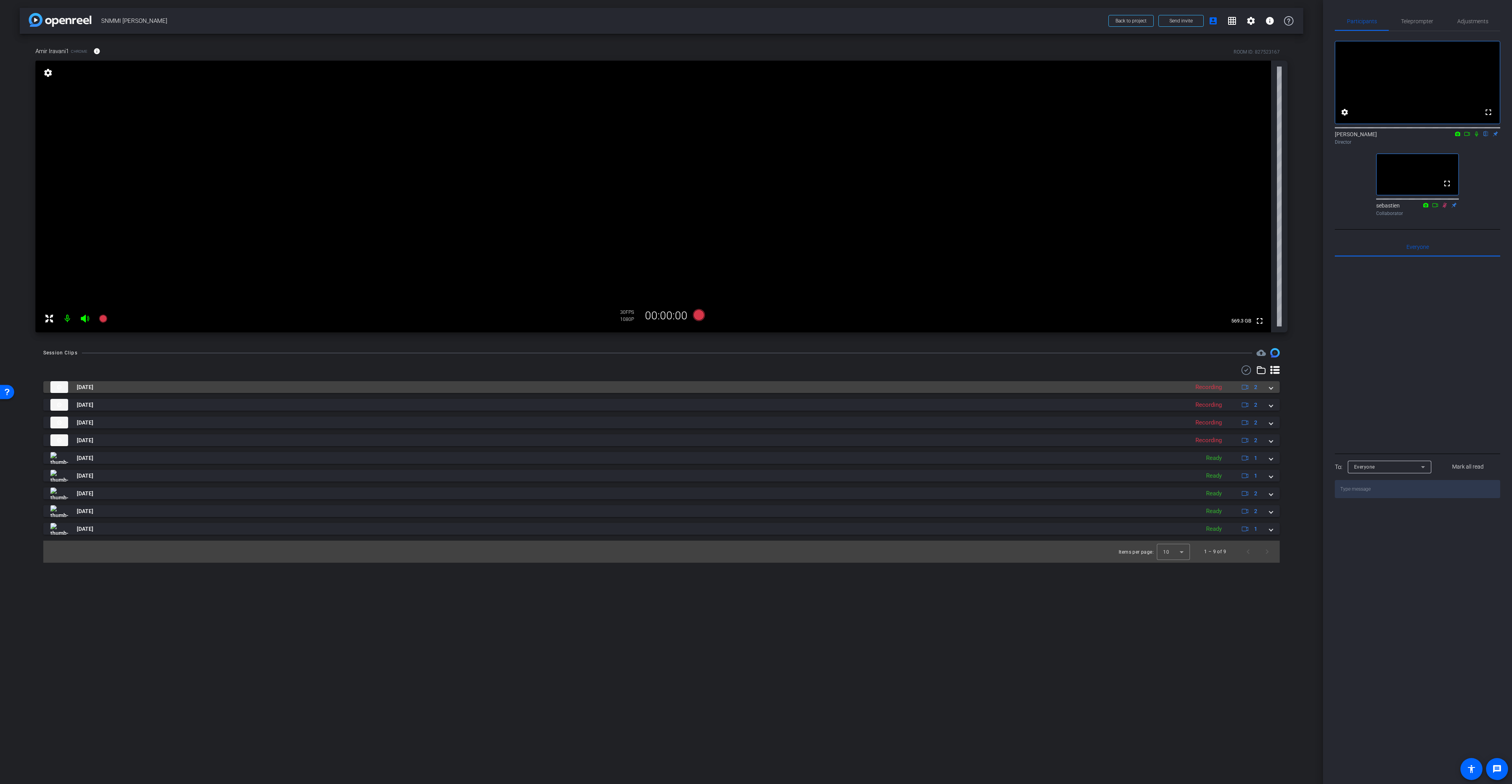
click at [1273, 388] on mat-expansion-panel-header "[DATE] Recording 2" at bounding box center [662, 387] width 1236 height 12
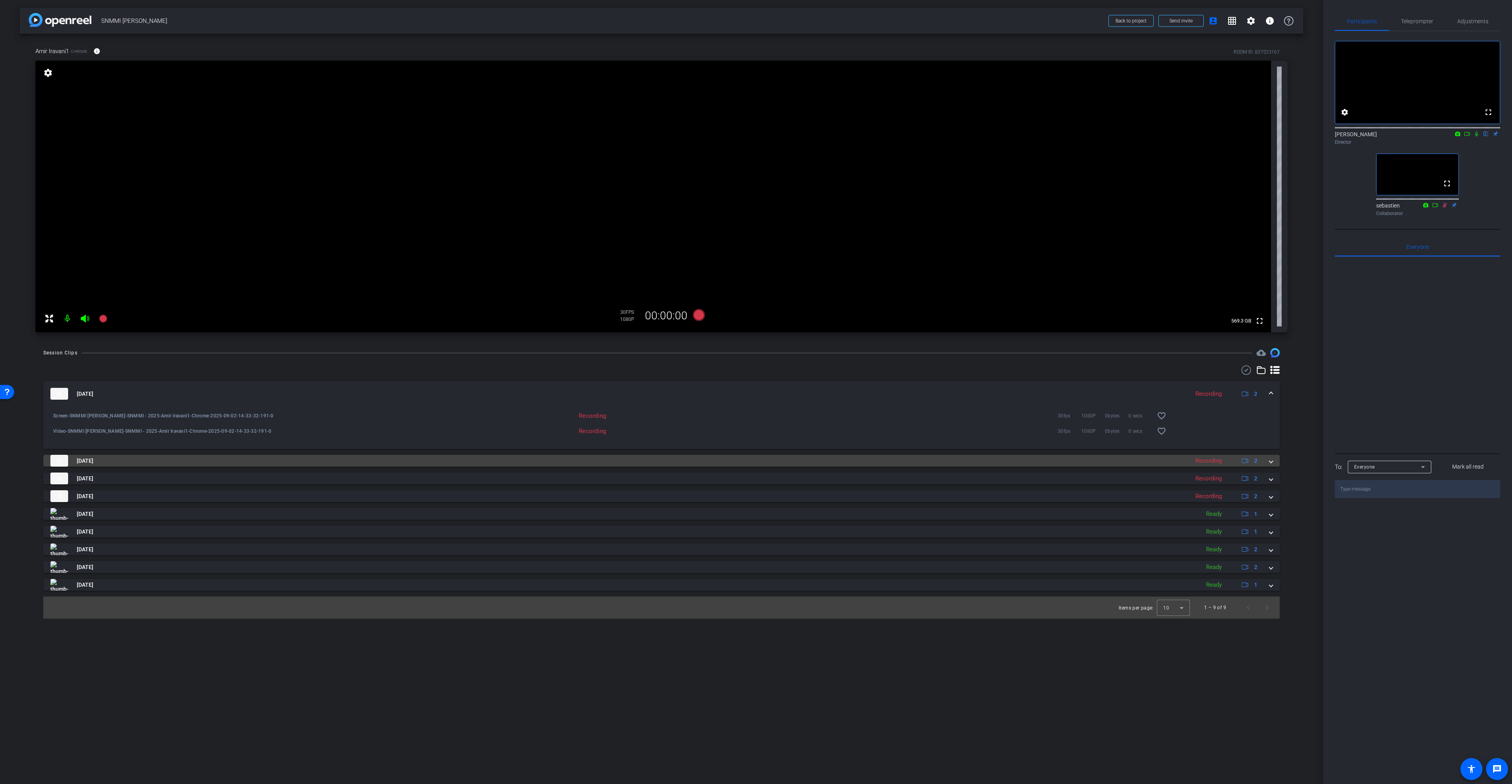
click at [1273, 465] on mat-expansion-panel-header "[DATE] Recording 2" at bounding box center [662, 461] width 1236 height 12
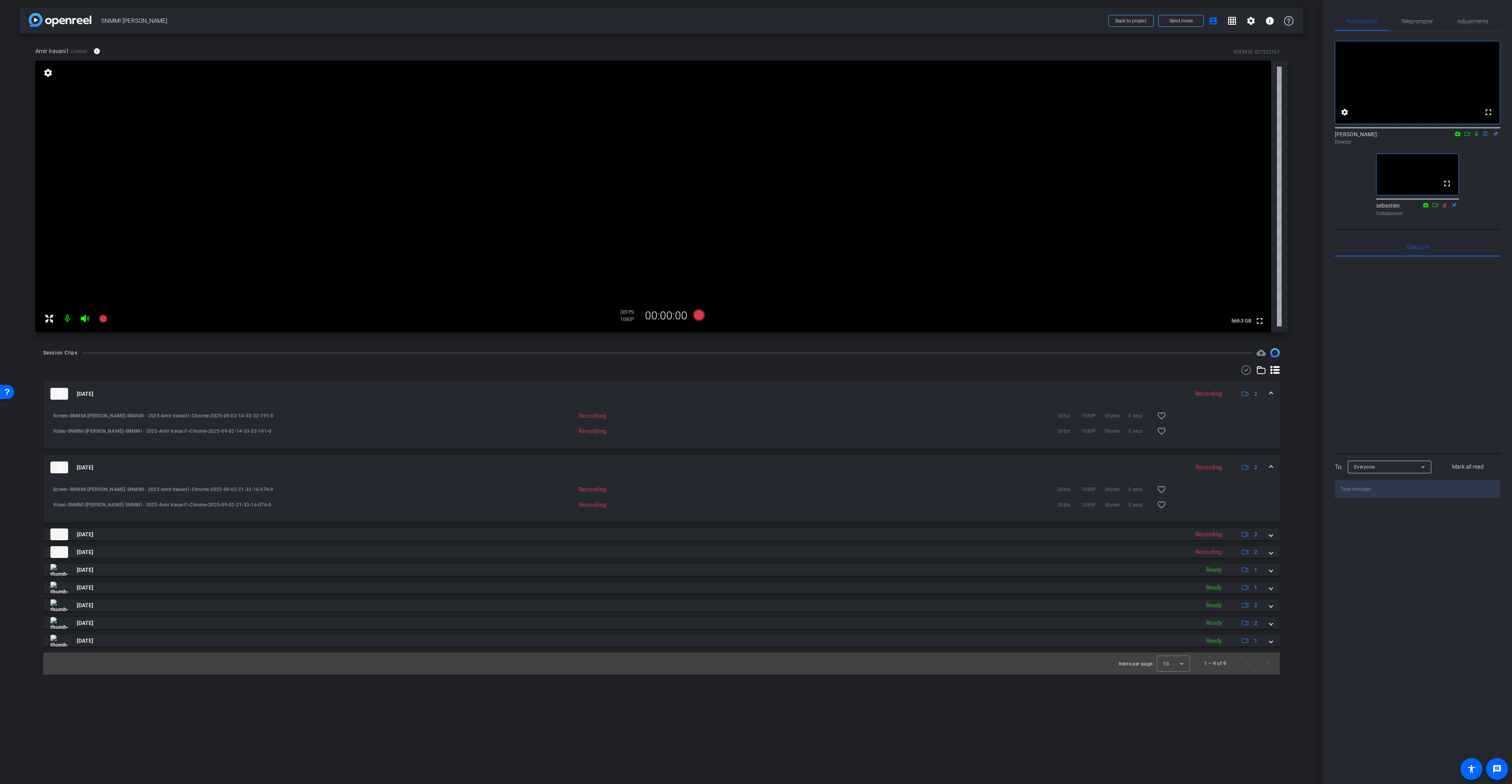
click at [1039, 412] on div "30fps 1080P 0bytes 0 secs favorite_border" at bounding box center [893, 415] width 566 height 19
click at [90, 394] on span "[DATE]" at bounding box center [85, 394] width 16 height 8
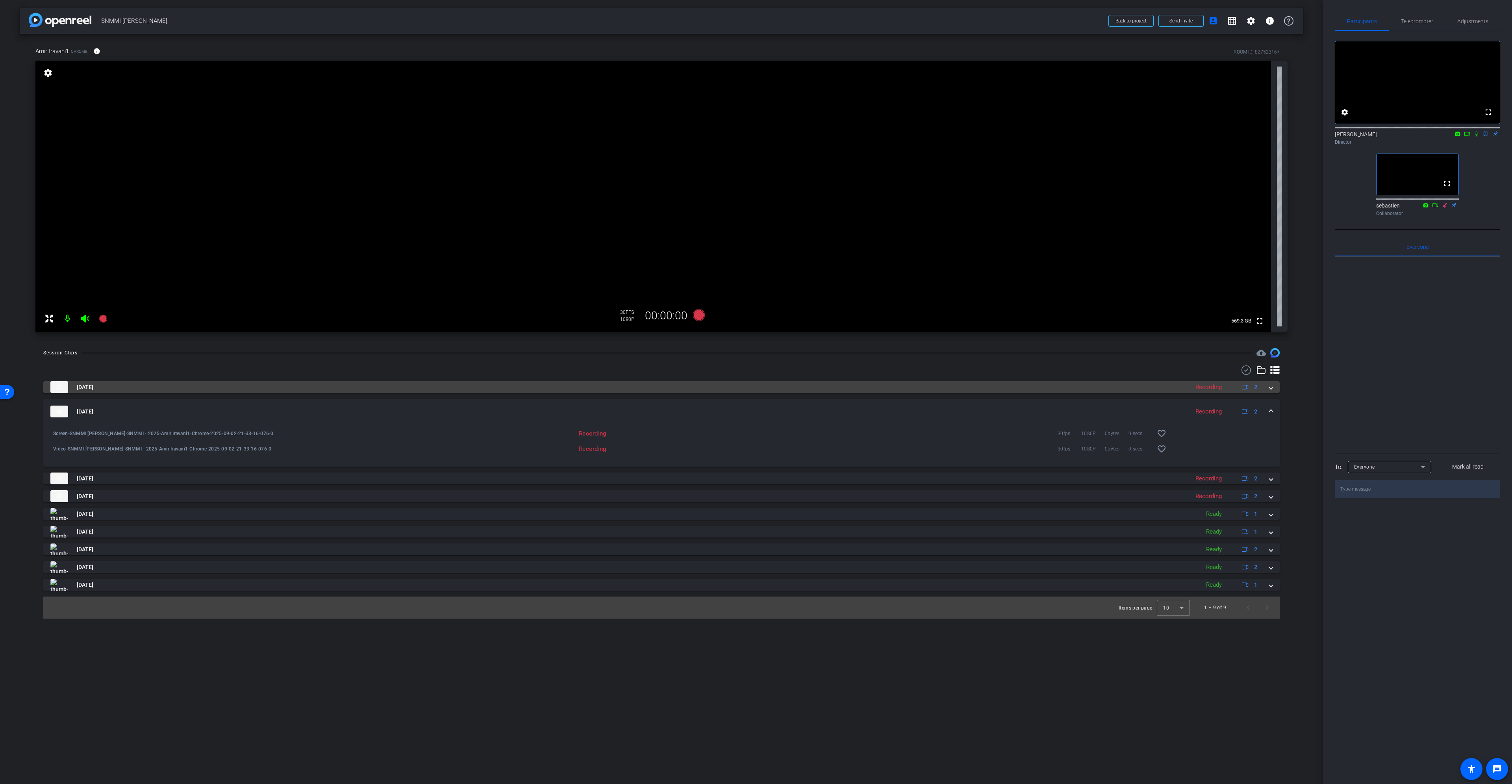
click at [93, 383] on span "[DATE]" at bounding box center [85, 387] width 16 height 8
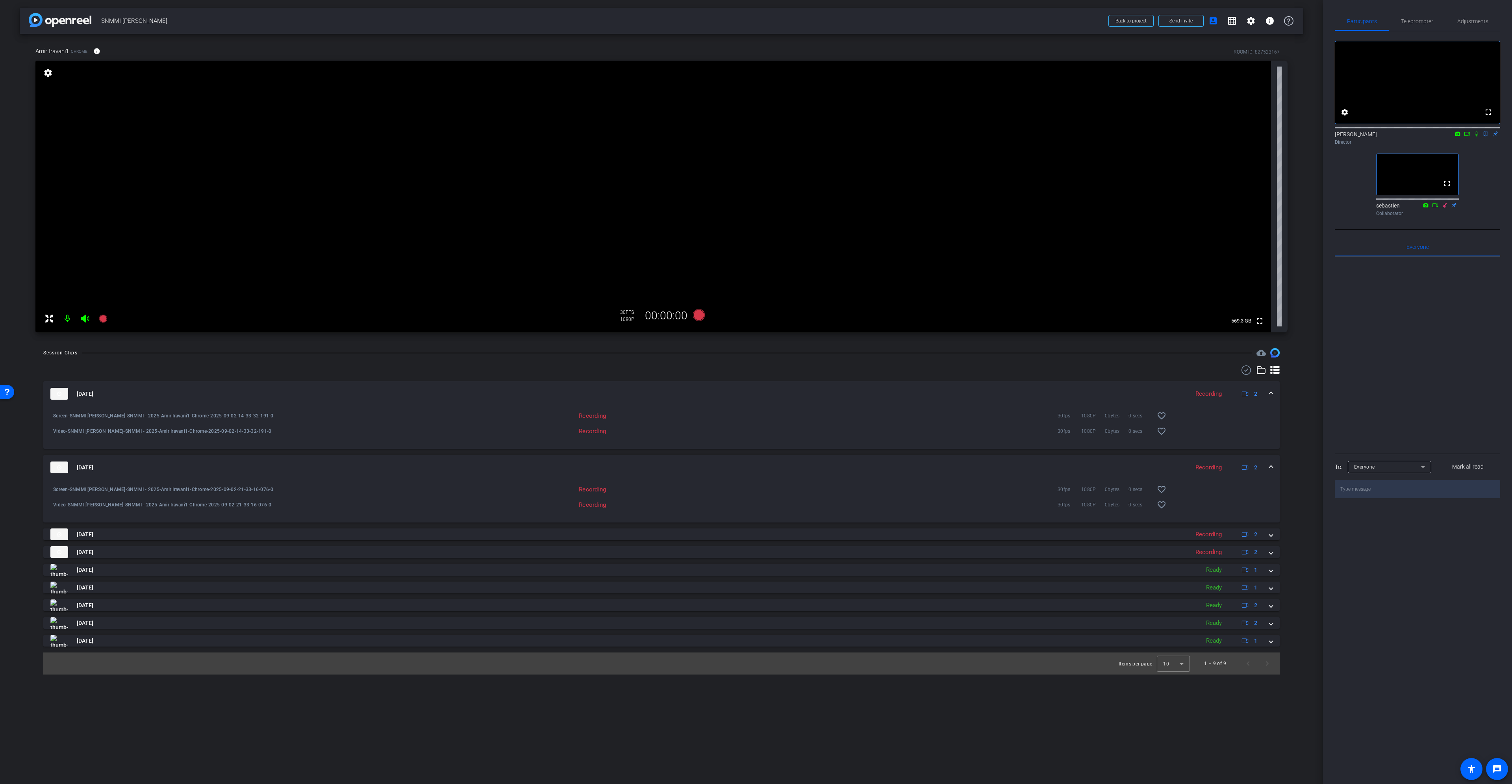
click at [96, 462] on mat-panel-title "Sep 2, 2025" at bounding box center [617, 467] width 1135 height 12
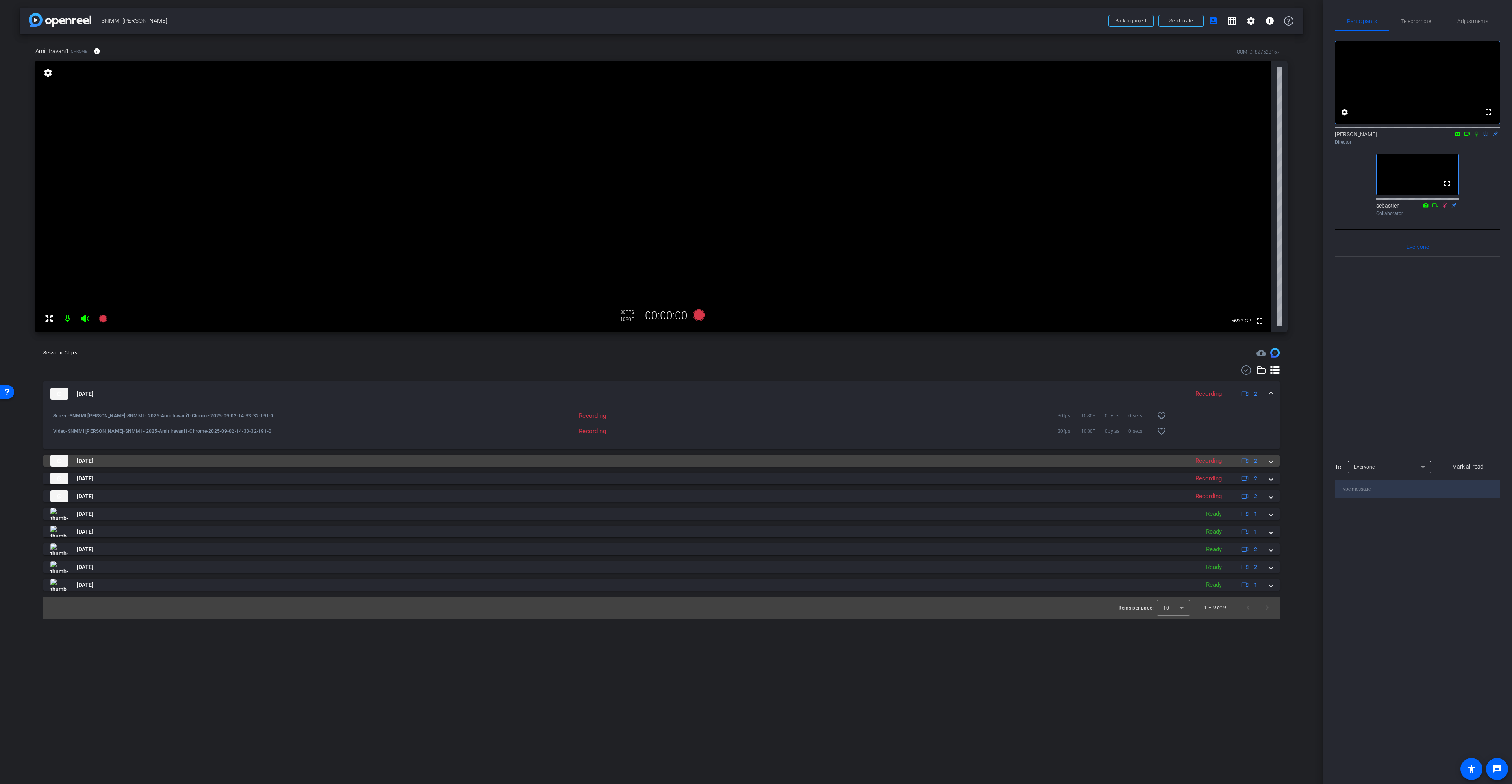
click at [93, 458] on span "Sep 2, 2025" at bounding box center [85, 461] width 16 height 8
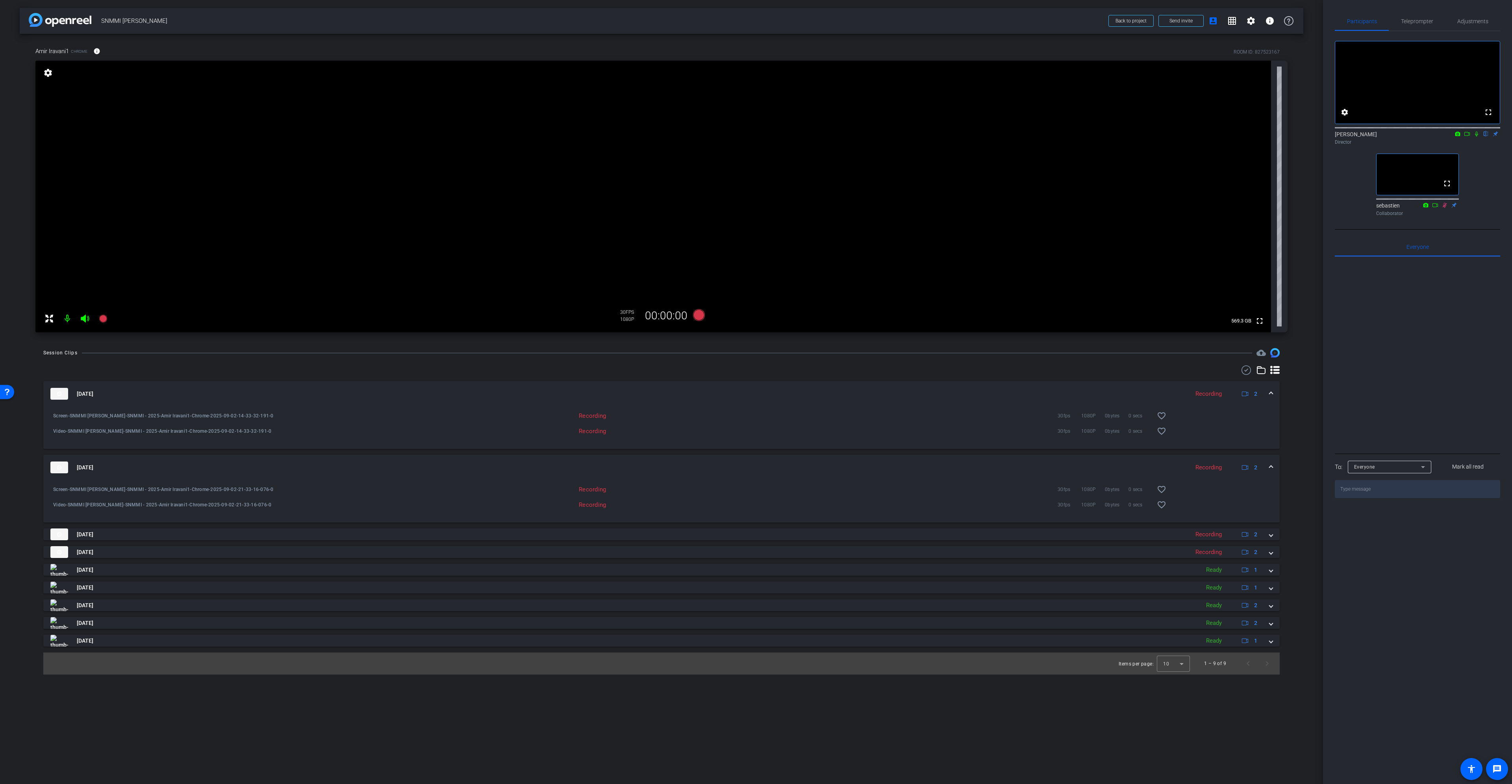
click at [93, 467] on span "Sep 2, 2025" at bounding box center [85, 468] width 16 height 8
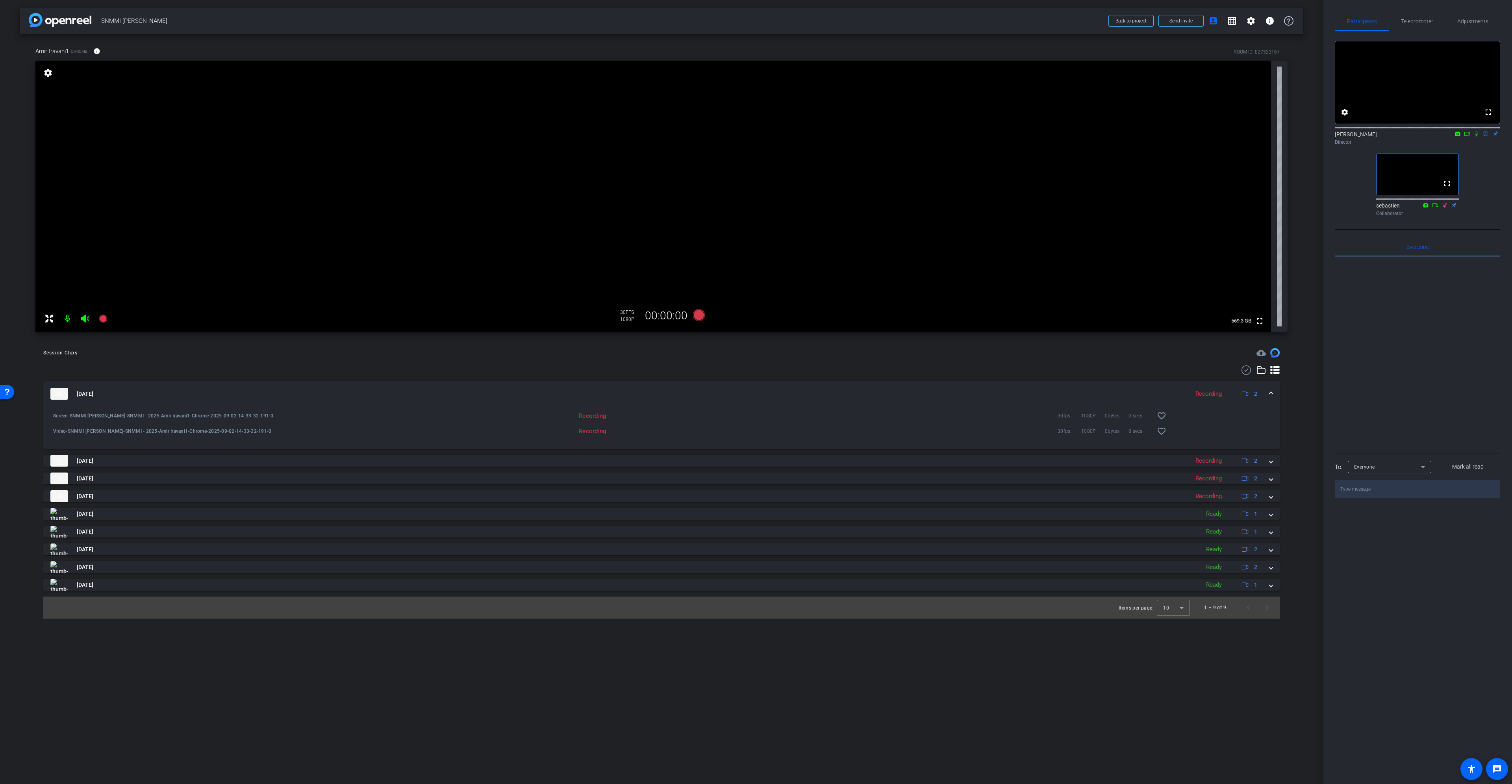
click at [97, 469] on div "Sep 2, 2025 Recording 2 Screen-SNMMI Amir Iravani-SNMMI - 2025-Amir Iravani1-Ch…" at bounding box center [662, 485] width 1236 height 209
click at [97, 485] on div "Sep 2, 2025 Recording 2 Screen-SNMMI Amir Iravani-SNMMI - 2025-Amir Iravani1-Ch…" at bounding box center [662, 485] width 1236 height 209
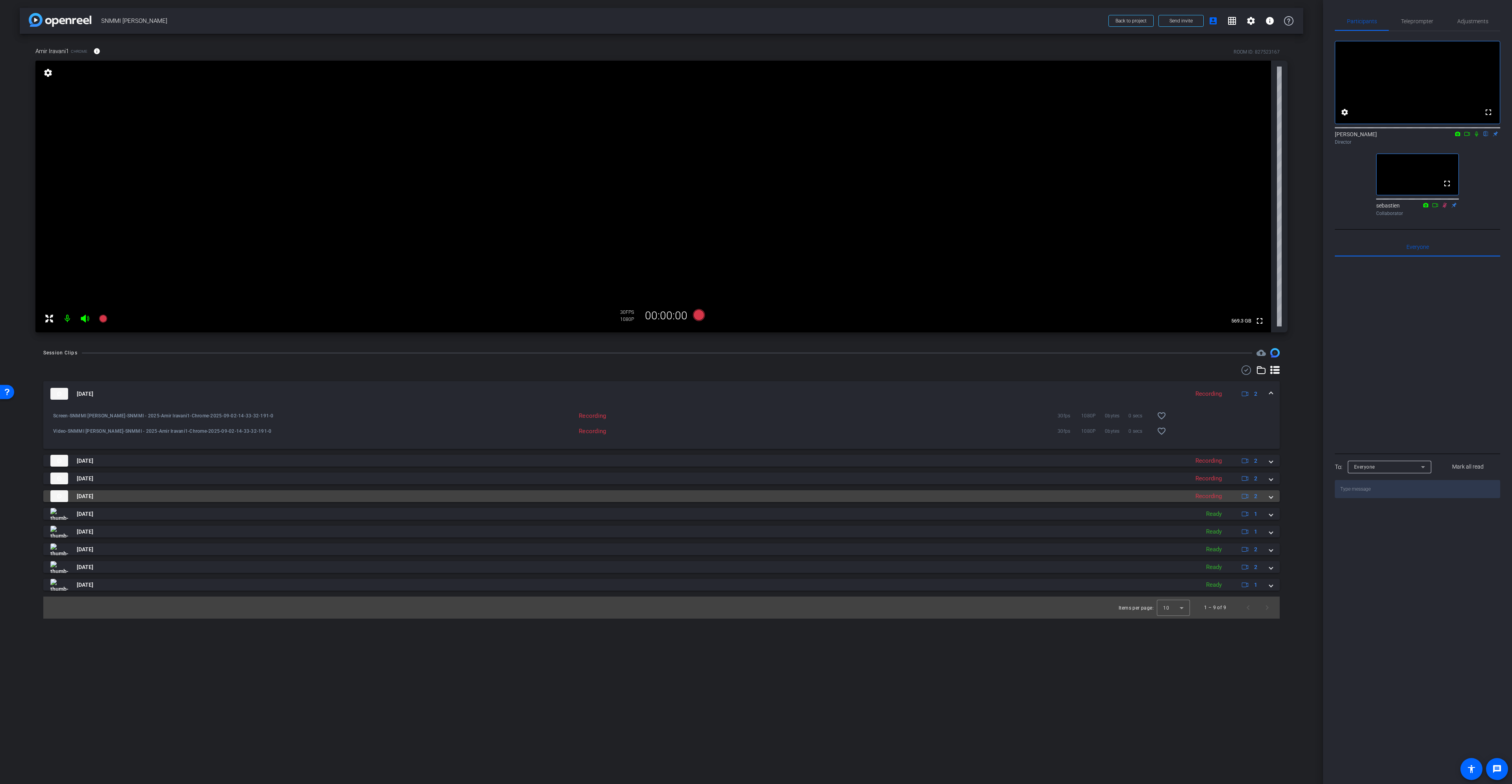
click at [99, 501] on mat-panel-title "Sep 2, 2025" at bounding box center [617, 496] width 1135 height 12
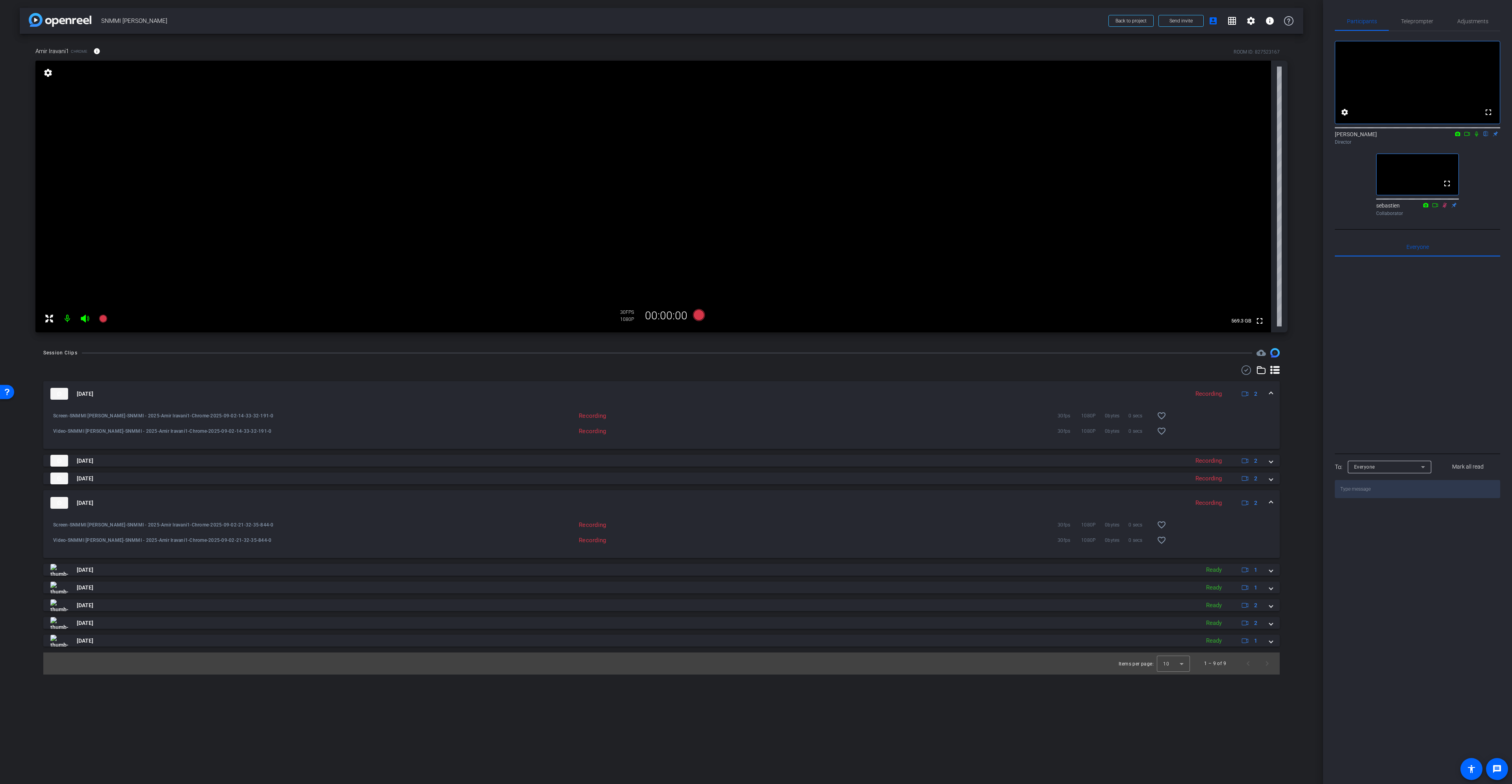
click at [93, 501] on span "Sep 2, 2025" at bounding box center [85, 503] width 16 height 8
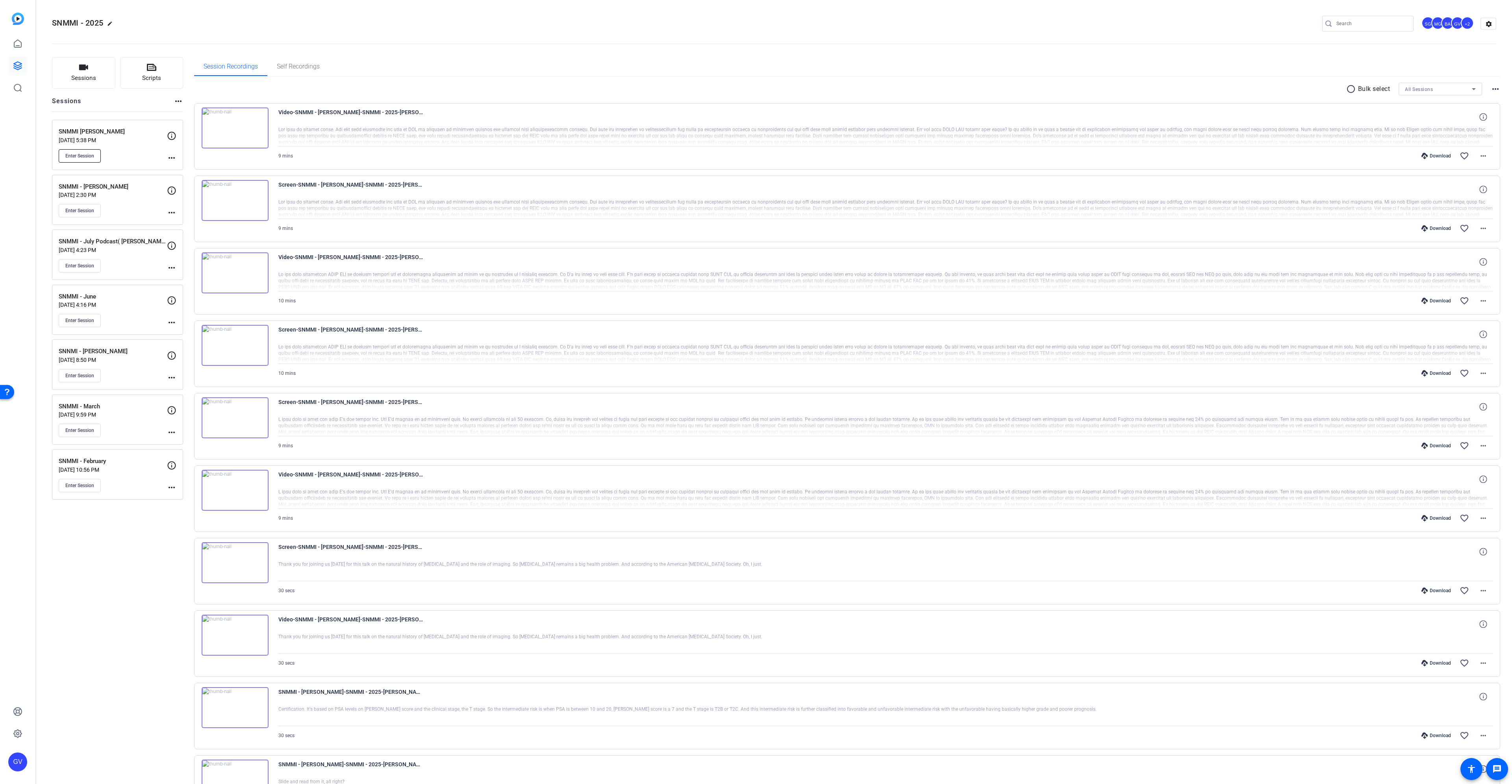
click at [67, 162] on button "Enter Session" at bounding box center [80, 156] width 42 height 13
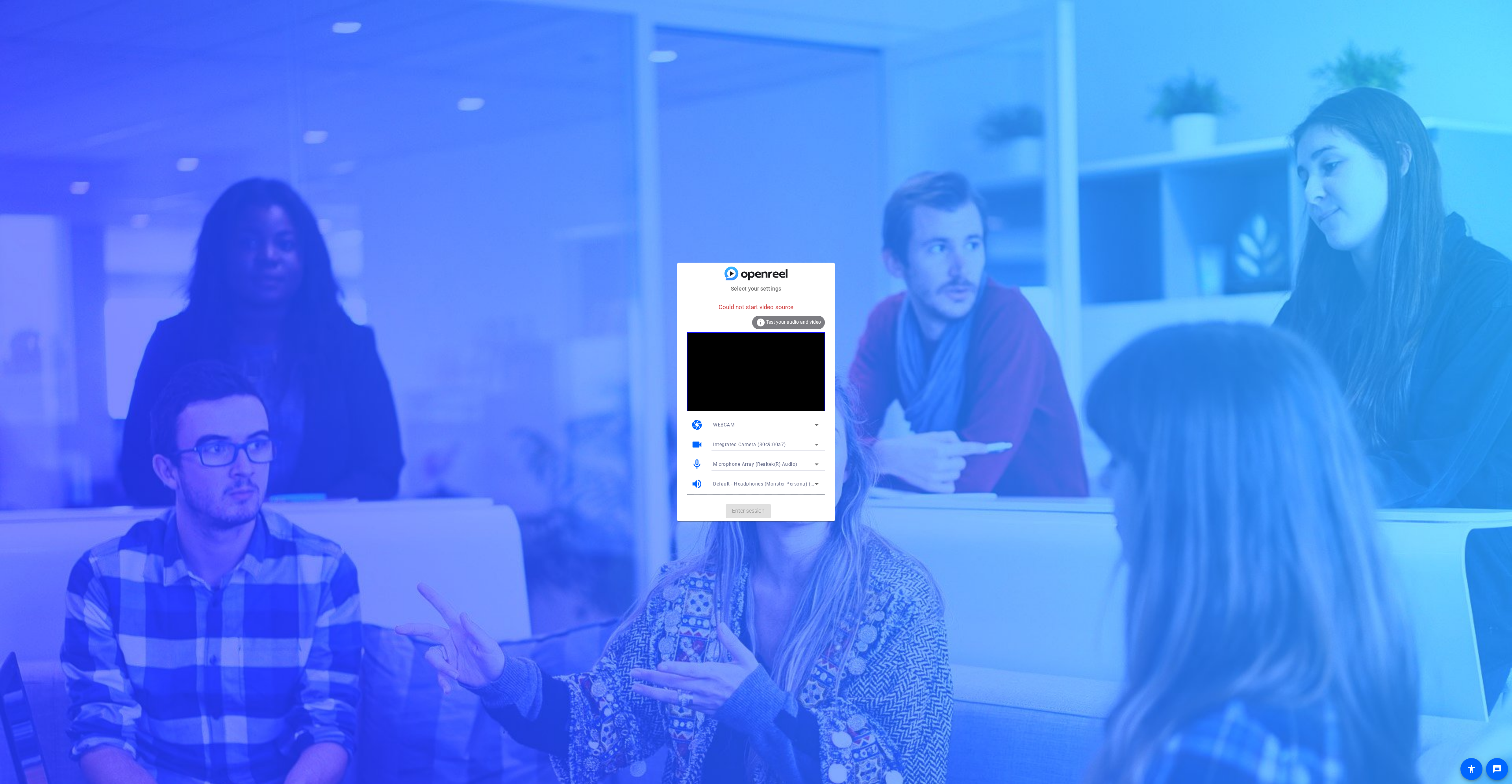
click at [789, 444] on div "Integrated Camera (30c9:00a7)" at bounding box center [764, 444] width 102 height 10
click at [782, 478] on mat-option "OBS Virtual Camera" at bounding box center [765, 472] width 118 height 12
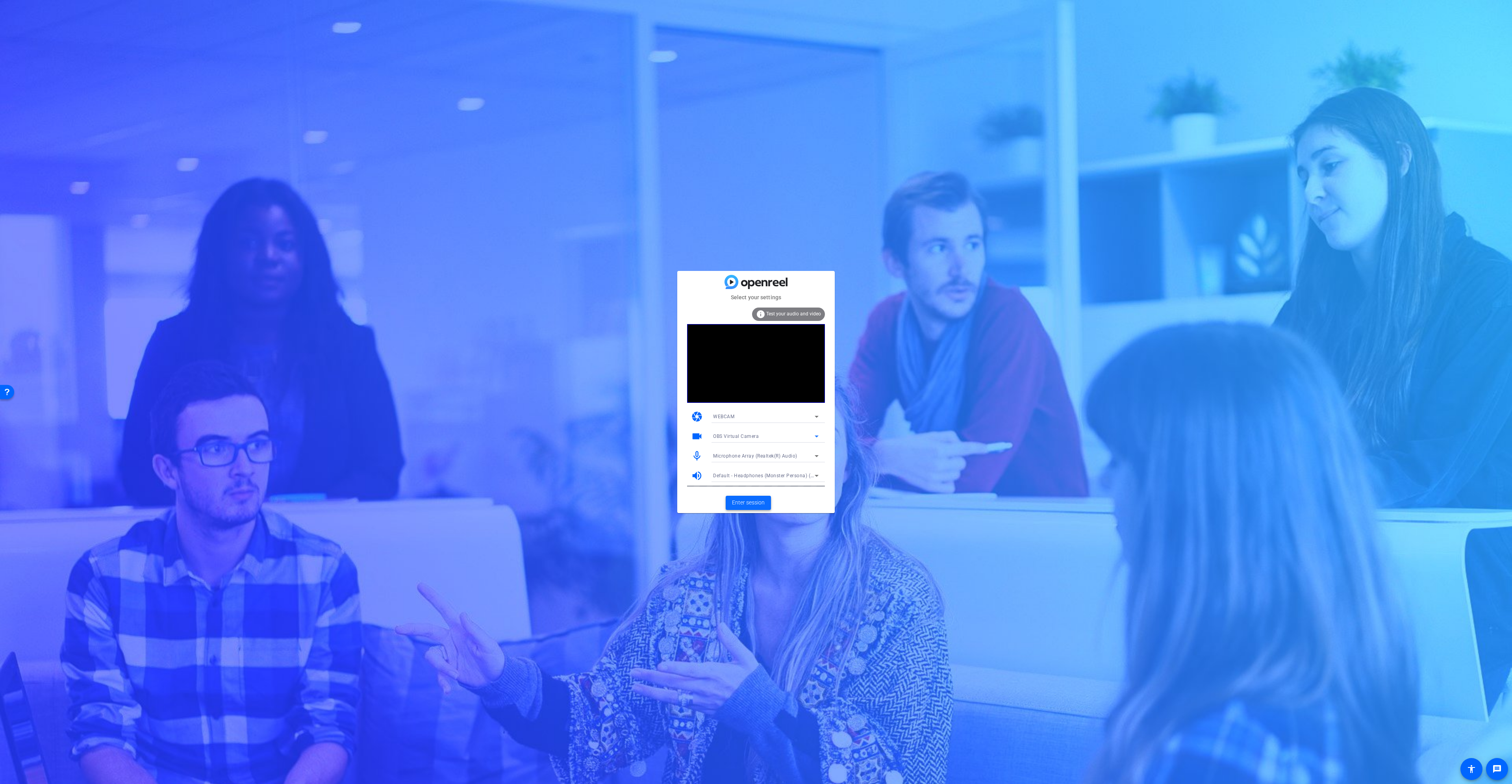
click at [758, 504] on span "Enter session" at bounding box center [748, 502] width 33 height 8
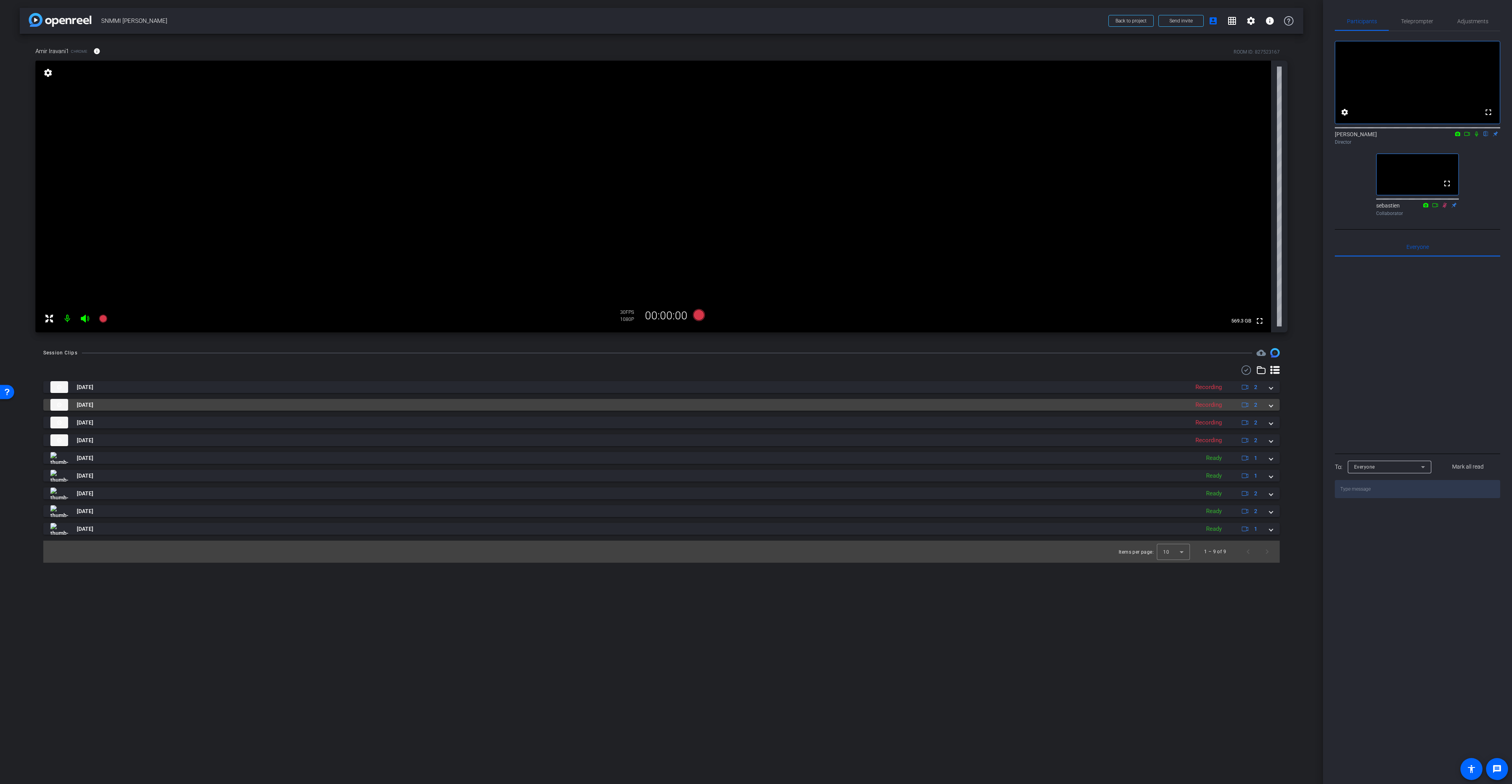
click at [1268, 407] on div "[DATE] Recording 2" at bounding box center [660, 405] width 1219 height 12
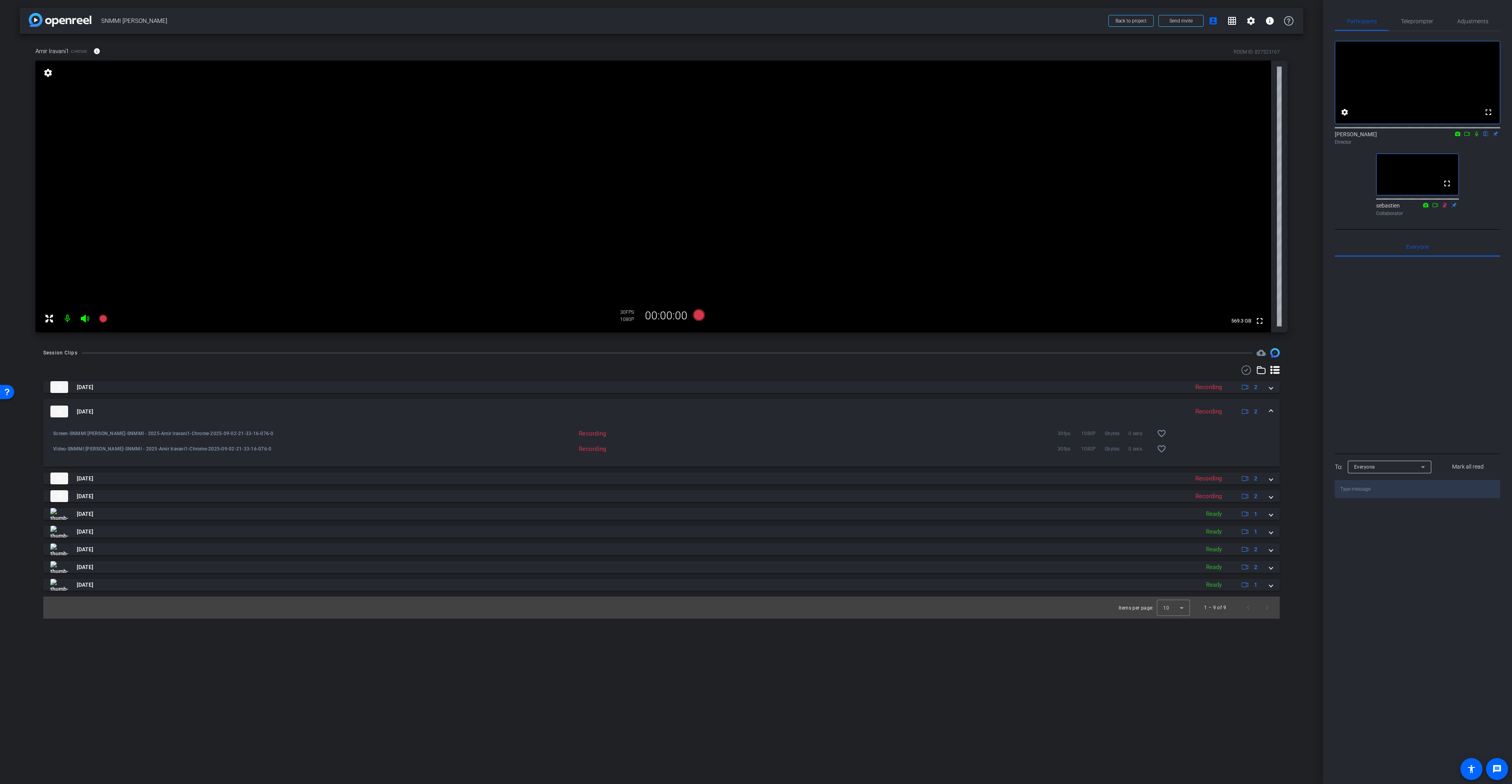
click at [1268, 407] on div "[DATE] Recording 2" at bounding box center [660, 411] width 1219 height 12
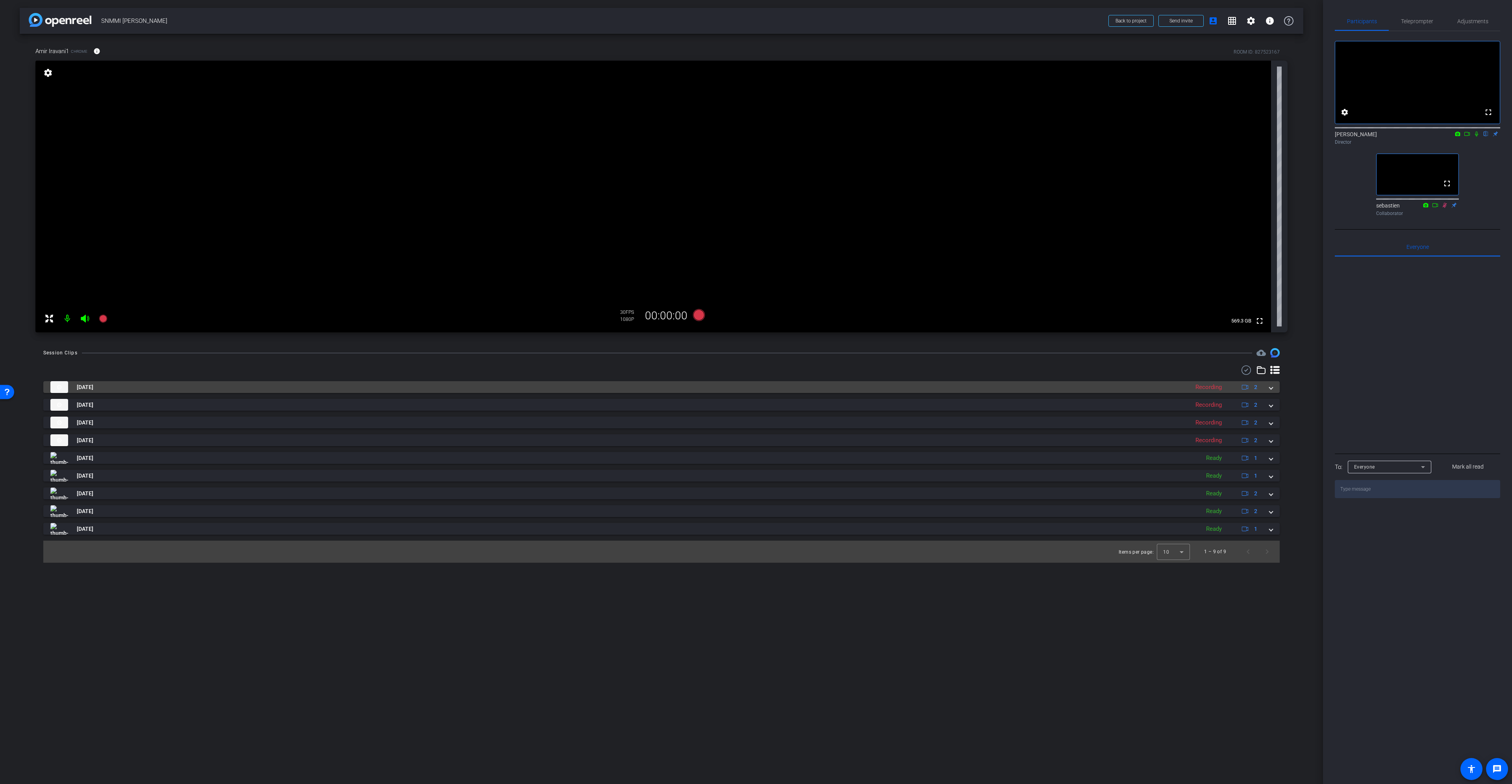
click at [126, 384] on mat-panel-title "[DATE]" at bounding box center [617, 387] width 1135 height 12
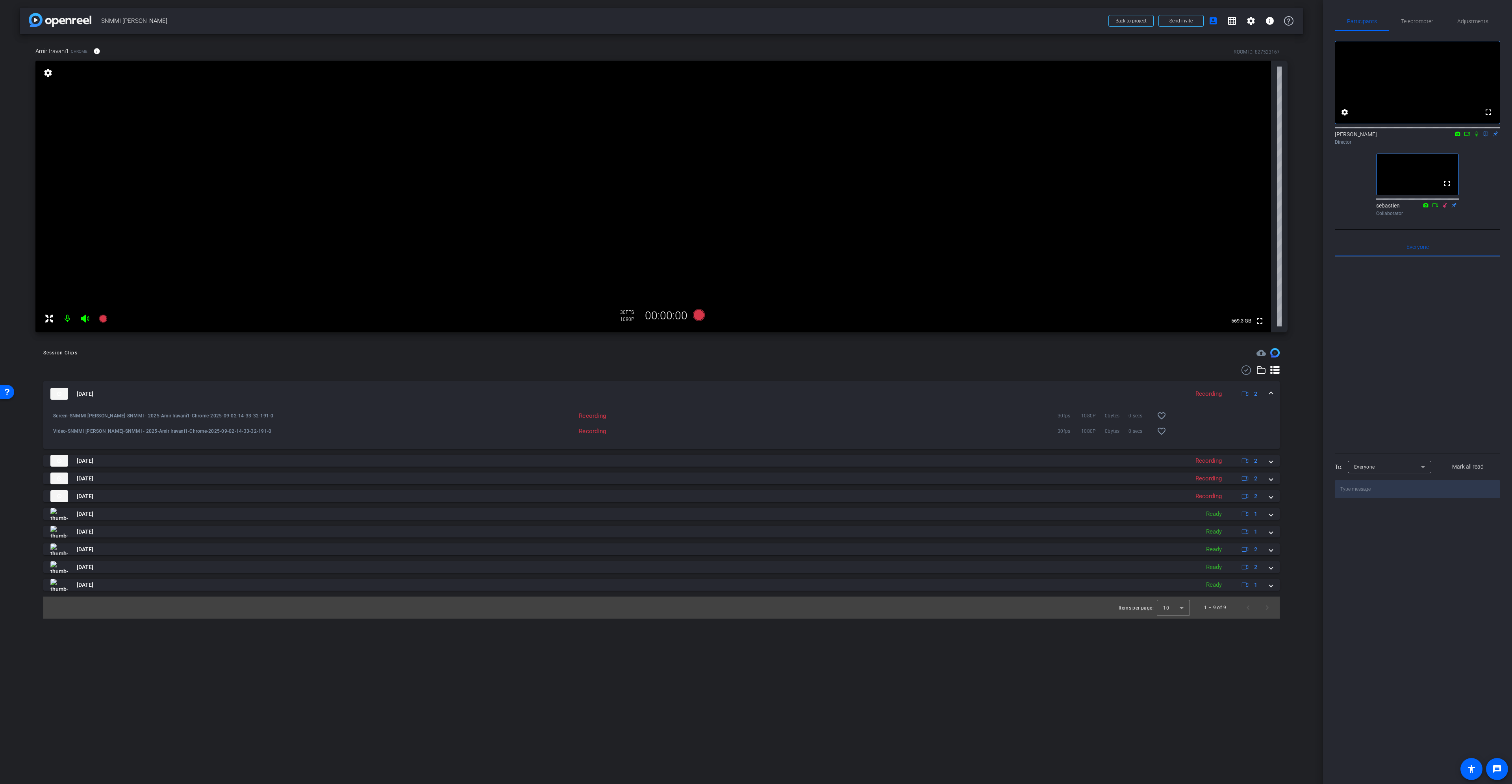
click at [1270, 393] on span at bounding box center [1271, 394] width 3 height 8
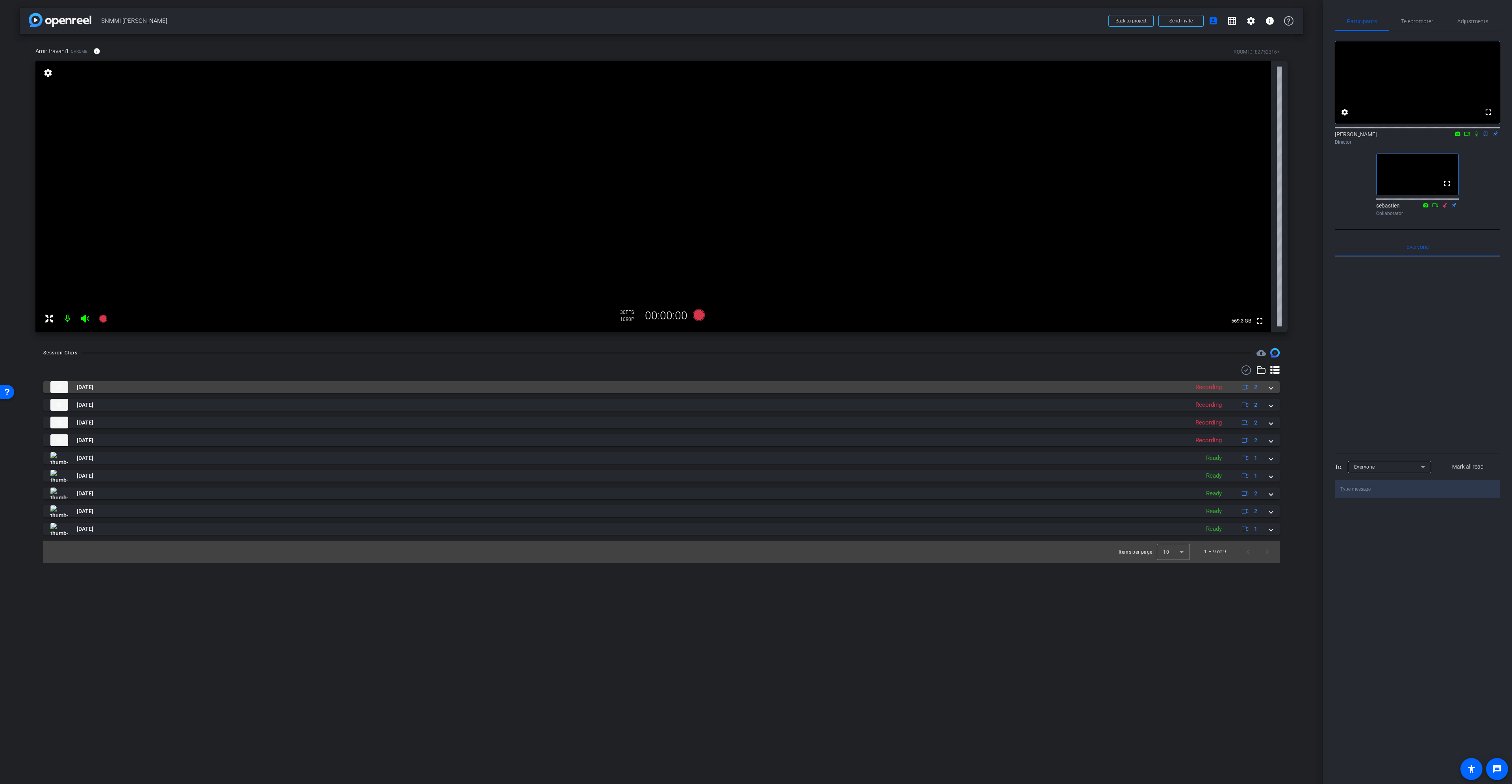
click at [1268, 390] on div "[DATE] Recording 2" at bounding box center [660, 387] width 1219 height 12
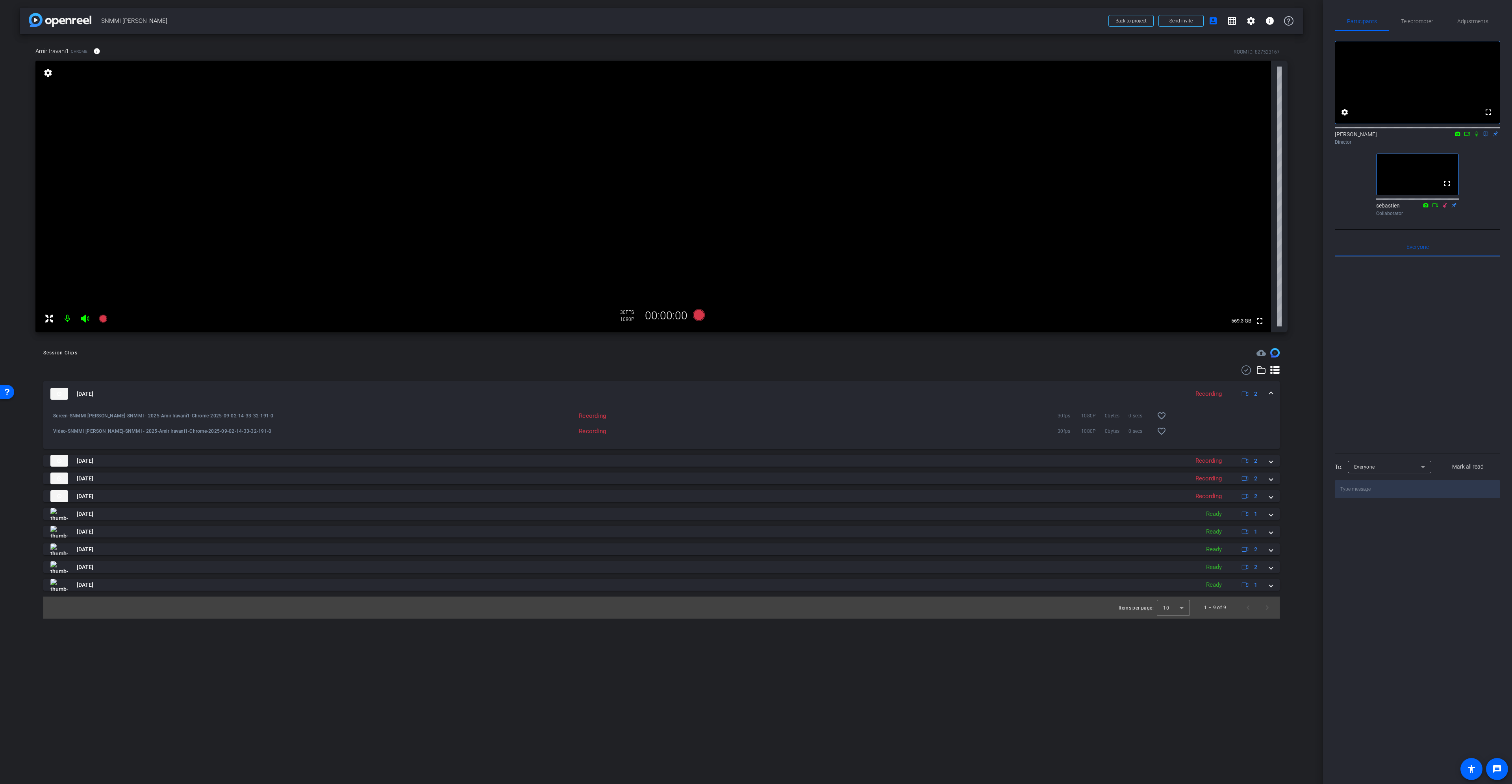
click at [1270, 393] on span at bounding box center [1271, 394] width 3 height 8
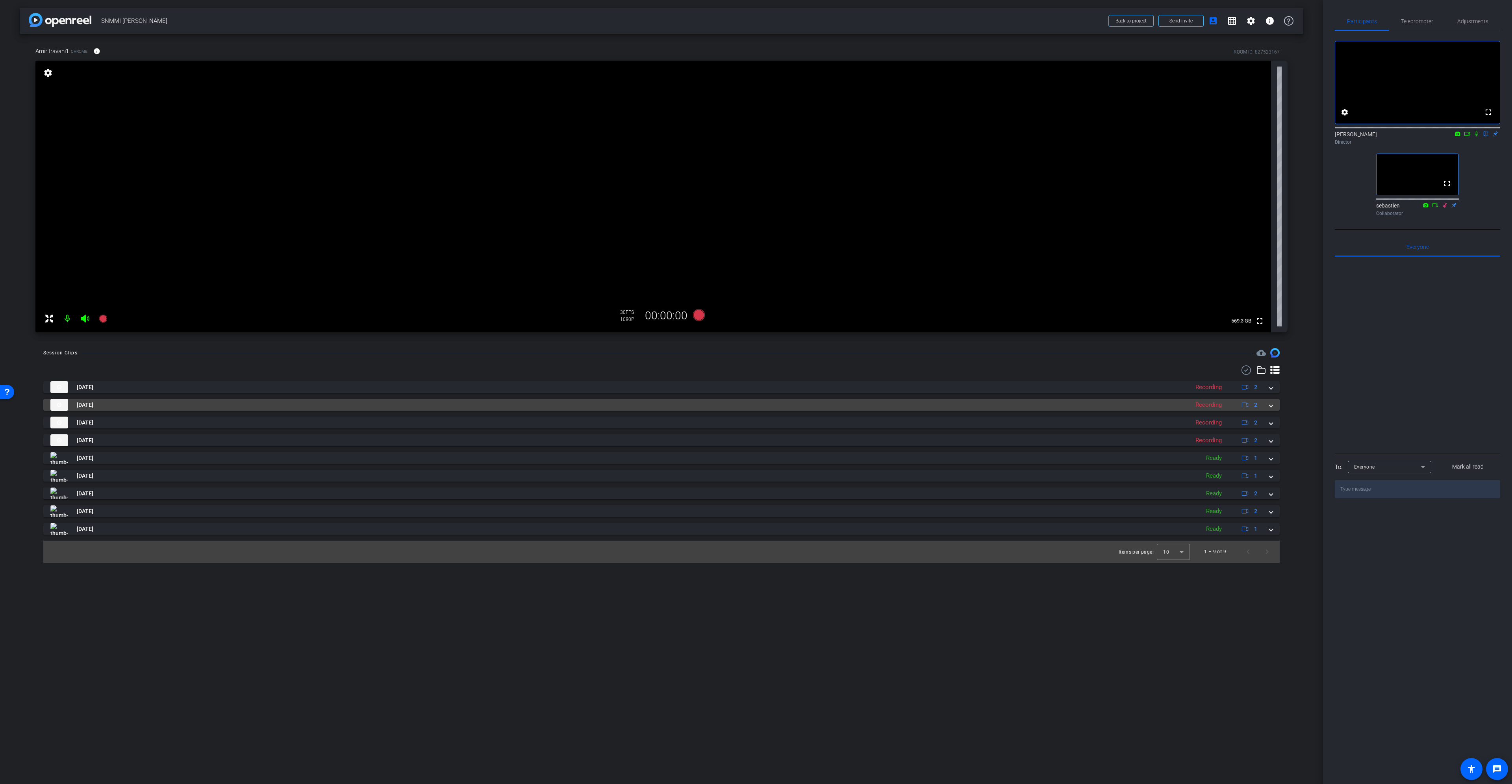
click at [1273, 407] on mat-expansion-panel-header "[DATE] Recording 2" at bounding box center [662, 405] width 1236 height 12
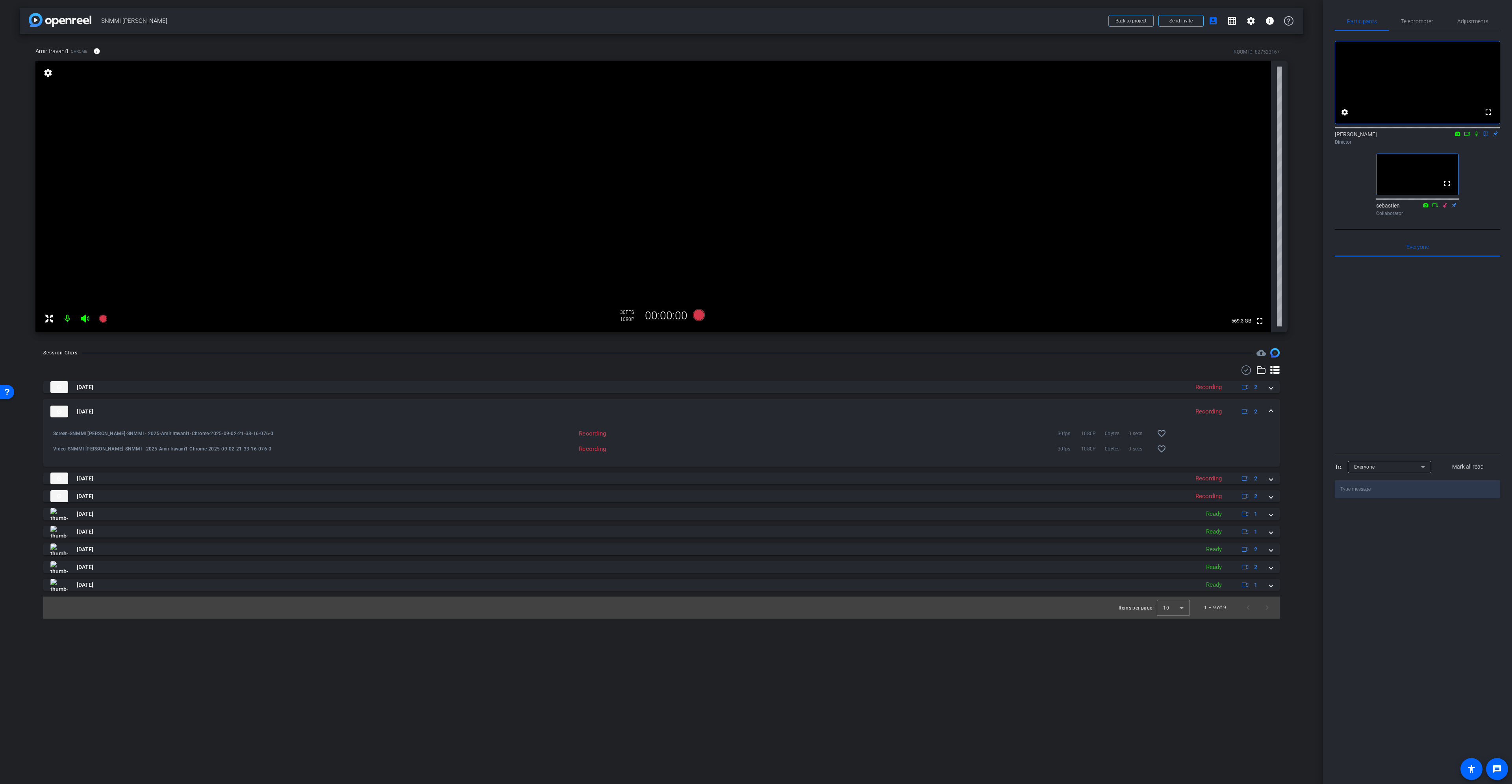
click at [1273, 407] on mat-expansion-panel-header "[DATE] Recording 2" at bounding box center [662, 411] width 1236 height 25
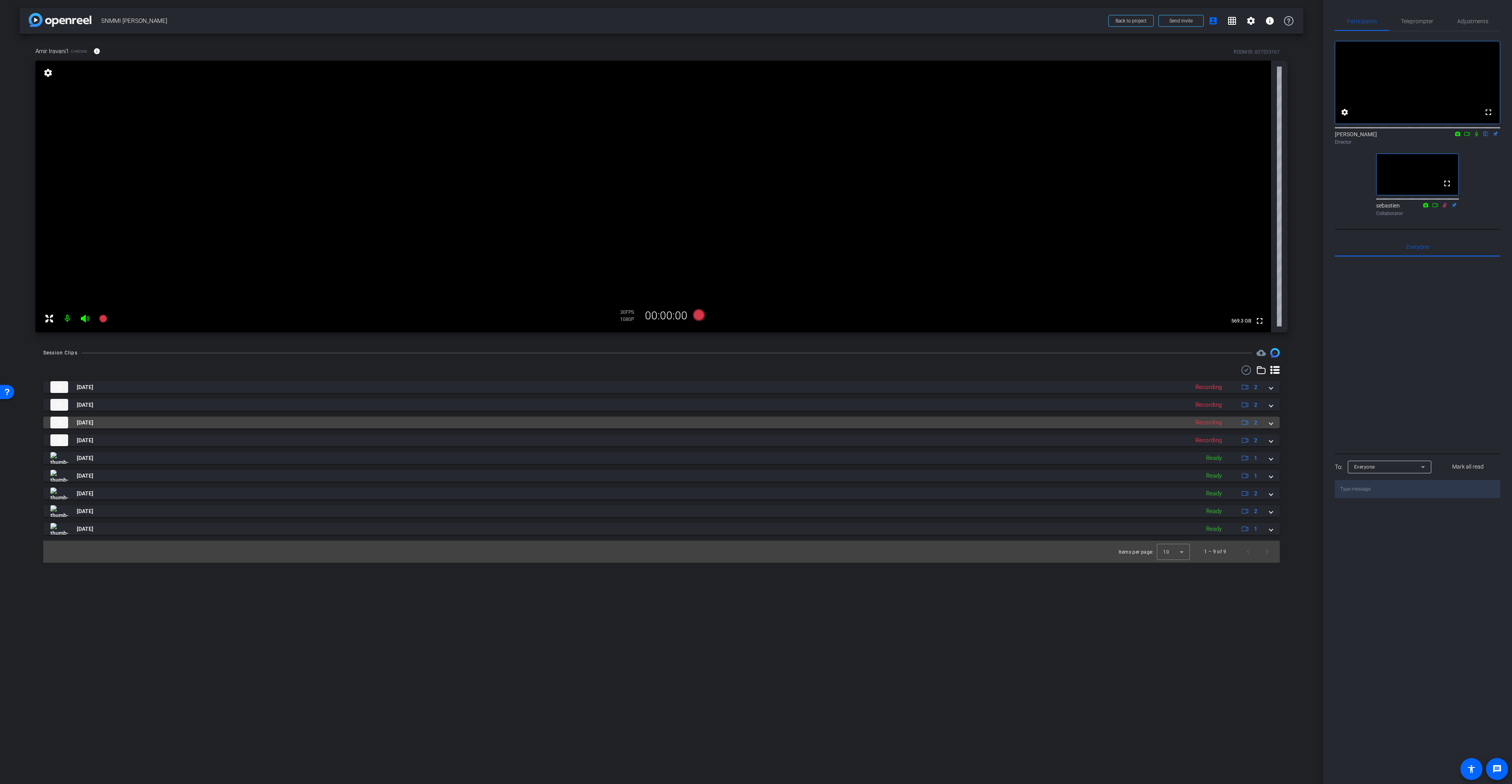
click at [1272, 420] on span at bounding box center [1271, 423] width 3 height 8
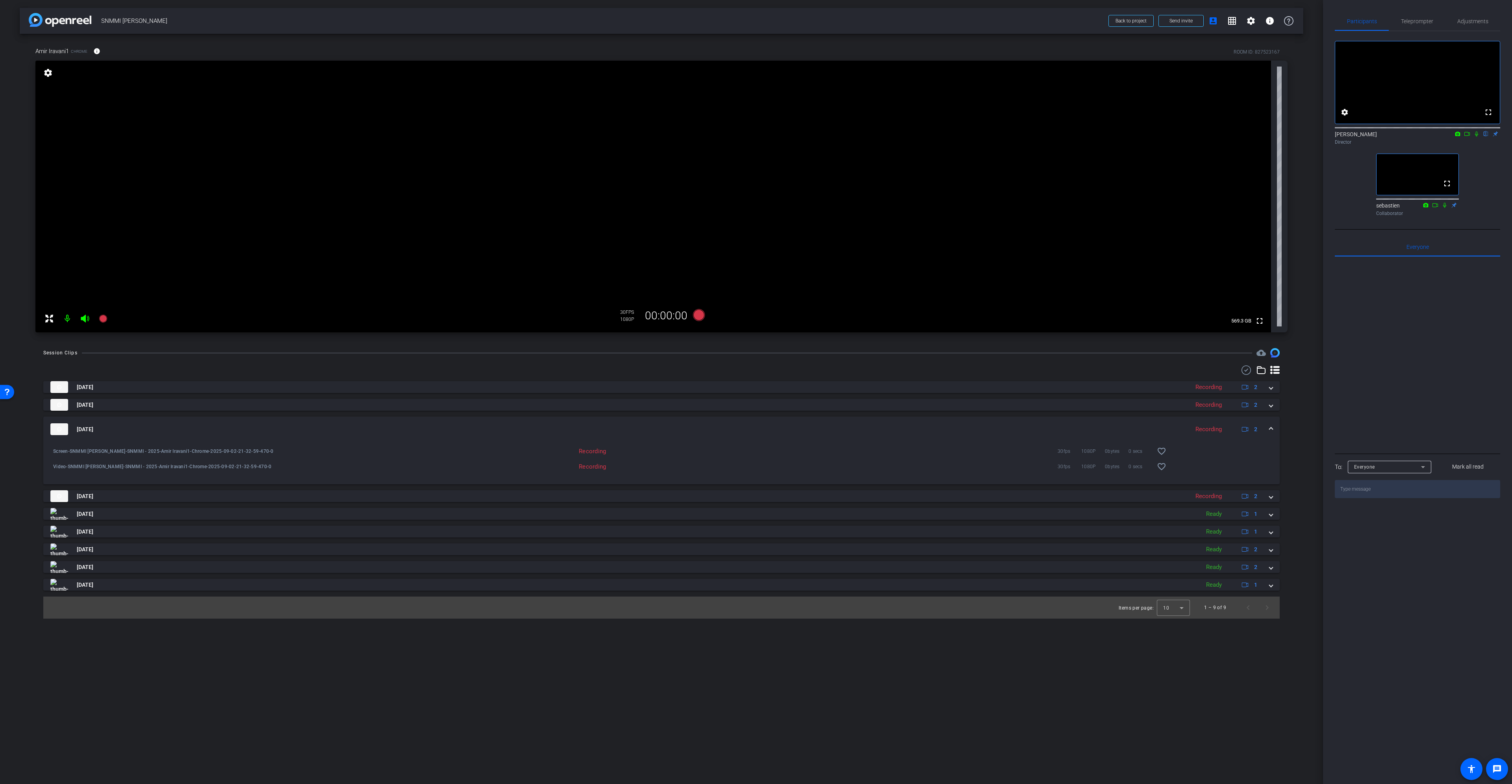
click at [1266, 429] on div "[DATE] Recording 2" at bounding box center [660, 429] width 1219 height 12
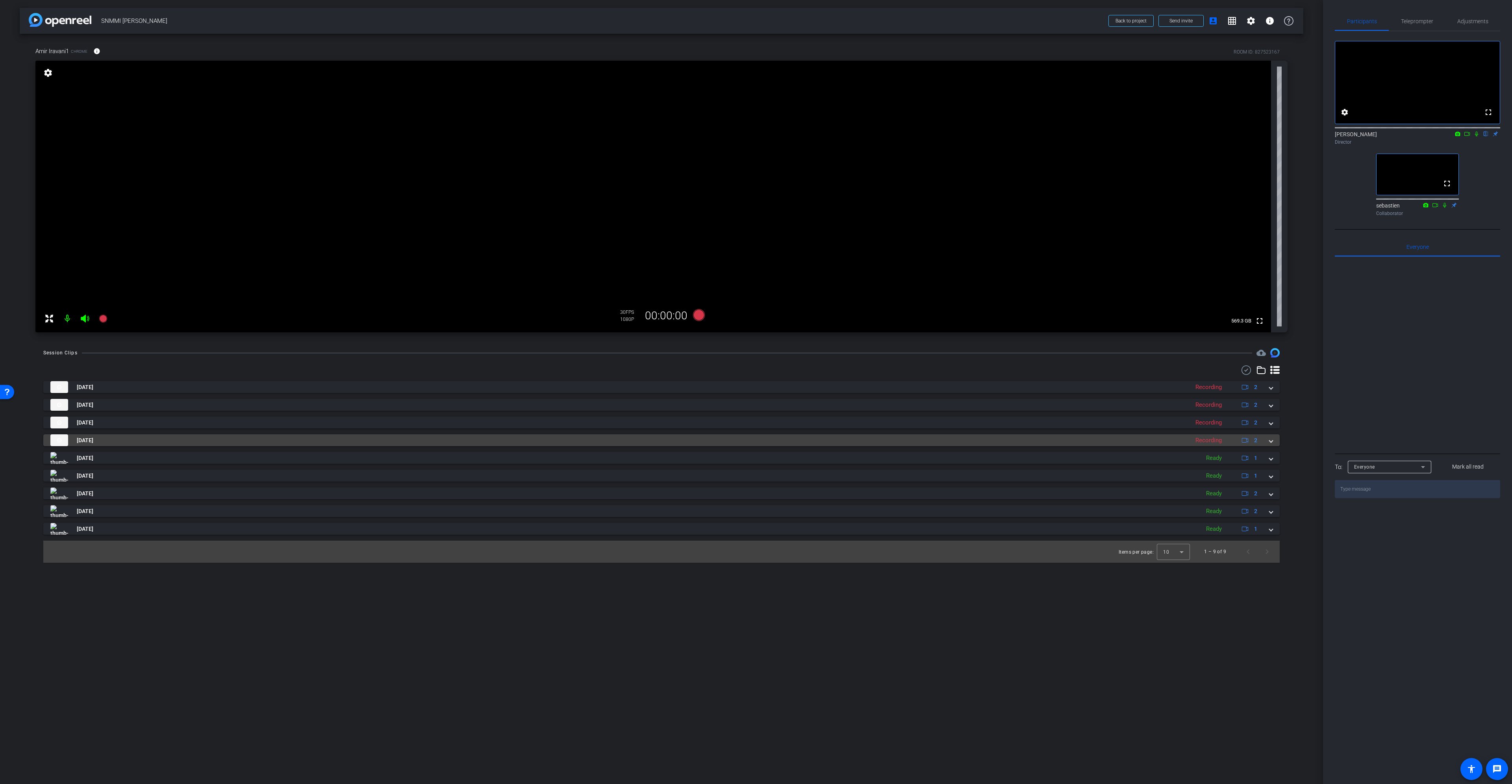
click at [1271, 442] on span at bounding box center [1271, 440] width 3 height 8
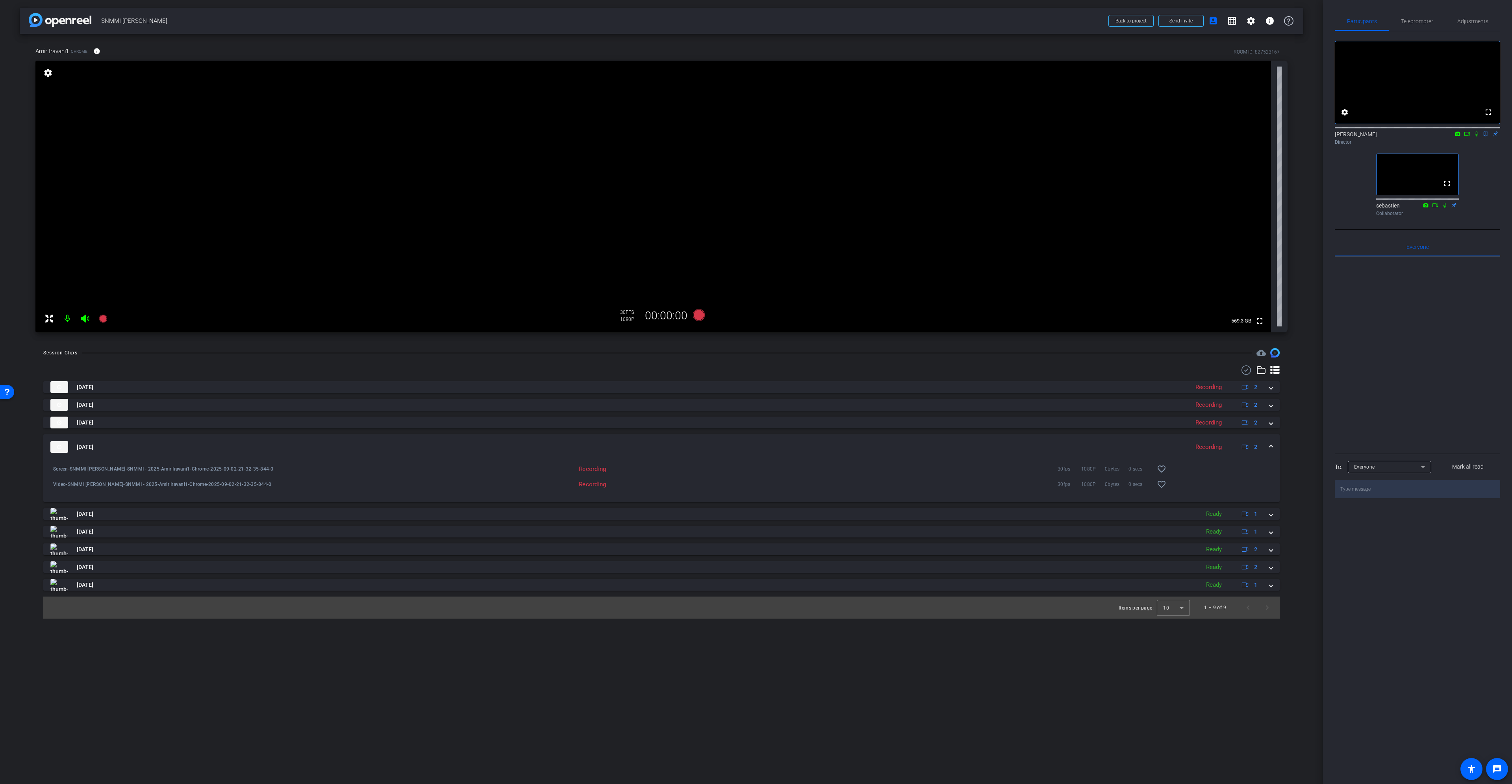
click at [1271, 443] on span at bounding box center [1271, 447] width 3 height 8
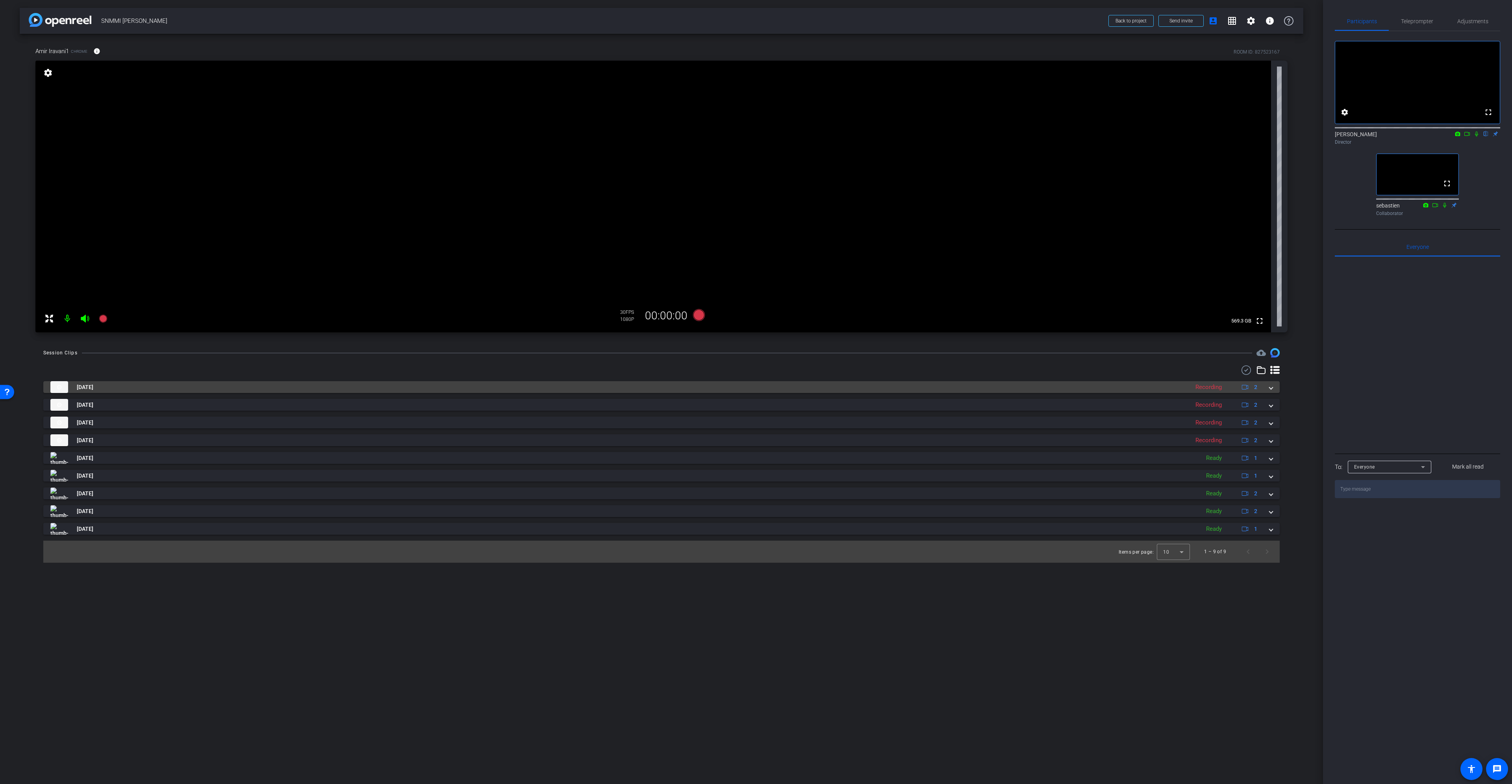
click at [1273, 390] on mat-expansion-panel-header "[DATE] Recording 2" at bounding box center [662, 387] width 1236 height 12
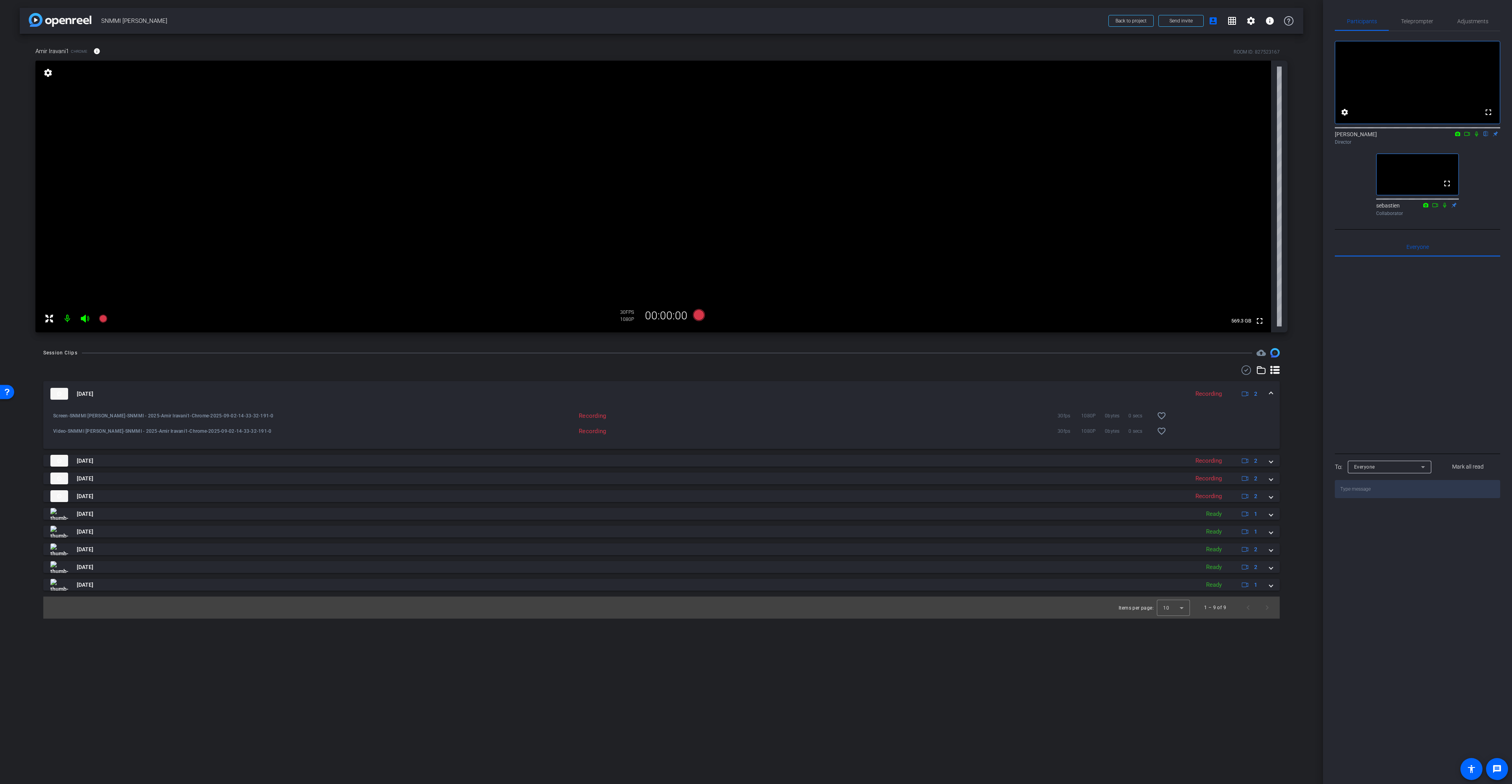
drag, startPoint x: 588, startPoint y: 383, endPoint x: 592, endPoint y: 408, distance: 25.3
click at [588, 383] on mat-expansion-panel-header "[DATE] Recording 2" at bounding box center [662, 393] width 1236 height 25
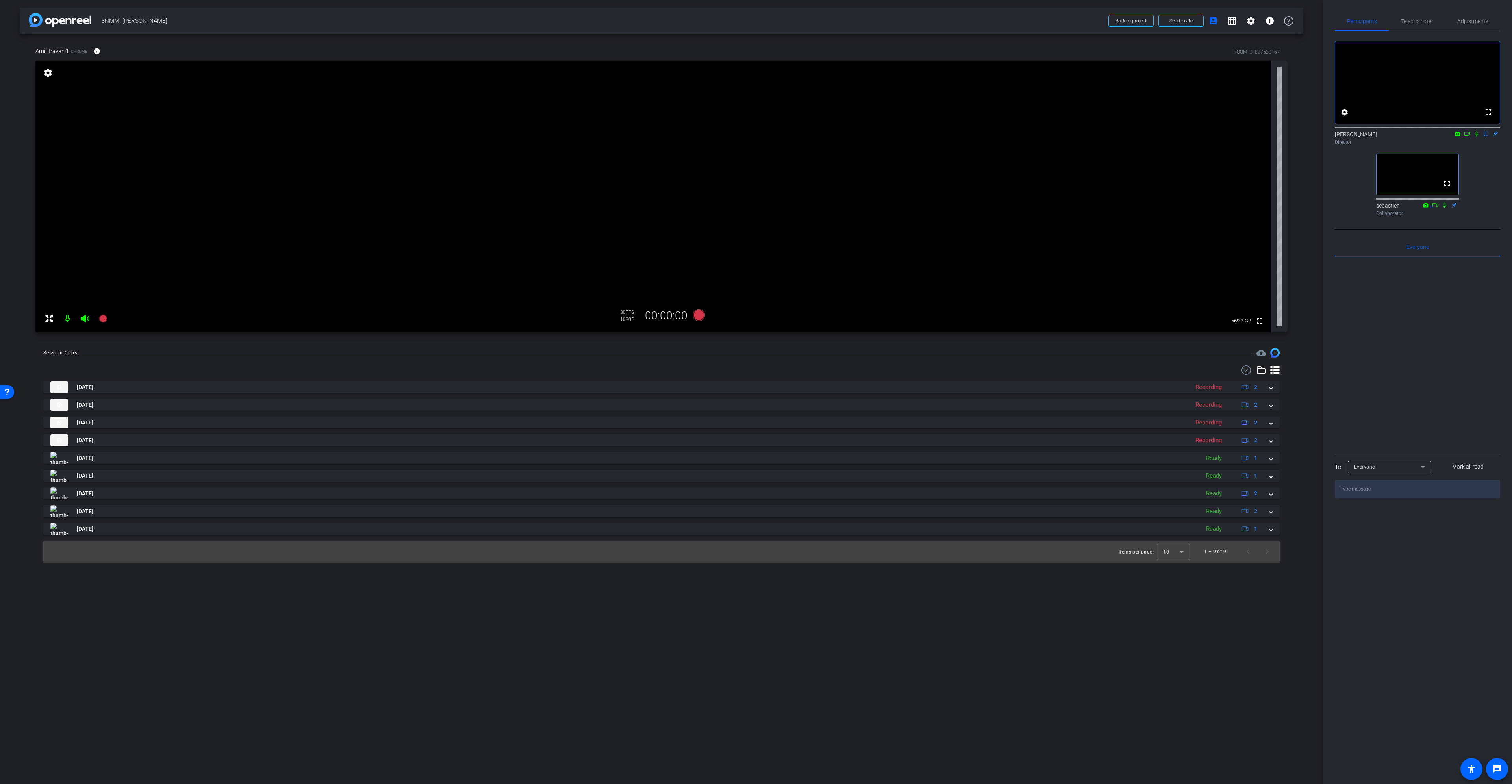
click at [591, 396] on div "Sep 2, 2025 Recording 2 Screen-SNMMI Amir Iravani-SNMMI - 2025-Amir Iravani1-Ch…" at bounding box center [662, 458] width 1236 height 154
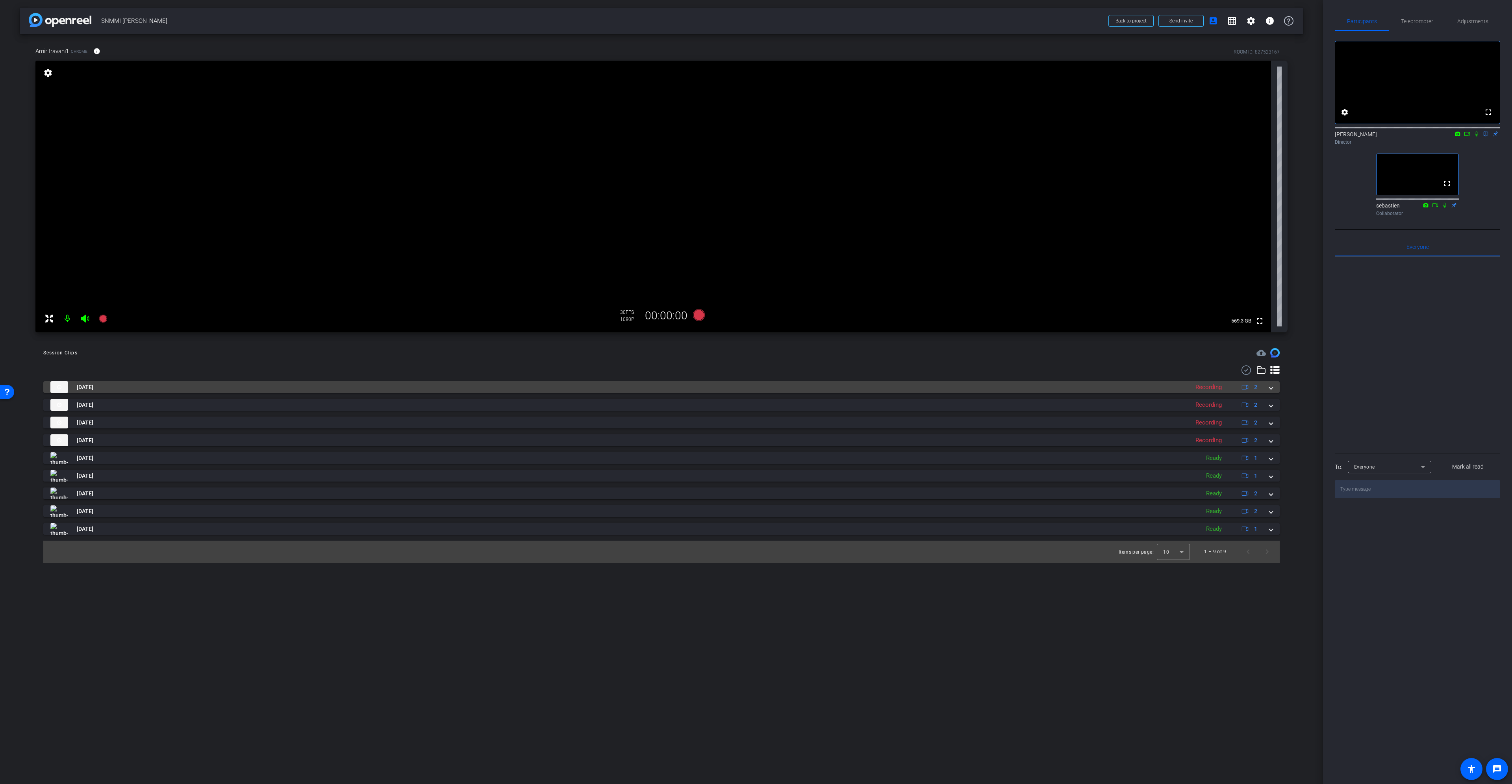
click at [591, 382] on mat-panel-title "[DATE]" at bounding box center [617, 387] width 1135 height 12
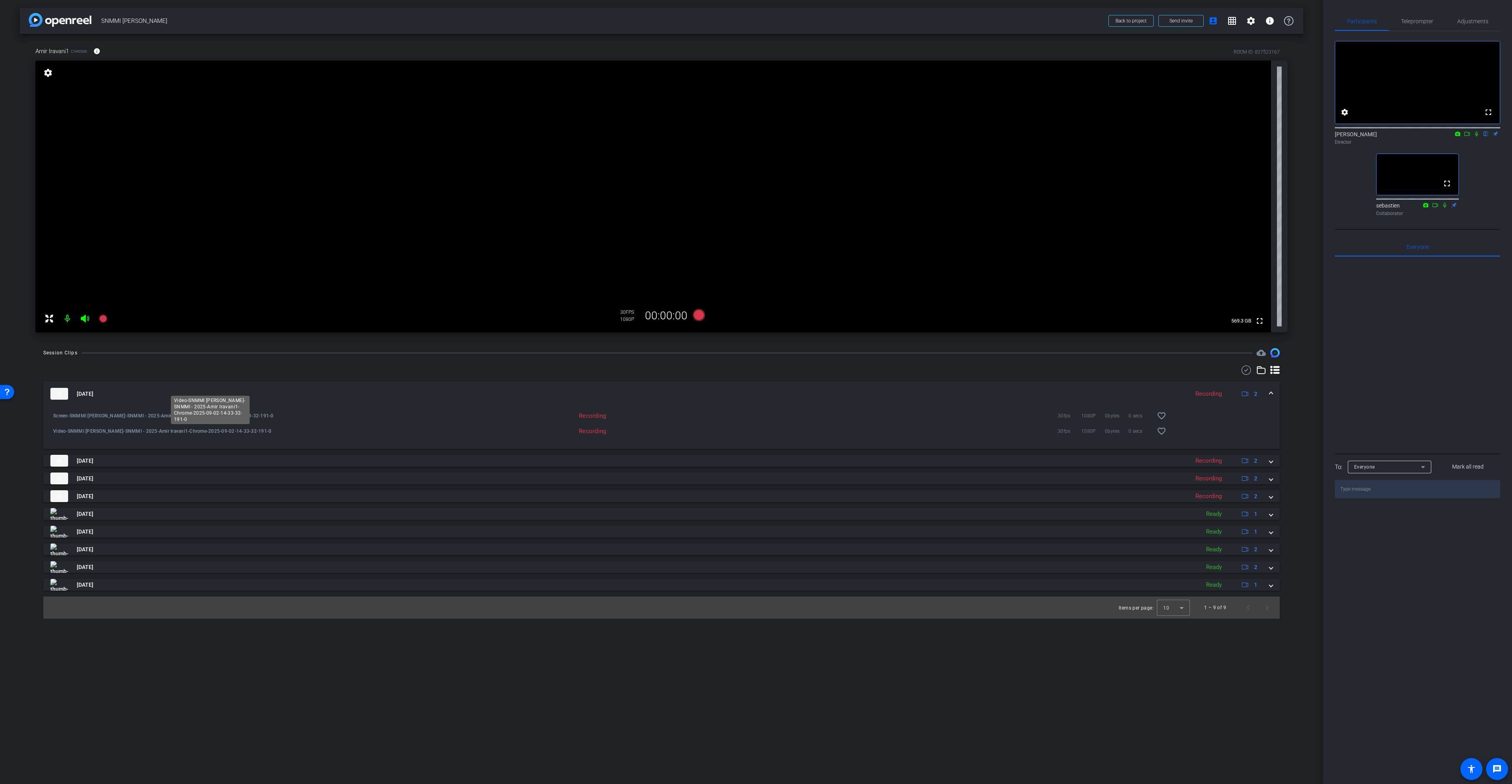
click at [188, 417] on div "Video-SNMMI [PERSON_NAME]-SNMMI - 2025-Amir Iravani1-Chrome-2025-09-02-14-33-32…" at bounding box center [210, 410] width 79 height 28
click at [72, 427] on div "Video-SNMMI [PERSON_NAME]-SNMMI - 2025-Amir Iravani1-Chrome-2025-09-02-14-33-32…" at bounding box center [208, 431] width 319 height 19
click at [69, 418] on span "Screen-SNMMI [PERSON_NAME]-SNMMI - 2025-Amir Iravani1-Chrome-2025-09-02-14-33-3…" at bounding box center [211, 415] width 315 height 8
drag, startPoint x: 69, startPoint y: 418, endPoint x: 81, endPoint y: 442, distance: 26.8
click at [69, 421] on div "Screen-SNMMI [PERSON_NAME]-SNMMI - 2025-Amir Iravani1-Chrome-2025-09-02-14-33-3…" at bounding box center [208, 415] width 319 height 19
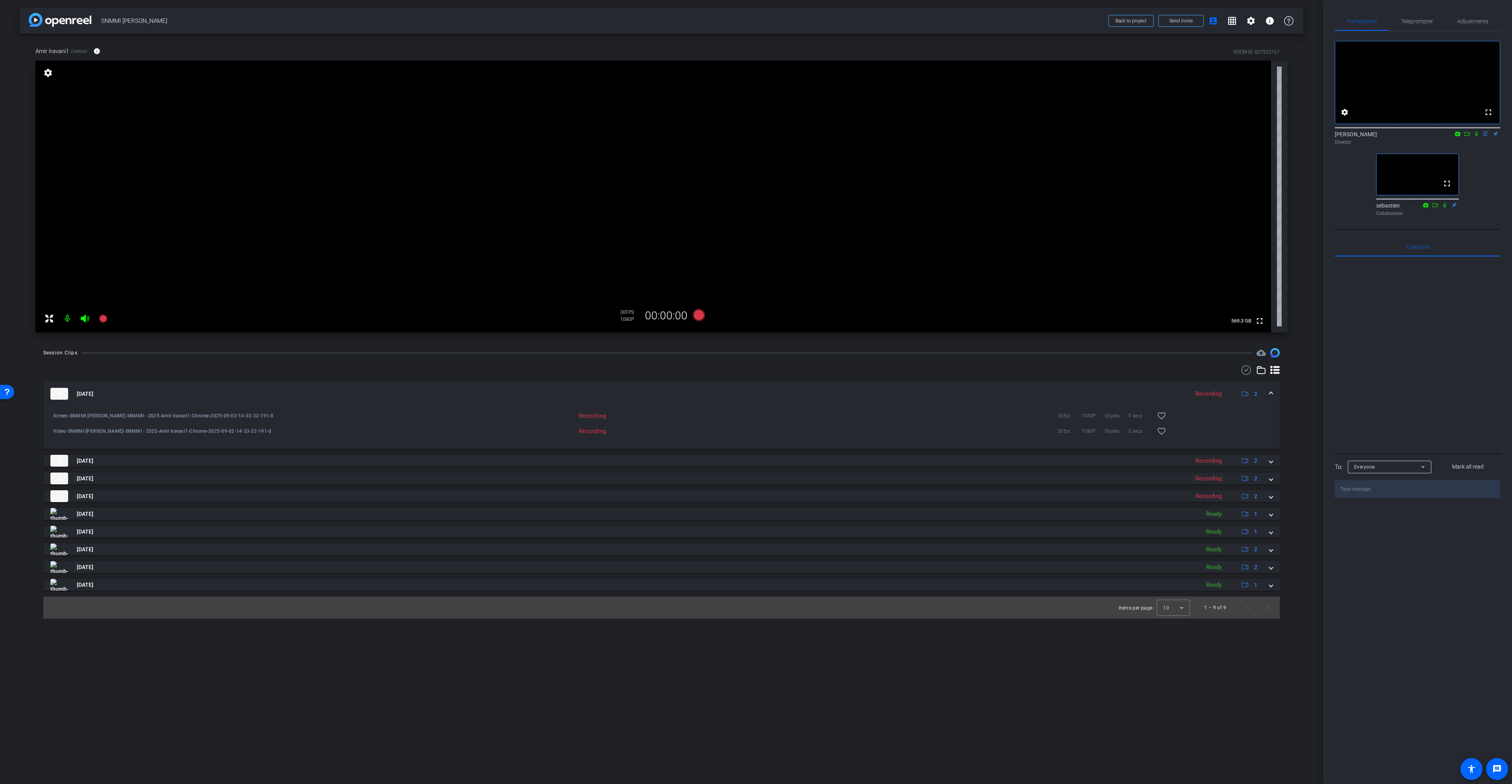
click at [81, 442] on div "Screen-SNMMI Amir Iravani-SNMMI - 2025-Amir Iravani1-Chrome-2025-09-02-14-33-32…" at bounding box center [662, 427] width 1236 height 42
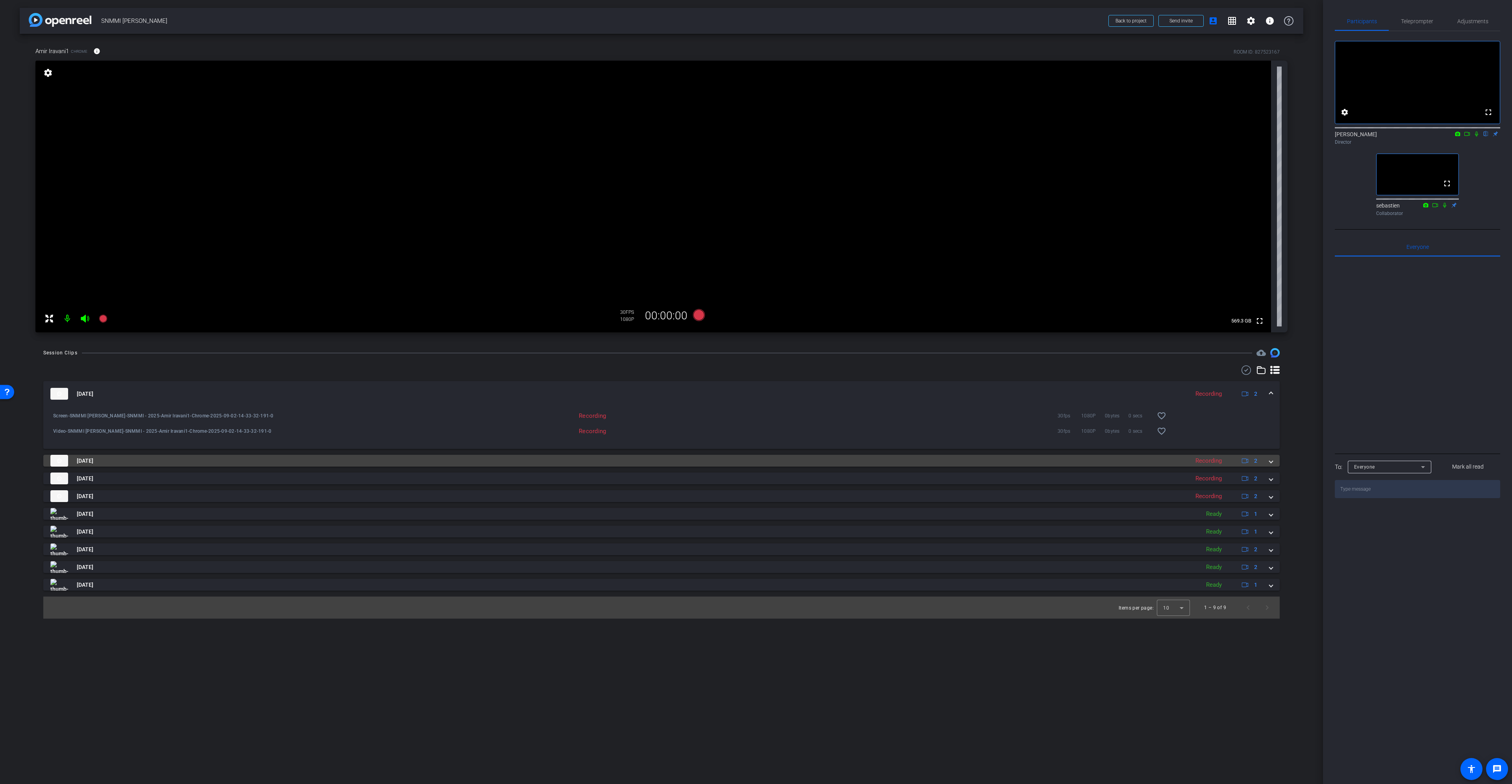
drag, startPoint x: 82, startPoint y: 454, endPoint x: 89, endPoint y: 462, distance: 10.6
click at [83, 454] on div "Sep 2, 2025 Recording 2 Screen-SNMMI Amir Iravani-SNMMI - 2025-Amir Iravani1-Ch…" at bounding box center [662, 485] width 1236 height 209
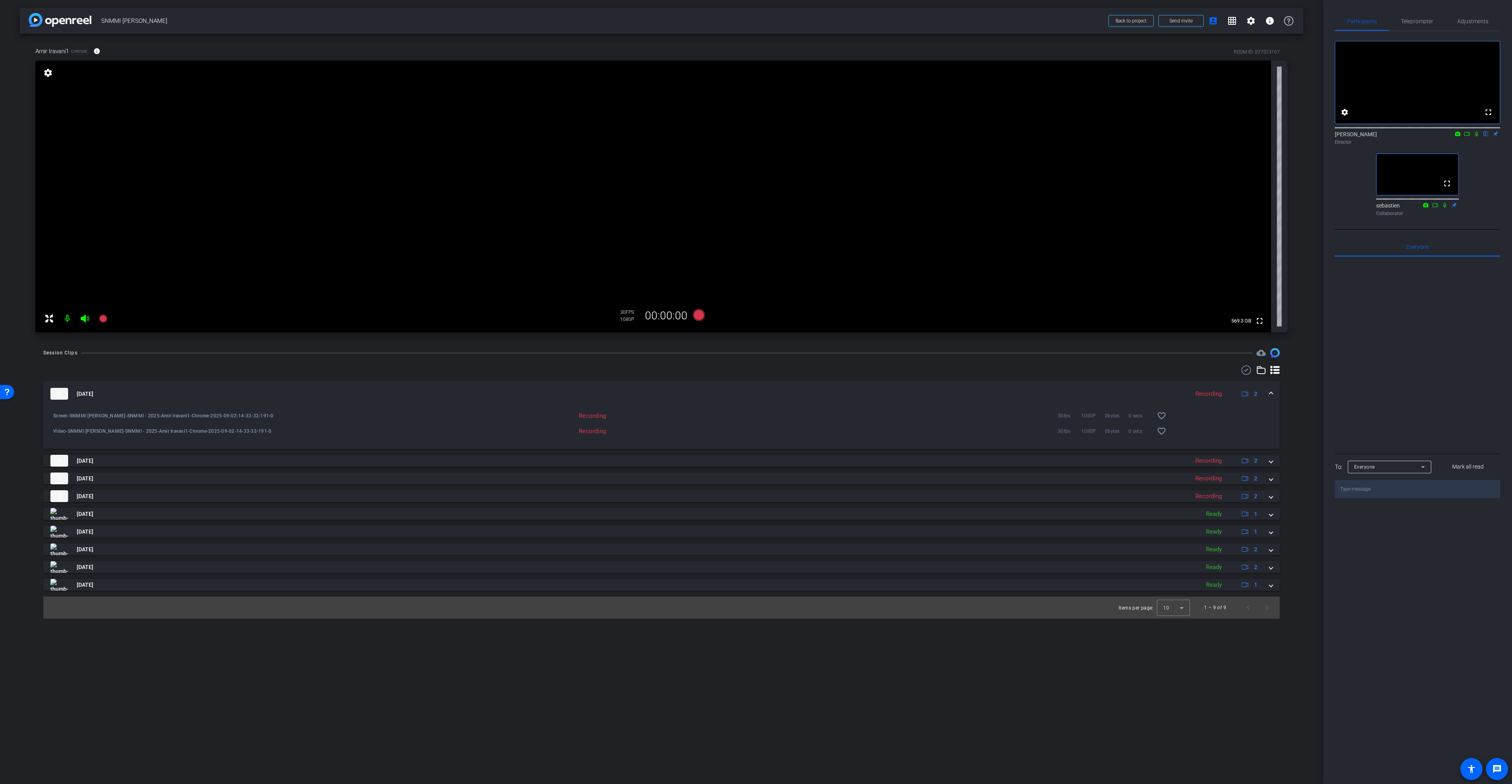
click at [97, 471] on div "Sep 2, 2025 Recording 2 Screen-SNMMI Amir Iravani-SNMMI - 2025-Amir Iravani1-Ch…" at bounding box center [662, 485] width 1236 height 209
click at [103, 488] on div "Sep 2, 2025 Recording 2 Screen-SNMMI Amir Iravani-SNMMI - 2025-Amir Iravani1-Ch…" at bounding box center [662, 485] width 1236 height 209
click at [97, 506] on div "Sep 2, 2025 Recording 2 Screen-SNMMI Amir Iravani-SNMMI - 2025-Amir Iravani1-Ch…" at bounding box center [662, 485] width 1236 height 209
click at [63, 388] on img at bounding box center [59, 394] width 18 height 12
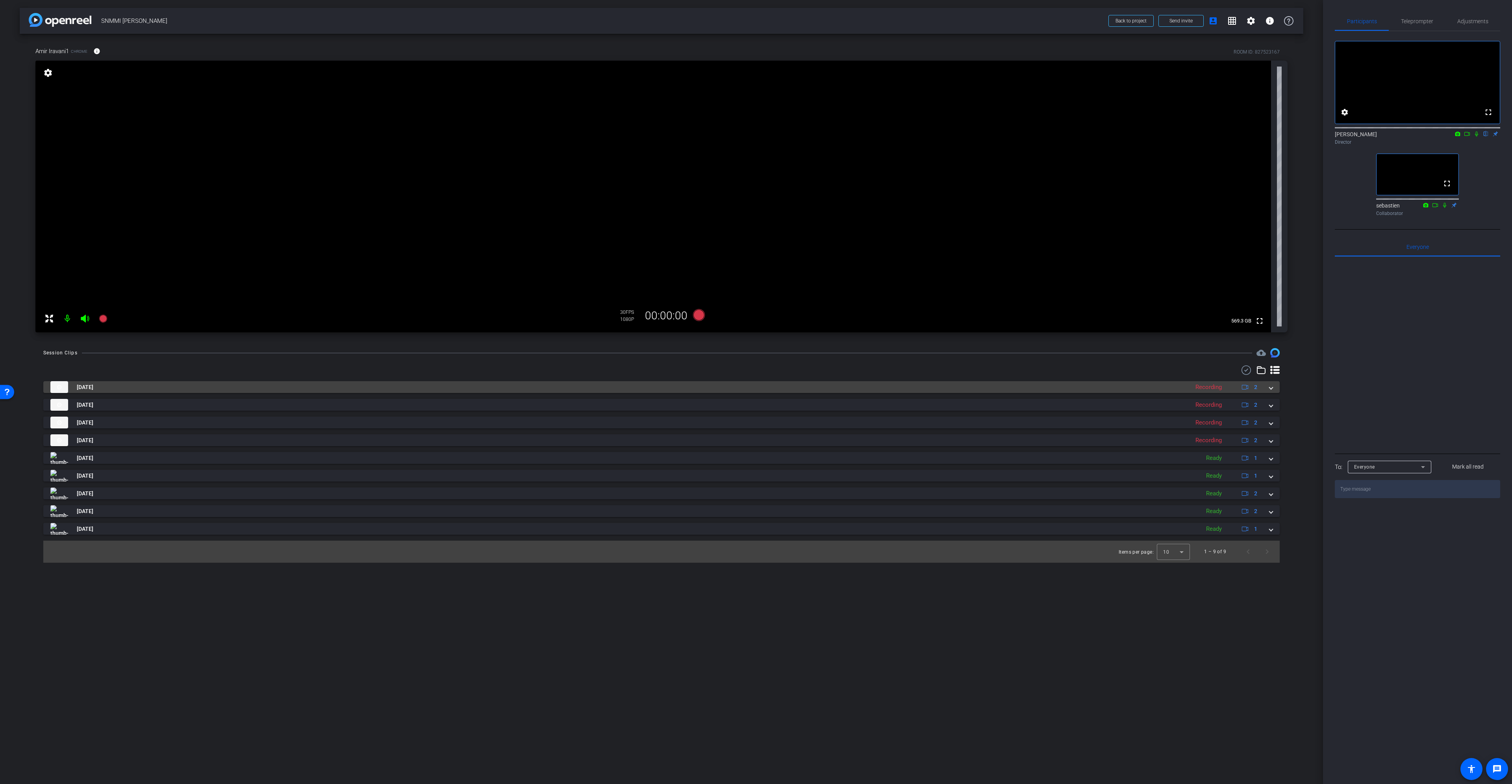
click at [63, 388] on img at bounding box center [59, 387] width 18 height 12
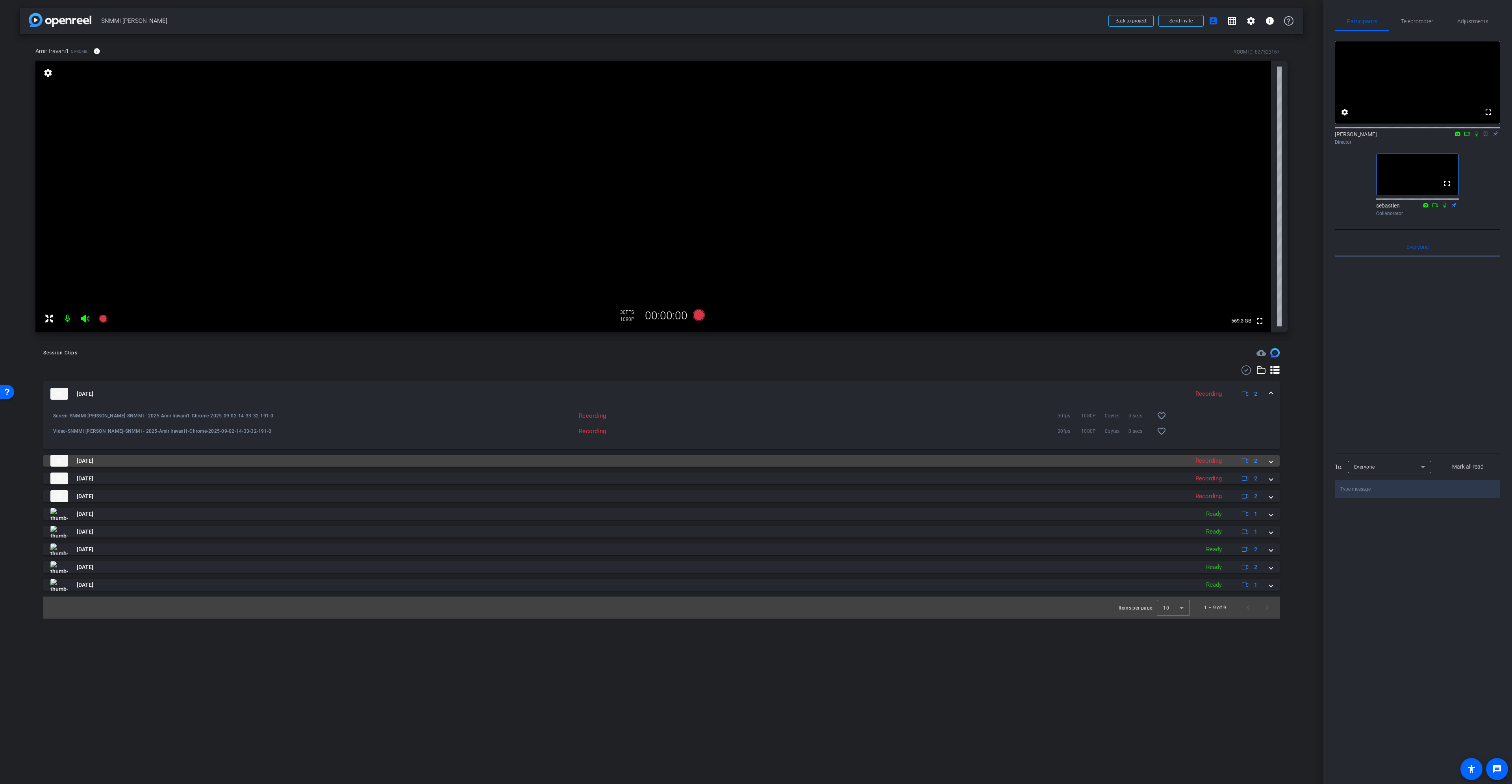
click at [62, 458] on img at bounding box center [59, 461] width 18 height 12
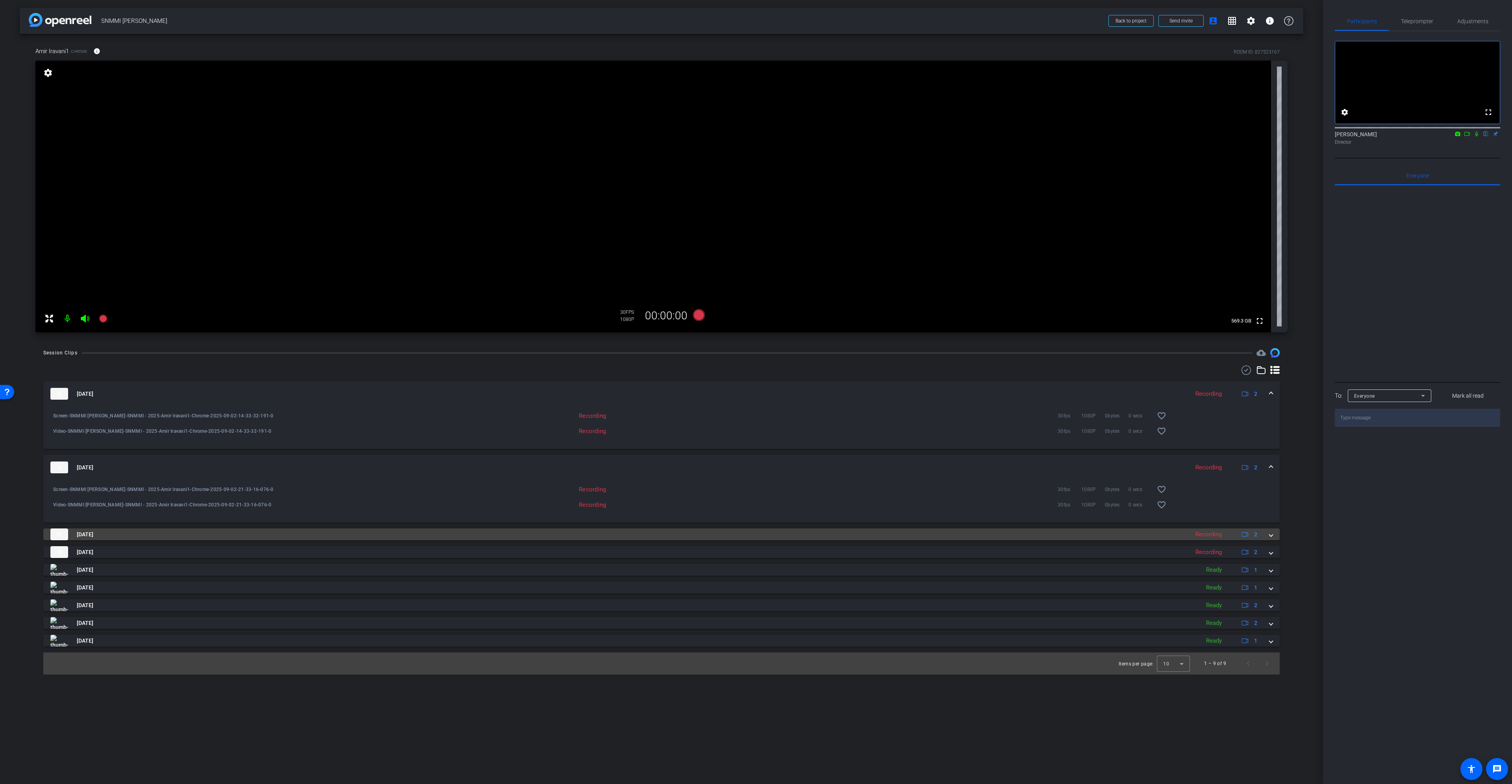
click at [65, 532] on img at bounding box center [59, 534] width 18 height 12
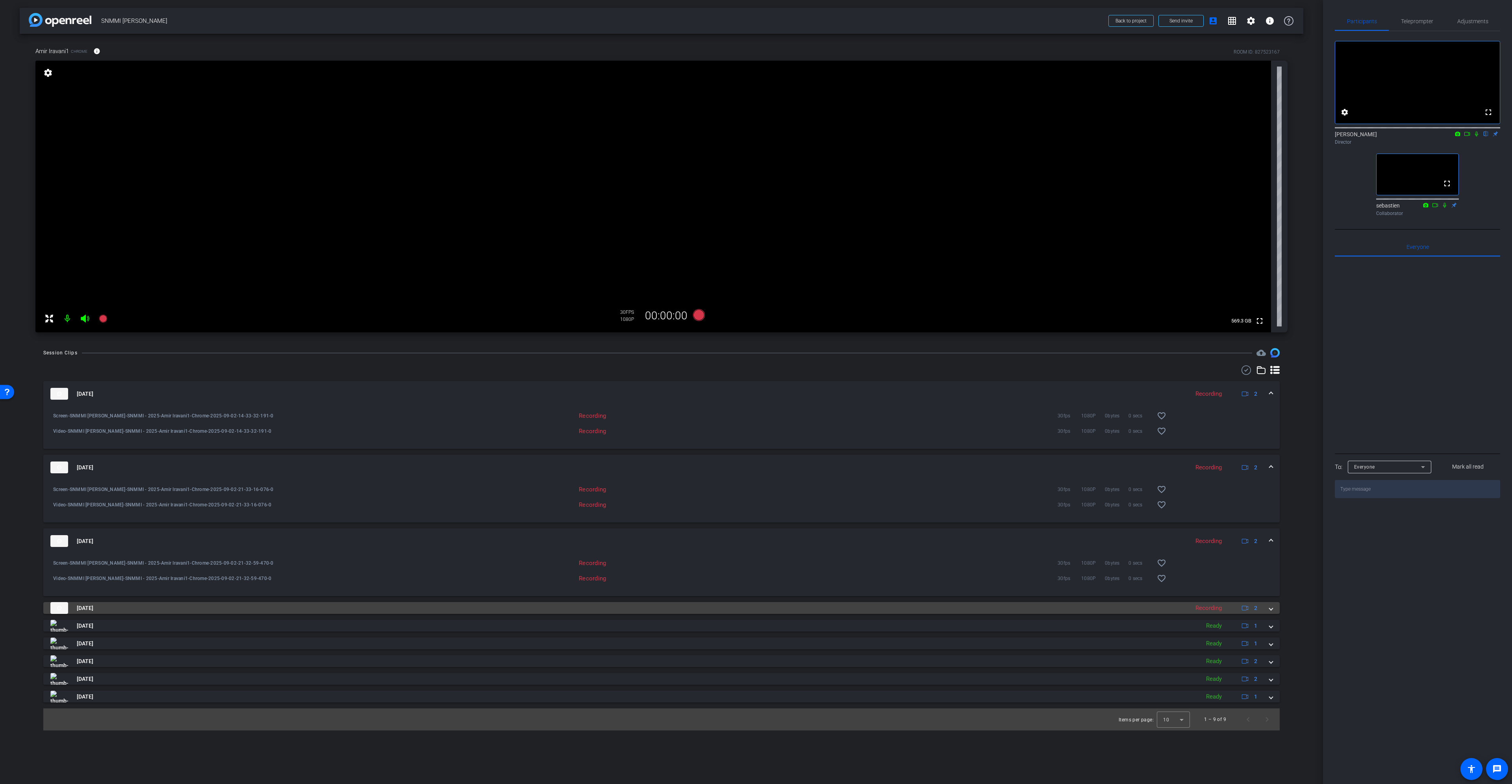
click at [62, 613] on img at bounding box center [59, 608] width 18 height 12
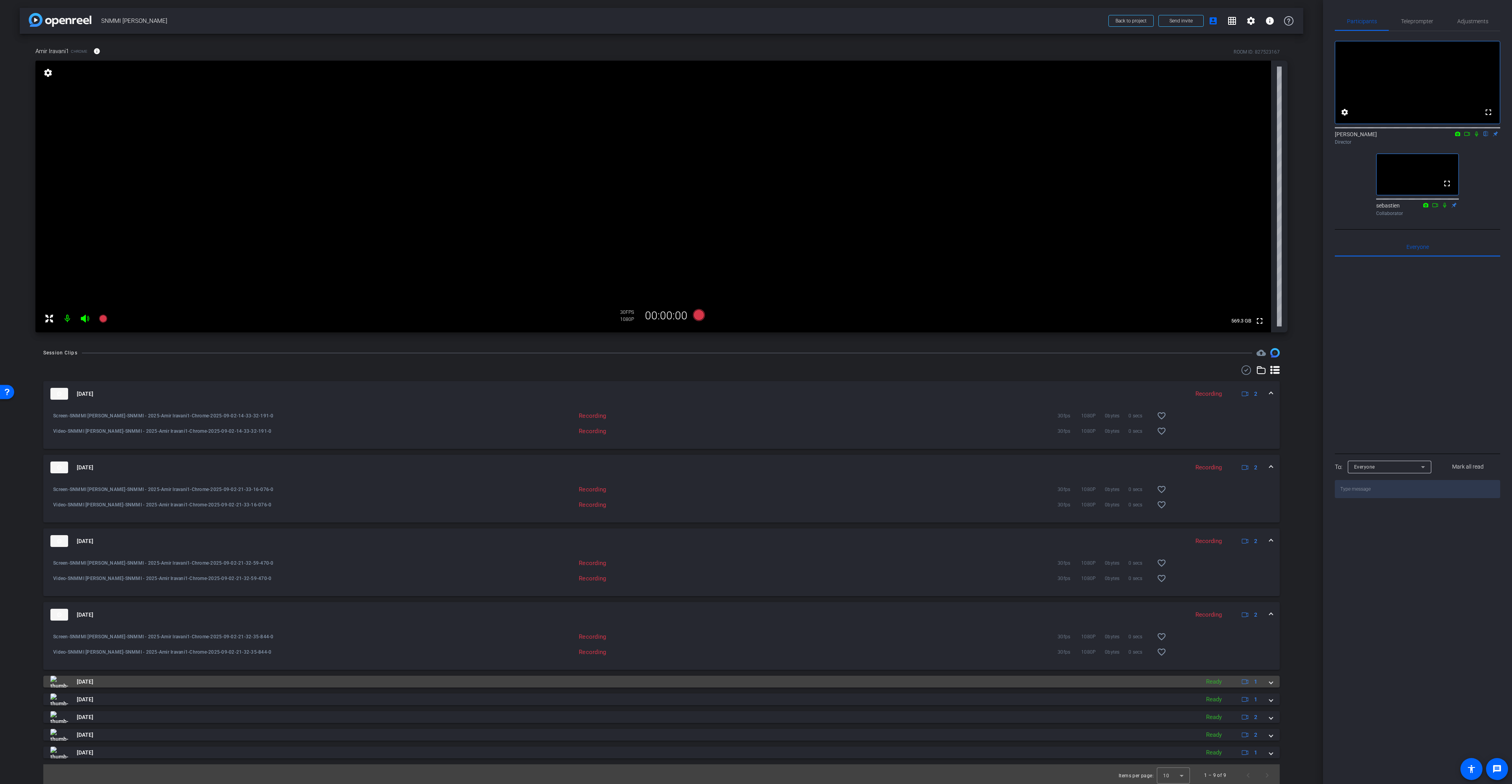
click at [64, 681] on img at bounding box center [59, 681] width 18 height 12
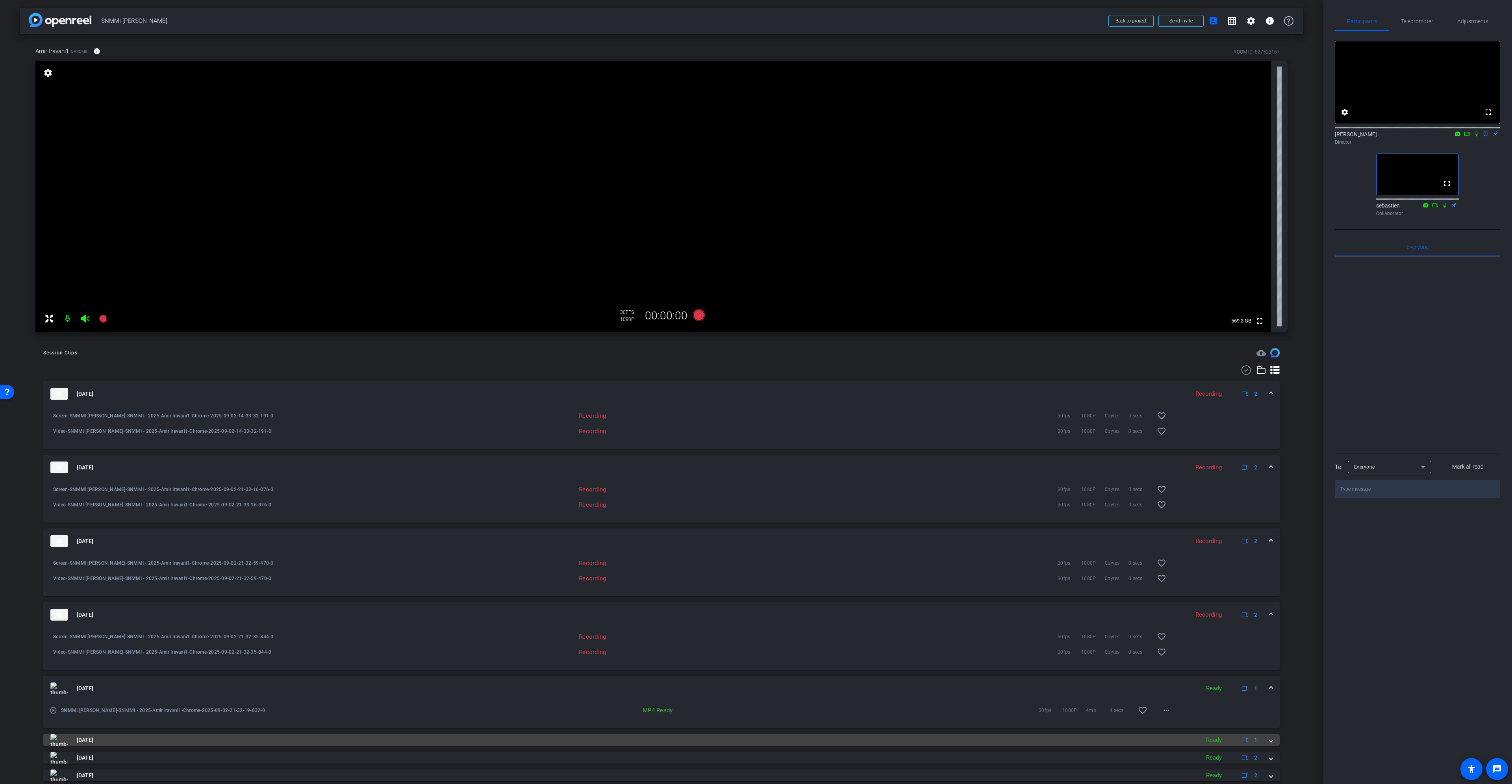
click at [63, 739] on img at bounding box center [59, 739] width 18 height 12
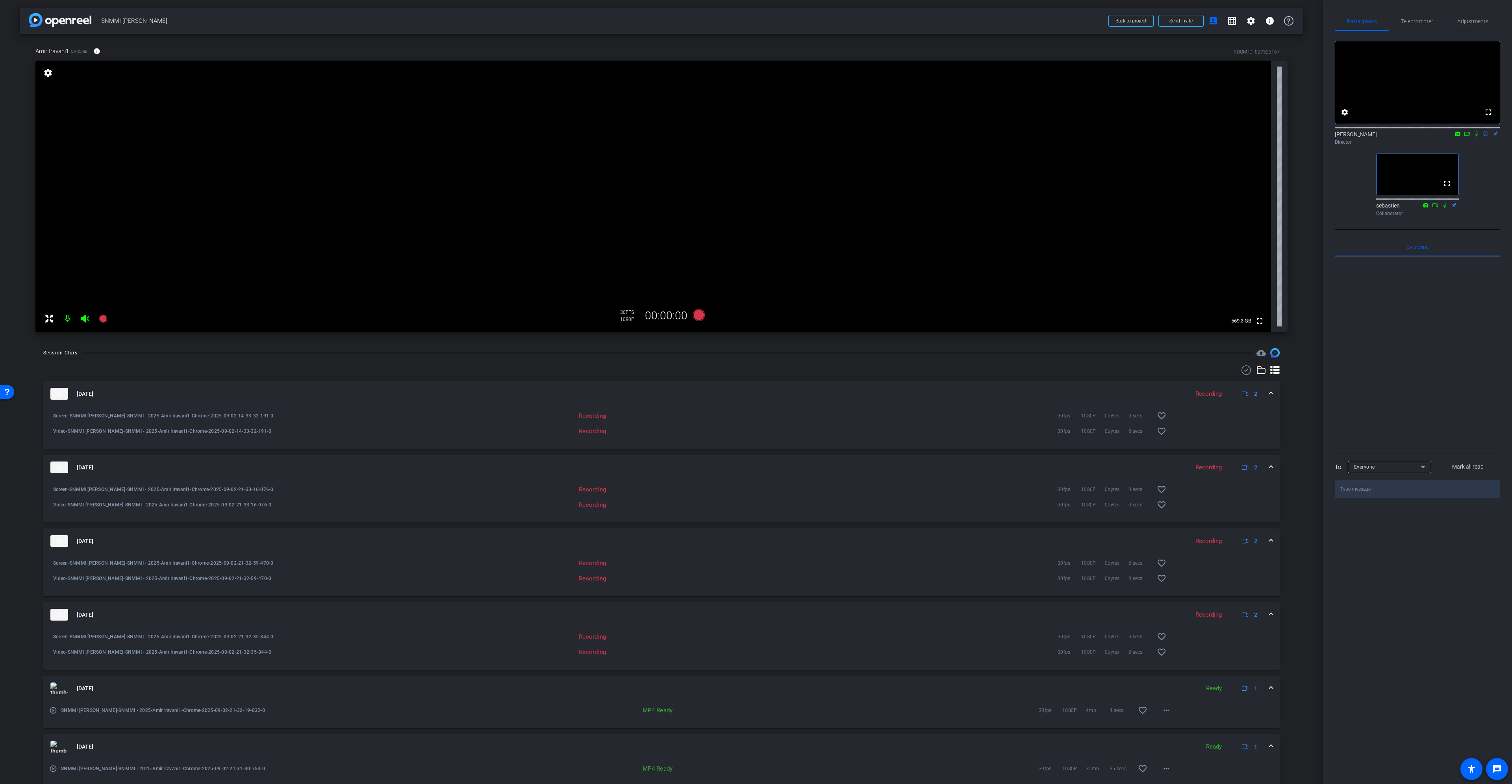
click at [1270, 392] on span at bounding box center [1271, 394] width 3 height 8
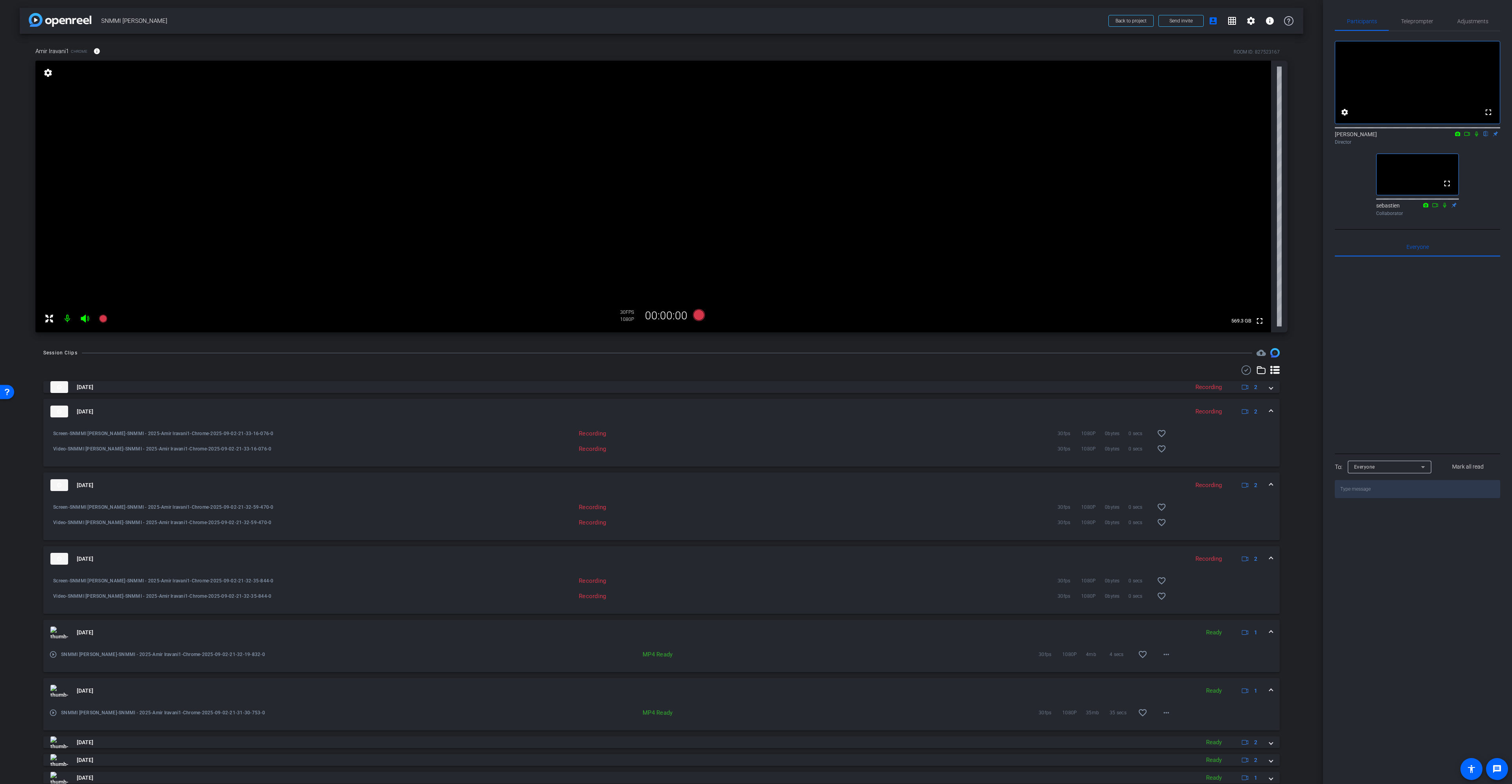
click at [1269, 410] on mat-expansion-panel-header "[DATE] Recording 2" at bounding box center [662, 411] width 1236 height 25
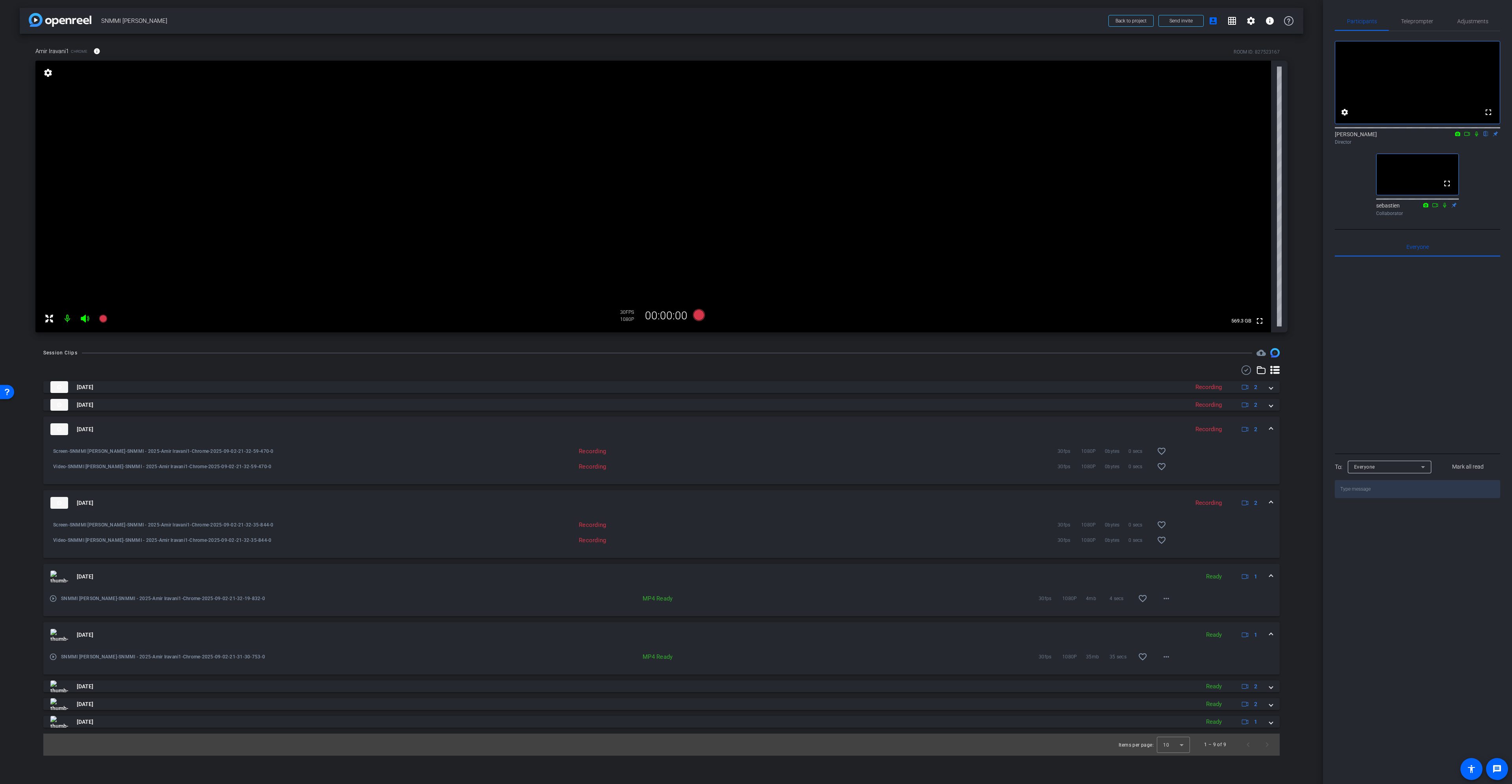
click at [1270, 432] on span at bounding box center [1271, 429] width 3 height 8
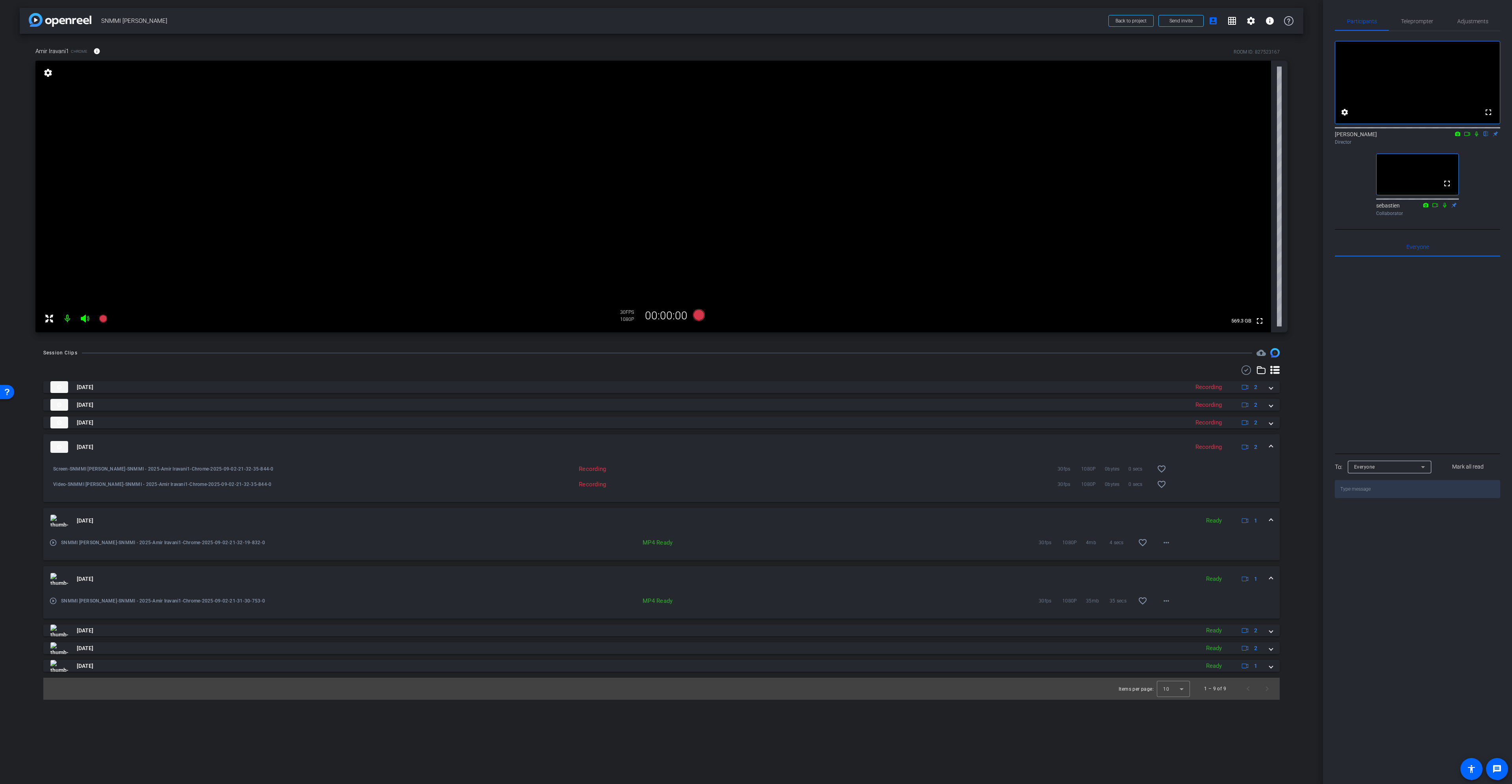
click at [1273, 449] on mat-expansion-panel-header "[DATE] Recording 2" at bounding box center [662, 447] width 1236 height 25
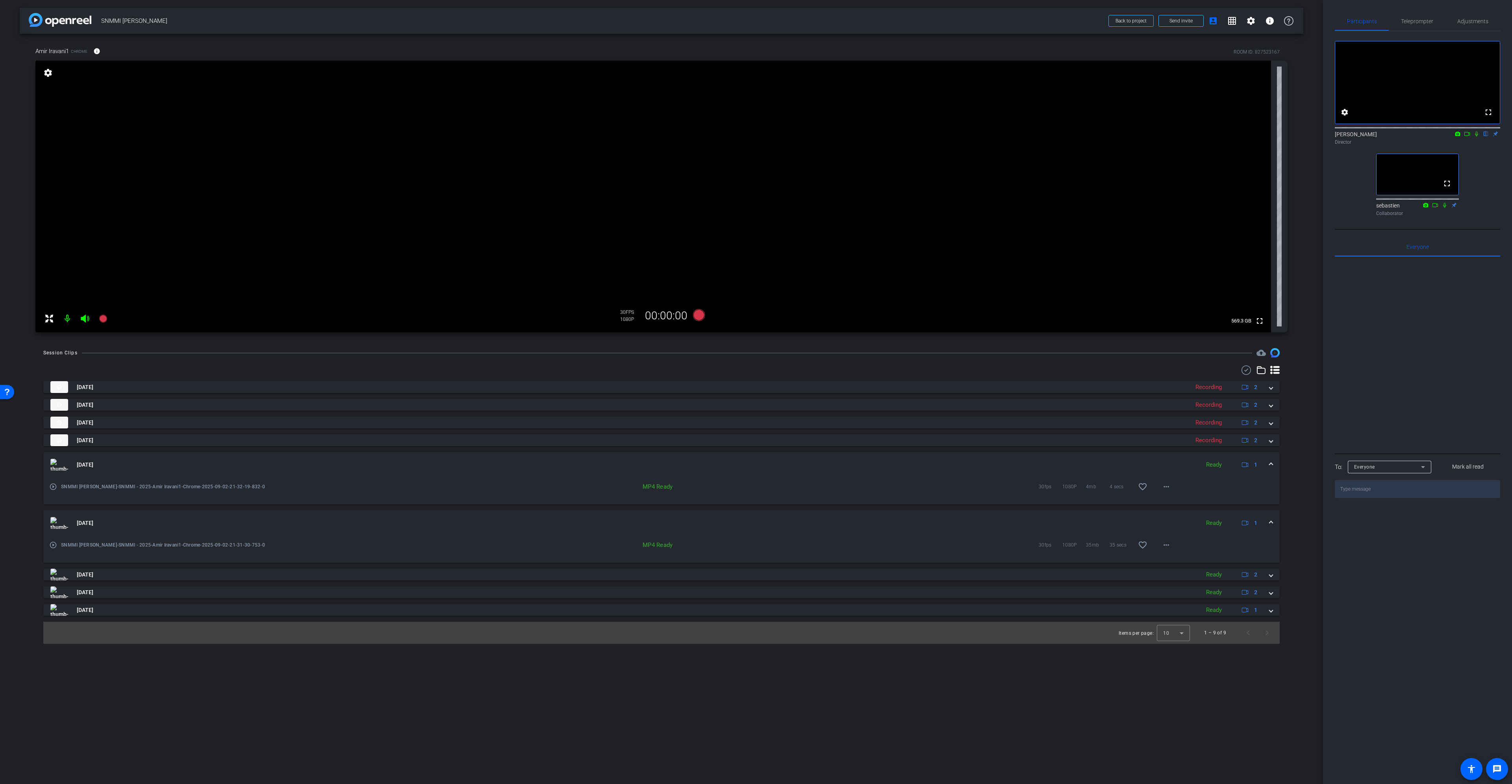
click at [1273, 464] on span at bounding box center [1271, 465] width 3 height 8
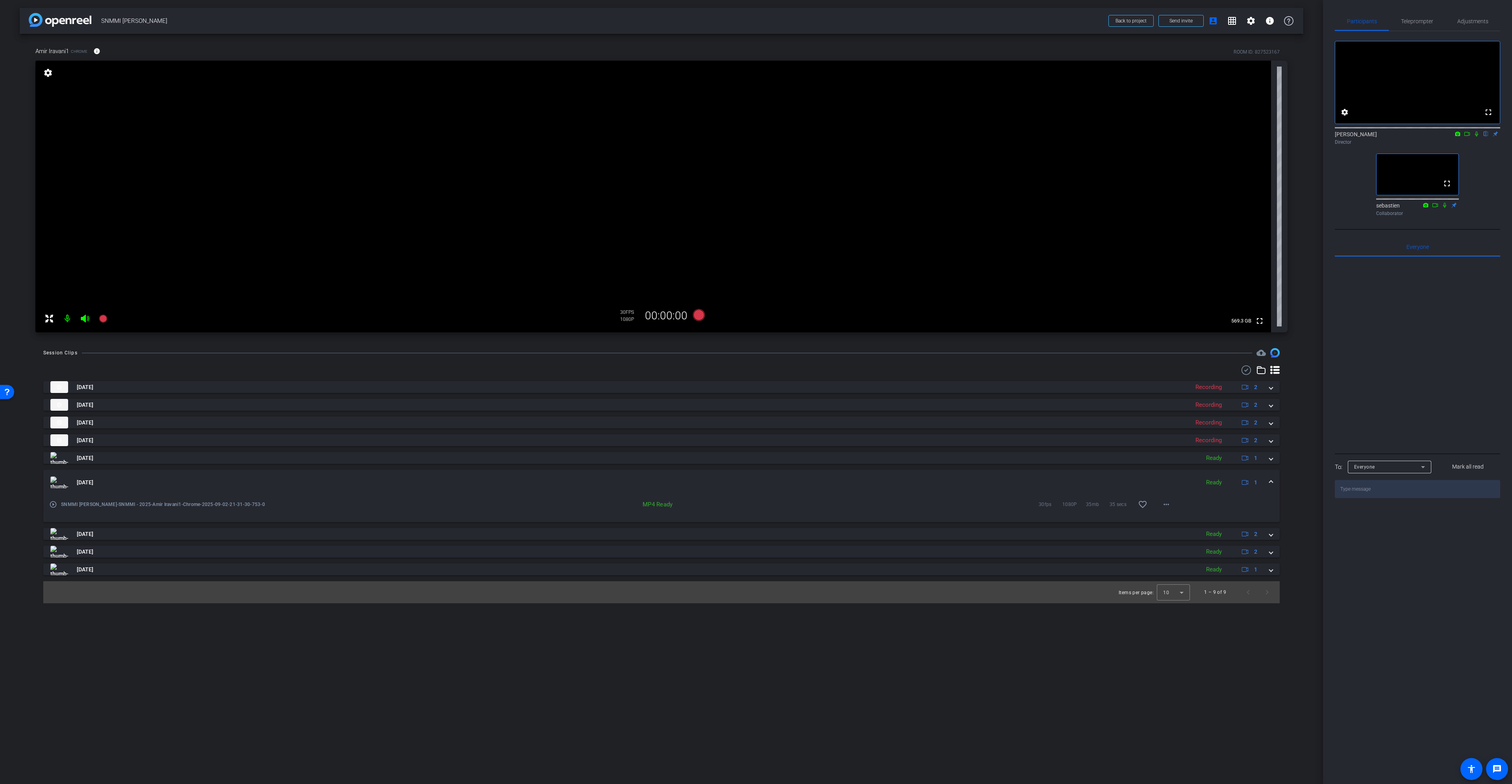
click at [1273, 481] on mat-expansion-panel-header "Sep 2, 2025 Ready 1" at bounding box center [662, 482] width 1236 height 25
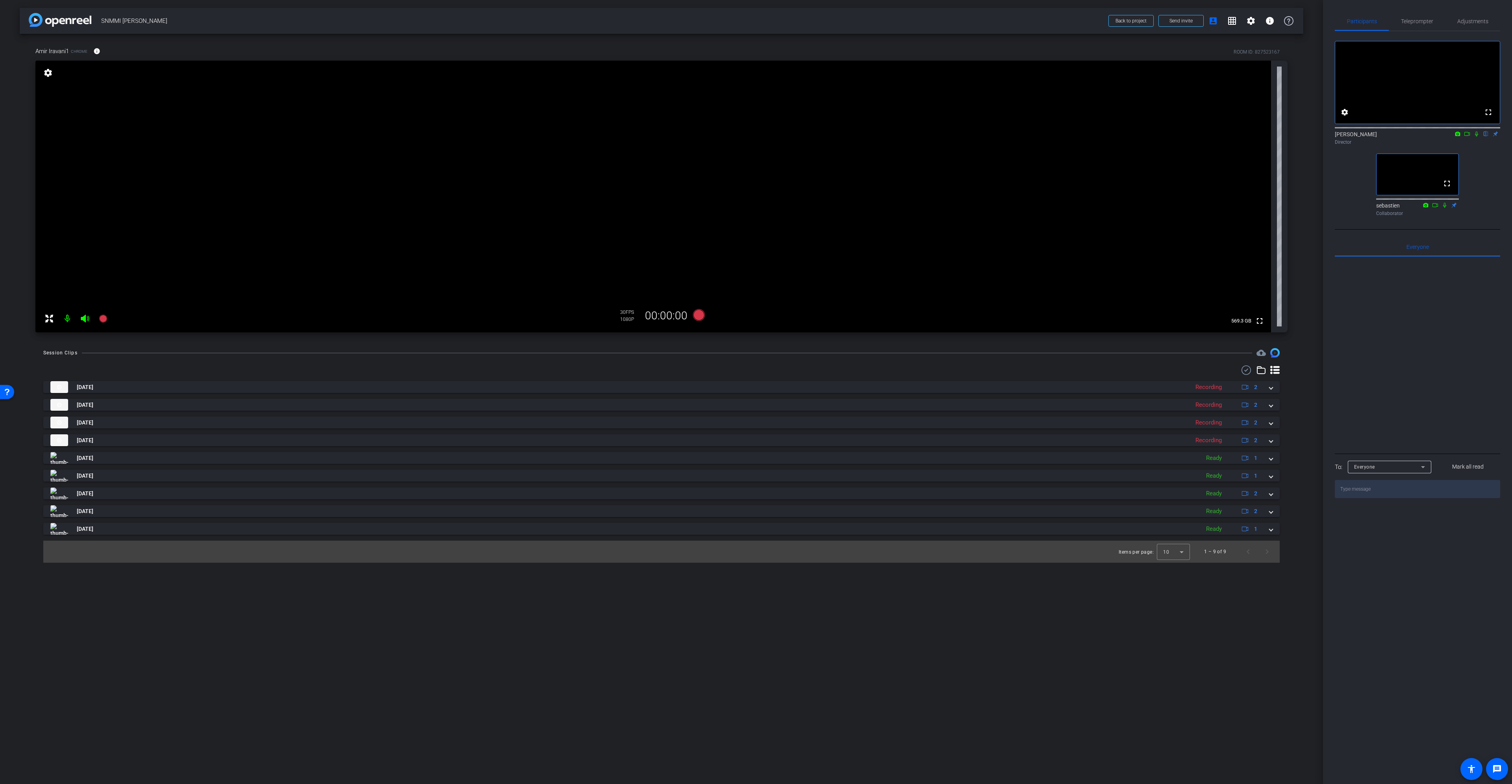
click at [85, 323] on mat-icon at bounding box center [85, 318] width 16 height 16
click at [85, 317] on div at bounding box center [76, 318] width 70 height 16
click at [67, 320] on mat-icon at bounding box center [67, 318] width 16 height 16
drag, startPoint x: 83, startPoint y: 320, endPoint x: 79, endPoint y: 319, distance: 4.1
click at [84, 320] on div at bounding box center [76, 318] width 70 height 16
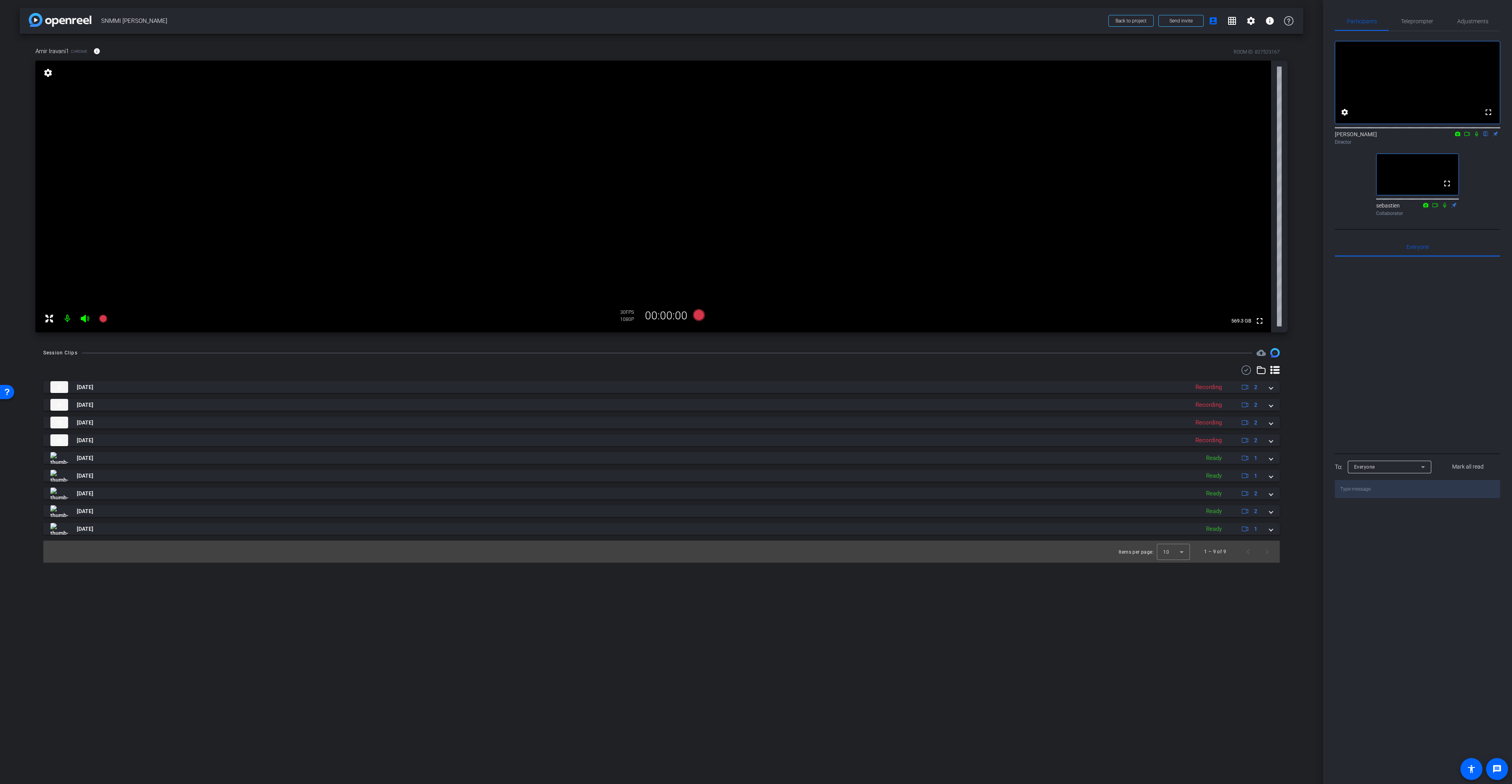
click at [63, 318] on mat-icon at bounding box center [67, 318] width 16 height 16
click at [82, 318] on div at bounding box center [76, 318] width 70 height 16
click at [85, 318] on div at bounding box center [76, 318] width 70 height 16
click at [87, 318] on div at bounding box center [76, 318] width 70 height 16
click at [64, 318] on mat-icon at bounding box center [67, 318] width 16 height 16
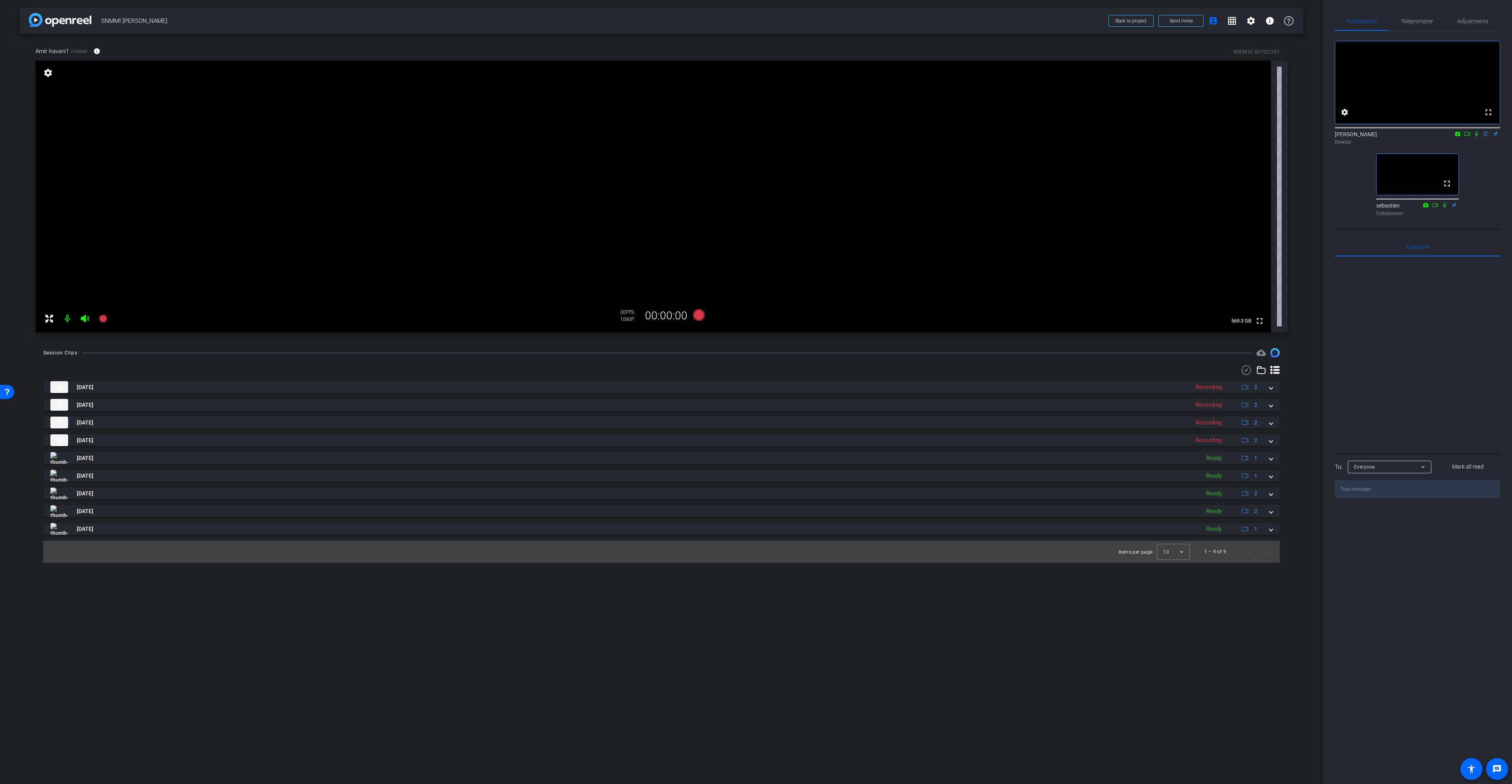
click at [89, 319] on div at bounding box center [76, 318] width 70 height 16
click at [83, 319] on div at bounding box center [76, 318] width 70 height 16
click at [68, 318] on mat-icon at bounding box center [67, 318] width 16 height 16
click at [86, 319] on div at bounding box center [76, 318] width 70 height 16
click at [64, 319] on mat-icon at bounding box center [67, 318] width 16 height 16
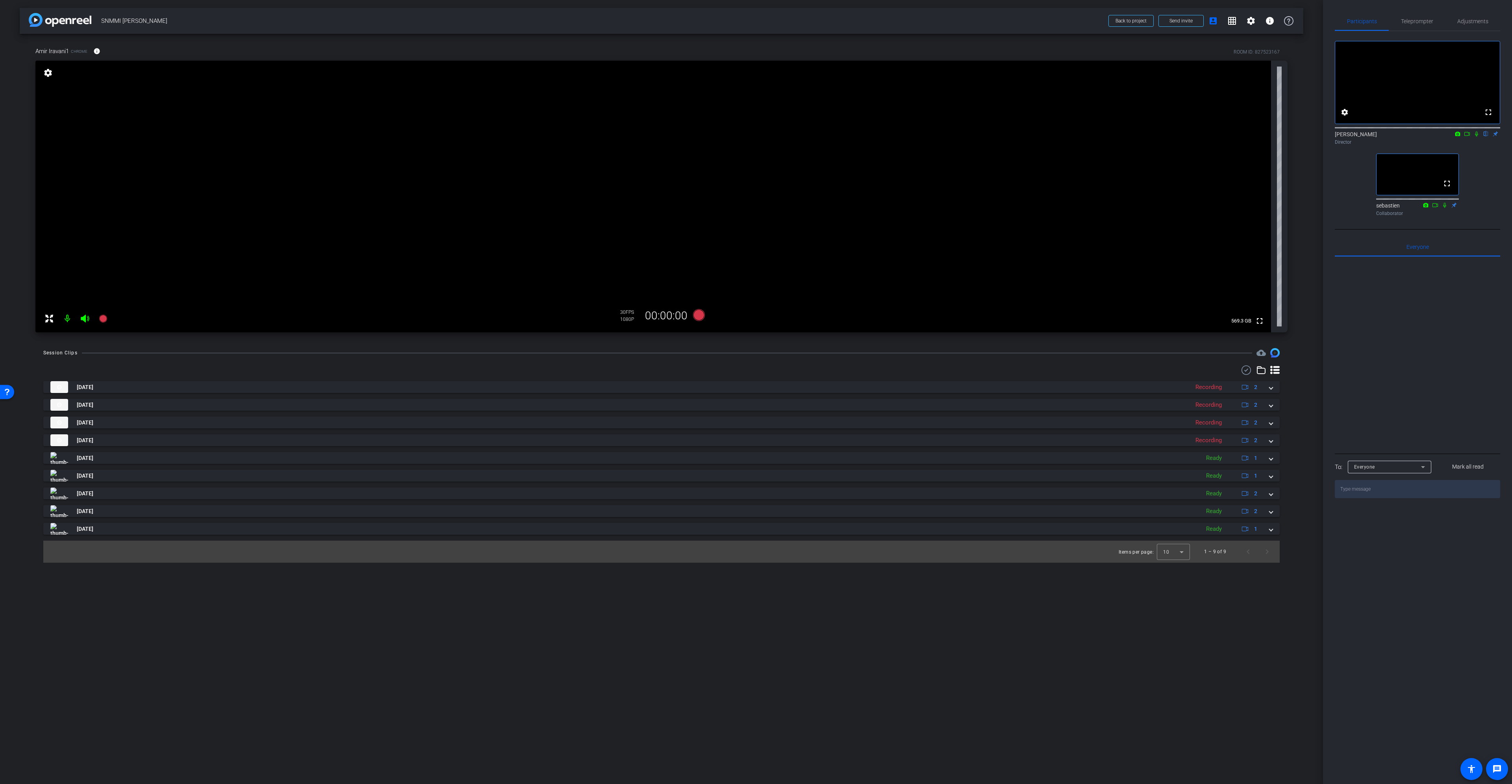
click at [87, 319] on div at bounding box center [76, 318] width 70 height 16
click at [650, 211] on video at bounding box center [653, 196] width 1236 height 272
click at [809, 167] on video at bounding box center [653, 196] width 1236 height 272
click at [81, 320] on icon at bounding box center [85, 319] width 9 height 9
click at [65, 323] on mat-icon at bounding box center [67, 318] width 16 height 16
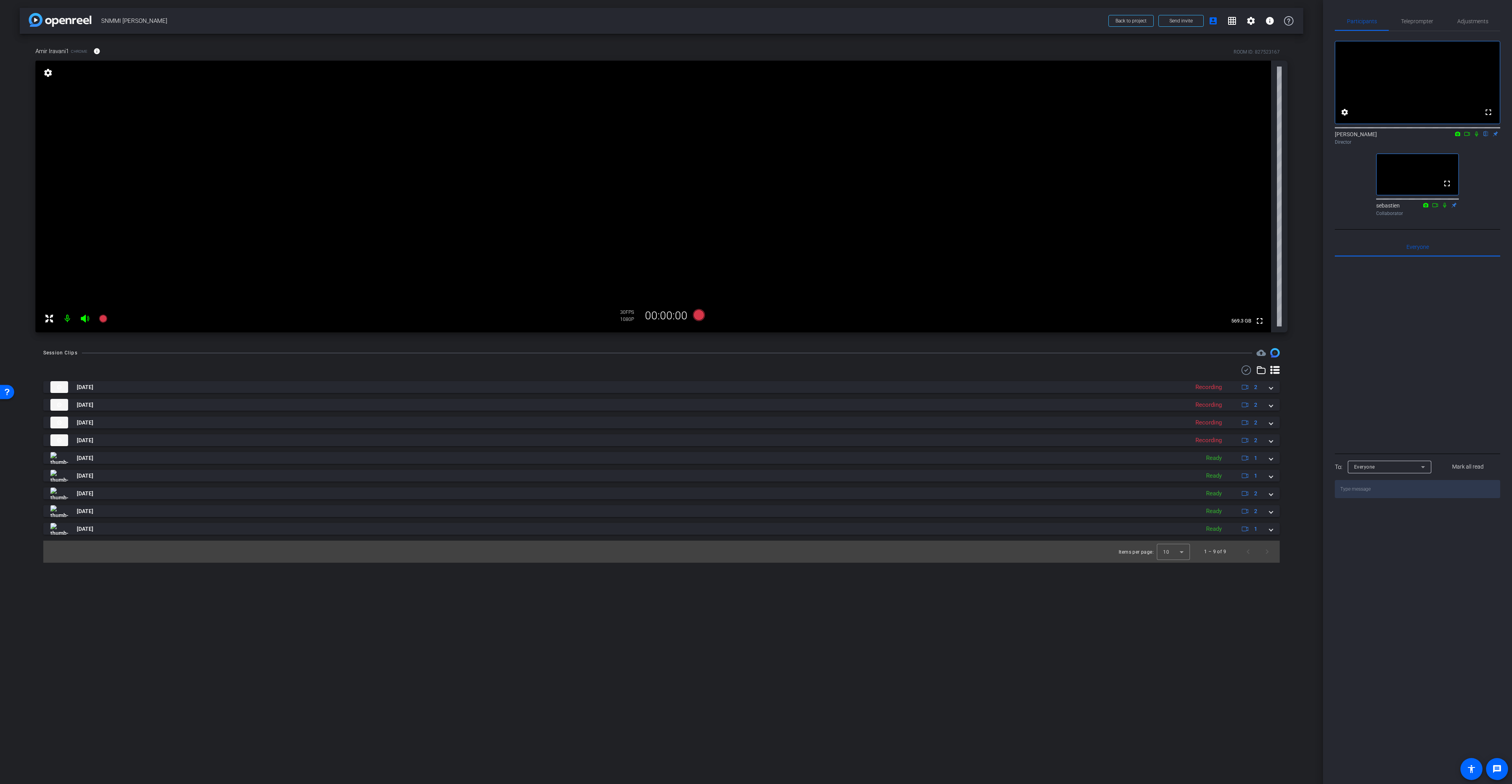
drag, startPoint x: 78, startPoint y: 321, endPoint x: 66, endPoint y: 321, distance: 12.0
click at [79, 321] on div at bounding box center [76, 318] width 70 height 16
click at [49, 320] on icon at bounding box center [49, 319] width 9 height 9
click at [80, 318] on div at bounding box center [76, 318] width 70 height 16
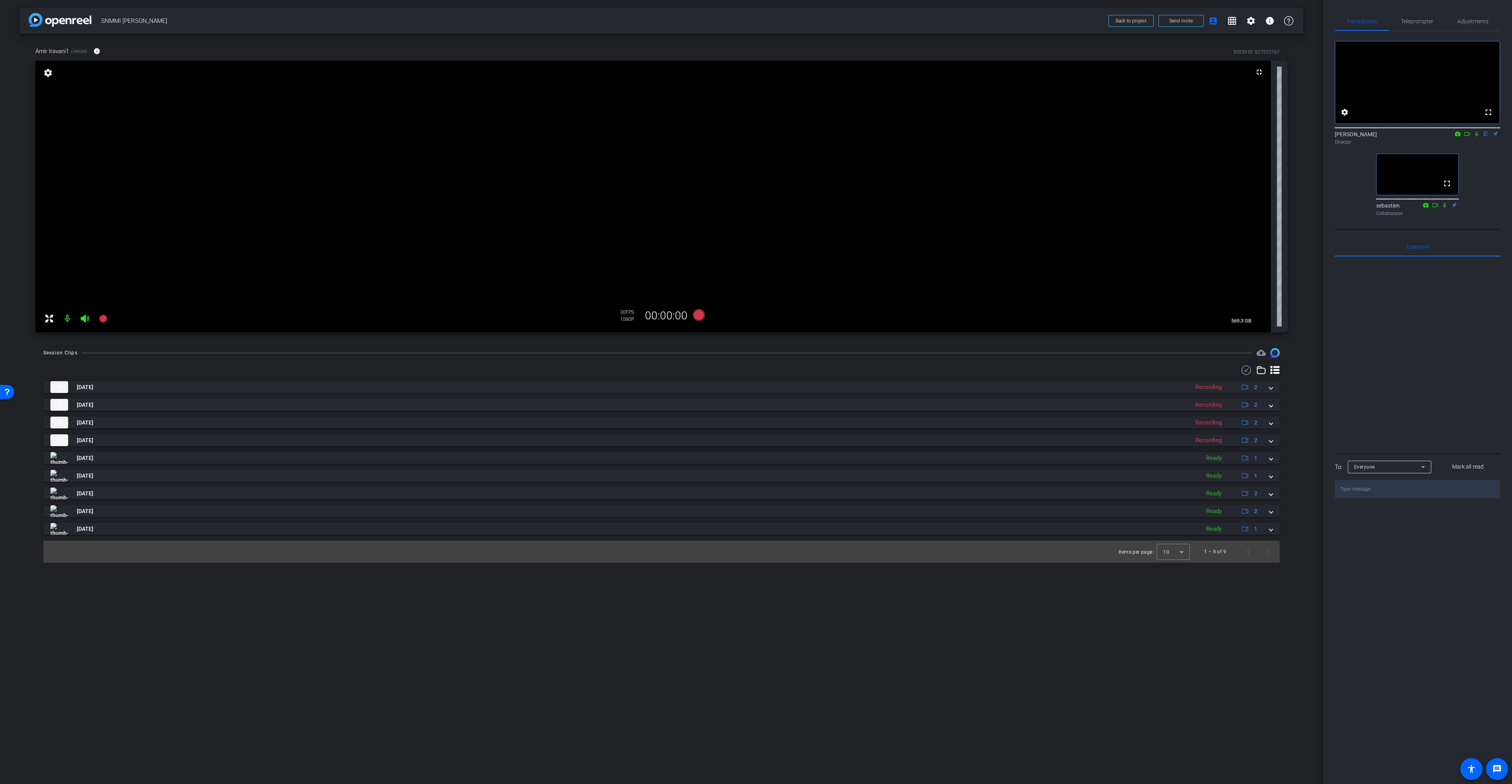
click at [74, 319] on mat-icon at bounding box center [67, 318] width 16 height 16
click at [70, 320] on mat-icon at bounding box center [67, 318] width 16 height 16
click at [83, 321] on div at bounding box center [76, 318] width 70 height 16
click at [60, 316] on mat-icon at bounding box center [67, 318] width 16 height 16
click at [87, 321] on div at bounding box center [76, 318] width 70 height 16
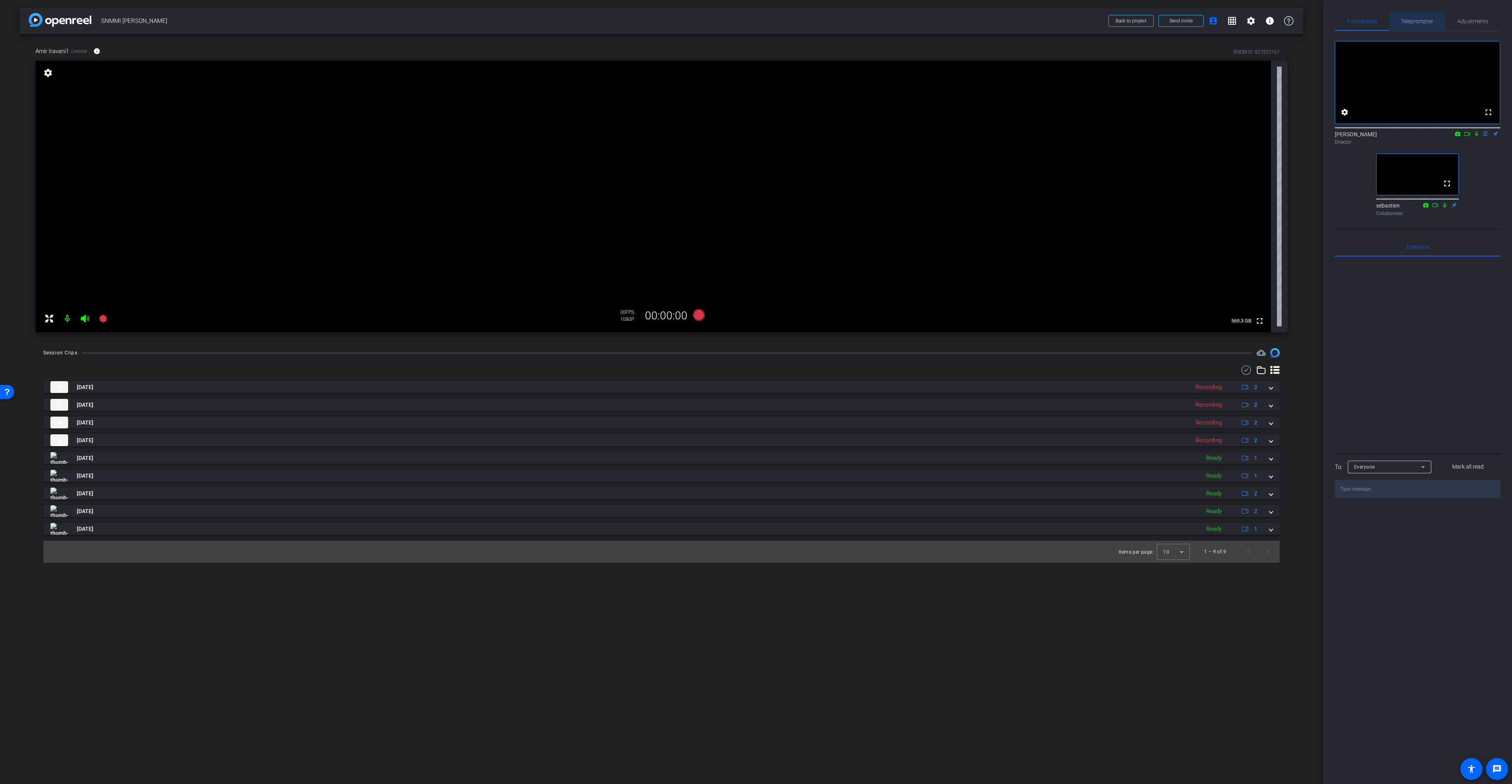
click at [1409, 13] on span "Teleprompter" at bounding box center [1417, 21] width 32 height 19
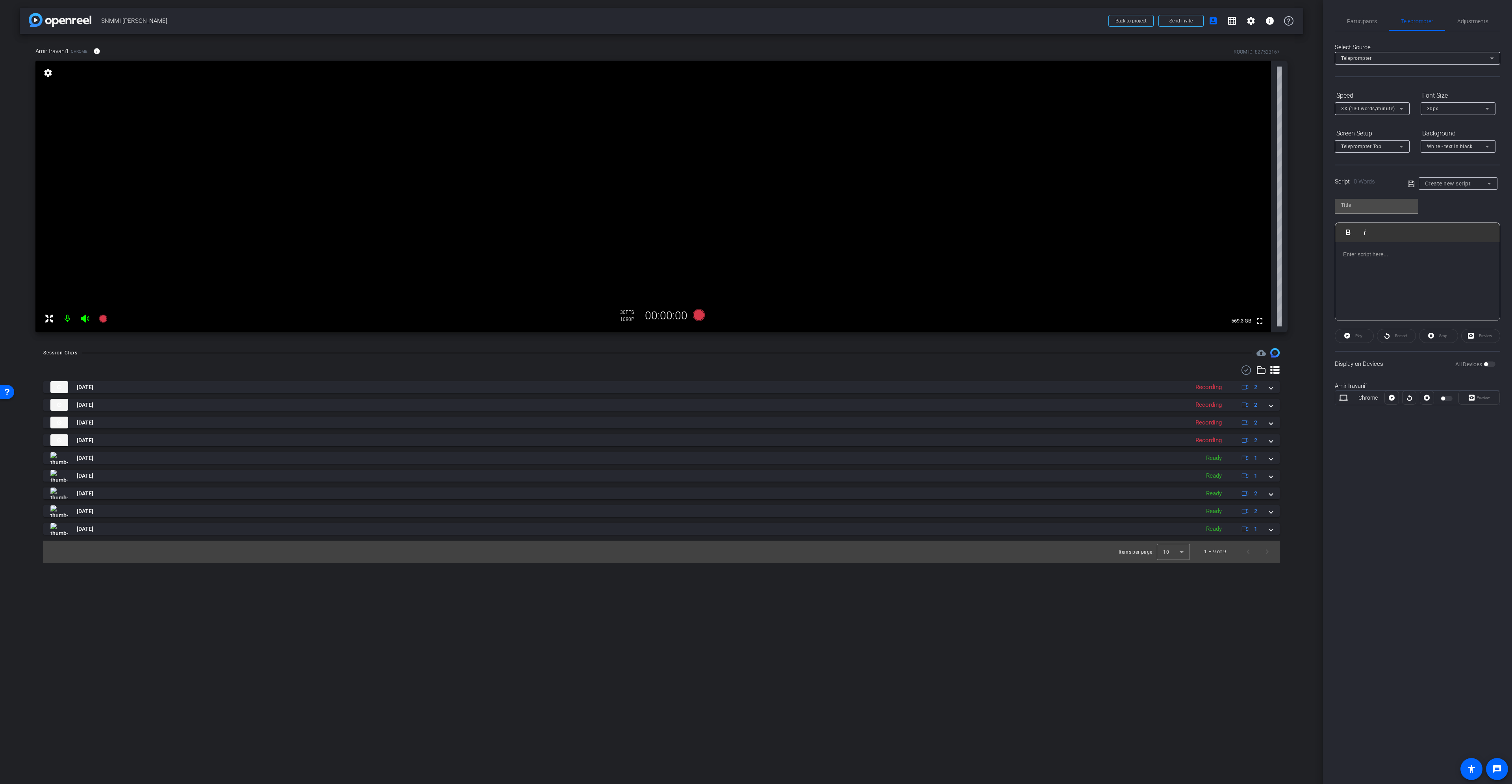
click at [1406, 259] on div at bounding box center [1418, 282] width 164 height 79
click at [1342, 336] on div "Play" at bounding box center [1354, 336] width 39 height 14
click at [1490, 364] on div "All Devices" at bounding box center [1475, 364] width 40 height 8
click at [1511, 363] on div "Participants Teleprompter Adjustments settings Gert Viljoen flip Director sebas…" at bounding box center [1418, 392] width 189 height 784
click at [1394, 399] on div at bounding box center [1392, 397] width 14 height 14
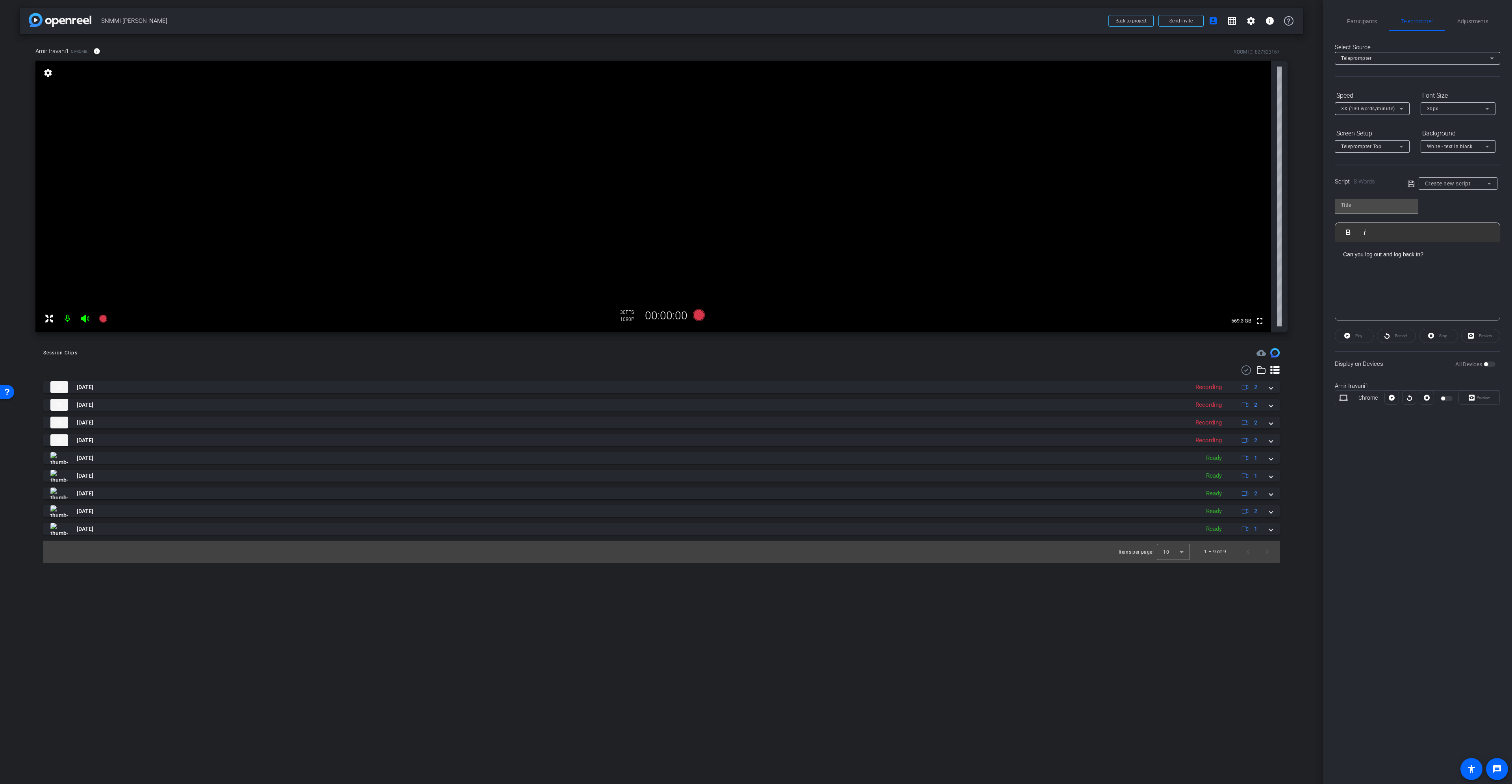
click at [1392, 399] on div at bounding box center [1392, 397] width 14 height 14
click at [1337, 403] on div "Chrome Preview" at bounding box center [1418, 397] width 166 height 15
click at [1373, 396] on div "Chrome" at bounding box center [1368, 398] width 33 height 8
click at [1483, 403] on div "Preview" at bounding box center [1479, 397] width 41 height 14
click at [1352, 16] on span "Participants" at bounding box center [1362, 21] width 30 height 19
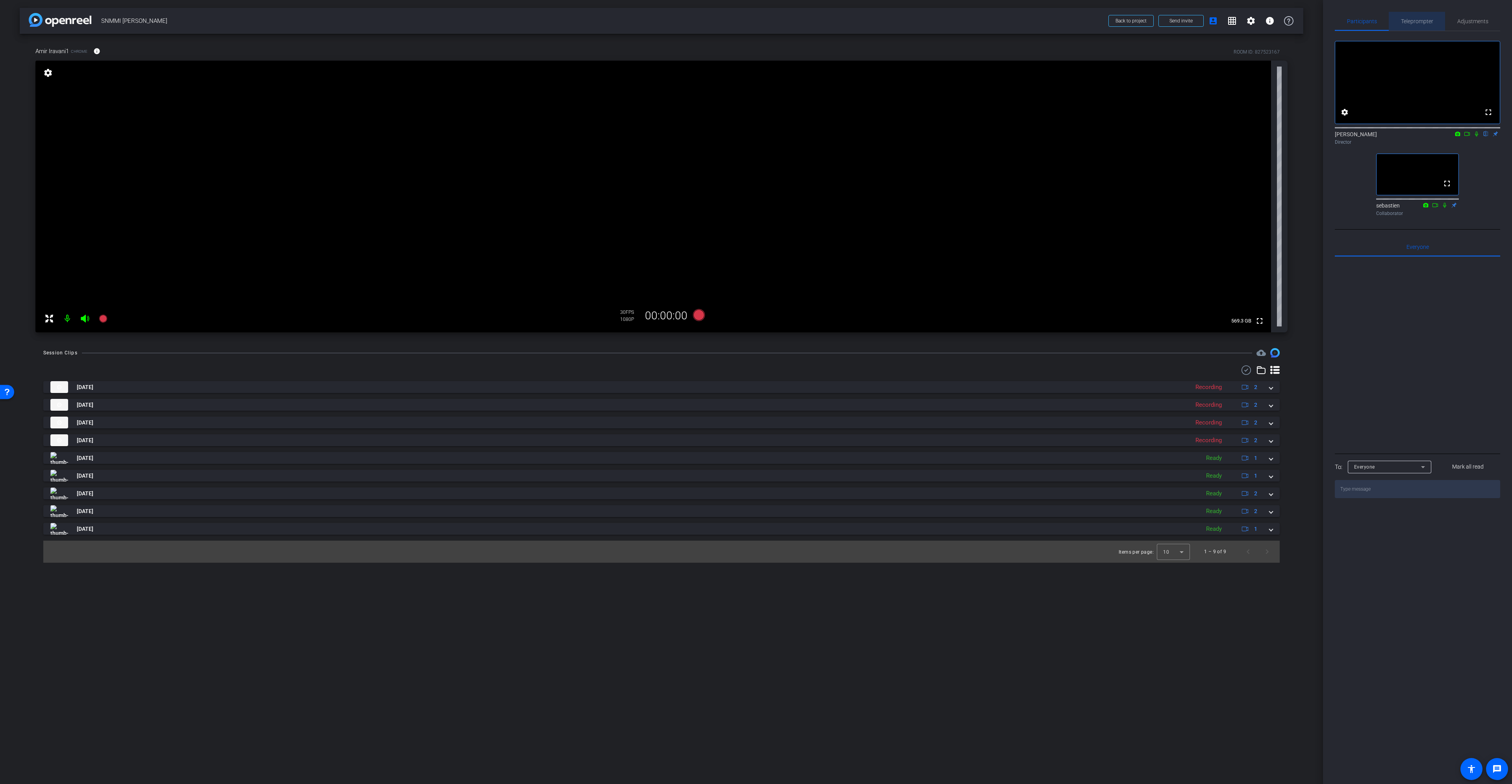
click at [1426, 27] on span "Teleprompter" at bounding box center [1417, 21] width 32 height 19
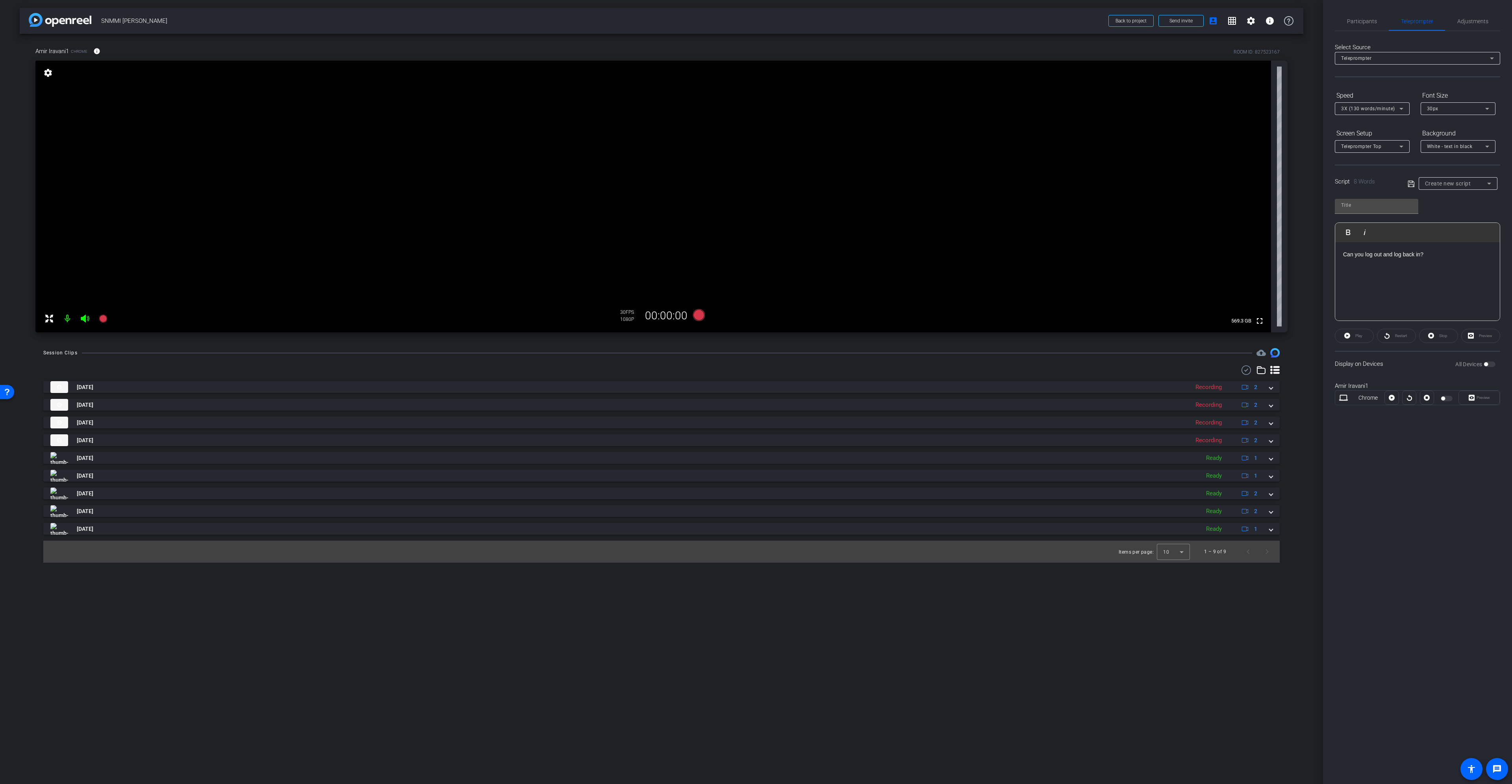
click at [1440, 266] on div "Can you log out and log back in?" at bounding box center [1418, 282] width 164 height 79
click at [1346, 334] on div "Play" at bounding box center [1354, 336] width 39 height 14
click at [1479, 339] on div "Preview" at bounding box center [1480, 336] width 39 height 14
click at [1391, 398] on div at bounding box center [1392, 397] width 14 height 14
drag, startPoint x: 1391, startPoint y: 398, endPoint x: 1391, endPoint y: 391, distance: 7.0
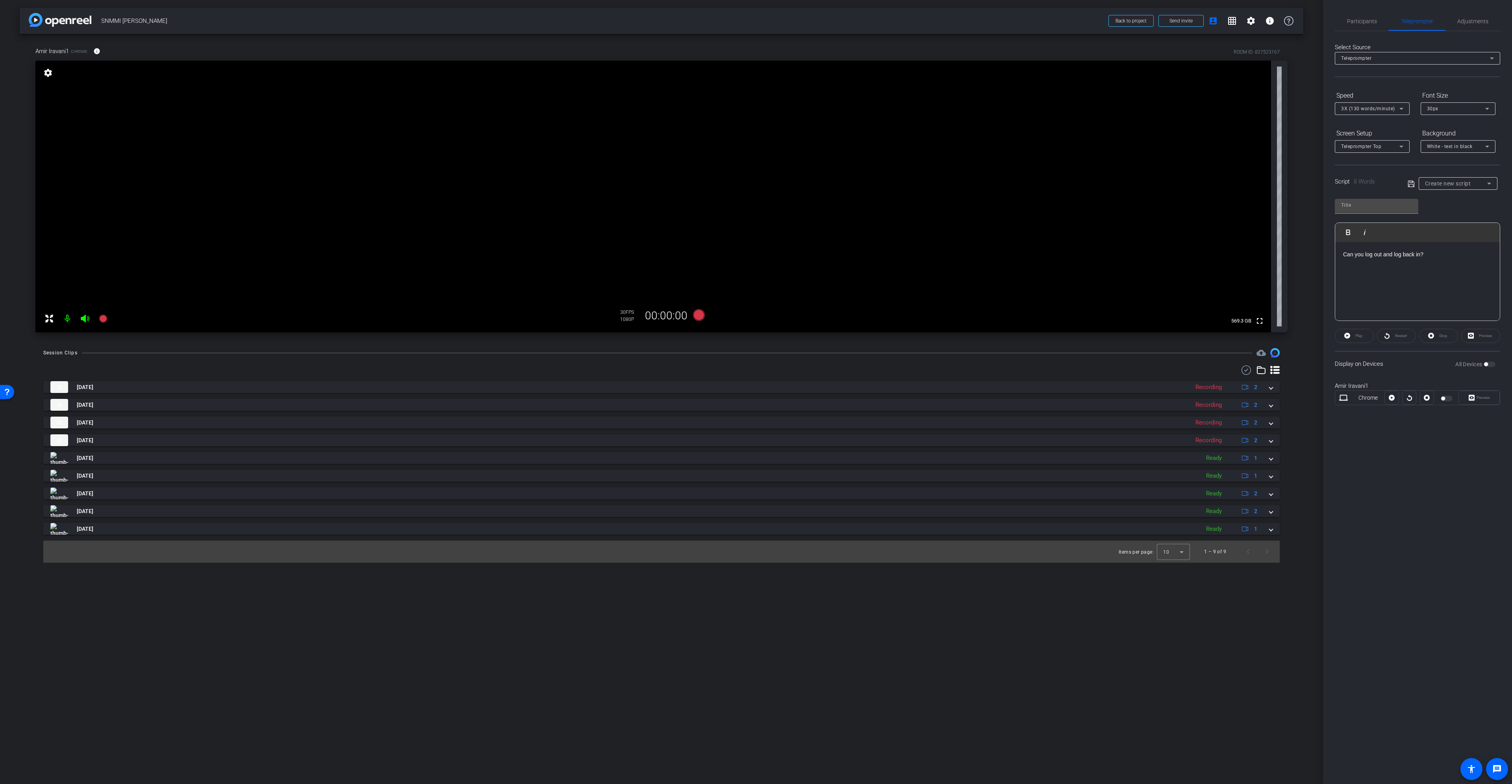
click at [1391, 398] on div at bounding box center [1392, 397] width 14 height 14
drag, startPoint x: 1391, startPoint y: 391, endPoint x: 1479, endPoint y: 405, distance: 89.1
click at [1479, 405] on div "Chrome Preview" at bounding box center [1418, 397] width 166 height 15
click at [1477, 391] on div "Preview" at bounding box center [1479, 397] width 41 height 14
click at [1474, 398] on div "Preview" at bounding box center [1479, 397] width 41 height 14
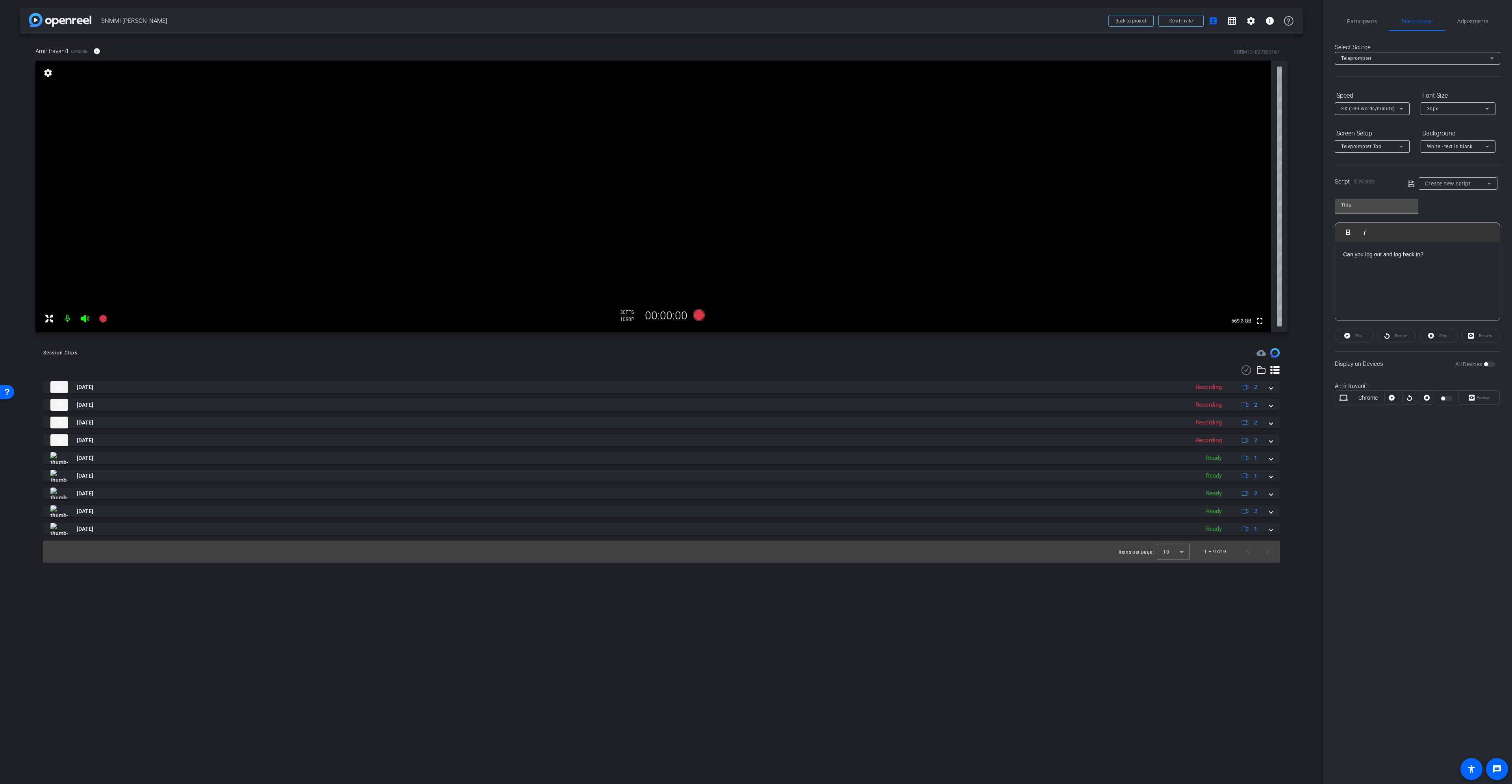
click at [1472, 398] on div "Preview" at bounding box center [1479, 397] width 41 height 14
click at [1471, 398] on div "Preview" at bounding box center [1479, 397] width 41 height 14
click at [1470, 398] on div "Preview" at bounding box center [1479, 397] width 41 height 14
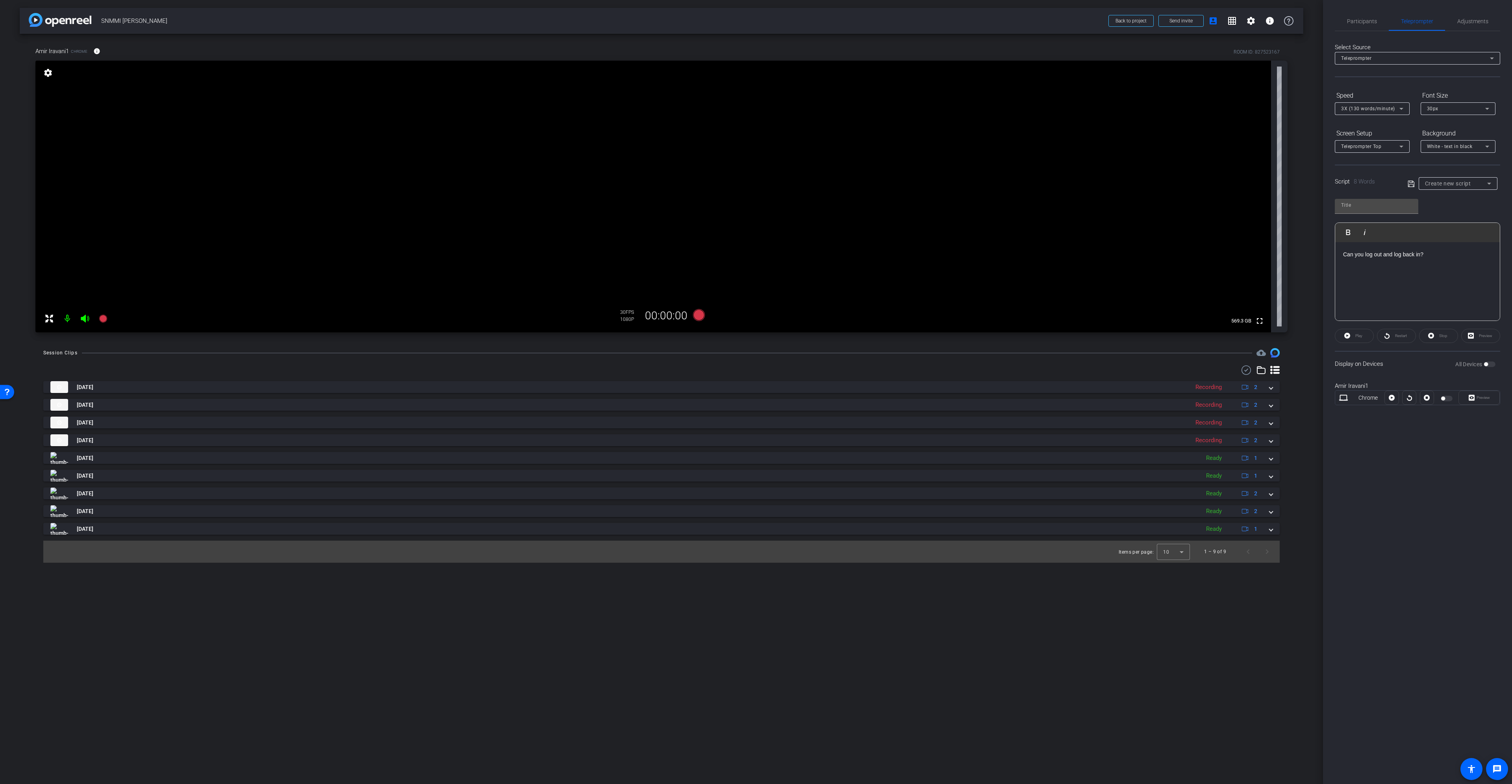
type input "Default title 6971"
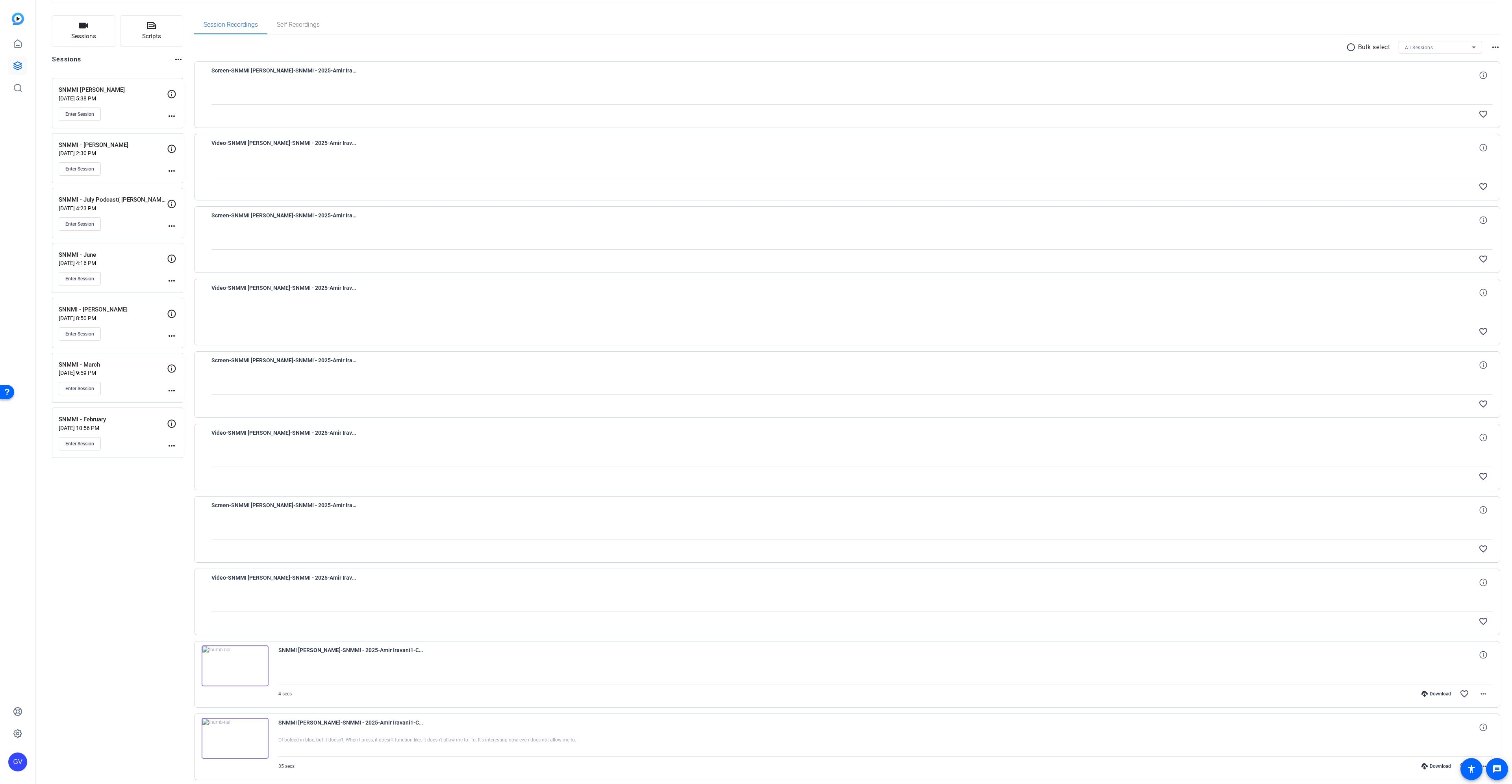
scroll to position [87, 0]
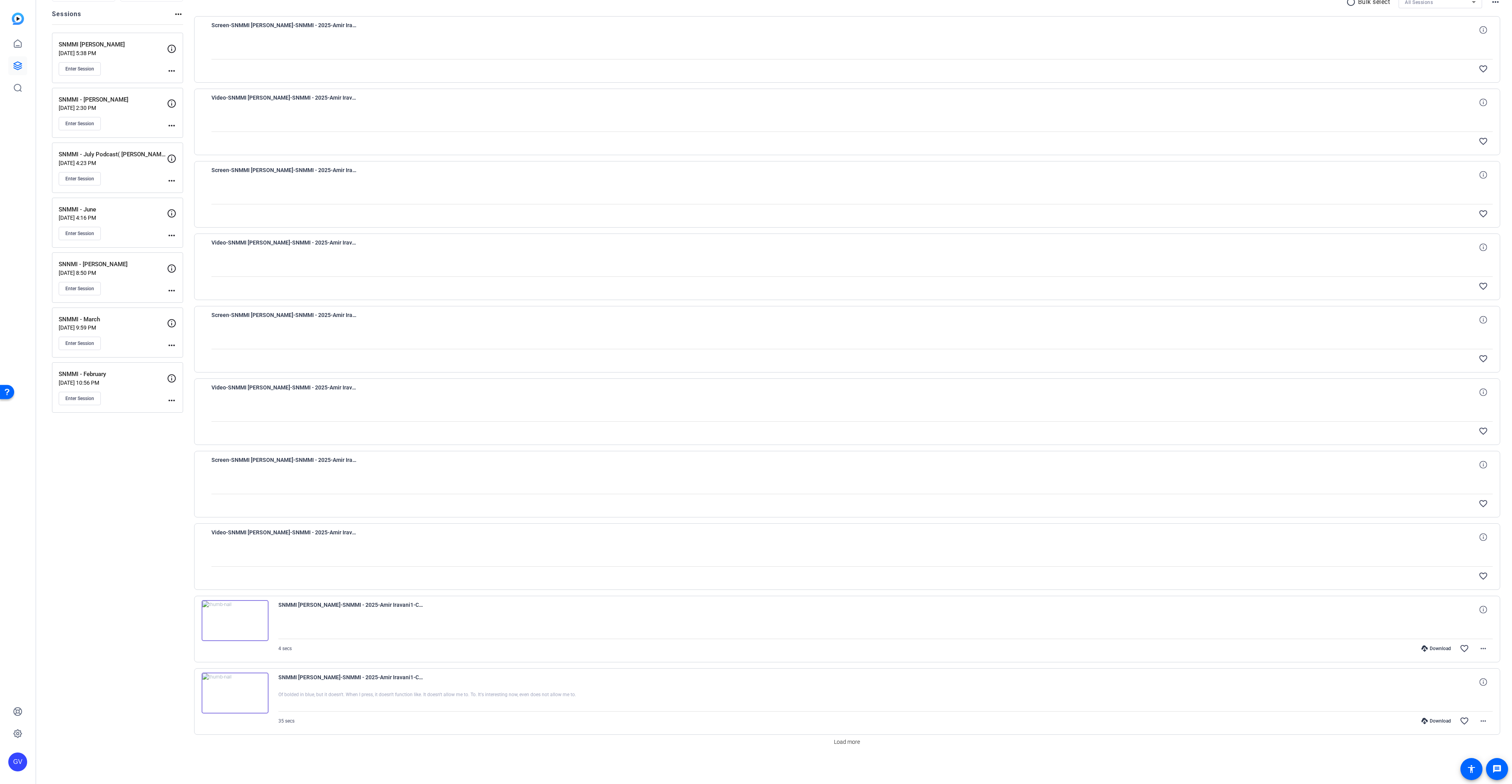
click at [346, 536] on span "Video-SNMMI [PERSON_NAME]-SNMMI - 2025-Amir Iravani1-Chrome-2025-09-02-21-32-35…" at bounding box center [284, 537] width 146 height 19
click at [345, 536] on span "Video-SNMMI [PERSON_NAME]-SNMMI - 2025-Amir Iravani1-Chrome-2025-09-02-21-32-35…" at bounding box center [284, 537] width 146 height 19
click at [320, 527] on div "Video-SNMMI Amir Iravani-SNMMI - 2025-Amir Iravani1-Chrome-2025-09-02-21-32-35-…" at bounding box center [848, 556] width 1307 height 66
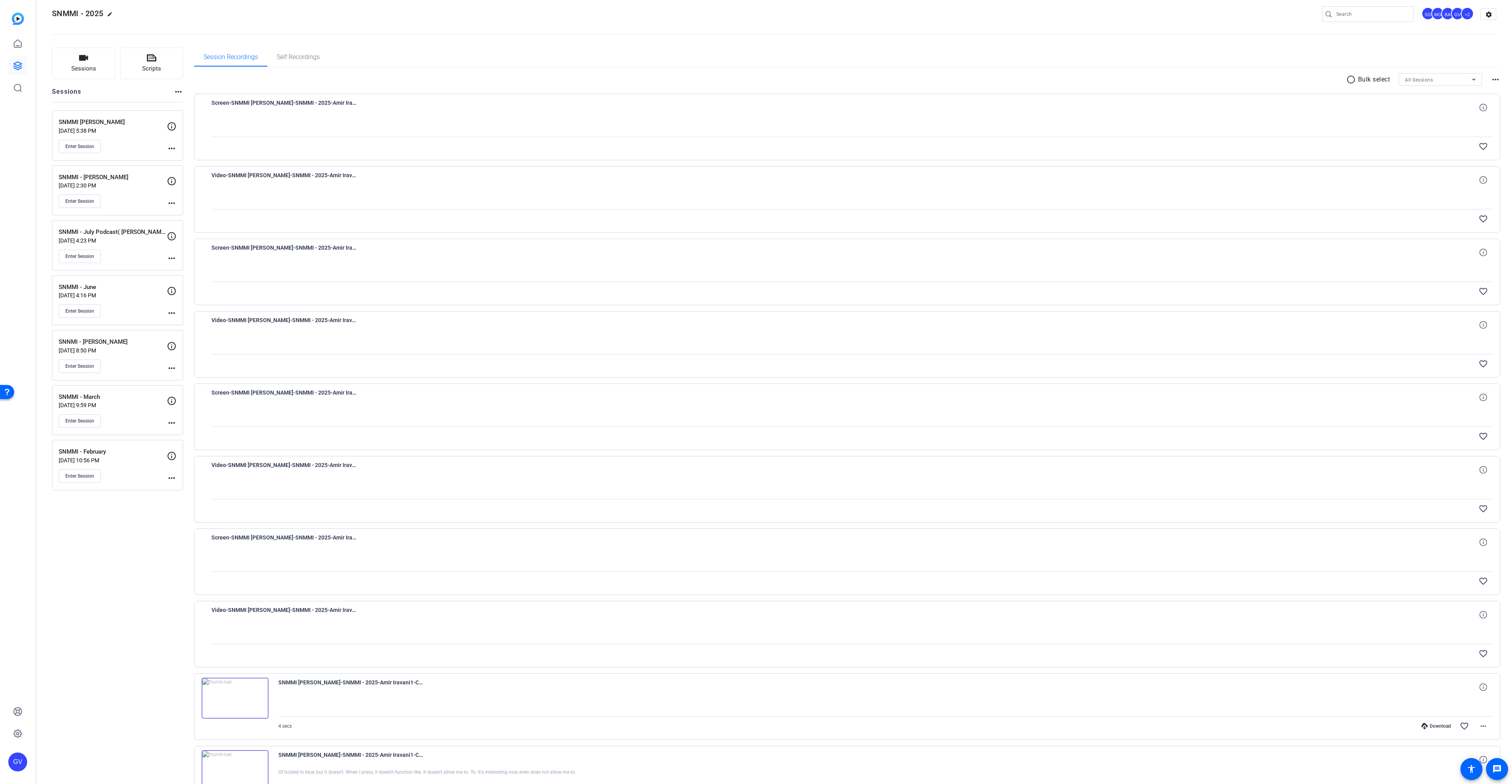
scroll to position [0, 0]
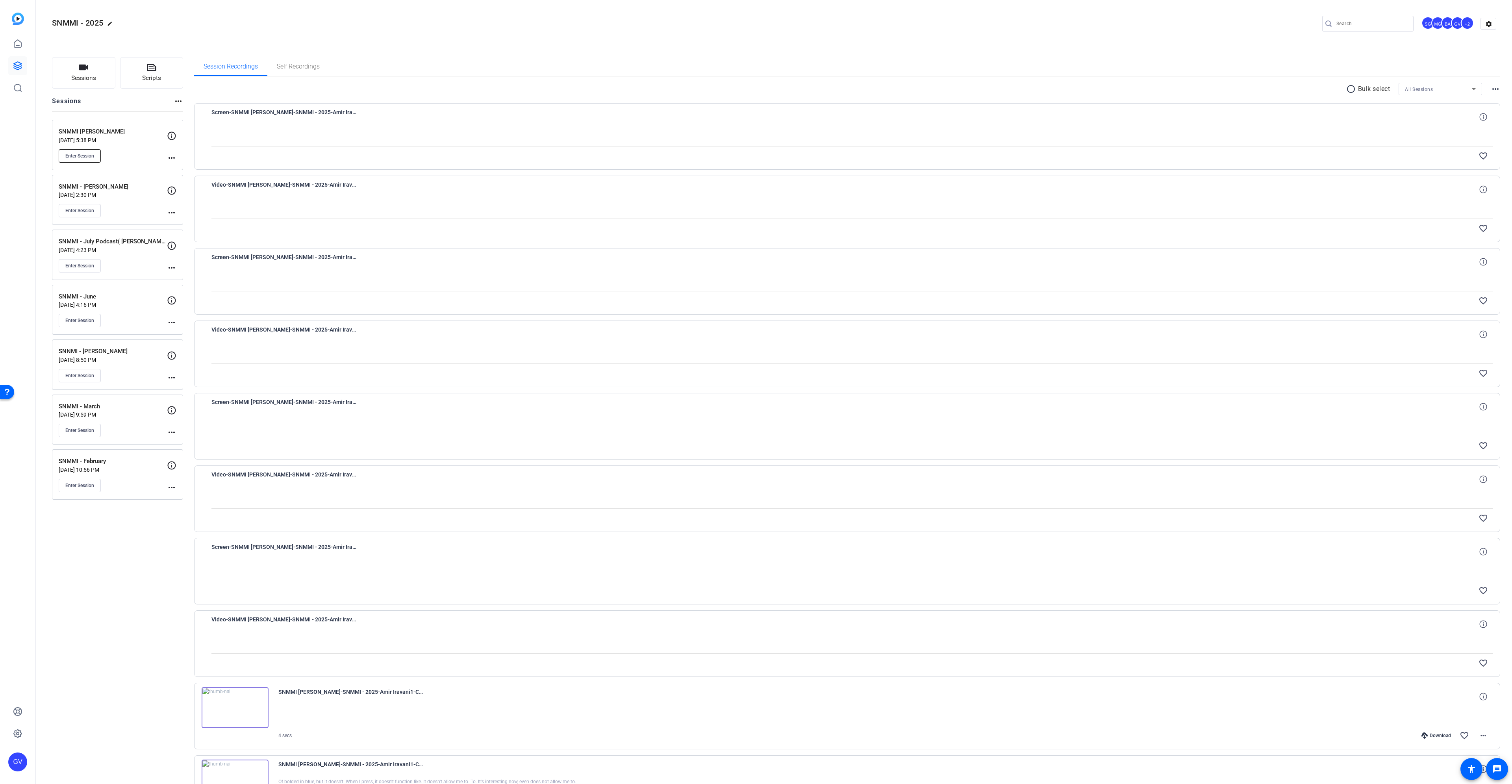
click at [88, 154] on span "Enter Session" at bounding box center [79, 156] width 29 height 6
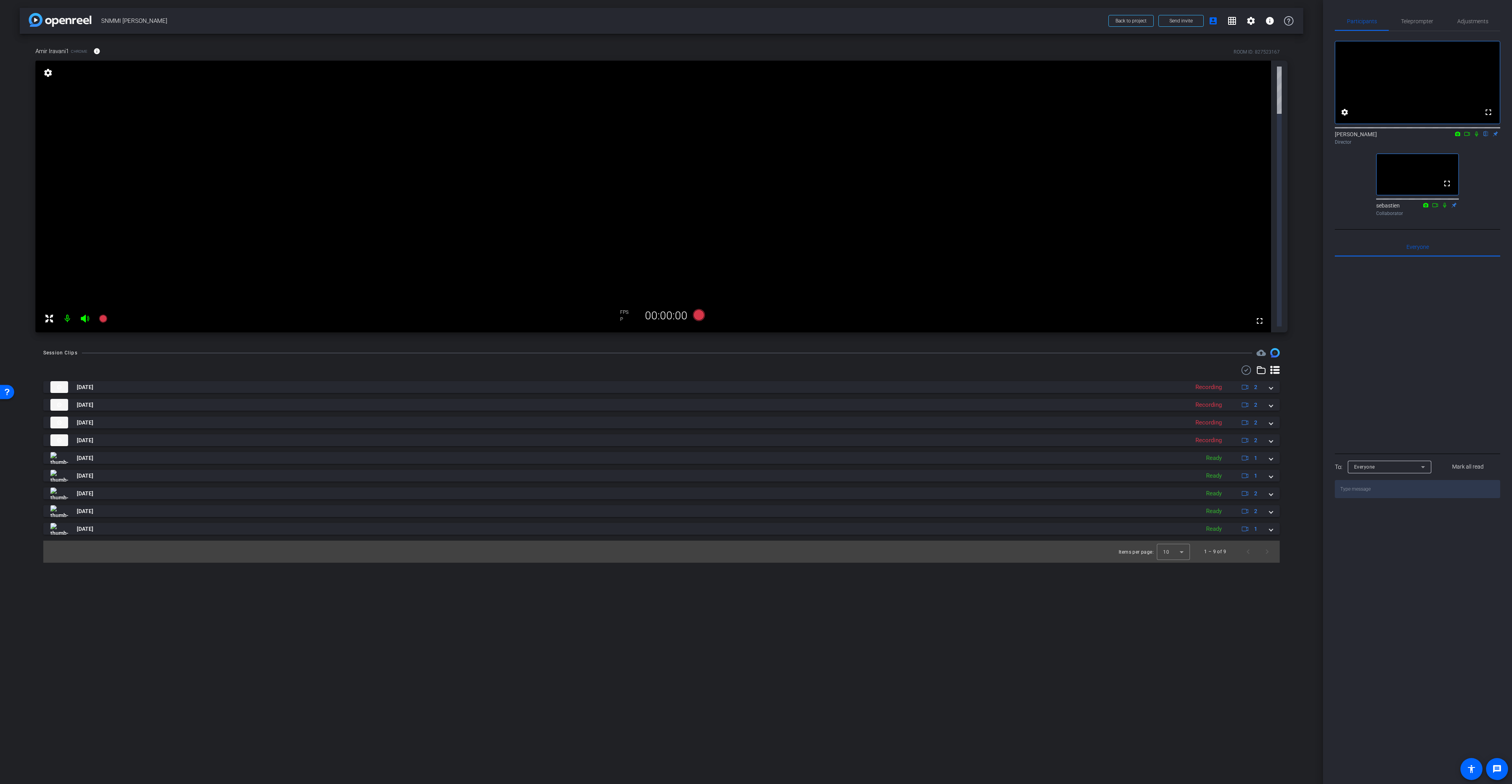
click at [88, 315] on icon at bounding box center [85, 318] width 8 height 8
click at [88, 314] on icon at bounding box center [85, 319] width 9 height 9
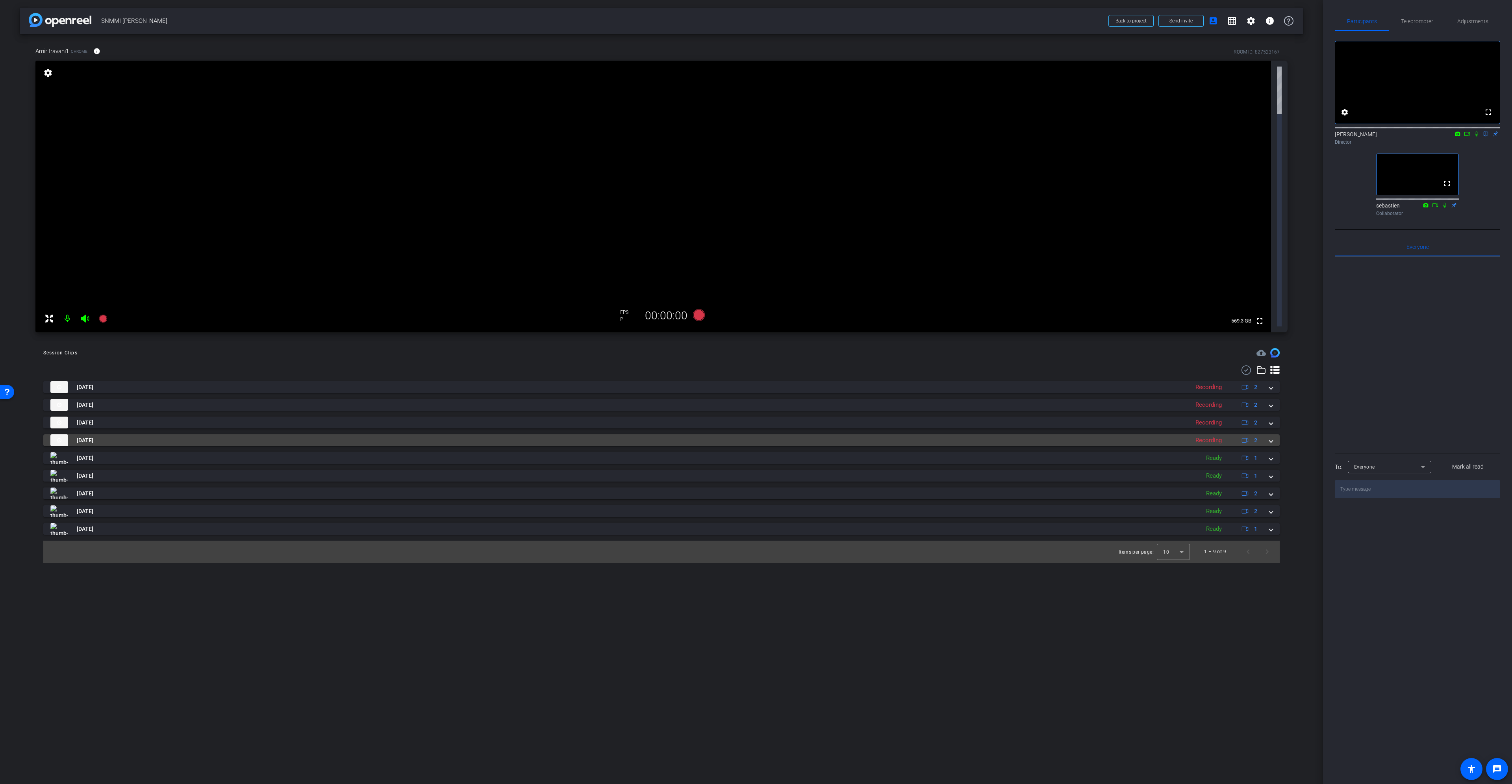
click at [1112, 434] on mat-panel-title "[DATE]" at bounding box center [617, 440] width 1135 height 12
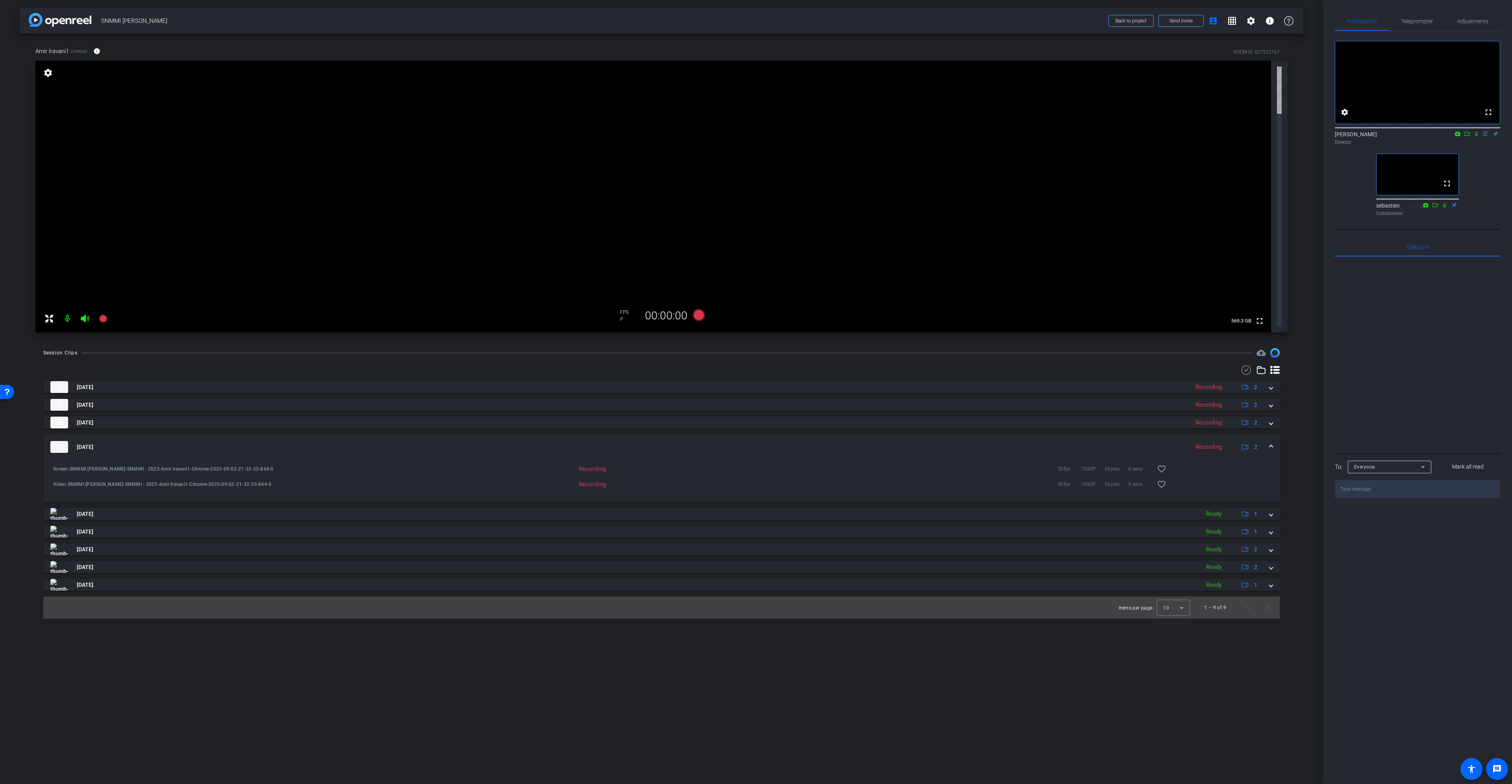
click at [1069, 441] on mat-panel-title "[DATE]" at bounding box center [617, 447] width 1135 height 12
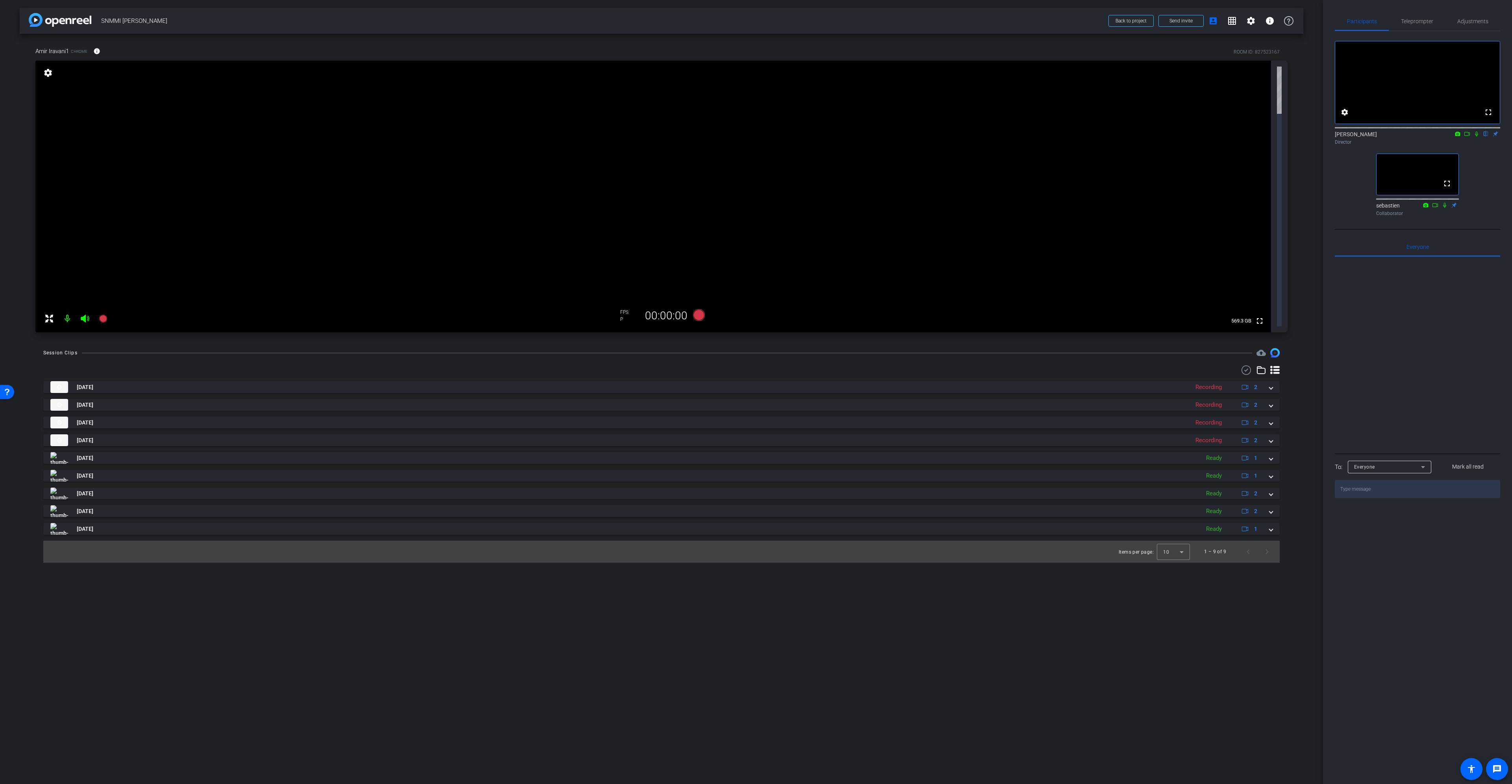
click at [46, 315] on icon at bounding box center [49, 318] width 8 height 8
click at [97, 52] on mat-icon "info" at bounding box center [97, 51] width 7 height 7
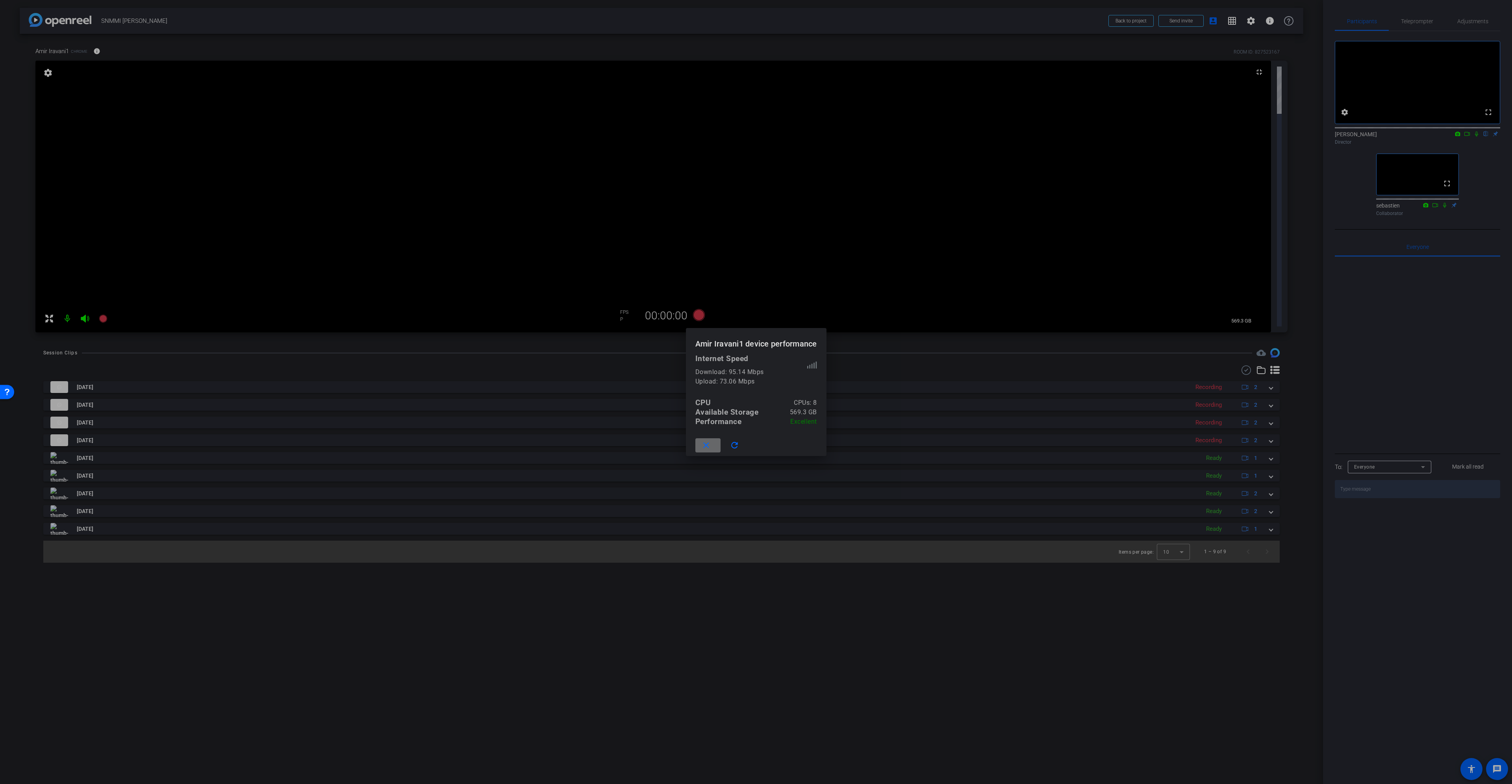
click at [707, 447] on mat-icon "close" at bounding box center [706, 445] width 10 height 10
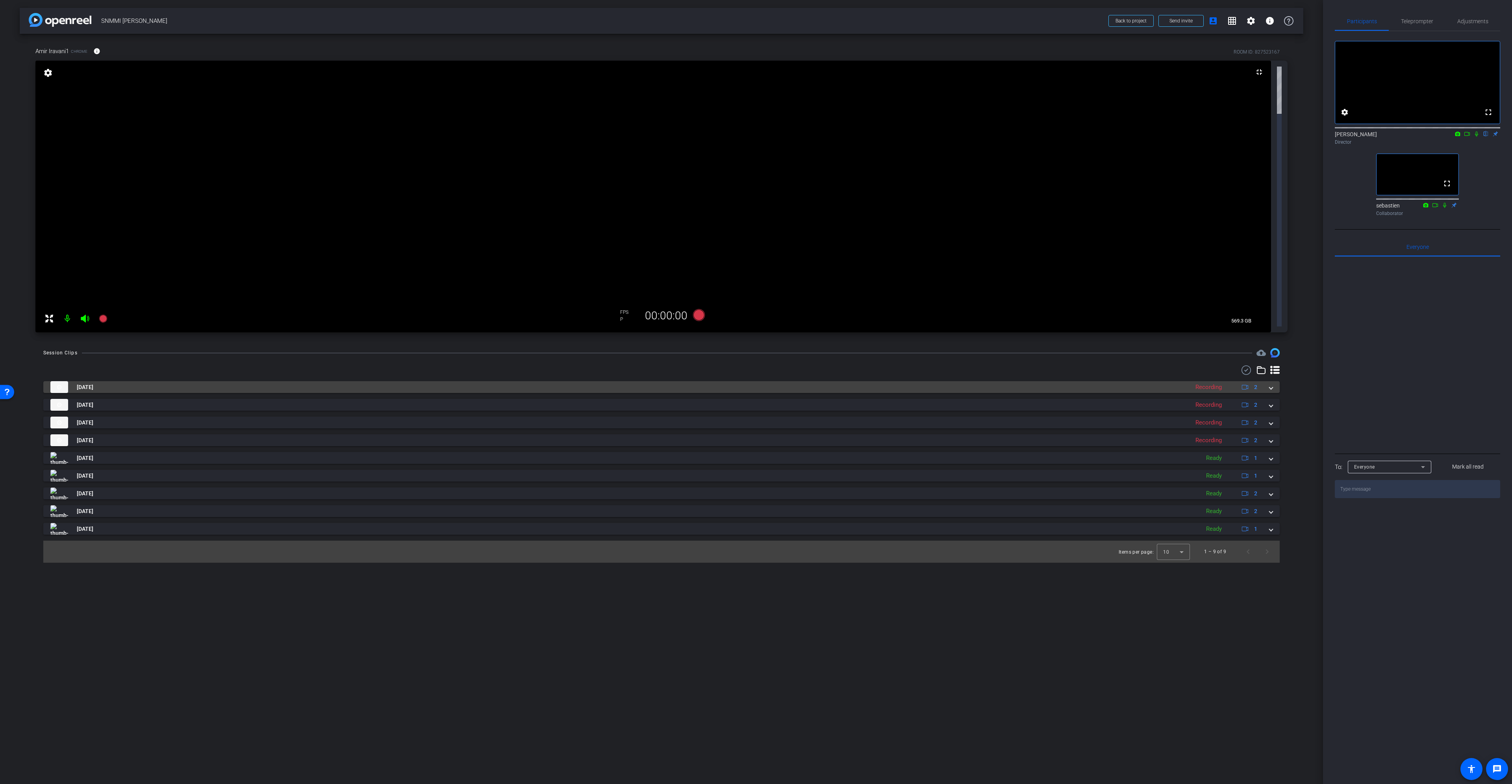
click at [1205, 381] on mat-panel-description "Recording 2" at bounding box center [1227, 387] width 72 height 12
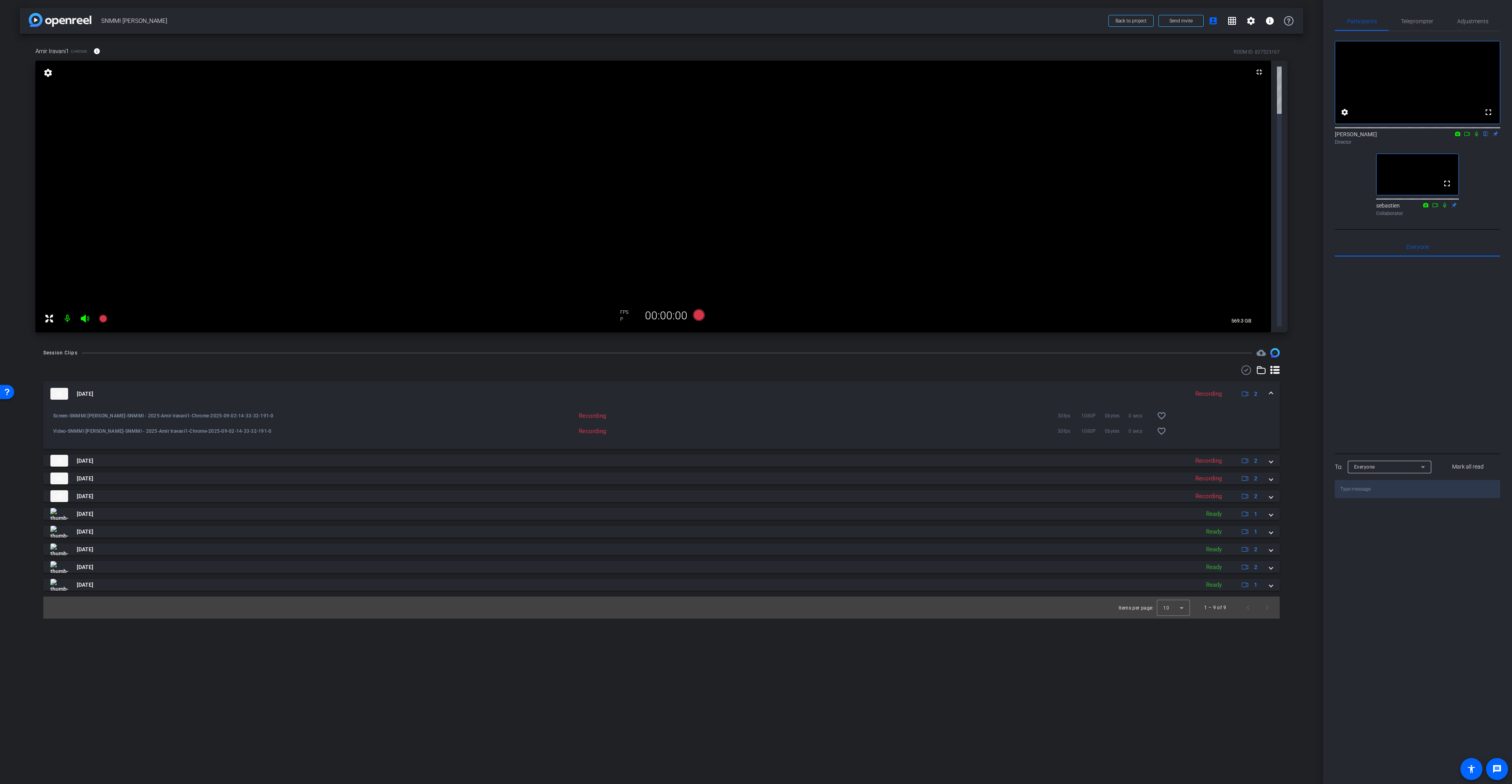
click at [1205, 389] on div "Recording" at bounding box center [1209, 393] width 34 height 9
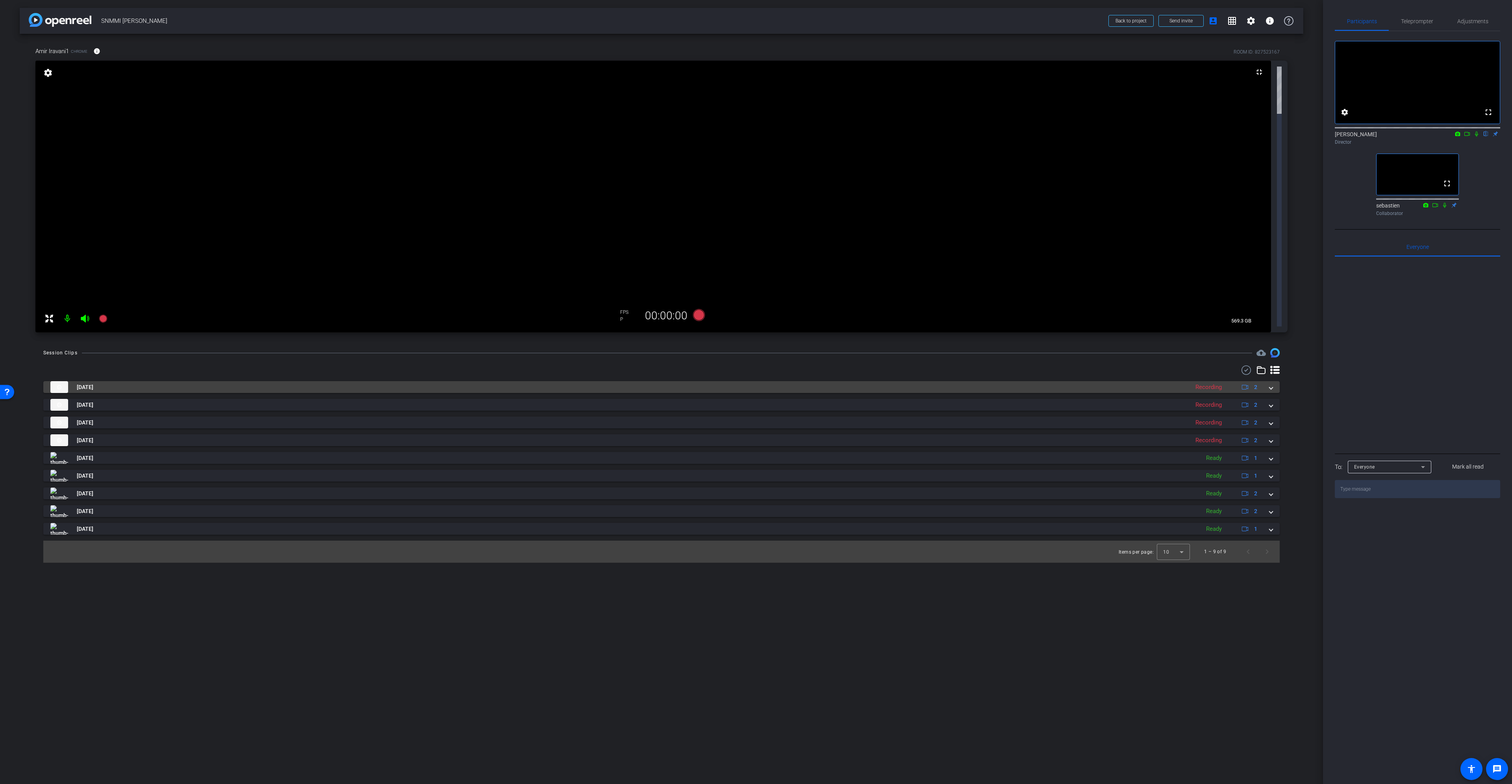
click at [1266, 381] on div "[DATE] Recording 2" at bounding box center [660, 387] width 1219 height 12
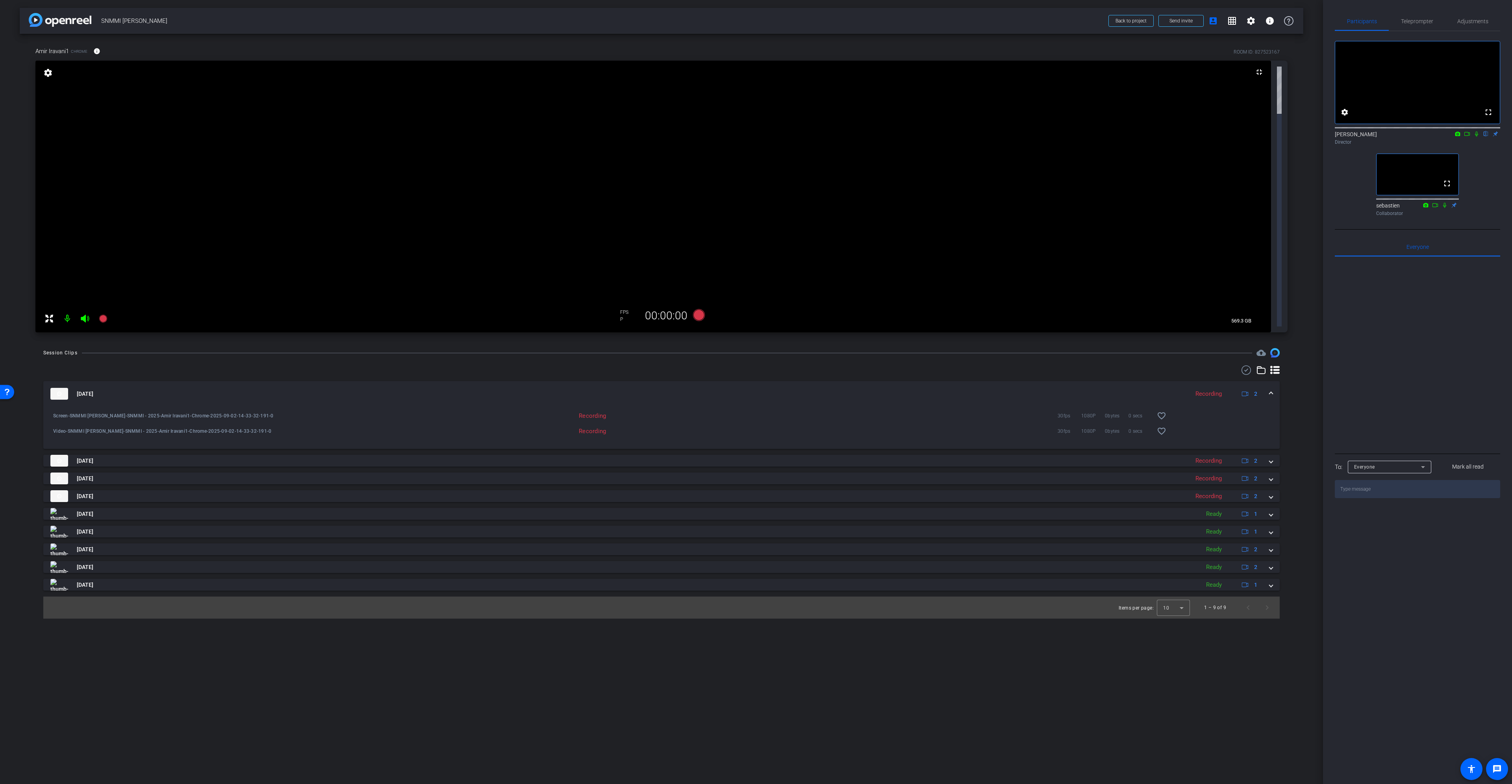
click at [1266, 388] on div "[DATE] Recording 2" at bounding box center [660, 394] width 1219 height 12
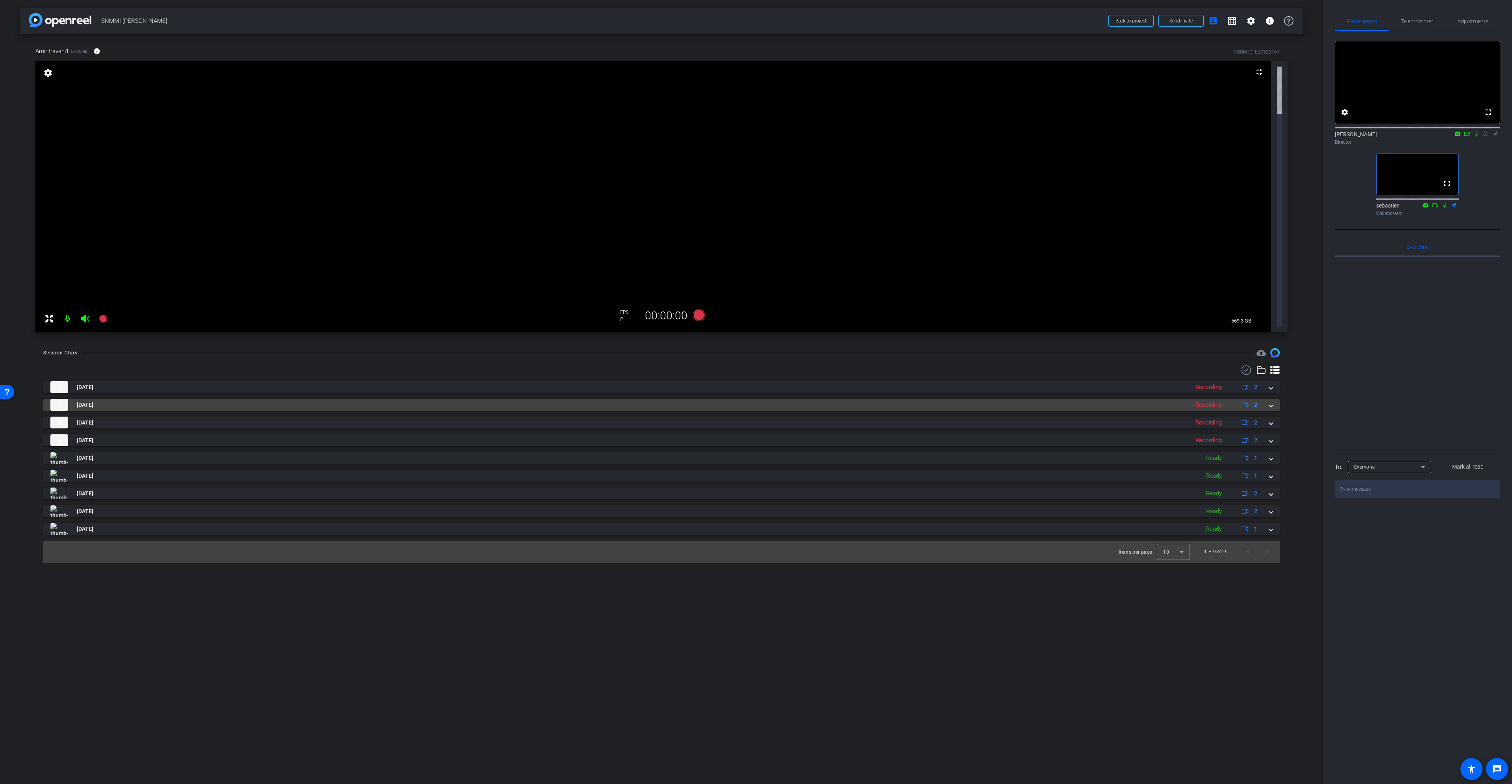
click at [1273, 401] on span at bounding box center [1271, 405] width 3 height 8
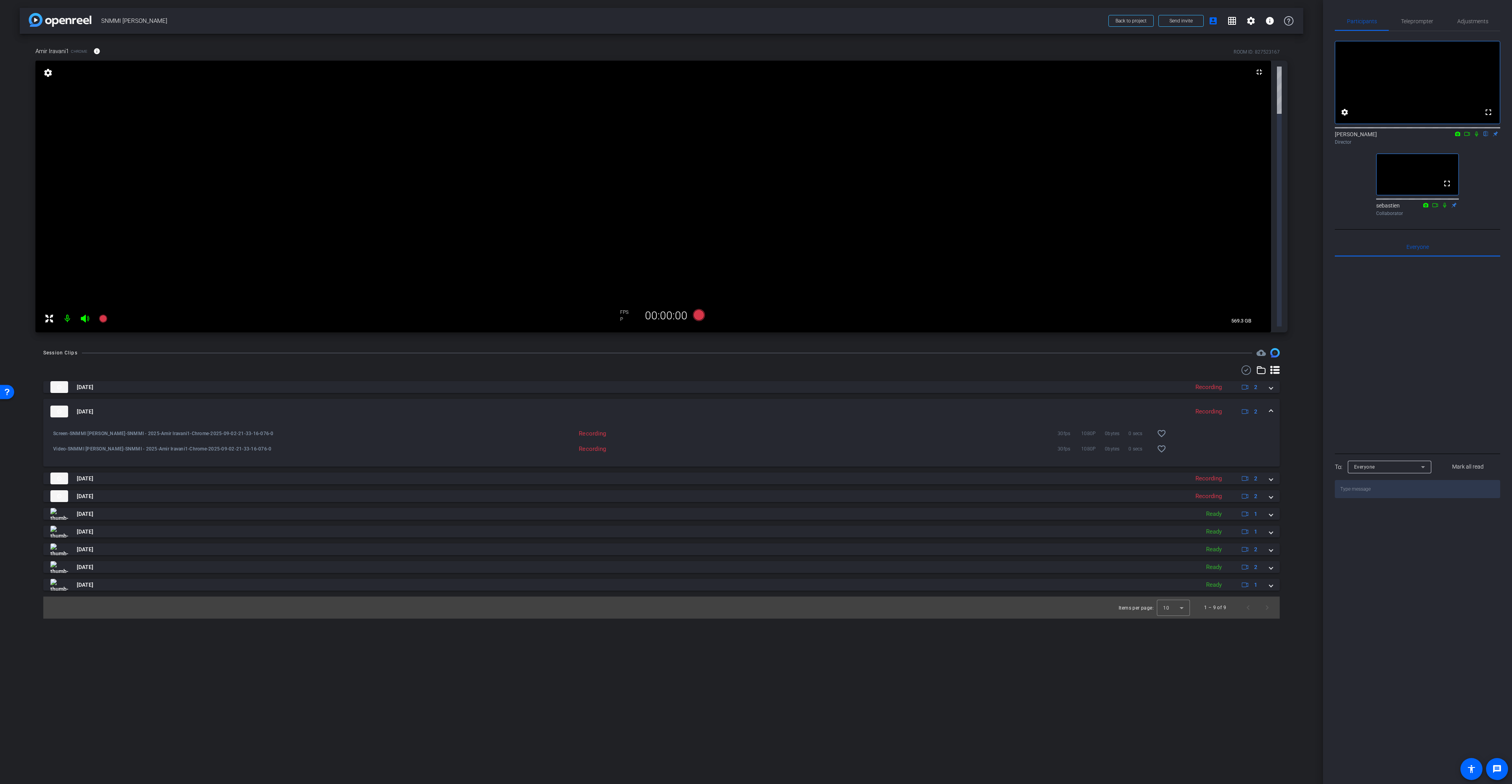
click at [1273, 407] on span at bounding box center [1271, 411] width 3 height 8
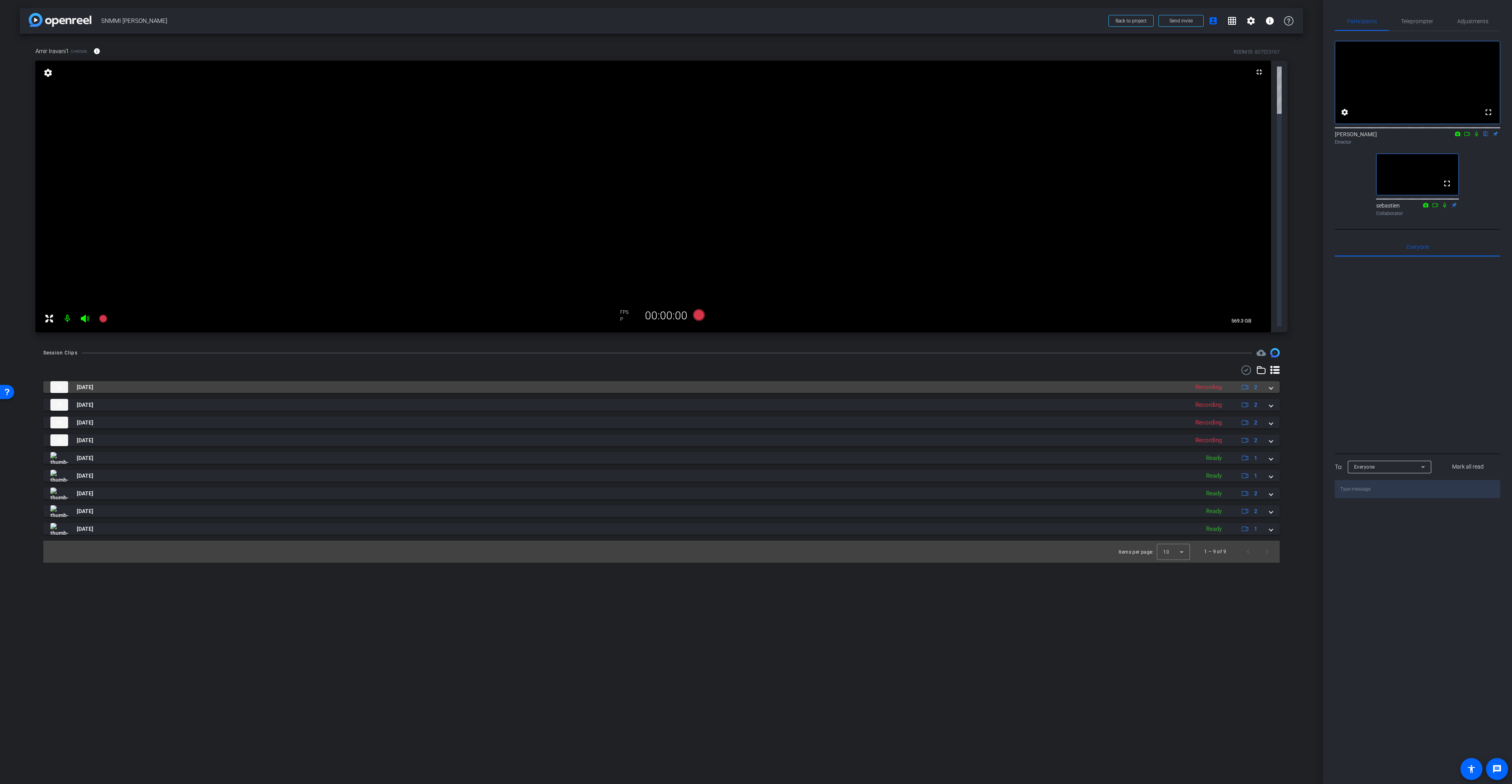
click at [1273, 381] on mat-expansion-panel-header "[DATE] Recording 2" at bounding box center [662, 387] width 1236 height 12
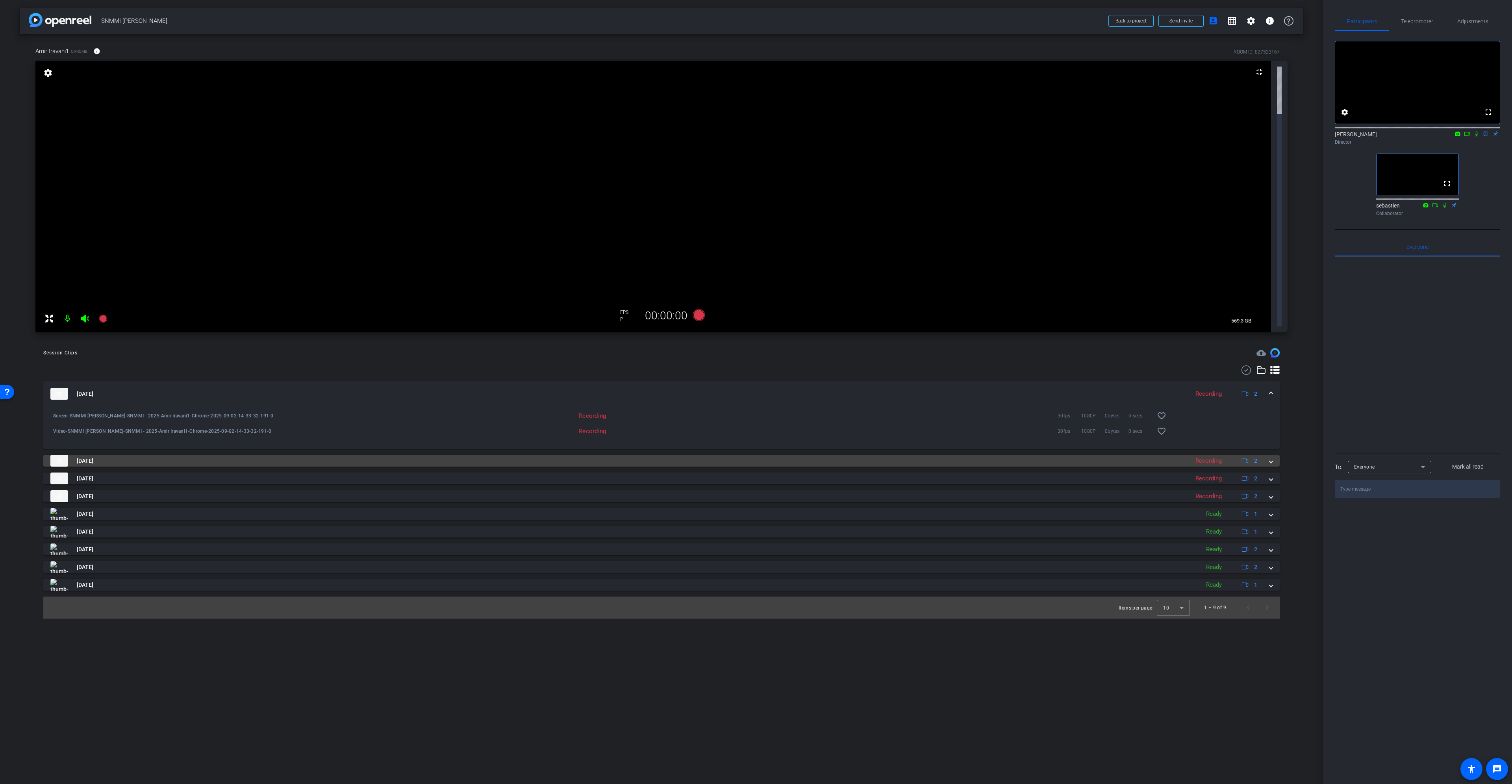
click at [1272, 457] on span at bounding box center [1271, 461] width 3 height 8
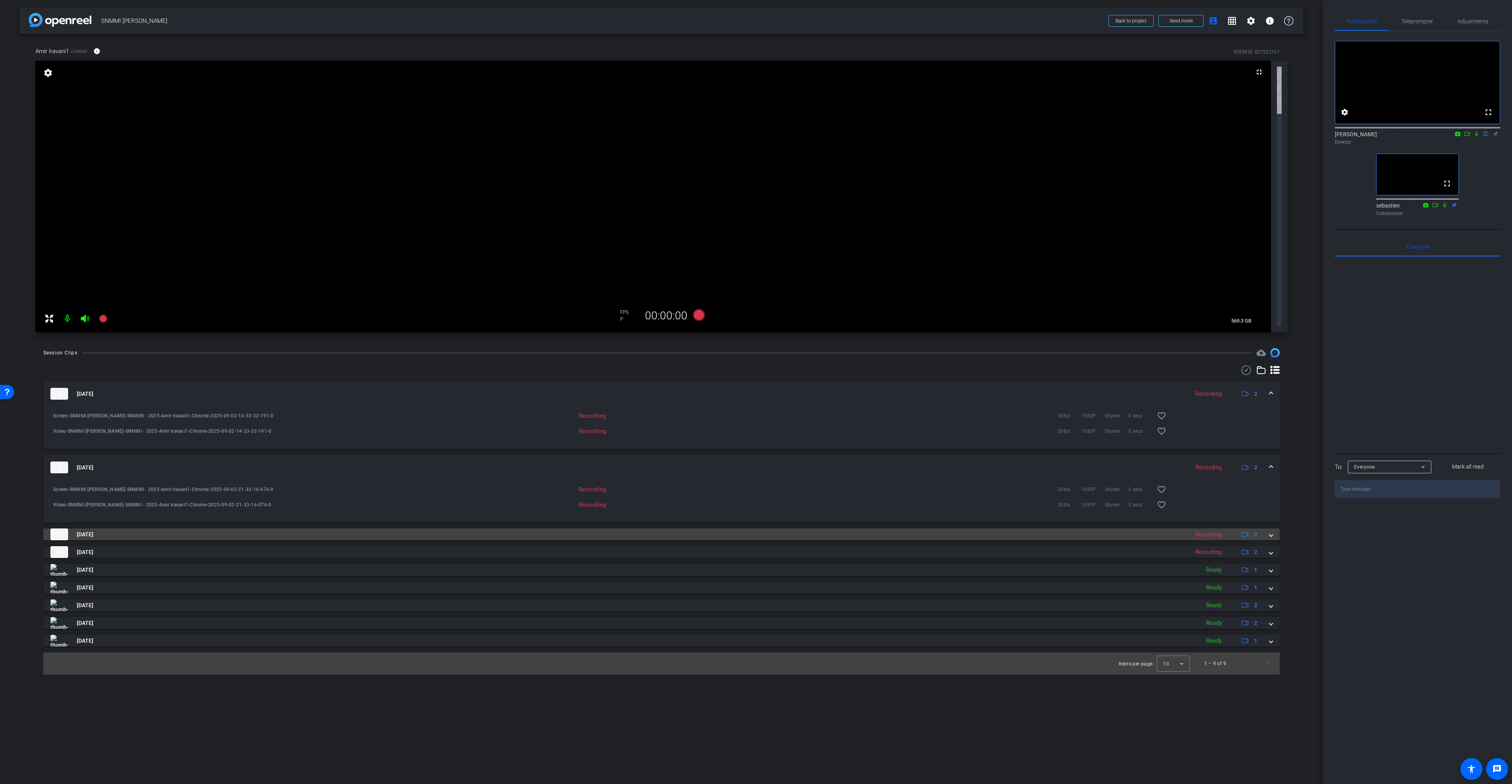
click at [1270, 528] on mat-expansion-panel-header "[DATE] Recording 2" at bounding box center [662, 534] width 1236 height 12
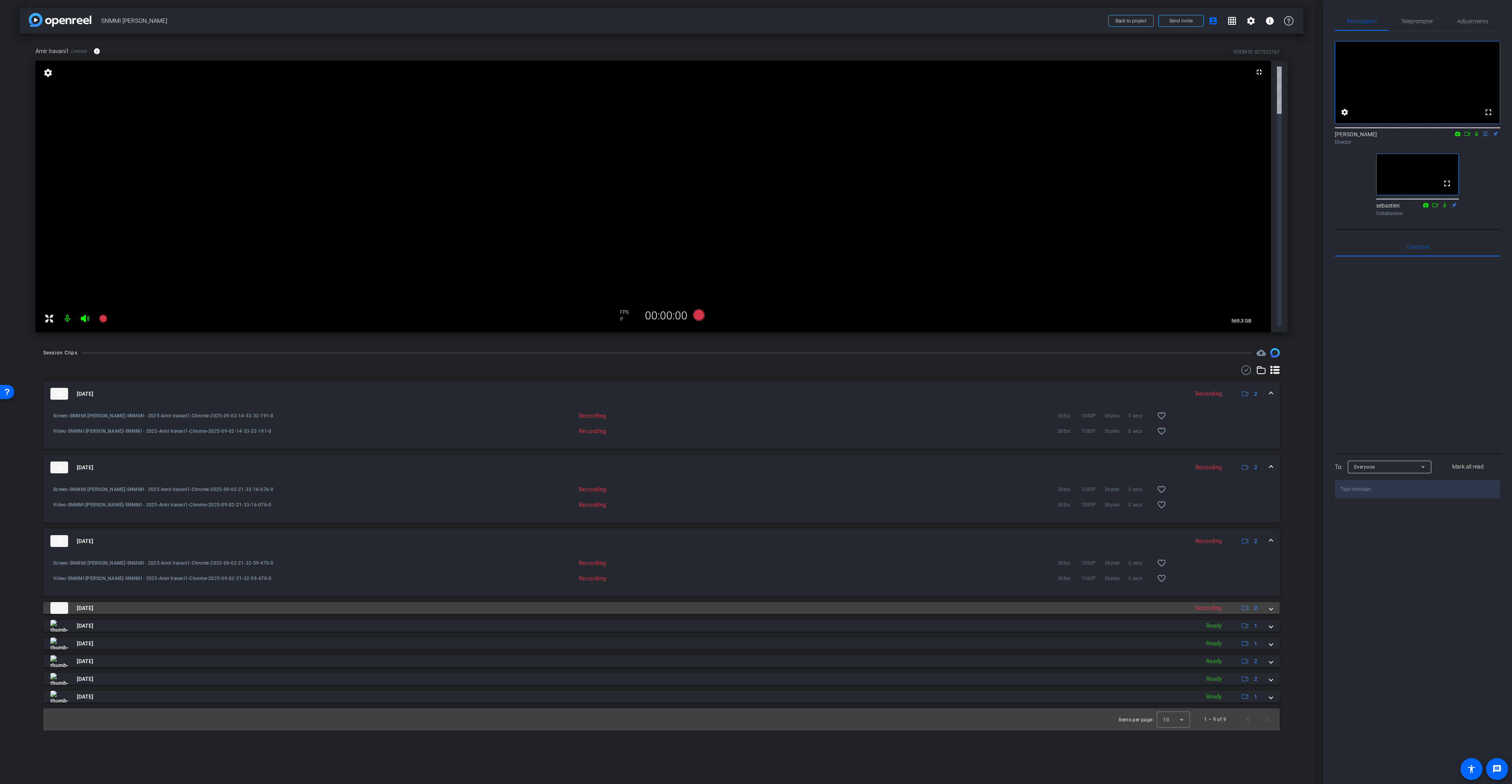
click at [1268, 602] on div "[DATE] Recording 2" at bounding box center [660, 608] width 1219 height 12
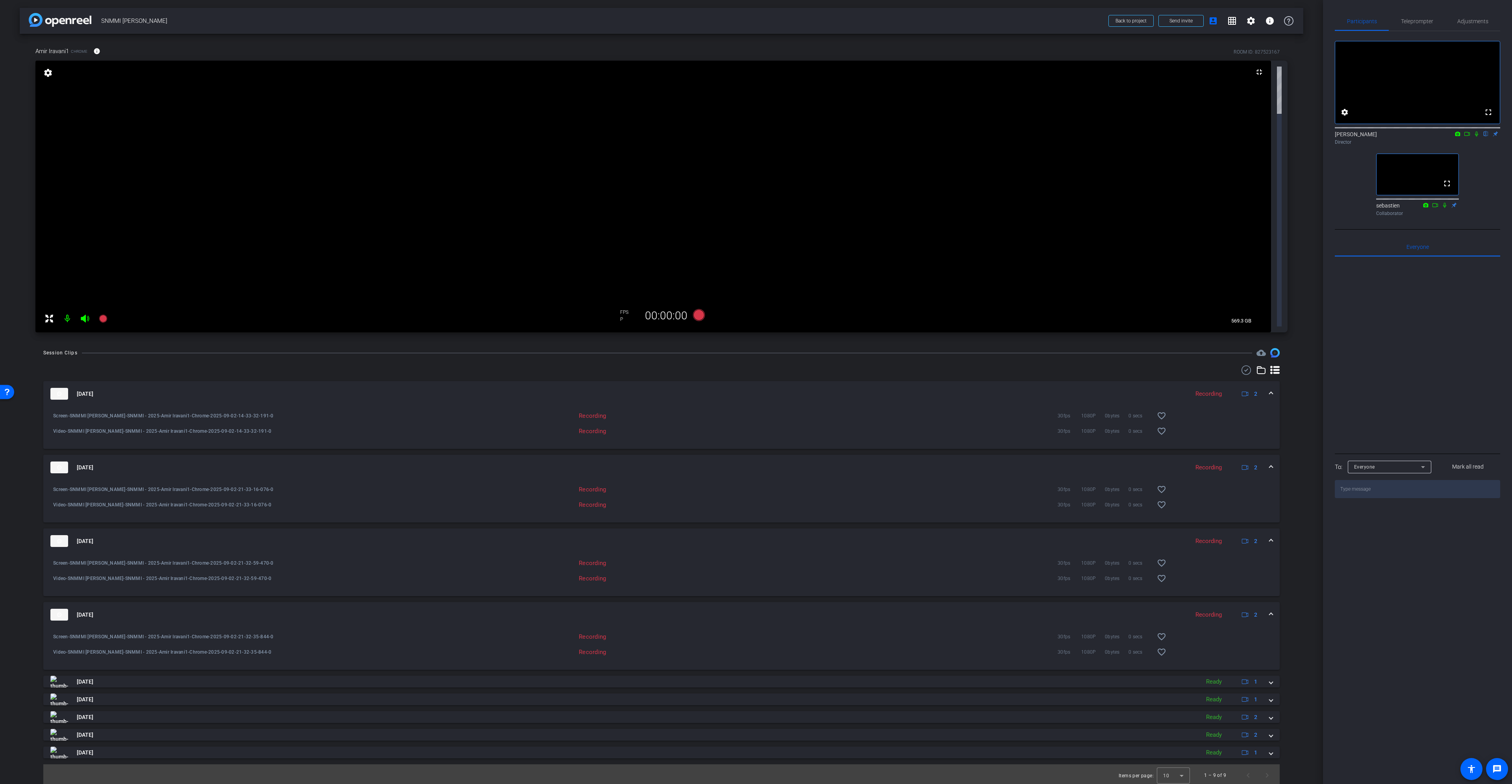
drag, startPoint x: 1265, startPoint y: 393, endPoint x: 1254, endPoint y: 399, distance: 12.5
click at [1254, 610] on span "2" at bounding box center [1256, 614] width 3 height 8
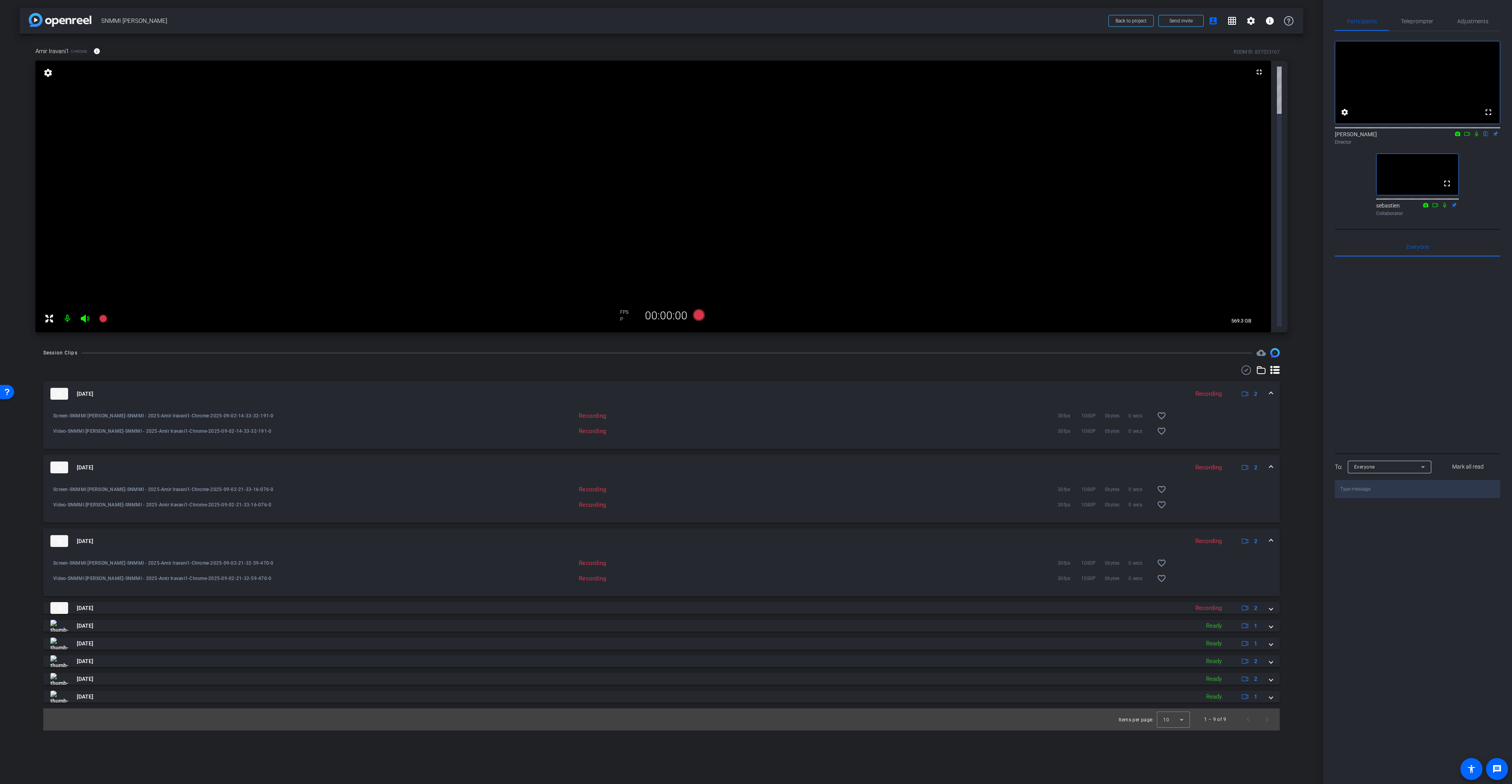
drag, startPoint x: 1267, startPoint y: 397, endPoint x: 1273, endPoint y: 376, distance: 21.8
click at [1268, 602] on div "[DATE] Recording 2" at bounding box center [660, 608] width 1219 height 12
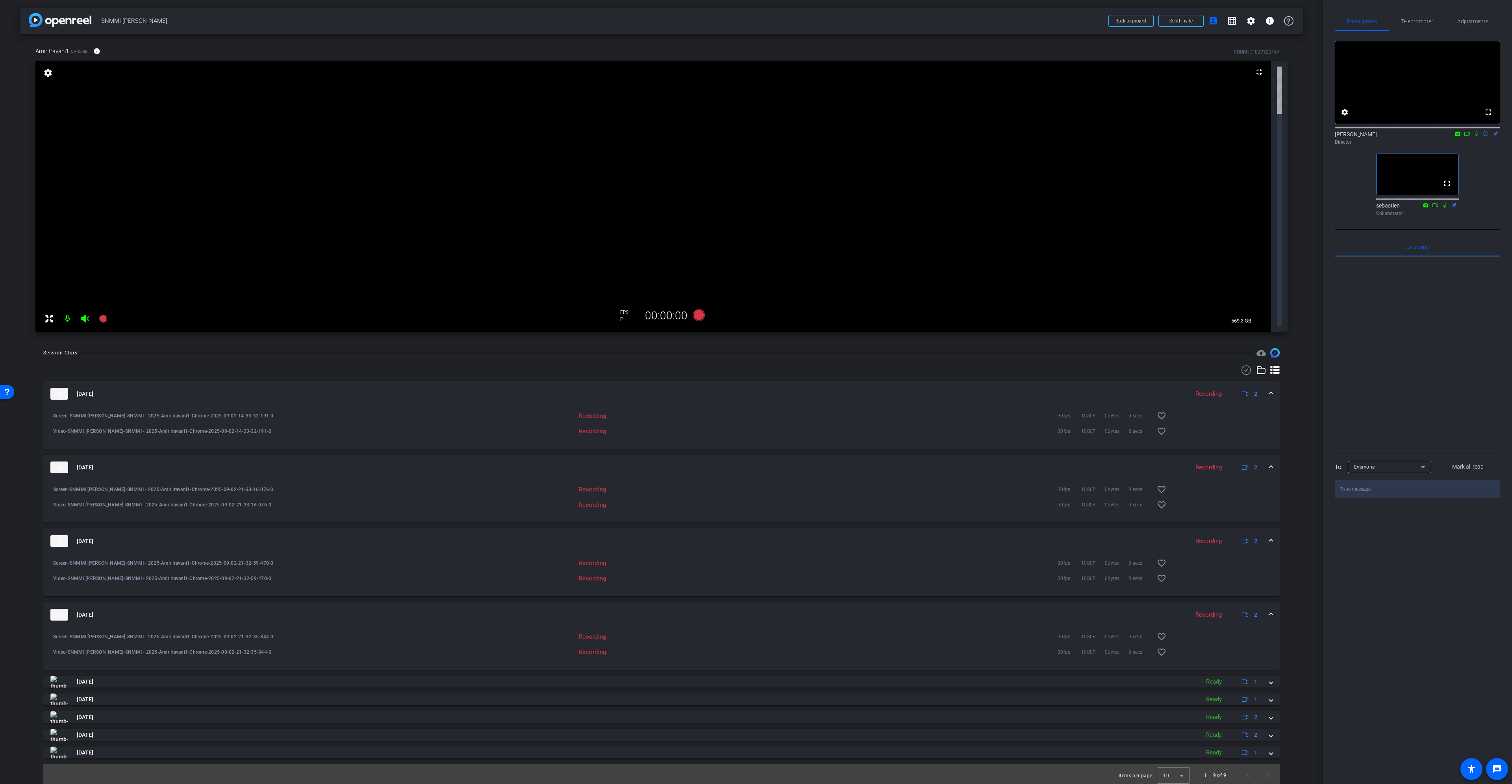
click at [1266, 535] on div "[DATE] Recording 2" at bounding box center [660, 541] width 1219 height 12
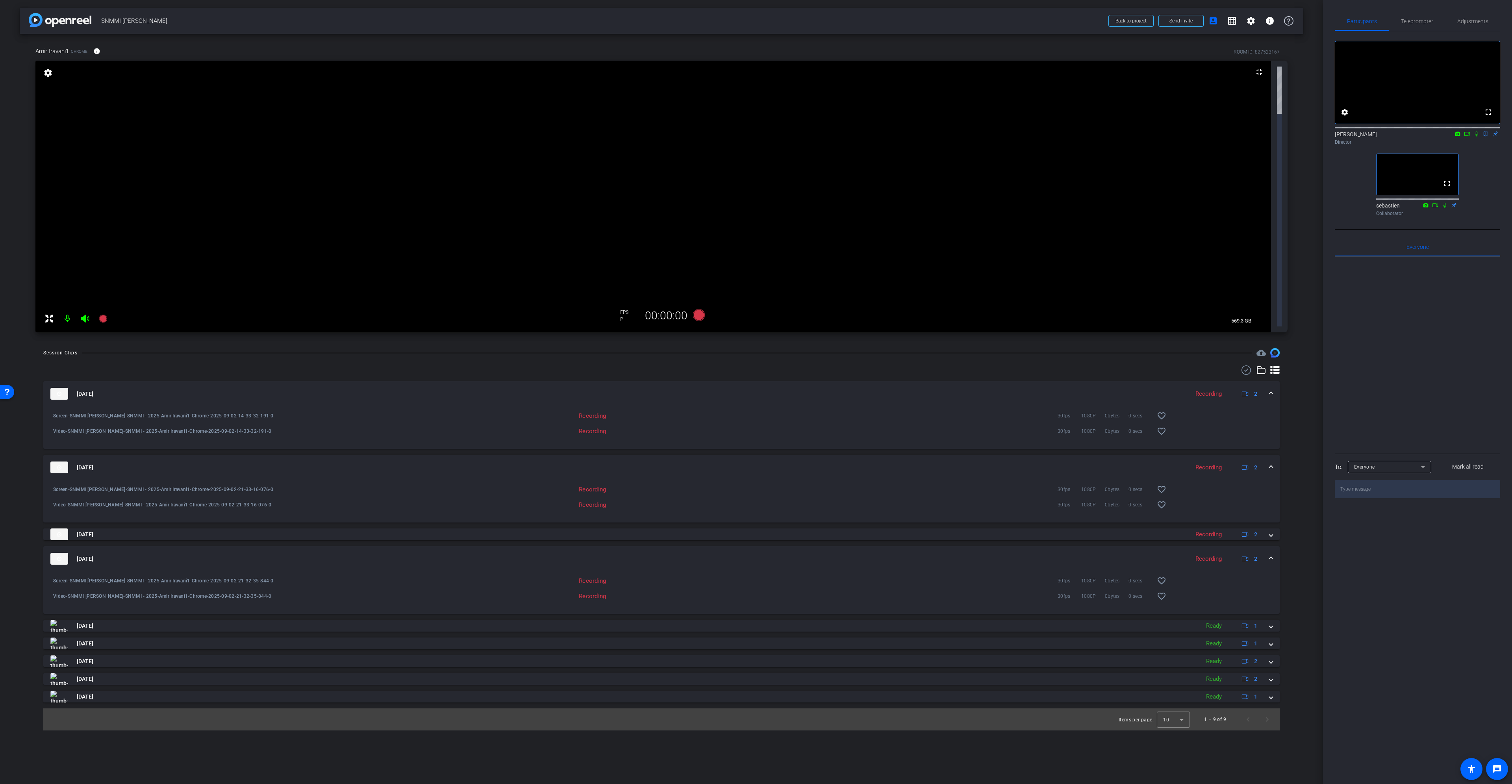
click at [1267, 461] on div "[DATE] Recording 2" at bounding box center [660, 467] width 1219 height 12
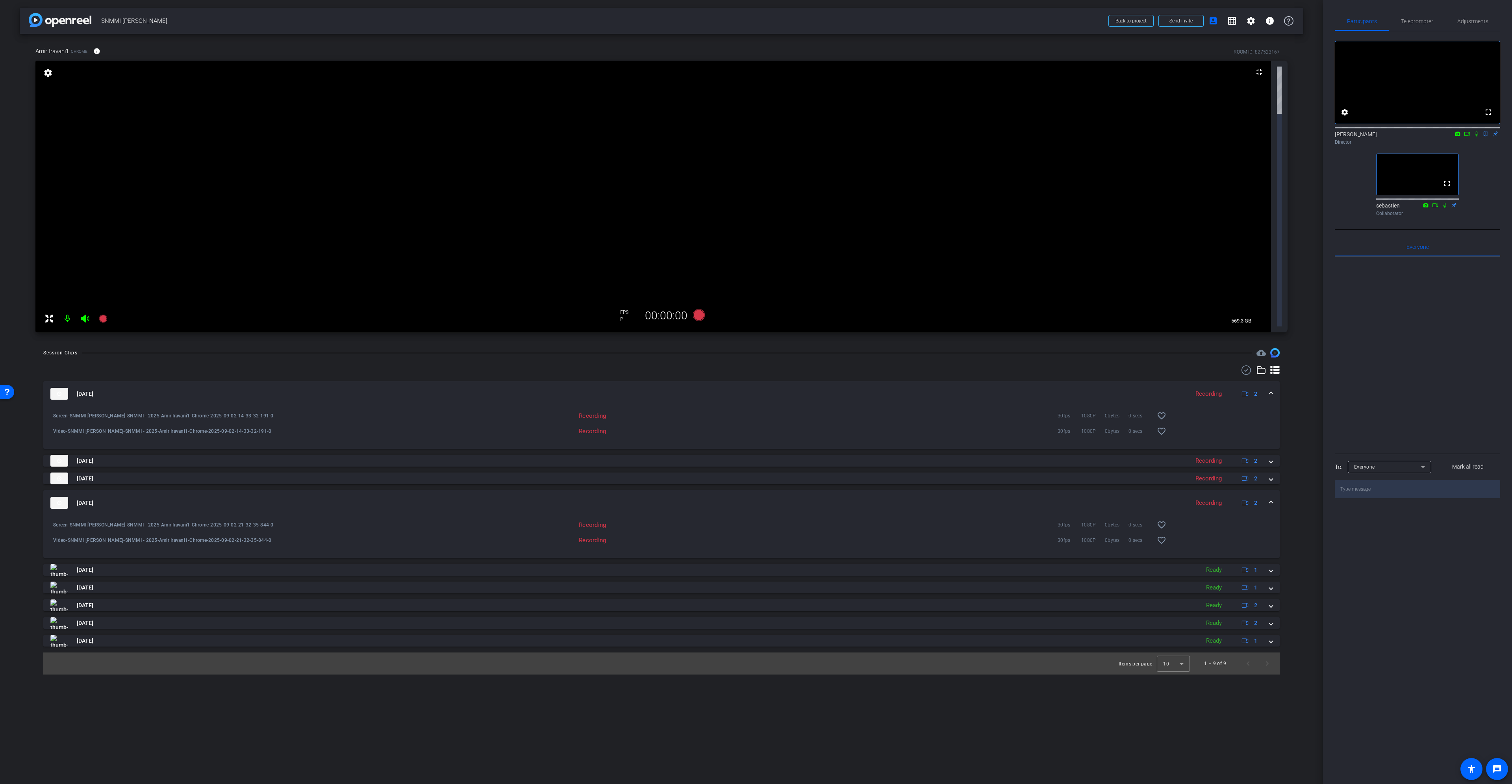
click at [1267, 388] on div "[DATE] Recording 2" at bounding box center [660, 394] width 1219 height 12
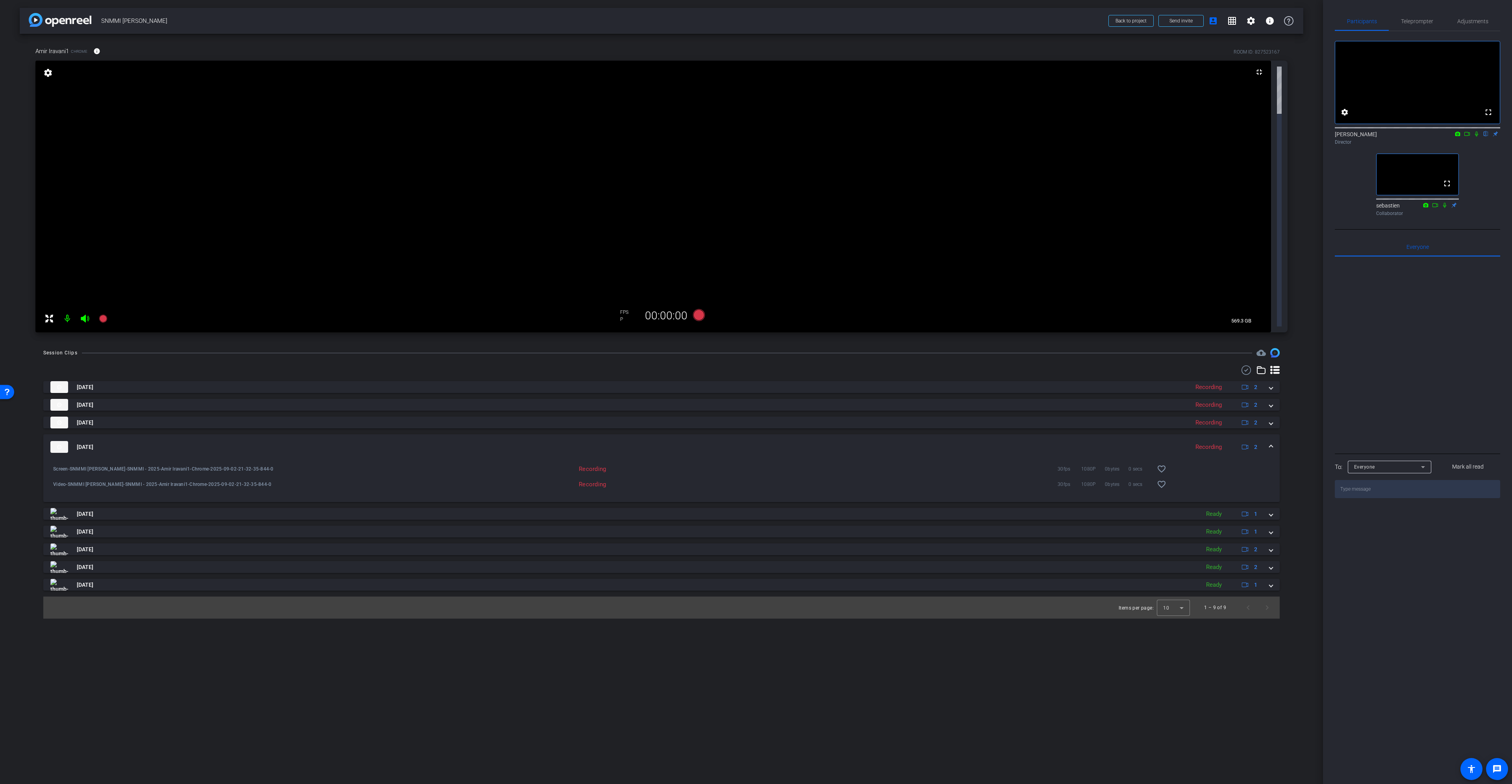
click at [1271, 443] on span at bounding box center [1271, 447] width 3 height 8
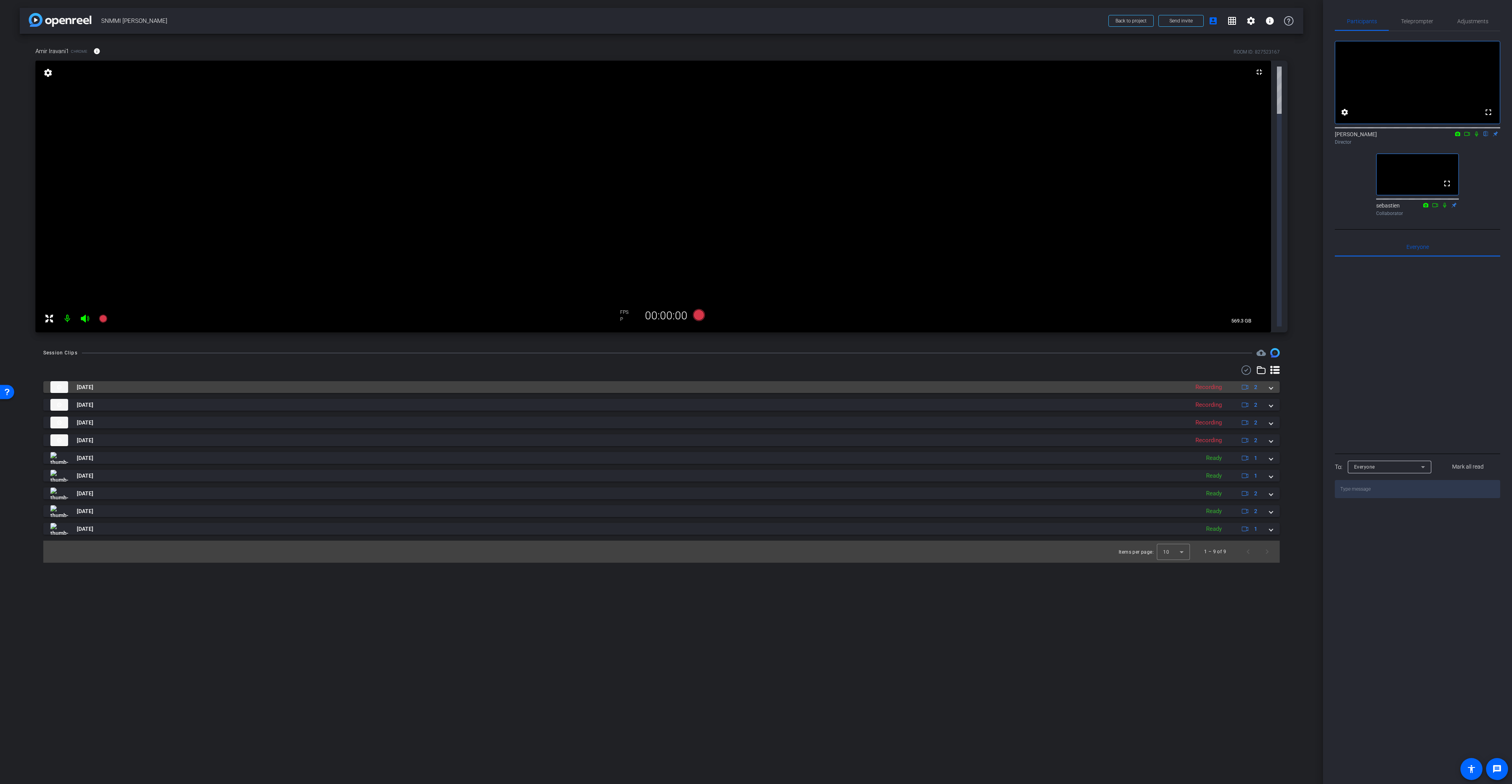
click at [1268, 381] on div "[DATE] Recording 2" at bounding box center [660, 387] width 1219 height 12
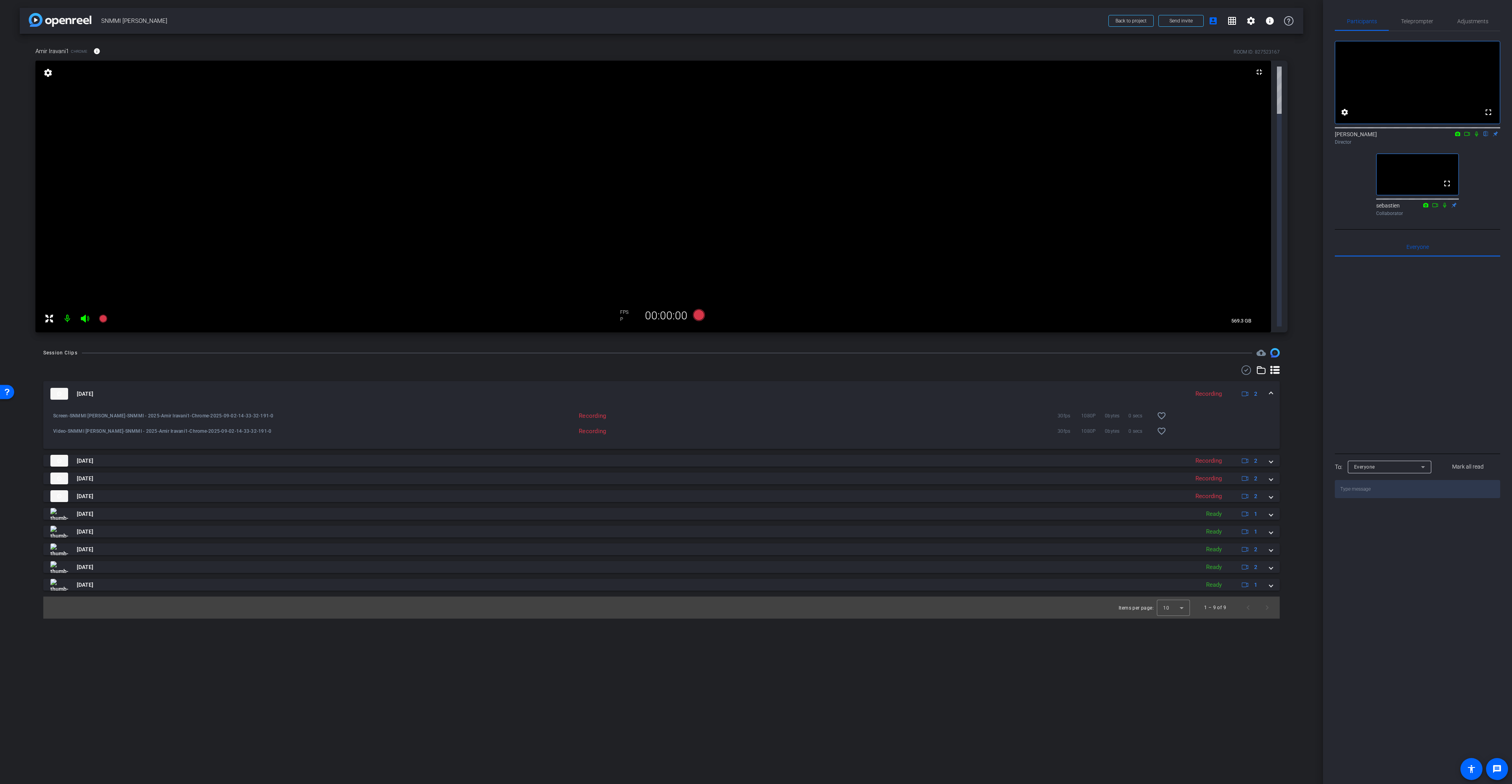
click at [592, 406] on div "Recording 30fps 1080P 0bytes 0 secs favorite_border" at bounding box center [772, 415] width 808 height 19
click at [228, 208] on div "Video-SNMMI [PERSON_NAME]-SNMMI - 2025-Amir Iravani1-Chrome-2025-09-02-14-33-32…" at bounding box center [210, 197] width 79 height 28
click at [212, 421] on div "Video-SNMMI [PERSON_NAME]-SNMMI - 2025-Amir Iravani1-Chrome-2025-09-02-14-33-32…" at bounding box center [208, 431] width 319 height 19
drag, startPoint x: 203, startPoint y: 219, endPoint x: 188, endPoint y: 214, distance: 15.8
click at [200, 427] on span "Video-SNMMI [PERSON_NAME]-SNMMI - 2025-Amir Iravani1-Chrome-2025-09-02-14-33-32…" at bounding box center [211, 431] width 315 height 8
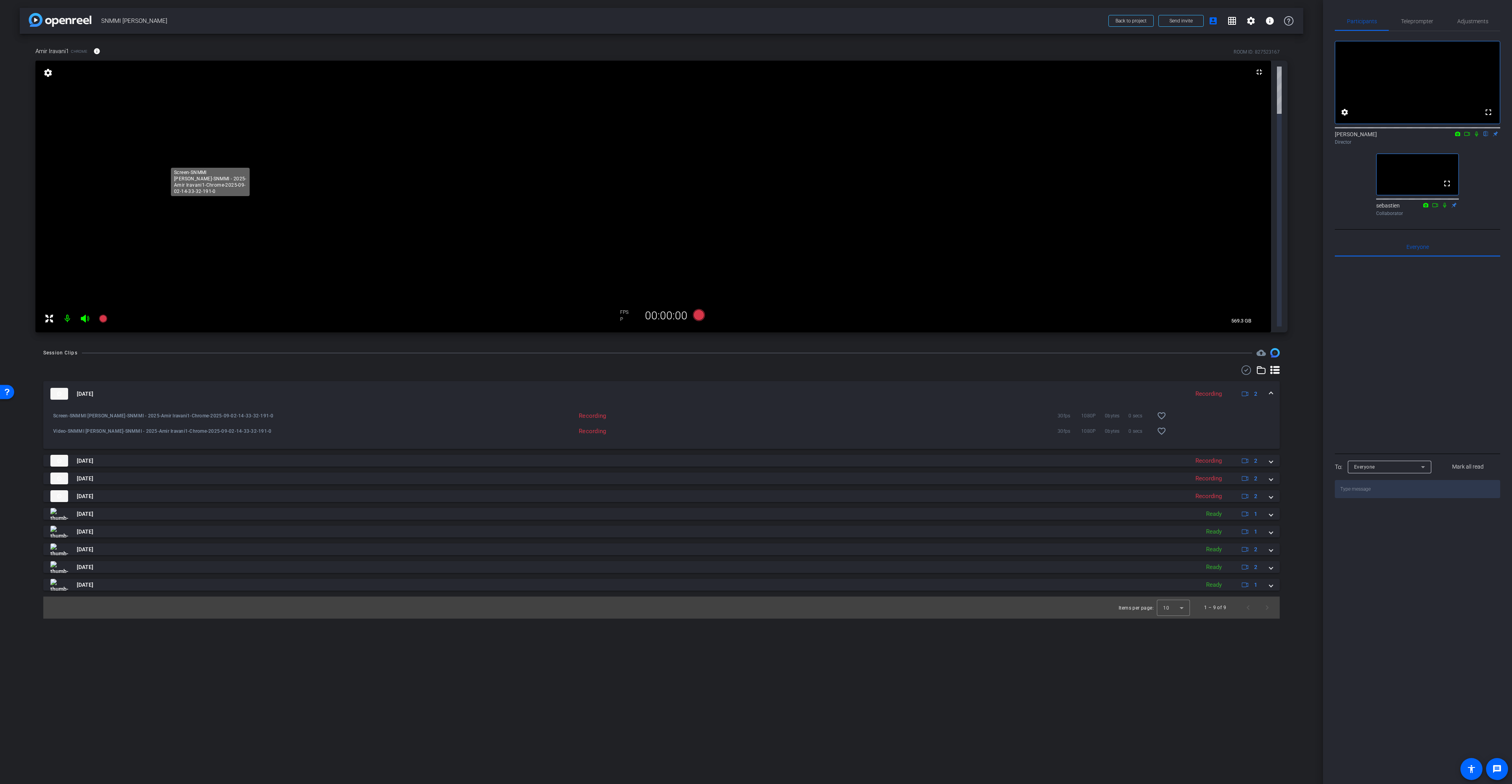
click at [141, 412] on span "Screen-SNMMI [PERSON_NAME]-SNMMI - 2025-Amir Iravani1-Chrome-2025-09-02-14-33-3…" at bounding box center [211, 415] width 315 height 8
drag, startPoint x: 141, startPoint y: 204, endPoint x: 257, endPoint y: 198, distance: 116.2
click at [257, 406] on div "Screen-SNMMI [PERSON_NAME]-SNMMI - 2025-Amir Iravani1-Chrome-2025-09-02-14-33-3…" at bounding box center [208, 415] width 319 height 19
drag, startPoint x: 259, startPoint y: 218, endPoint x: 158, endPoint y: 195, distance: 103.6
click at [158, 406] on div "Screen-SNMMI Amir Iravani-SNMMI - 2025-Amir Iravani1-Chrome-2025-09-02-14-33-32…" at bounding box center [662, 418] width 1224 height 25
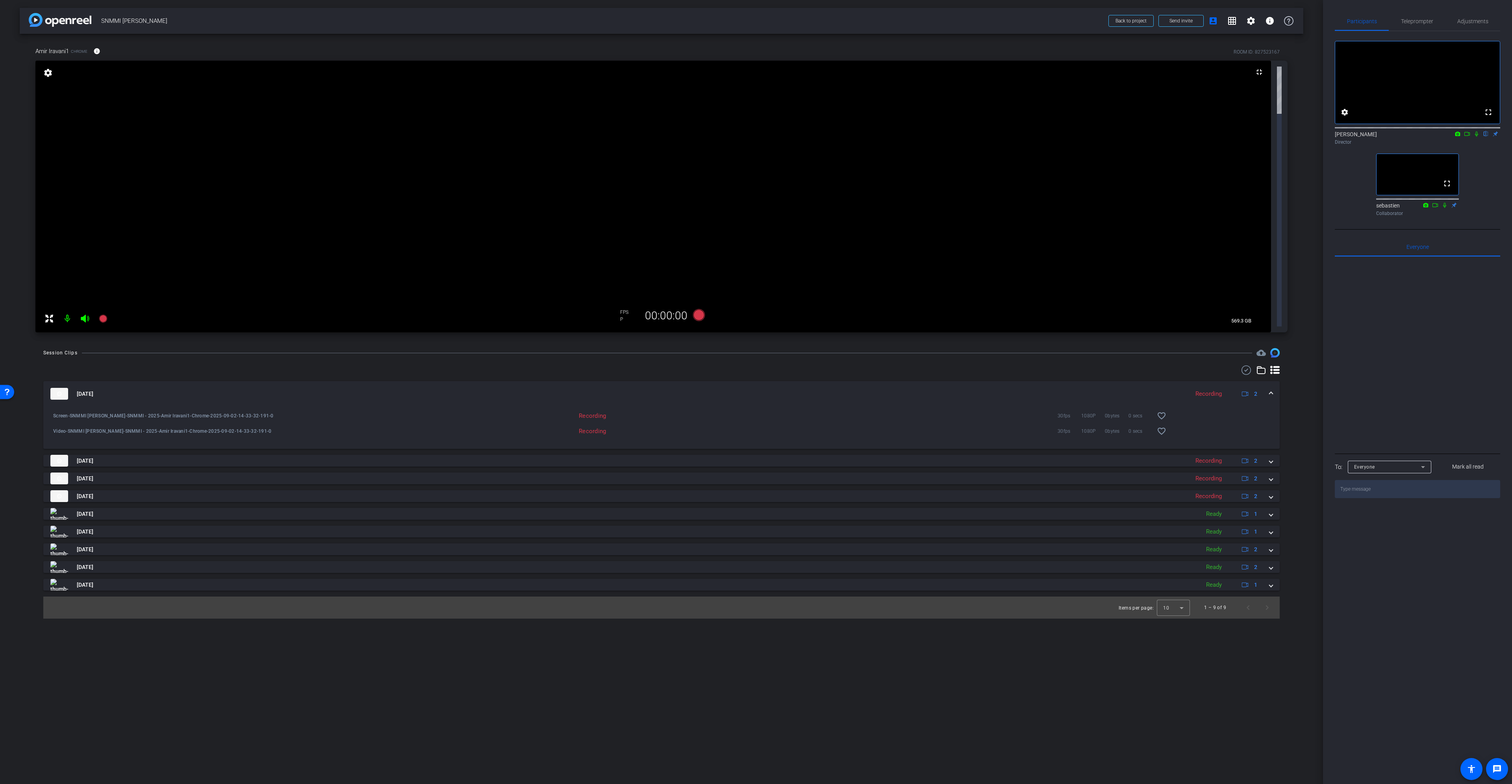
click at [419, 388] on mat-panel-title "[DATE]" at bounding box center [617, 394] width 1135 height 12
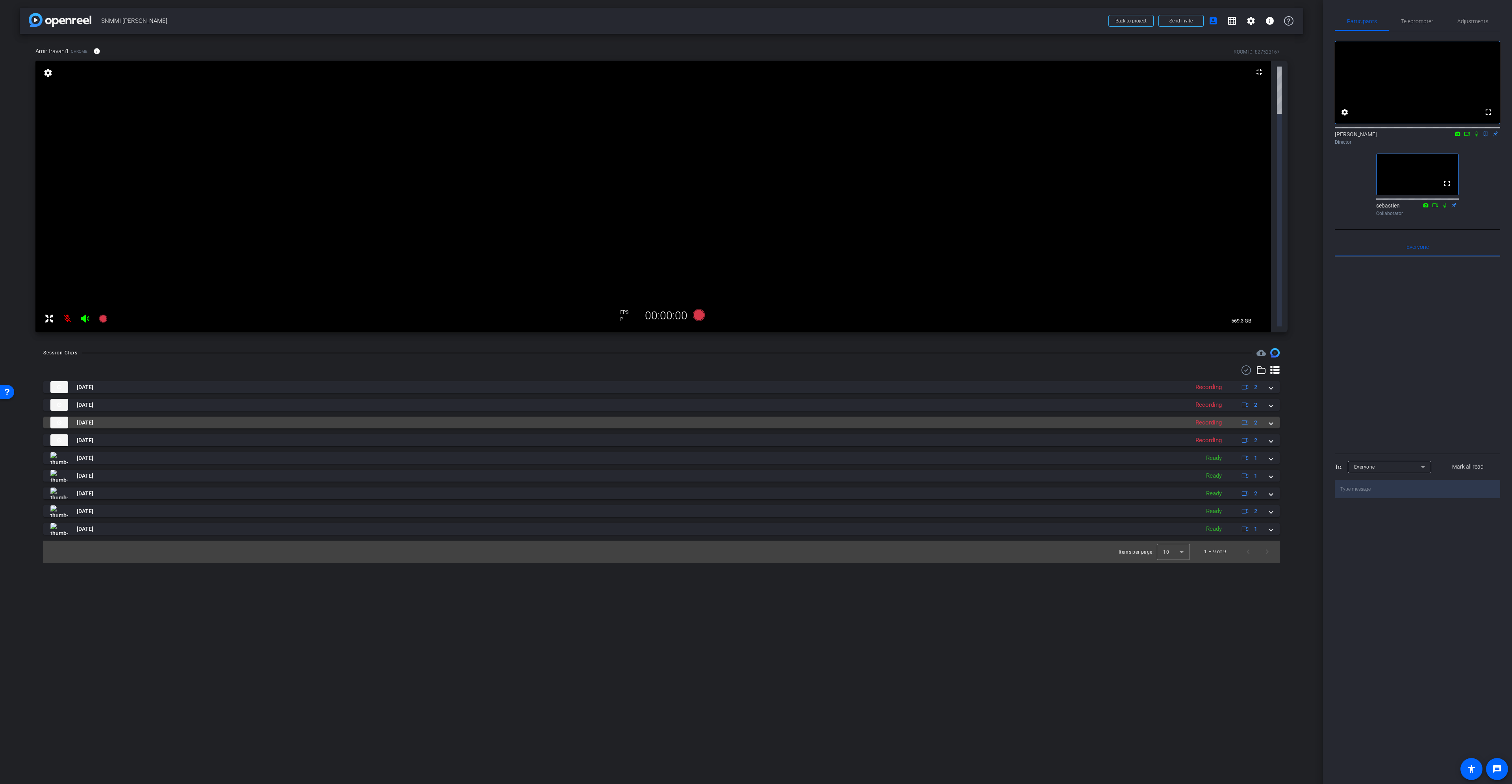
click at [1270, 418] on span at bounding box center [1271, 423] width 3 height 8
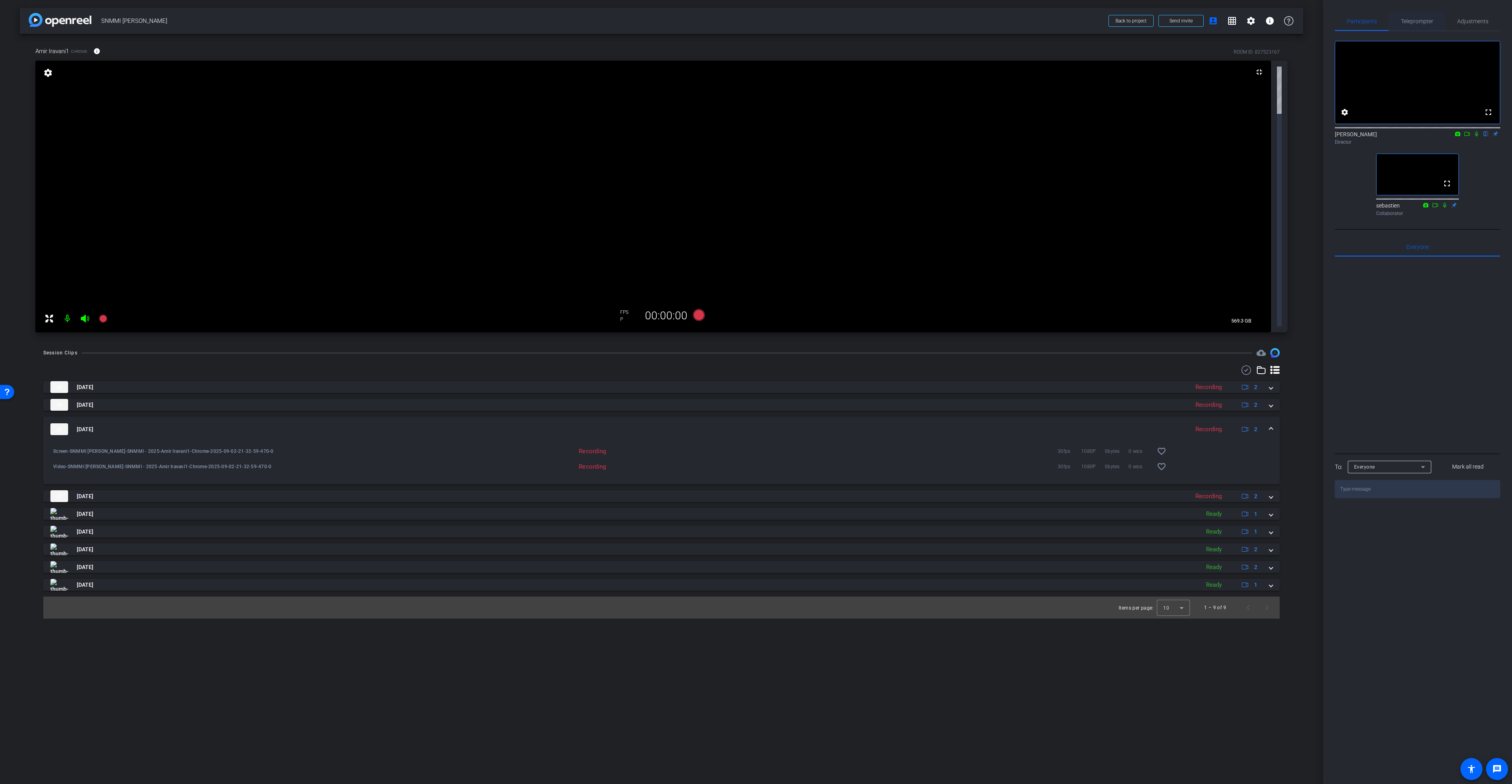
click at [1425, 19] on span "Teleprompter" at bounding box center [1417, 21] width 32 height 5
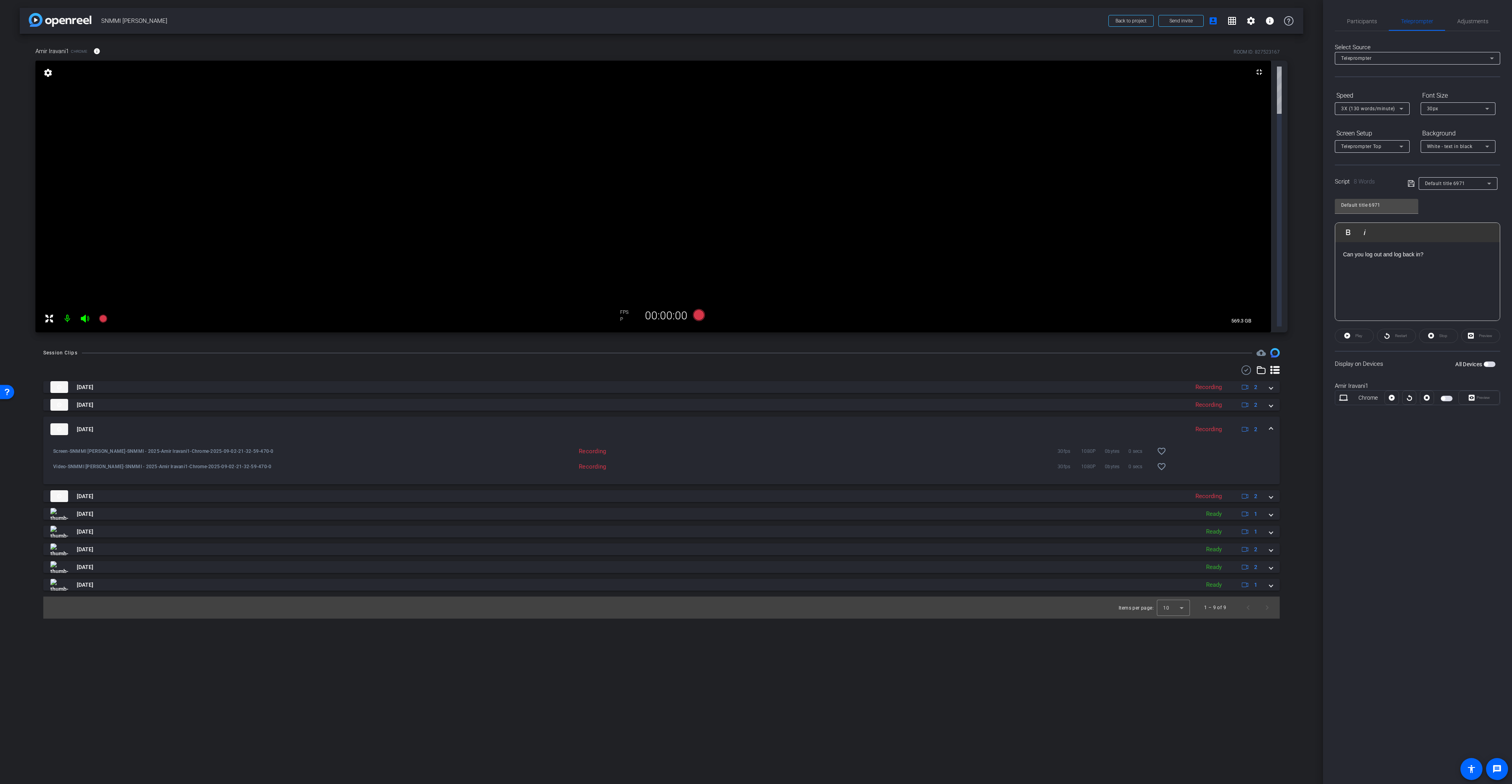
click at [1490, 363] on span "button" at bounding box center [1490, 364] width 12 height 5
click at [1366, 23] on span "Participants" at bounding box center [1362, 21] width 30 height 5
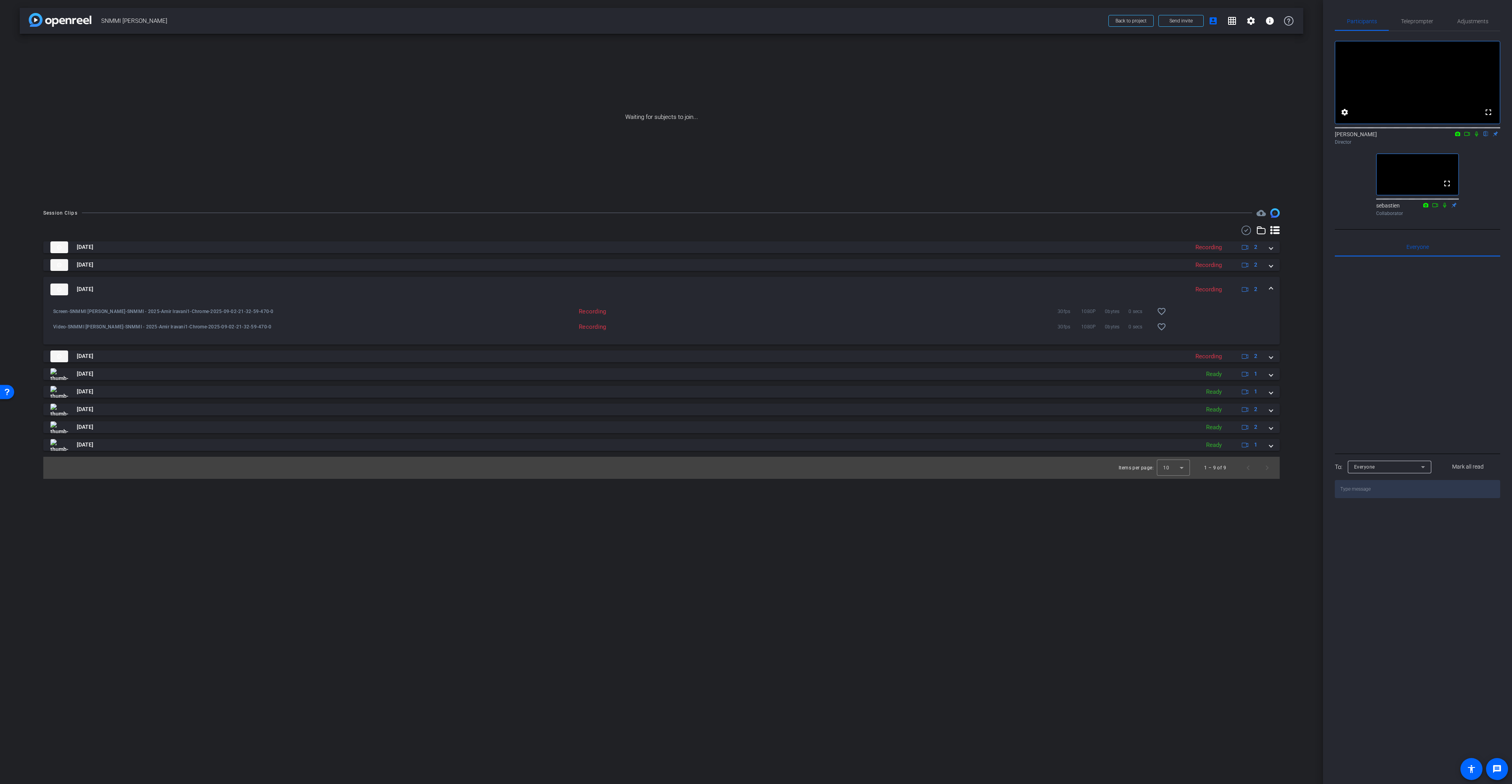
click at [1268, 289] on div "[DATE] Recording 2" at bounding box center [660, 289] width 1219 height 12
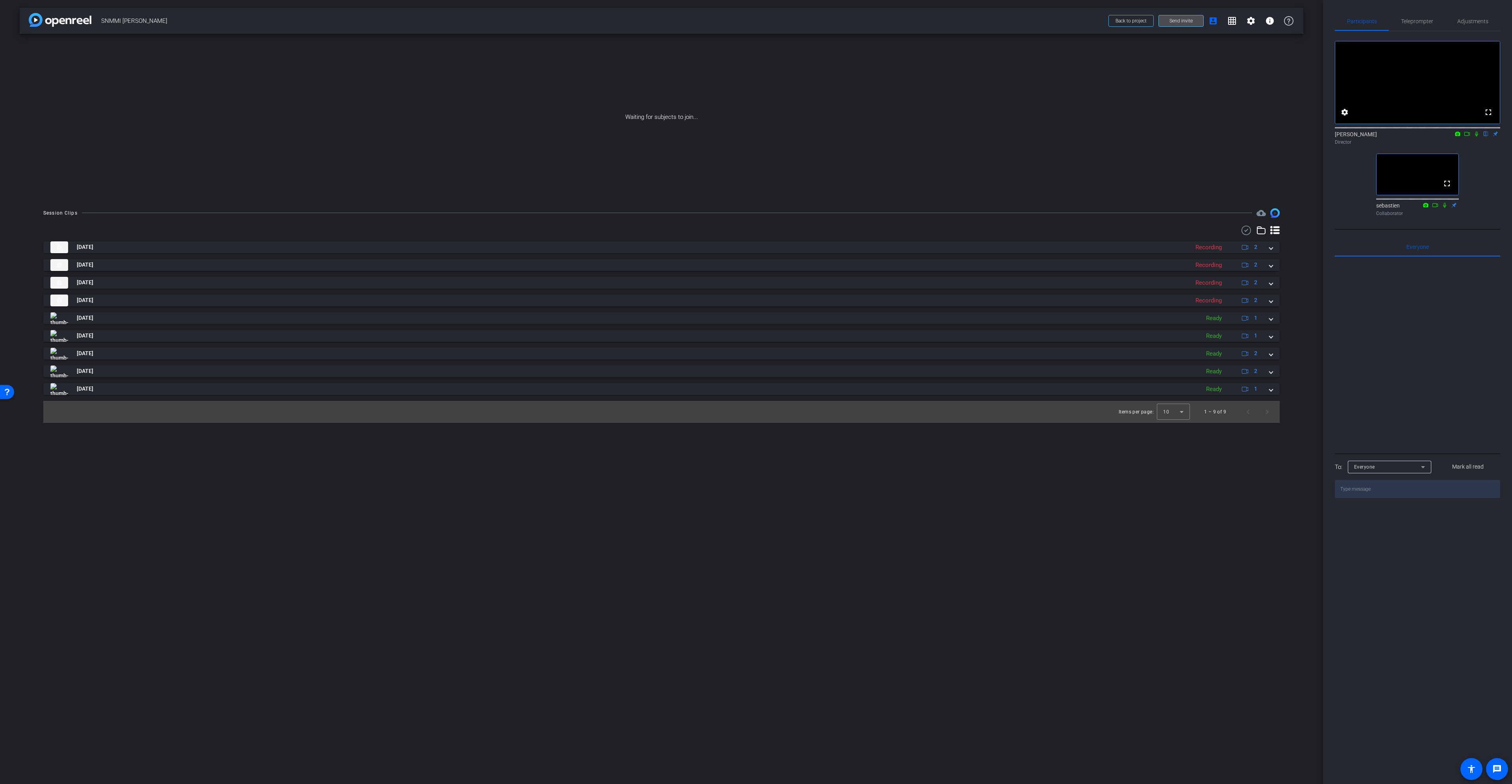
click at [1179, 23] on span "Send invite" at bounding box center [1181, 21] width 23 height 6
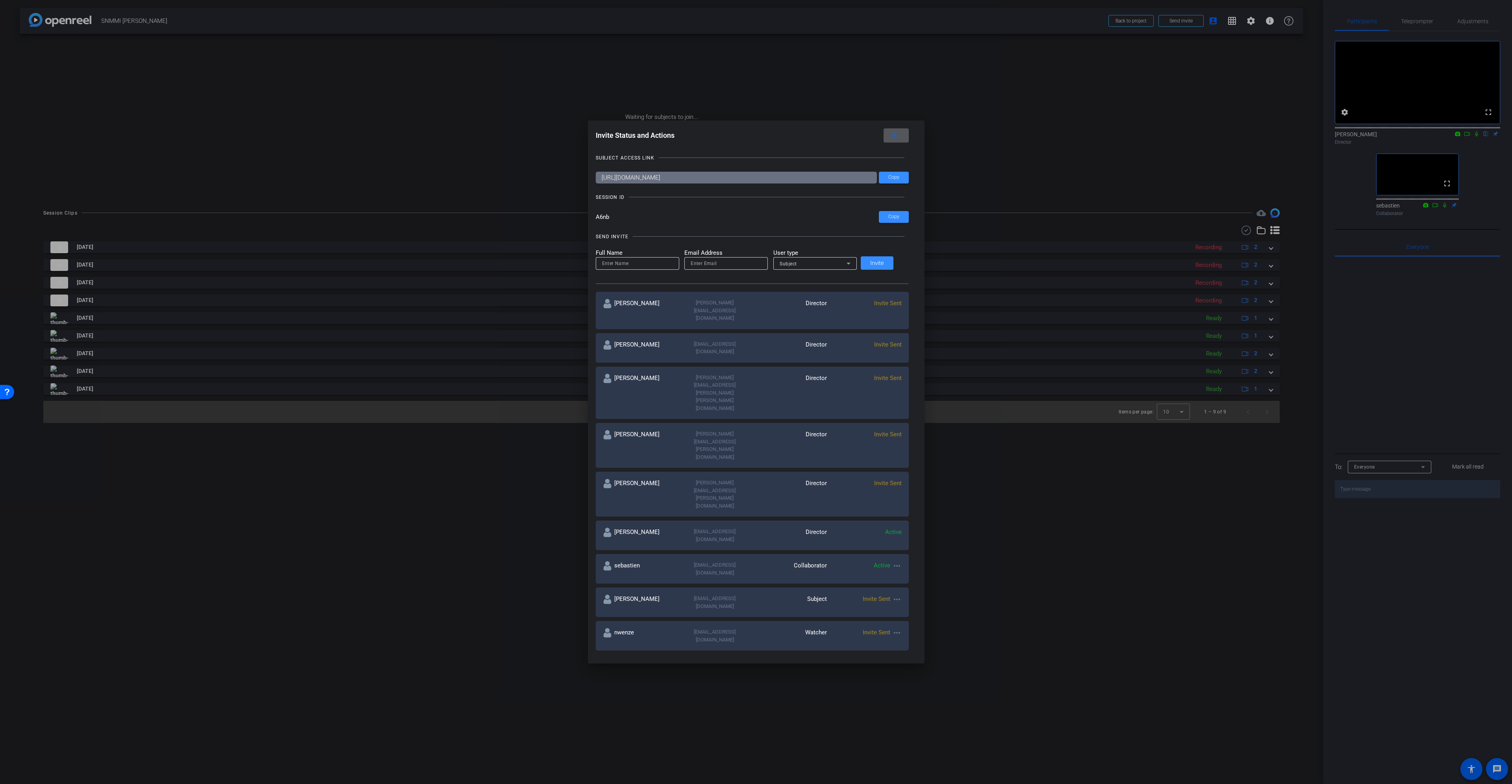
click at [890, 138] on mat-icon "close" at bounding box center [894, 136] width 10 height 10
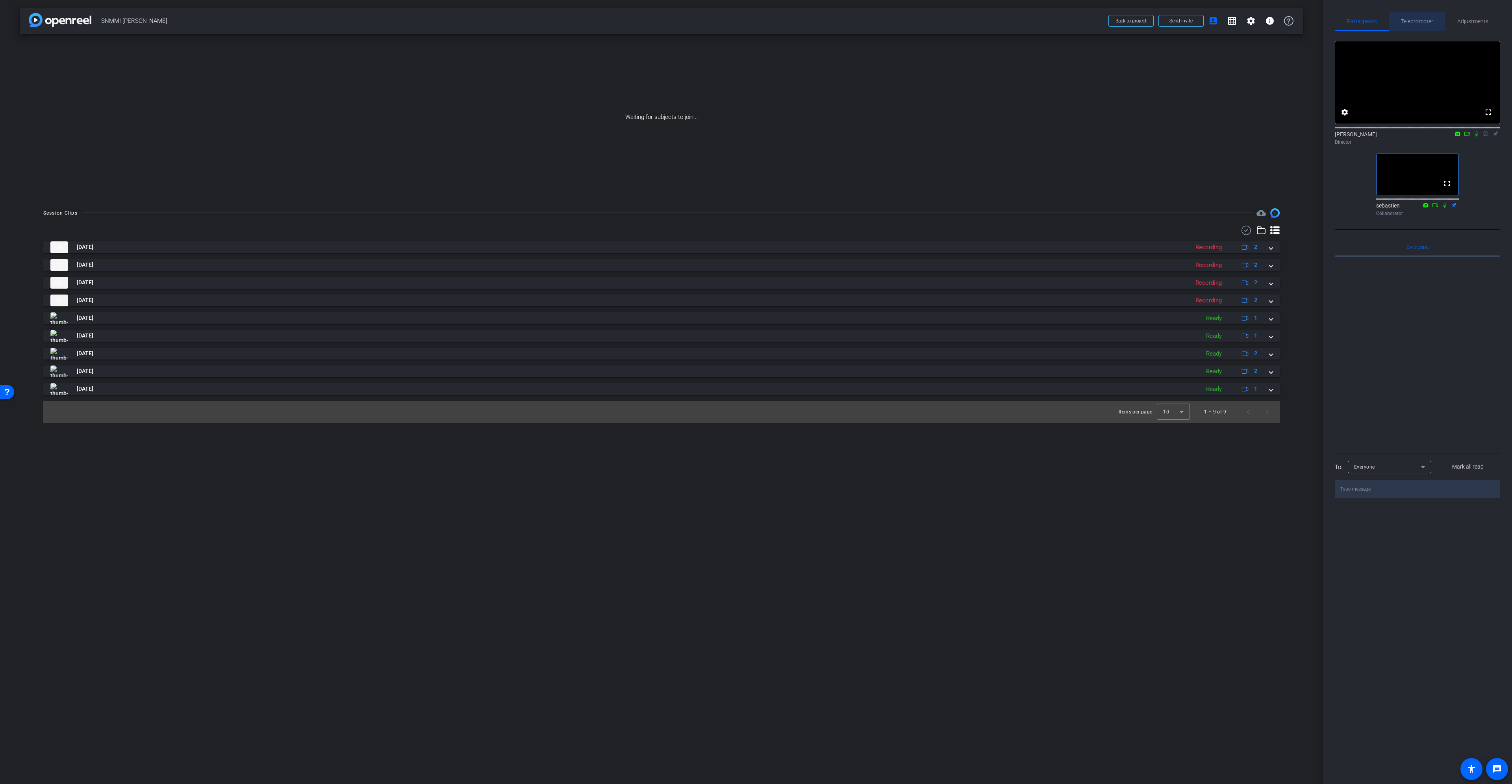
click at [1423, 16] on span "Teleprompter" at bounding box center [1417, 21] width 32 height 19
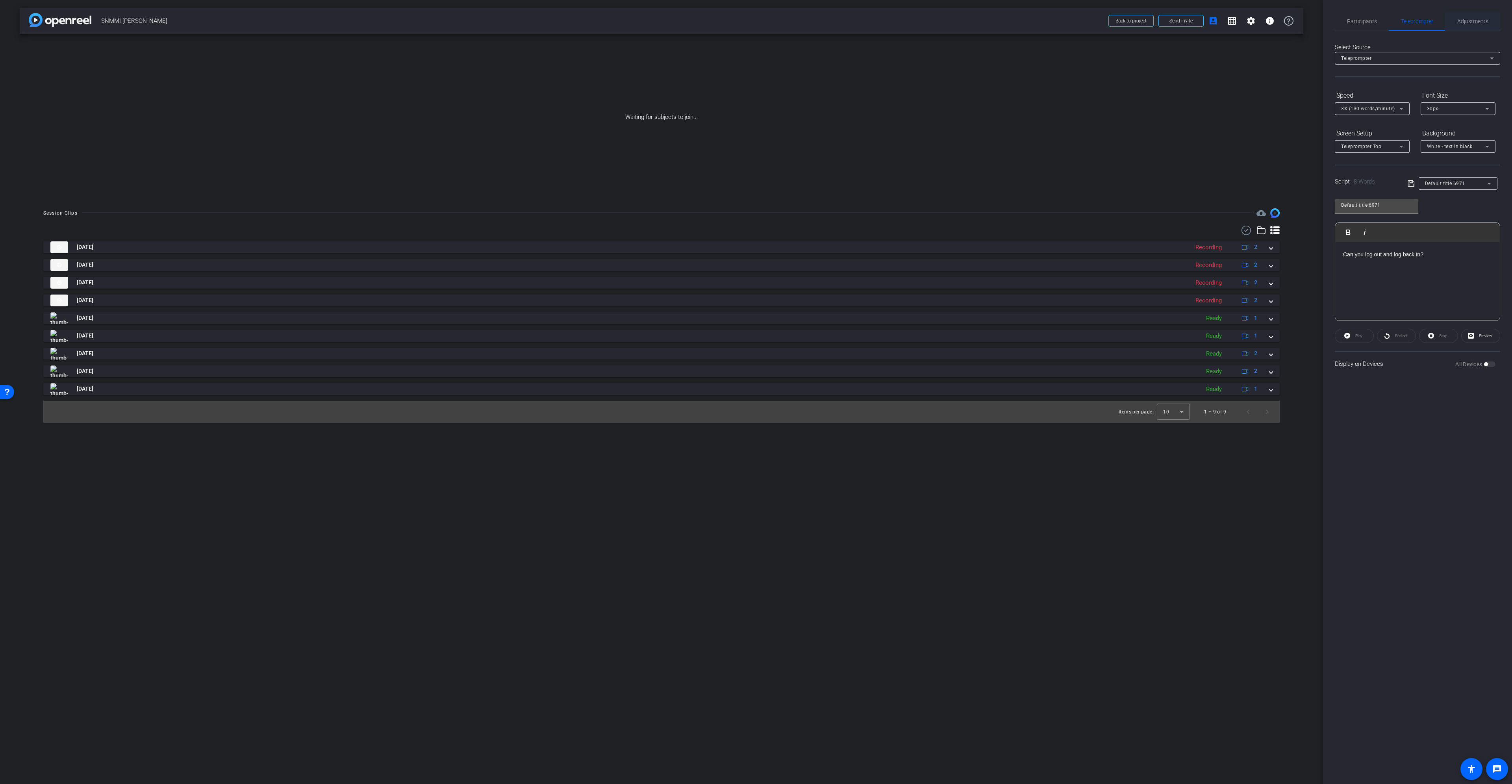
click at [1452, 22] on div "Adjustments" at bounding box center [1473, 21] width 55 height 19
click at [1381, 21] on div "Participants" at bounding box center [1362, 21] width 54 height 19
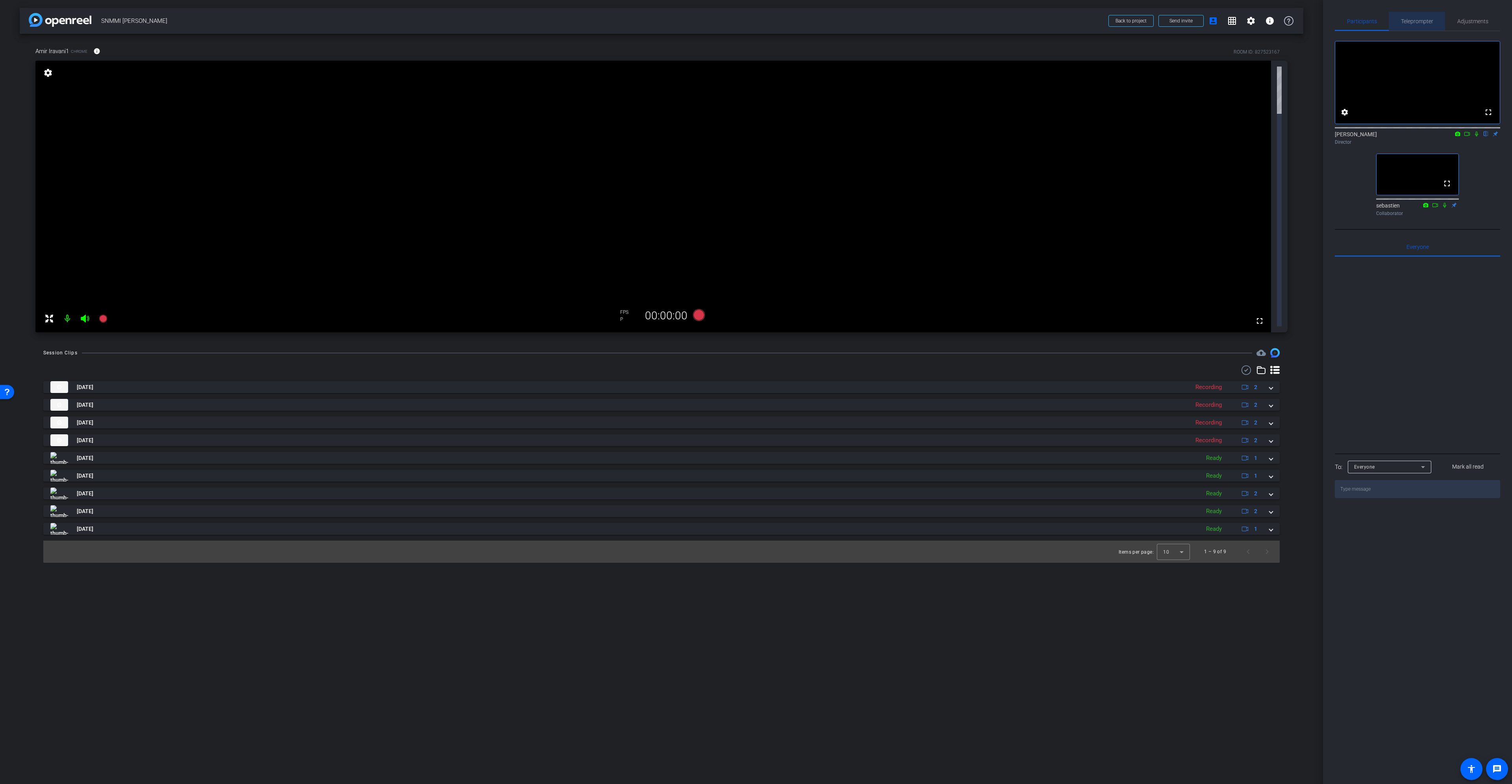
click at [1419, 25] on span "Teleprompter" at bounding box center [1417, 21] width 32 height 19
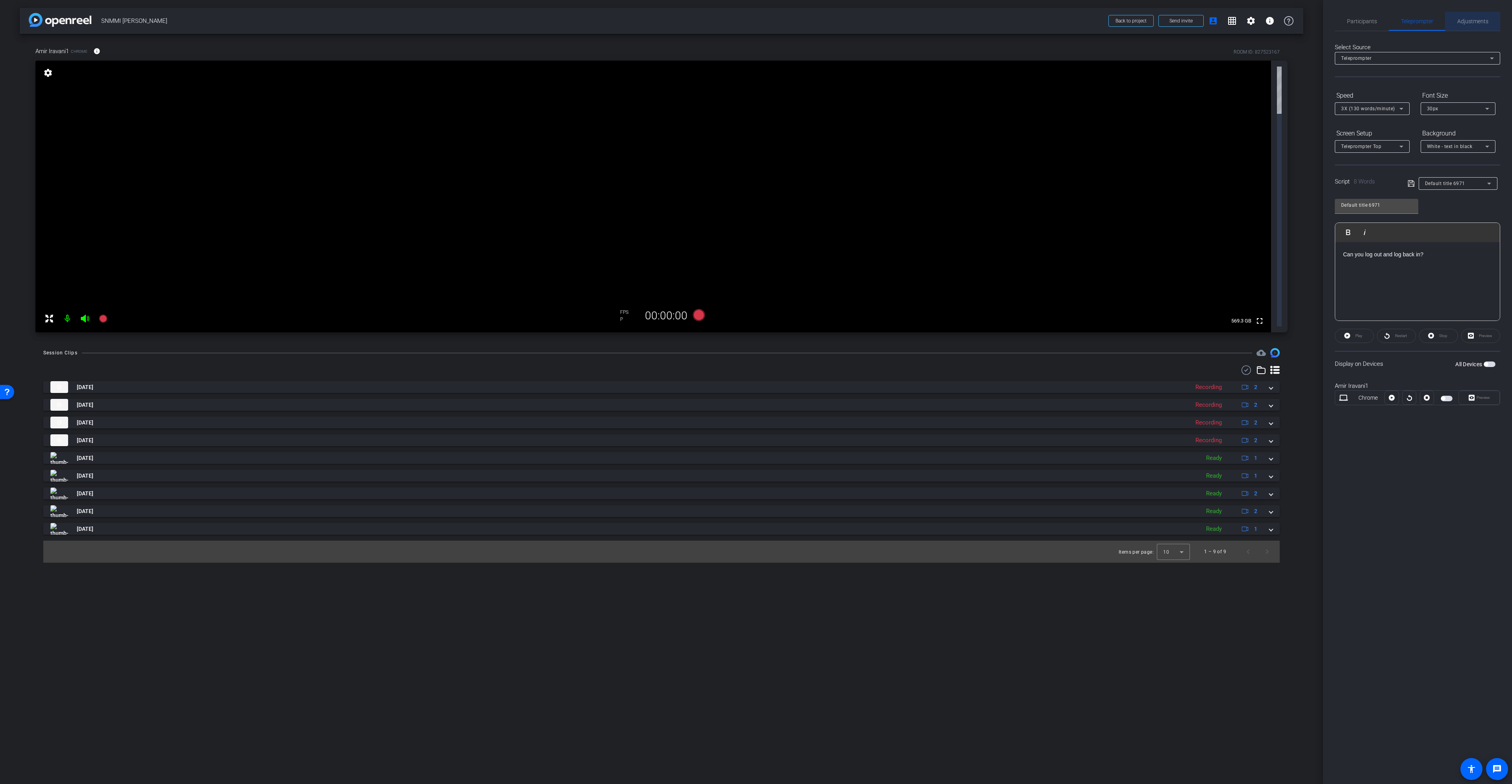
click at [1463, 25] on span "Adjustments" at bounding box center [1473, 21] width 31 height 19
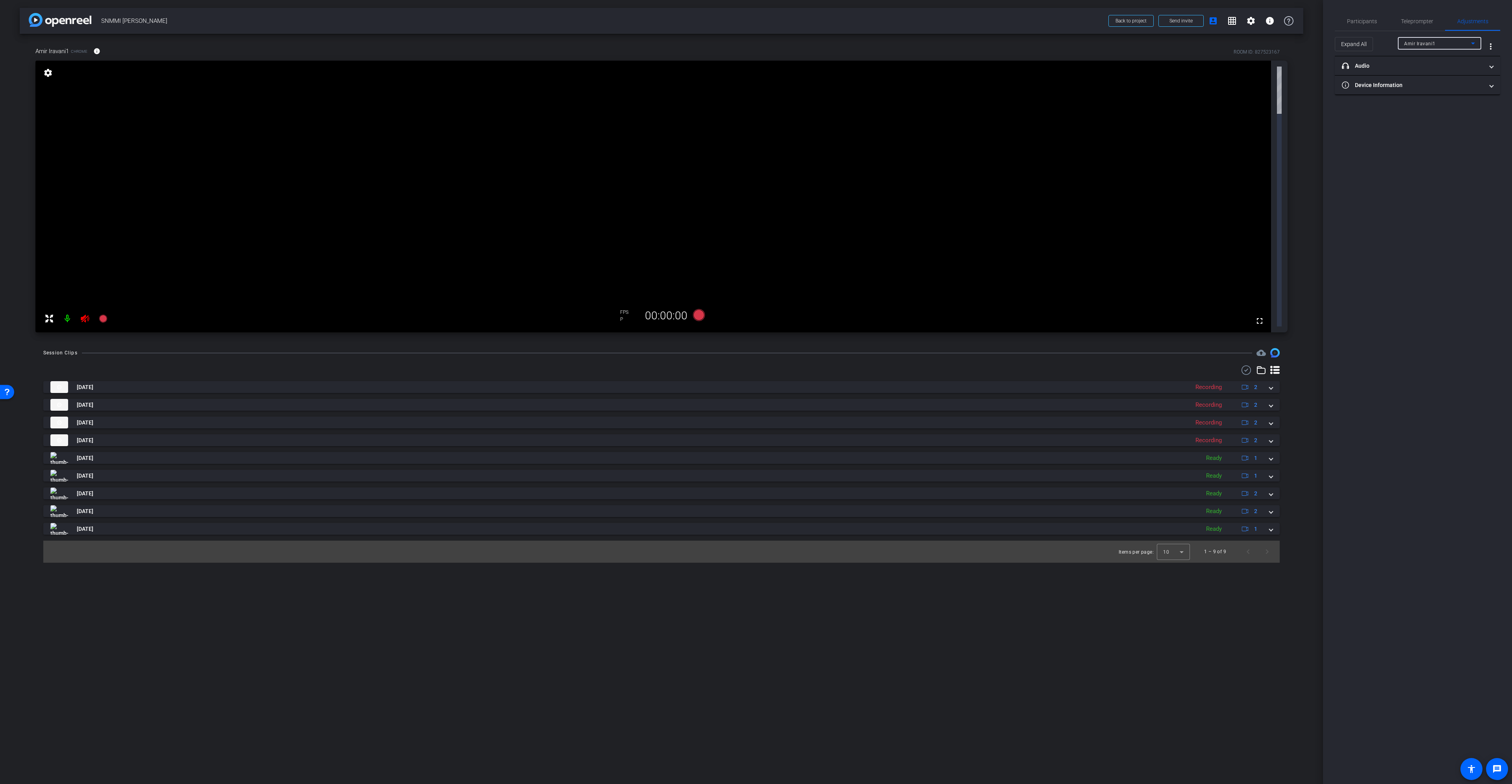
click at [1426, 45] on span "Amir Iravani1" at bounding box center [1420, 43] width 32 height 5
click at [1426, 113] on div at bounding box center [756, 392] width 1512 height 784
click at [1378, 16] on div "Participants" at bounding box center [1362, 21] width 54 height 19
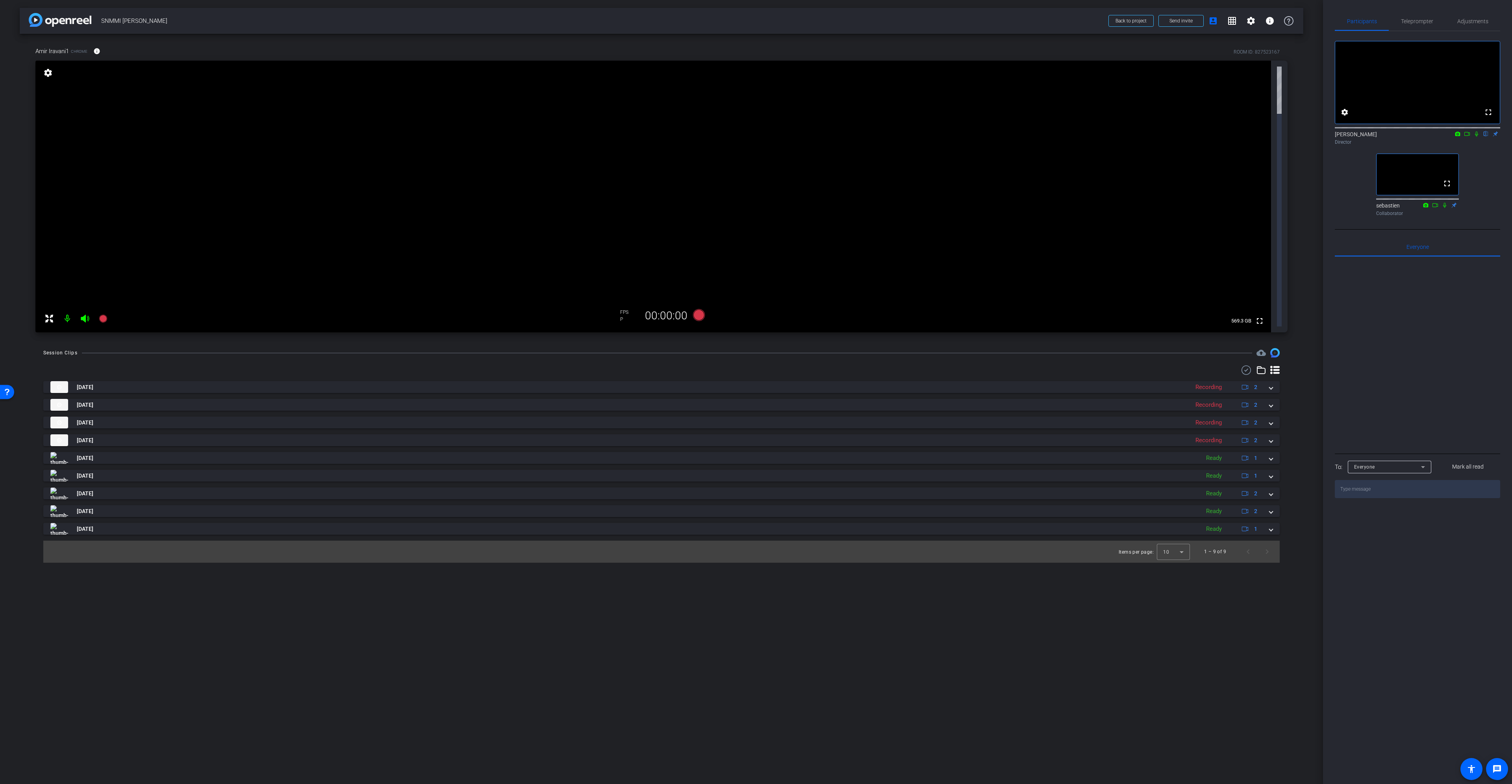
click at [660, 366] on div "Sep 2, 2025 Recording 2 Screen-SNMMI Amir Iravani-SNMMI - 2025-Amir Iravani1-Ch…" at bounding box center [662, 464] width 1236 height 197
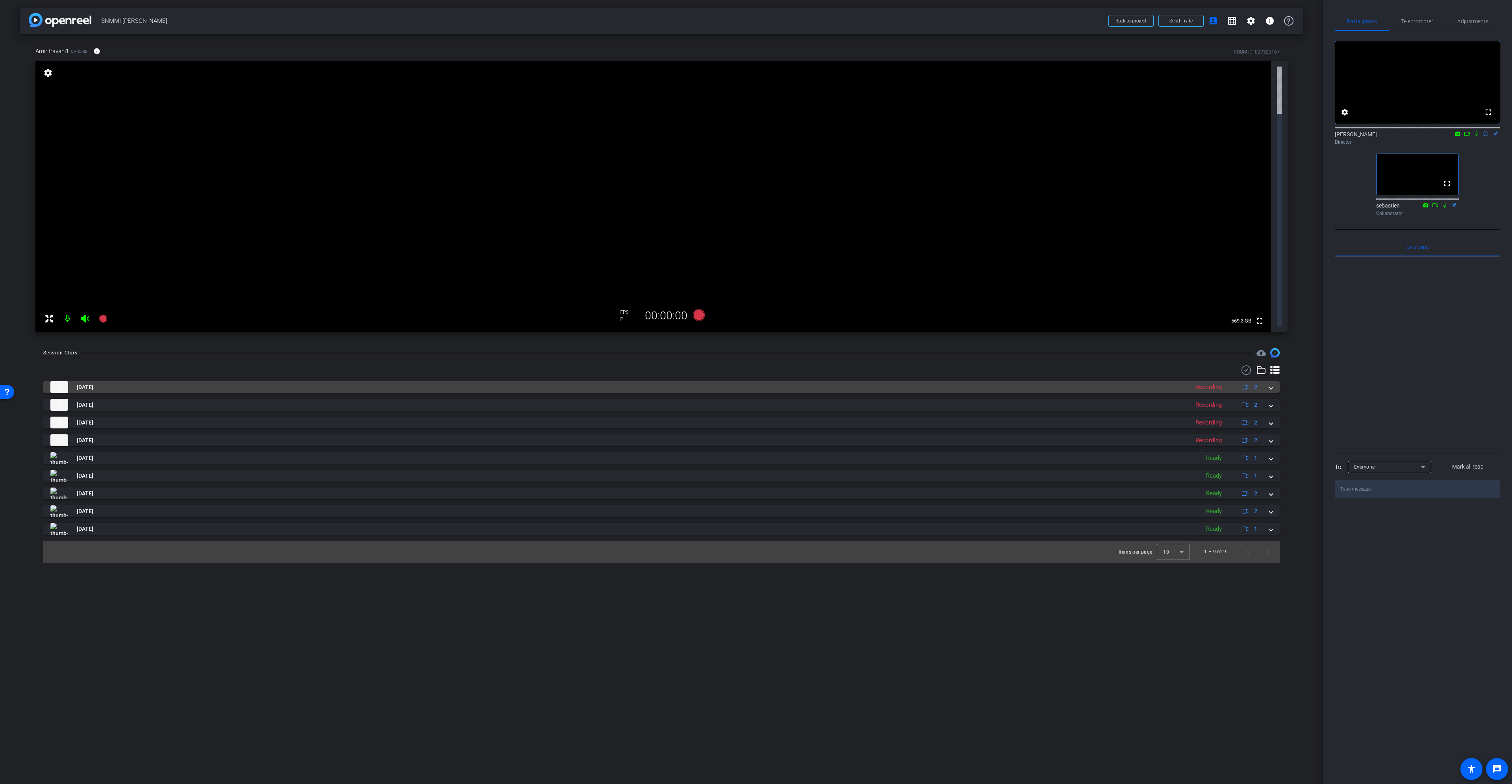
click at [657, 381] on mat-panel-title "[DATE]" at bounding box center [617, 387] width 1135 height 12
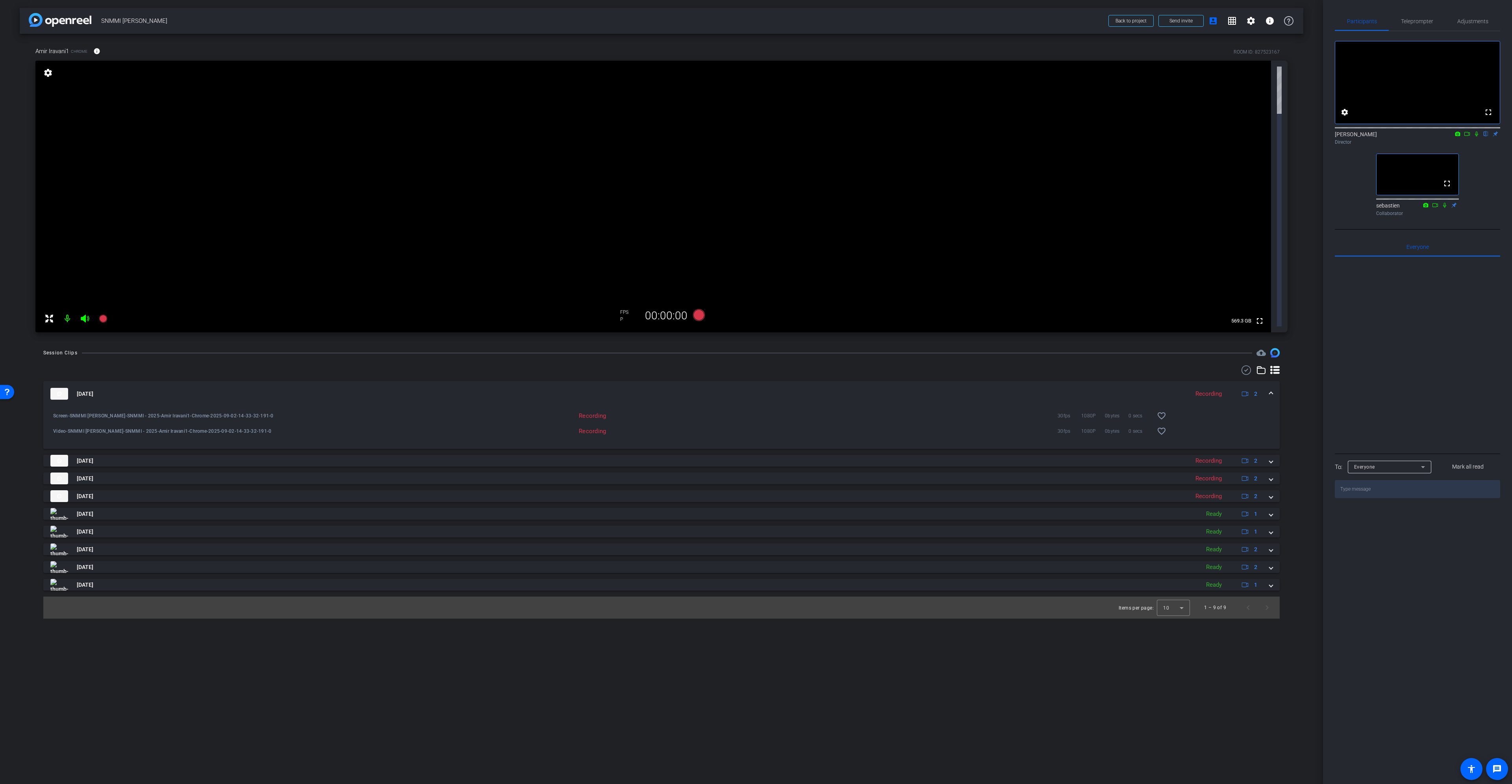
click at [1271, 381] on mat-expansion-panel-header "[DATE] Recording 2" at bounding box center [662, 393] width 1236 height 25
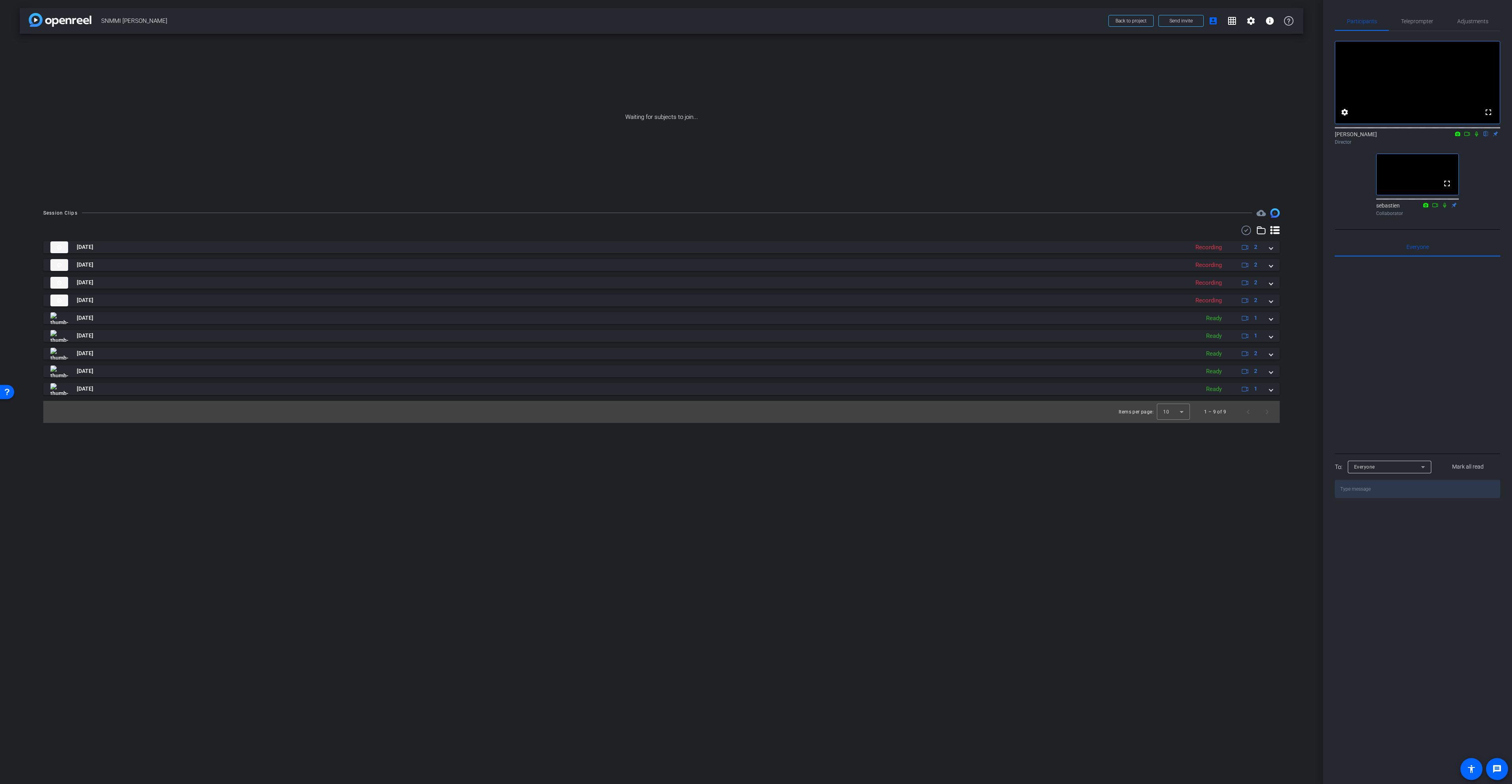
click at [103, 146] on div "Waiting for subjects to join..." at bounding box center [662, 117] width 1284 height 167
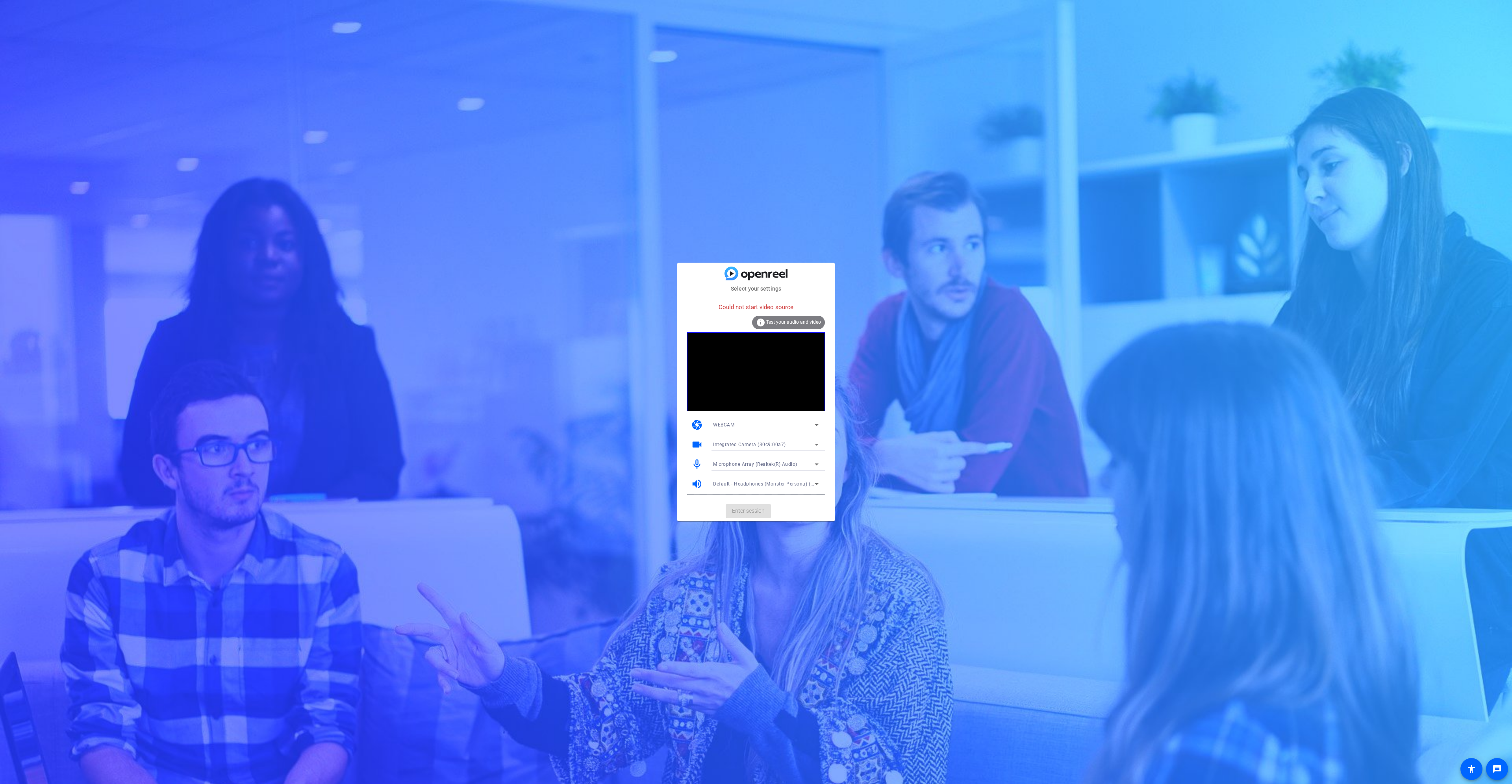
click at [809, 448] on div "Integrated Camera (30c9:00a7)" at bounding box center [764, 444] width 102 height 10
click at [783, 468] on mat-option "OBS Virtual Camera" at bounding box center [765, 472] width 118 height 12
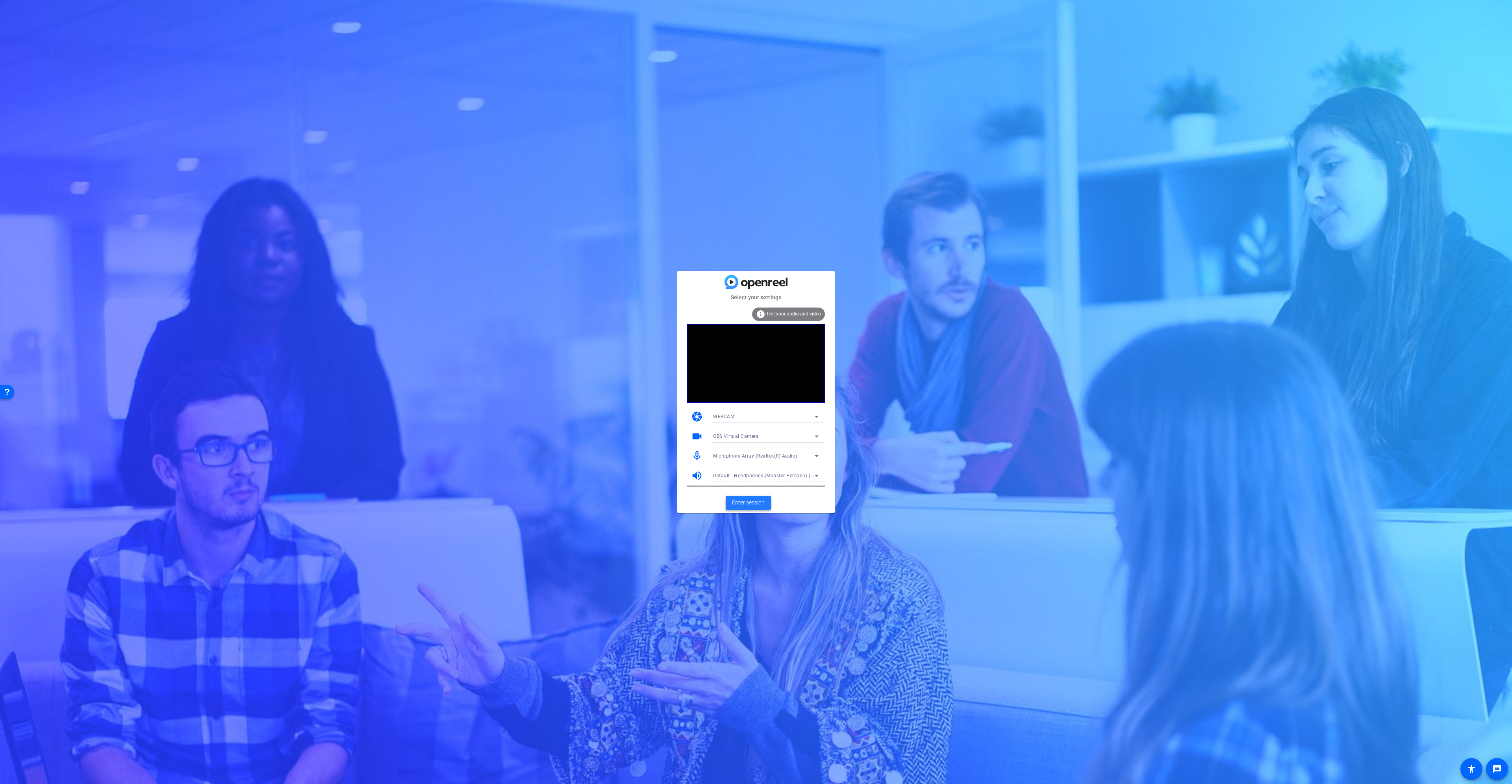
click at [754, 498] on span at bounding box center [748, 503] width 45 height 19
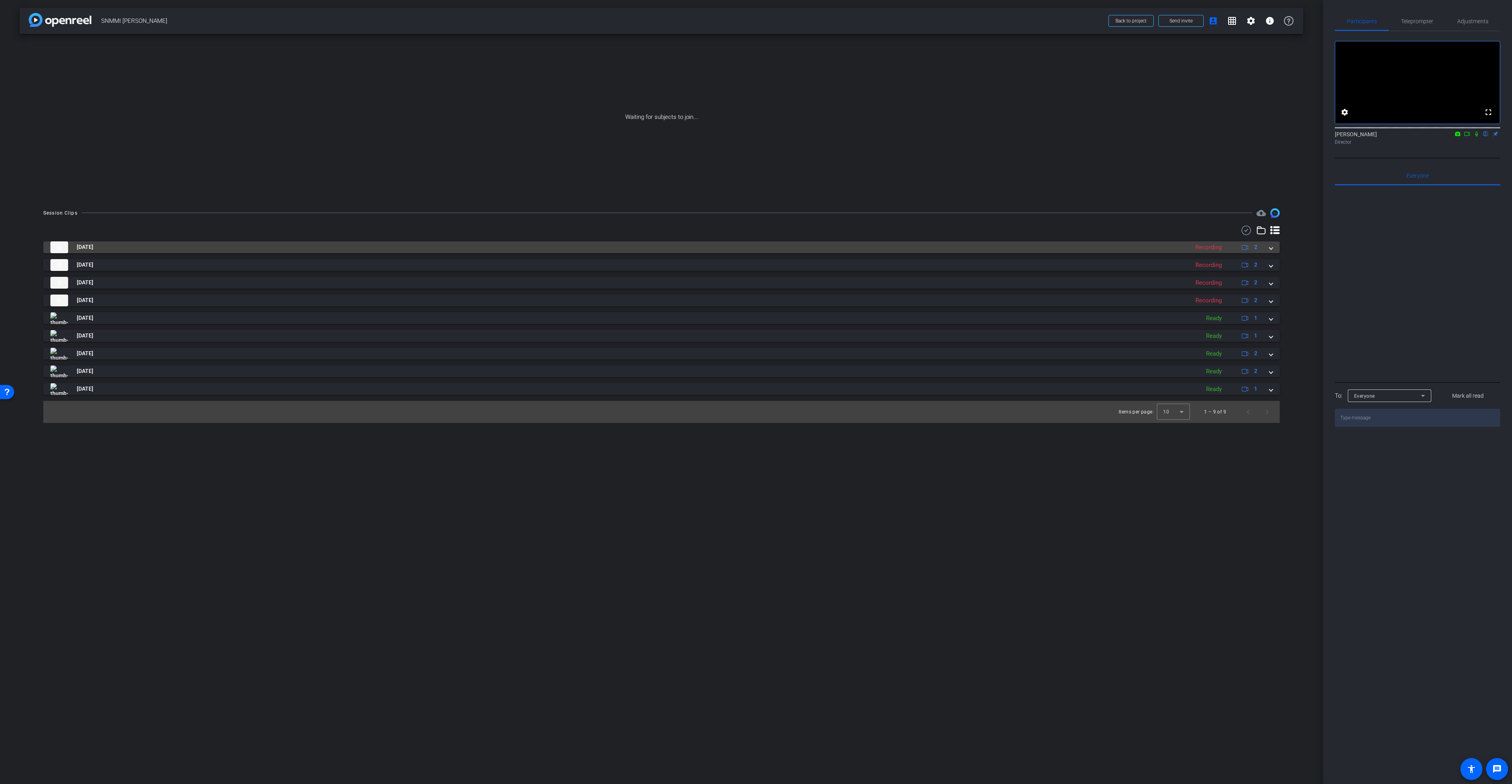
click at [1270, 251] on span at bounding box center [1271, 247] width 3 height 8
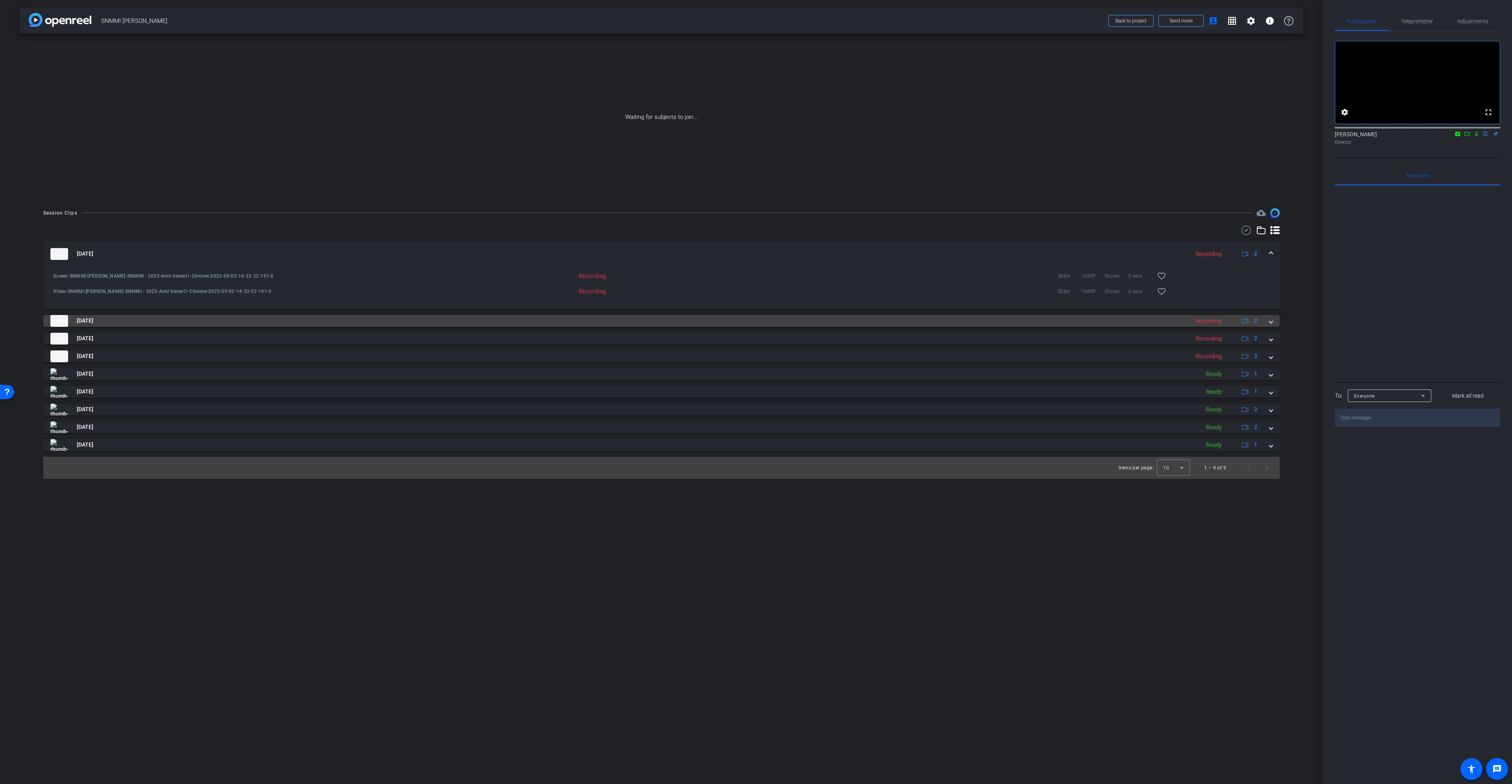
click at [1273, 321] on span at bounding box center [1271, 320] width 3 height 8
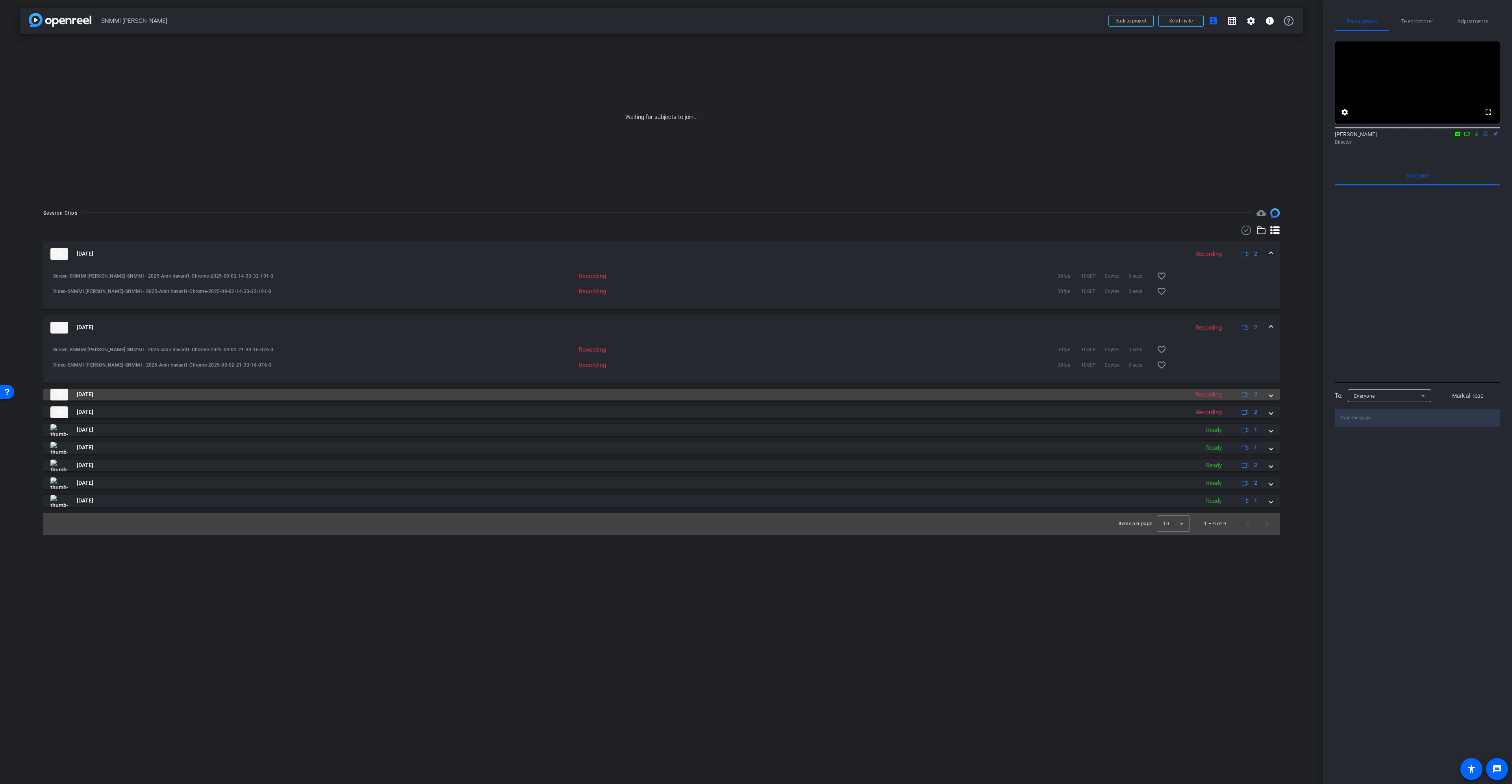
click at [1270, 398] on span at bounding box center [1271, 394] width 3 height 8
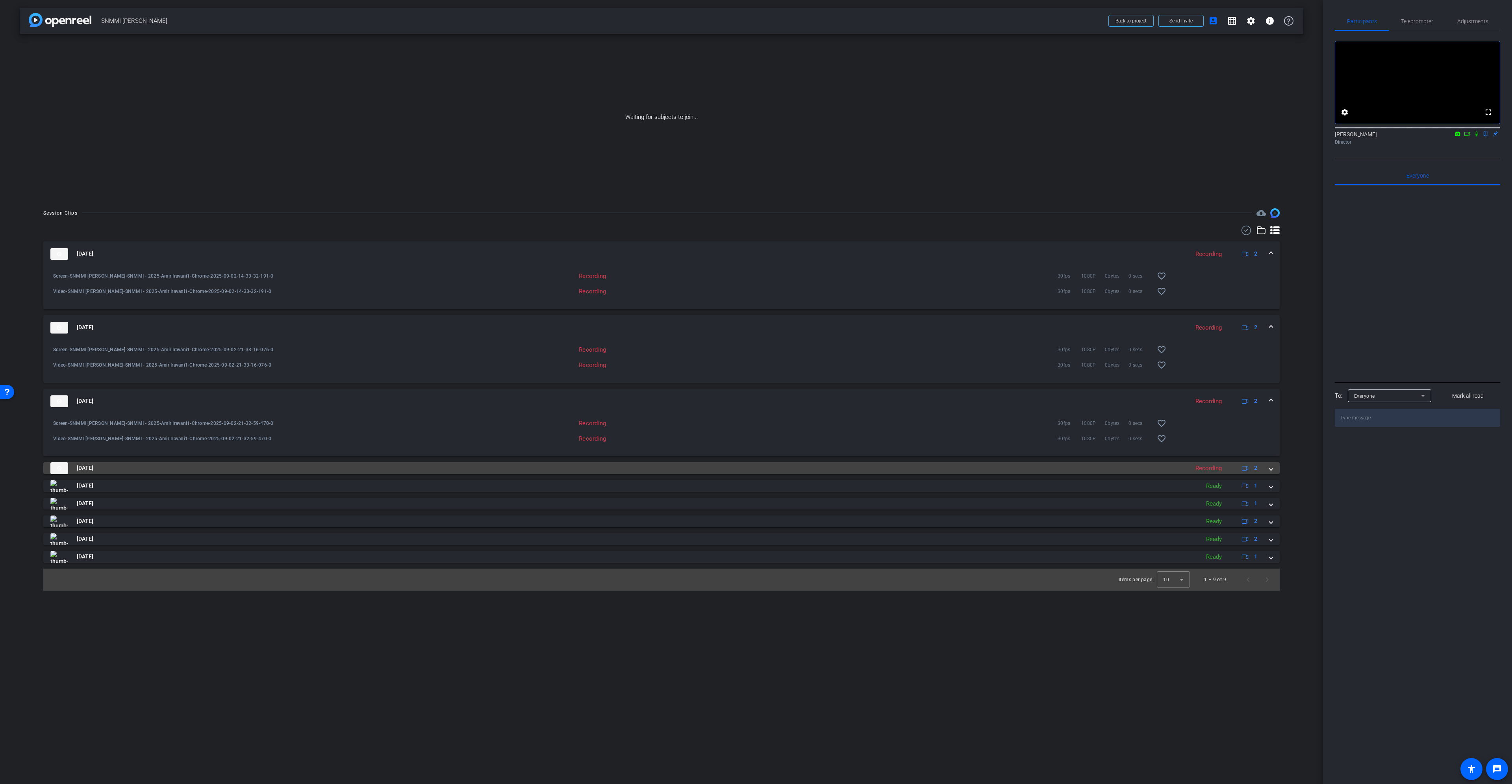
click at [1272, 472] on mat-expansion-panel-header "[DATE] Recording 2" at bounding box center [662, 468] width 1236 height 12
